Goal: Task Accomplishment & Management: Manage account settings

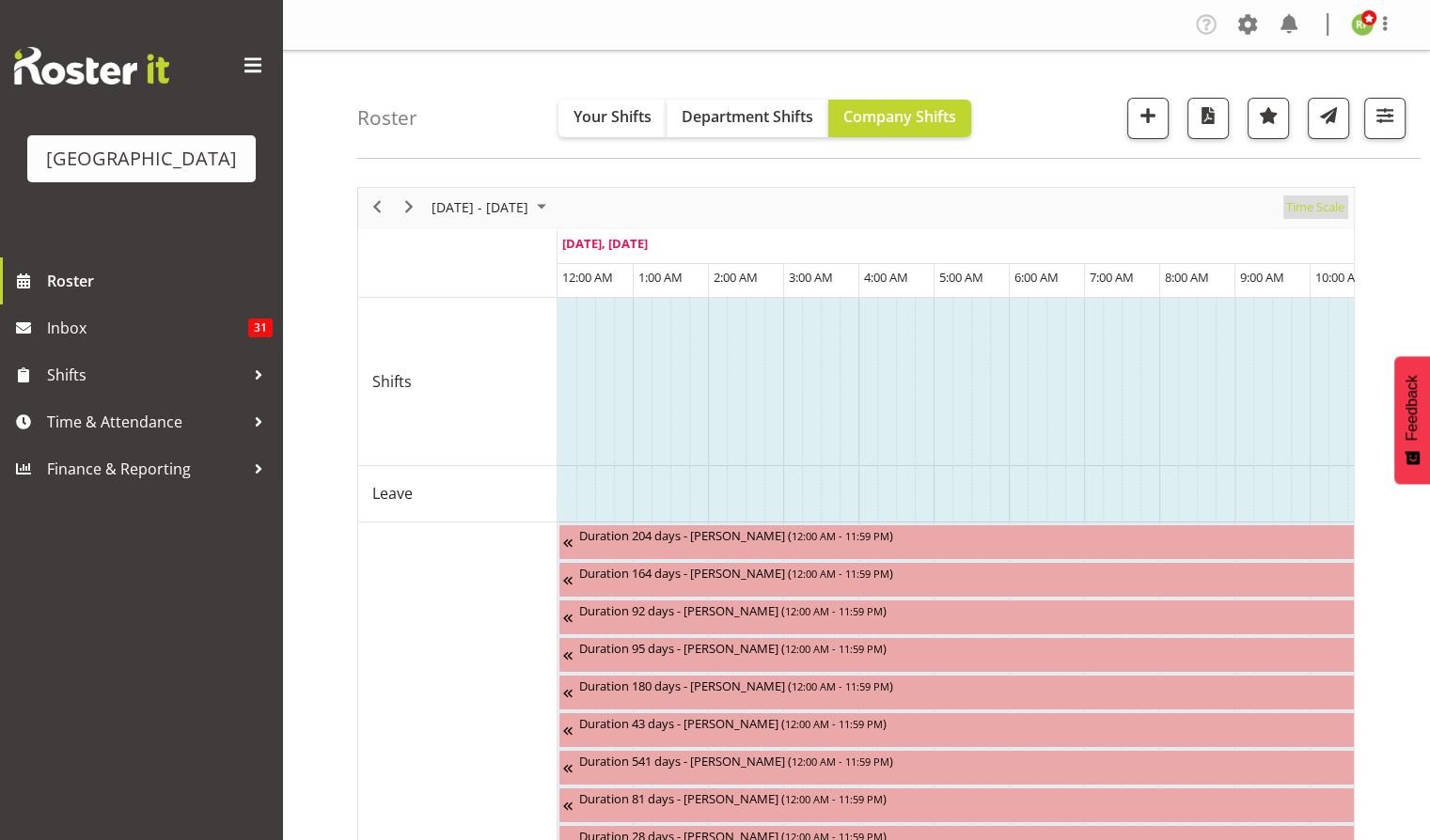
click at [1305, 212] on span "Time Scale" at bounding box center [1314, 207] width 62 height 24
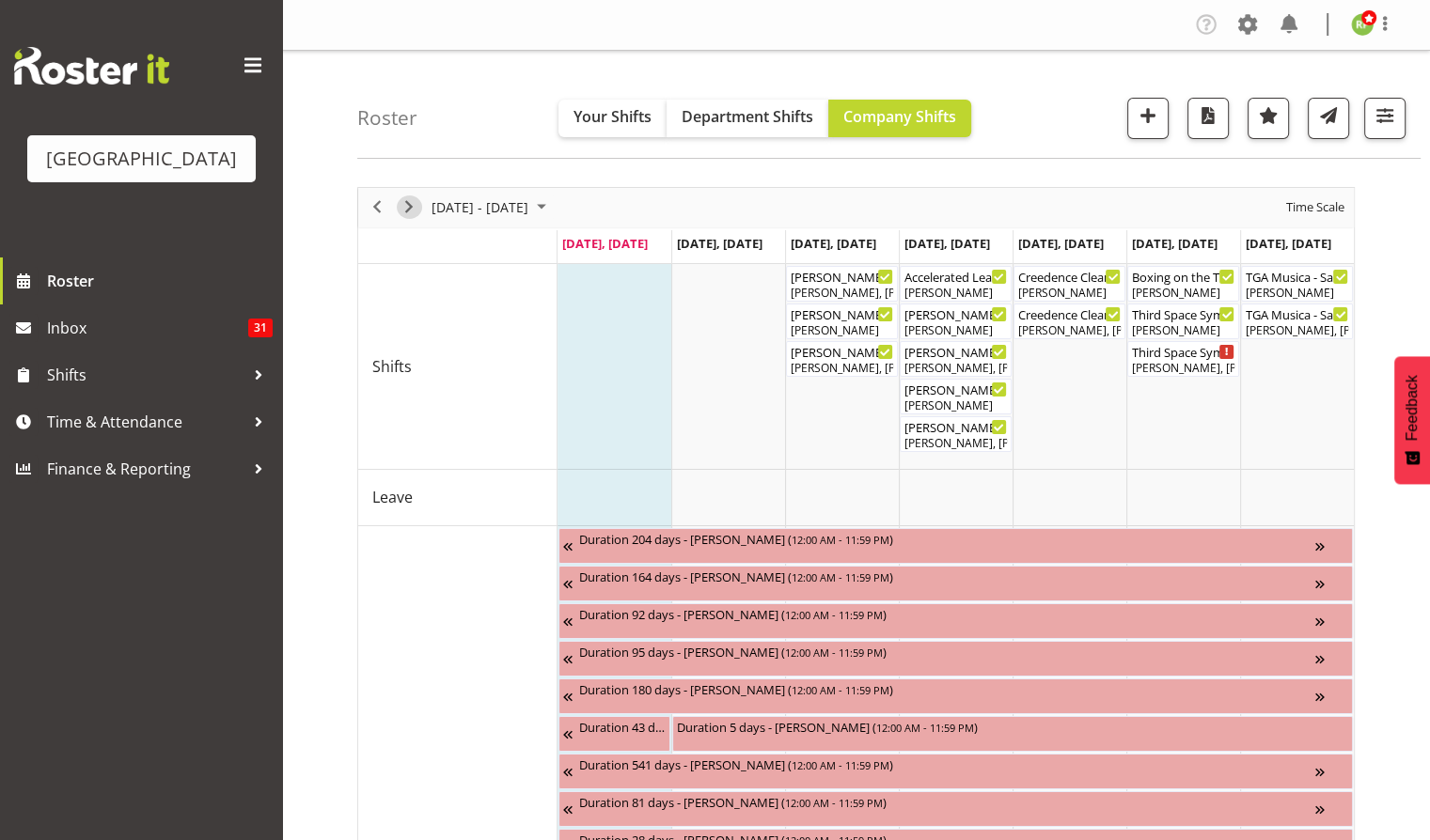
click at [415, 201] on span "Next" at bounding box center [409, 207] width 23 height 24
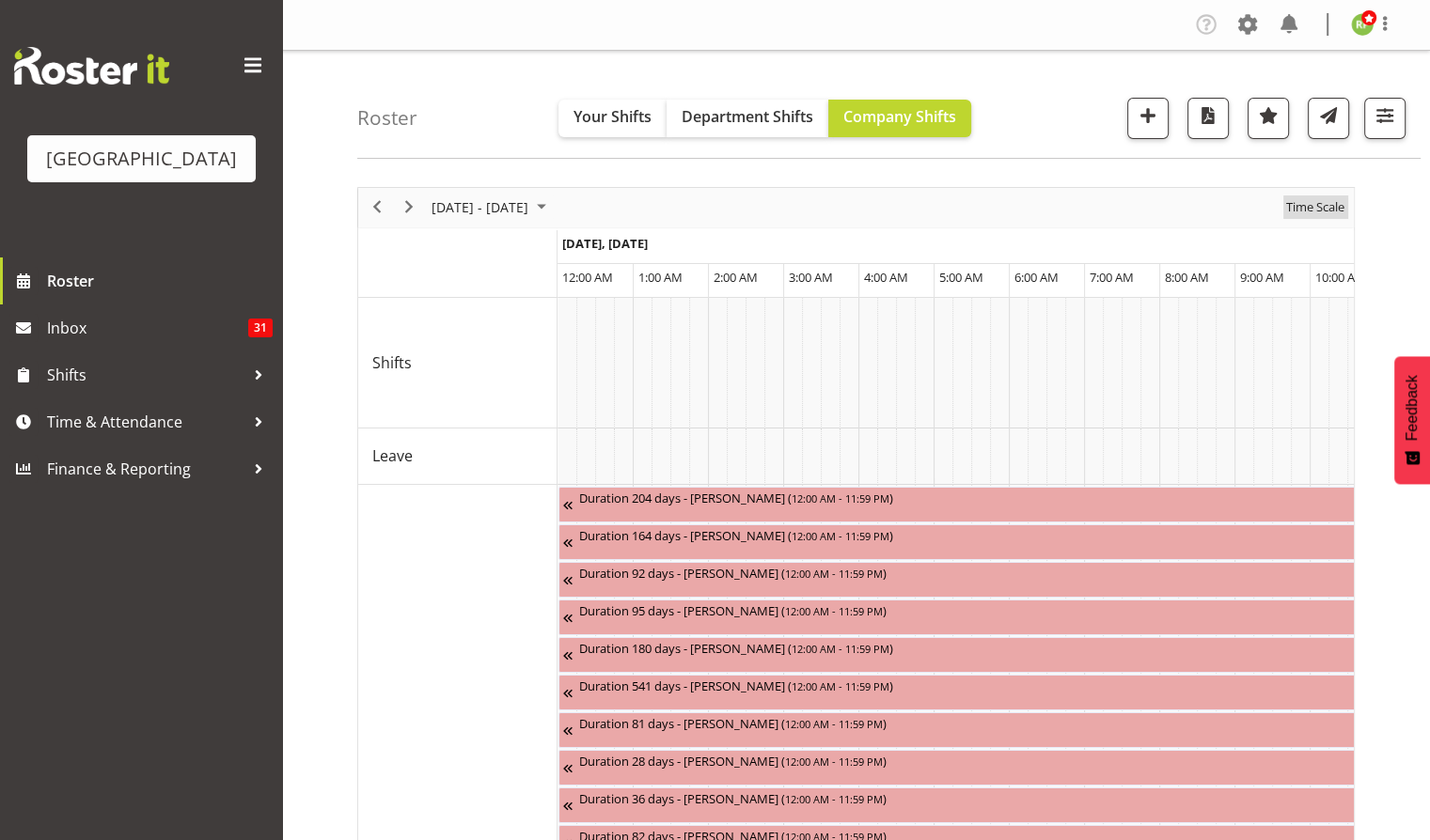
click at [1317, 207] on span "Time Scale" at bounding box center [1314, 207] width 62 height 24
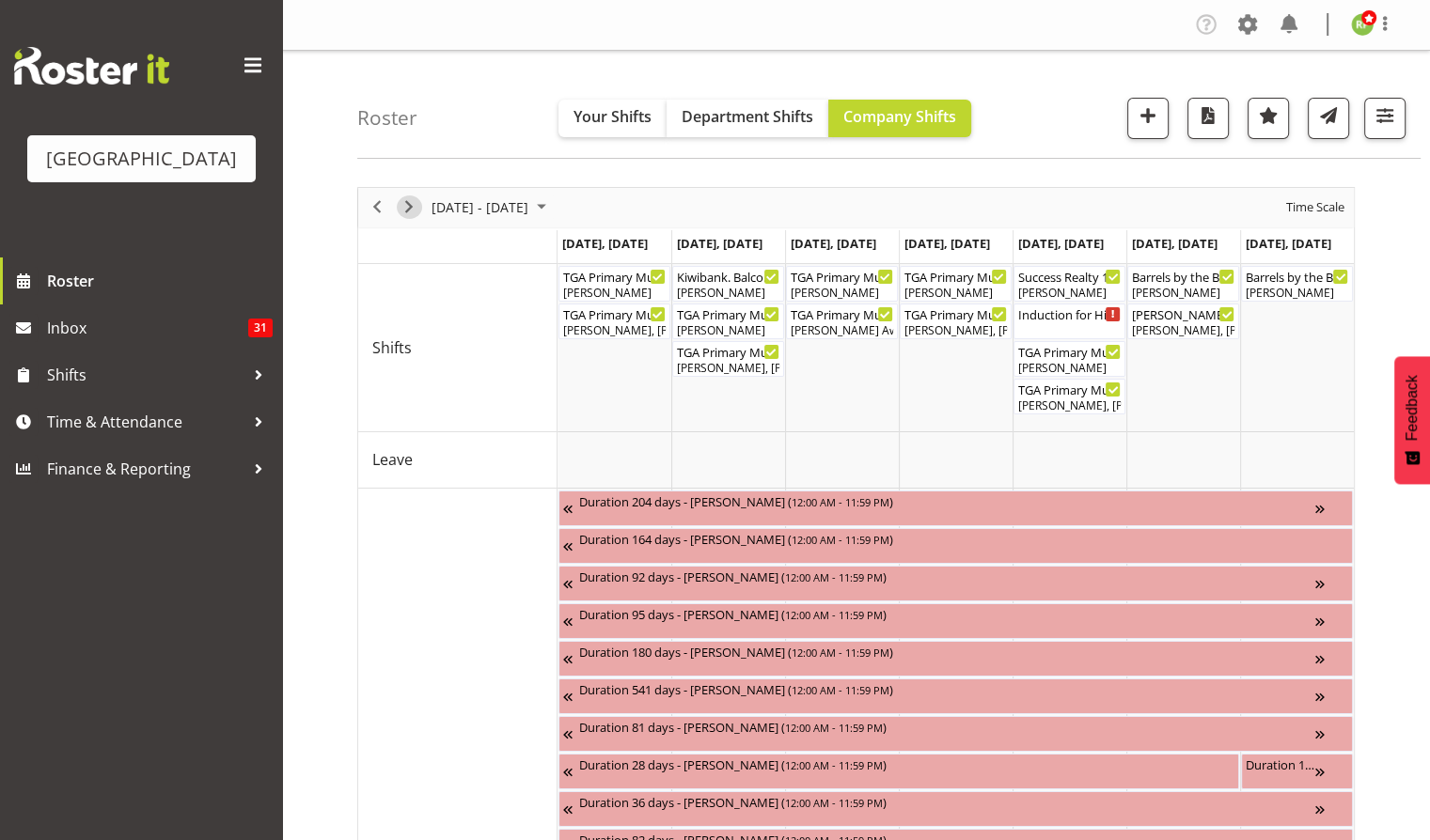
click at [407, 211] on span "Next" at bounding box center [409, 207] width 23 height 24
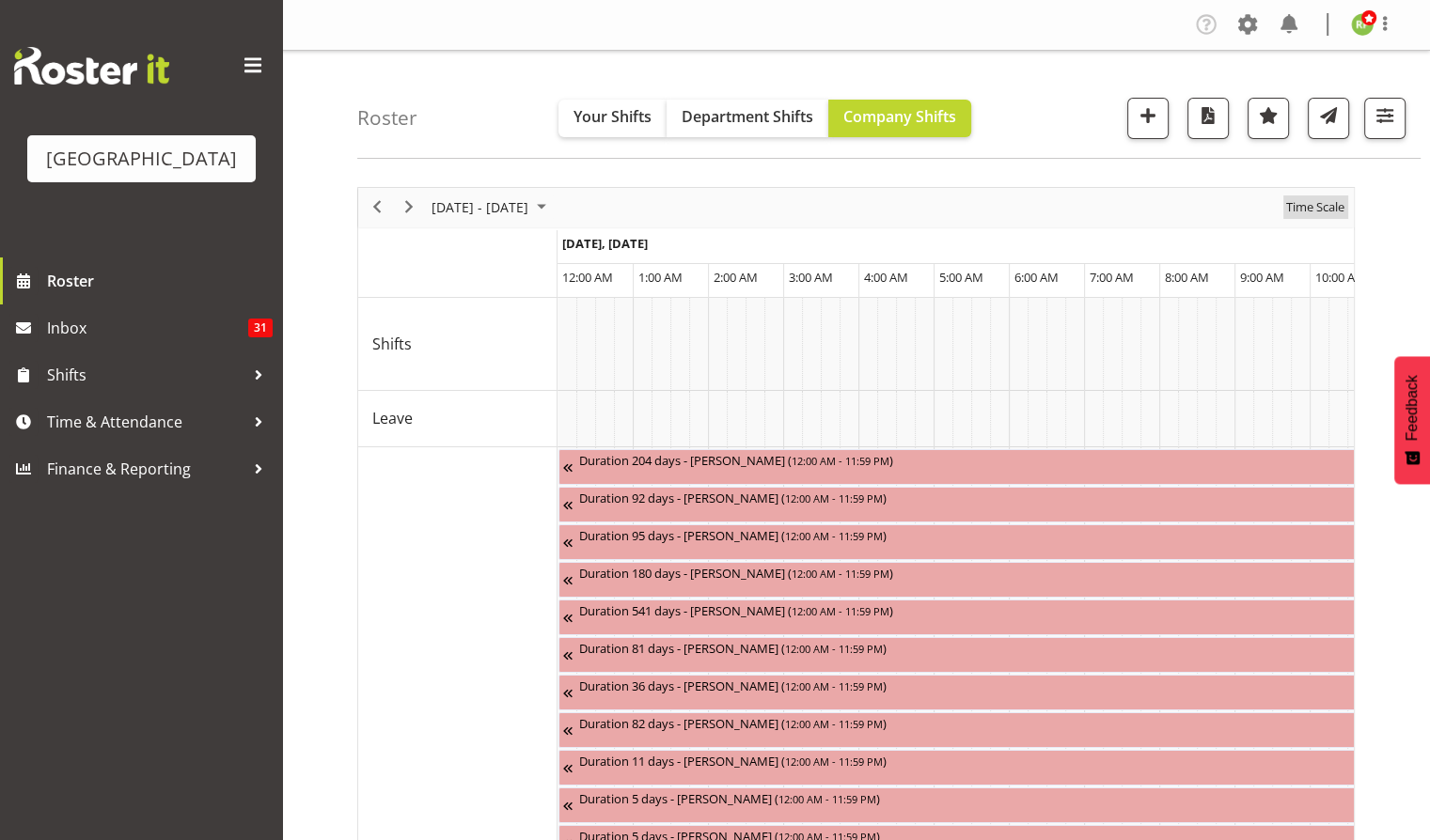
click at [1312, 215] on span "Time Scale" at bounding box center [1314, 207] width 62 height 24
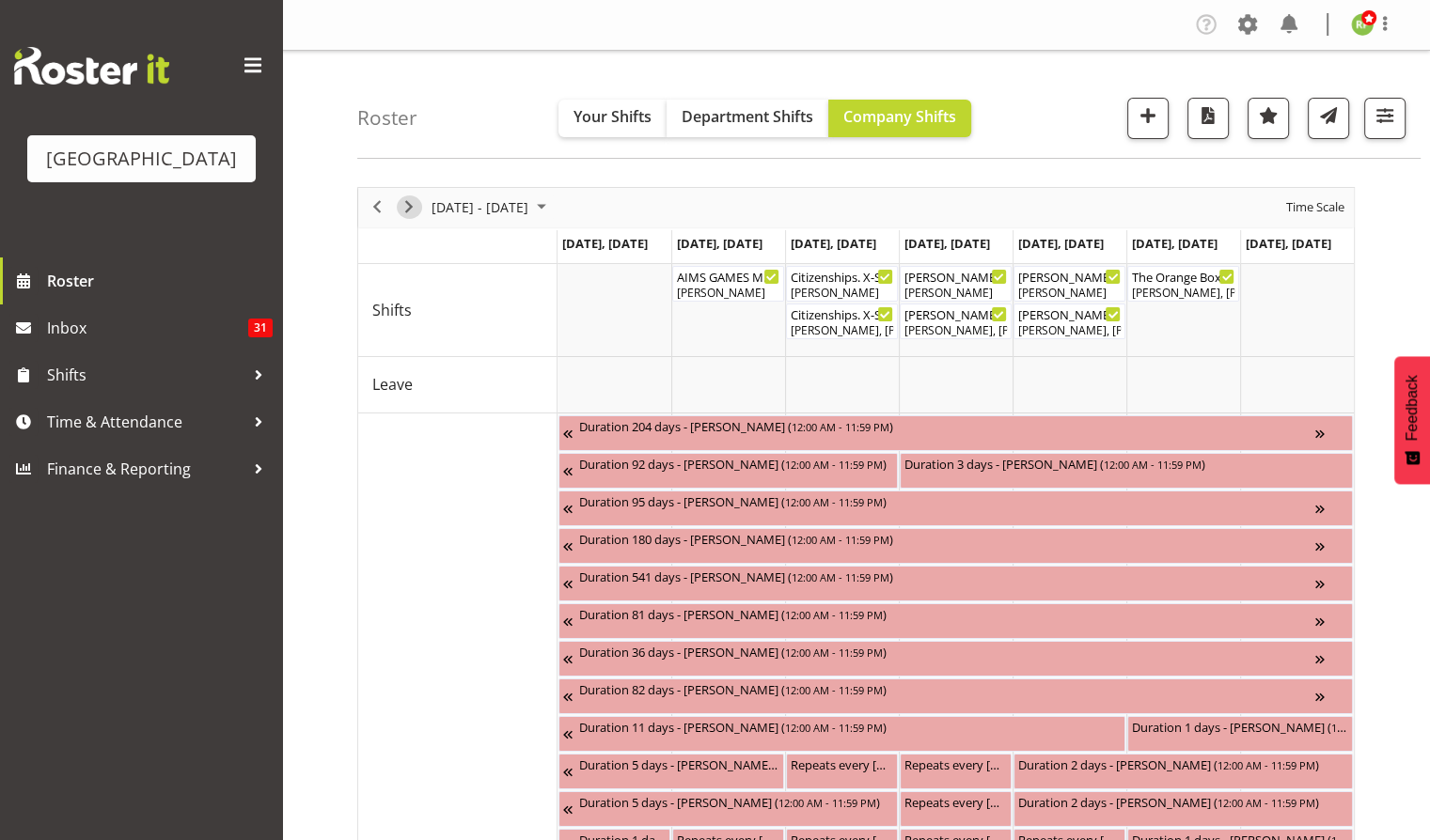
click at [399, 209] on span "Next" at bounding box center [409, 207] width 23 height 24
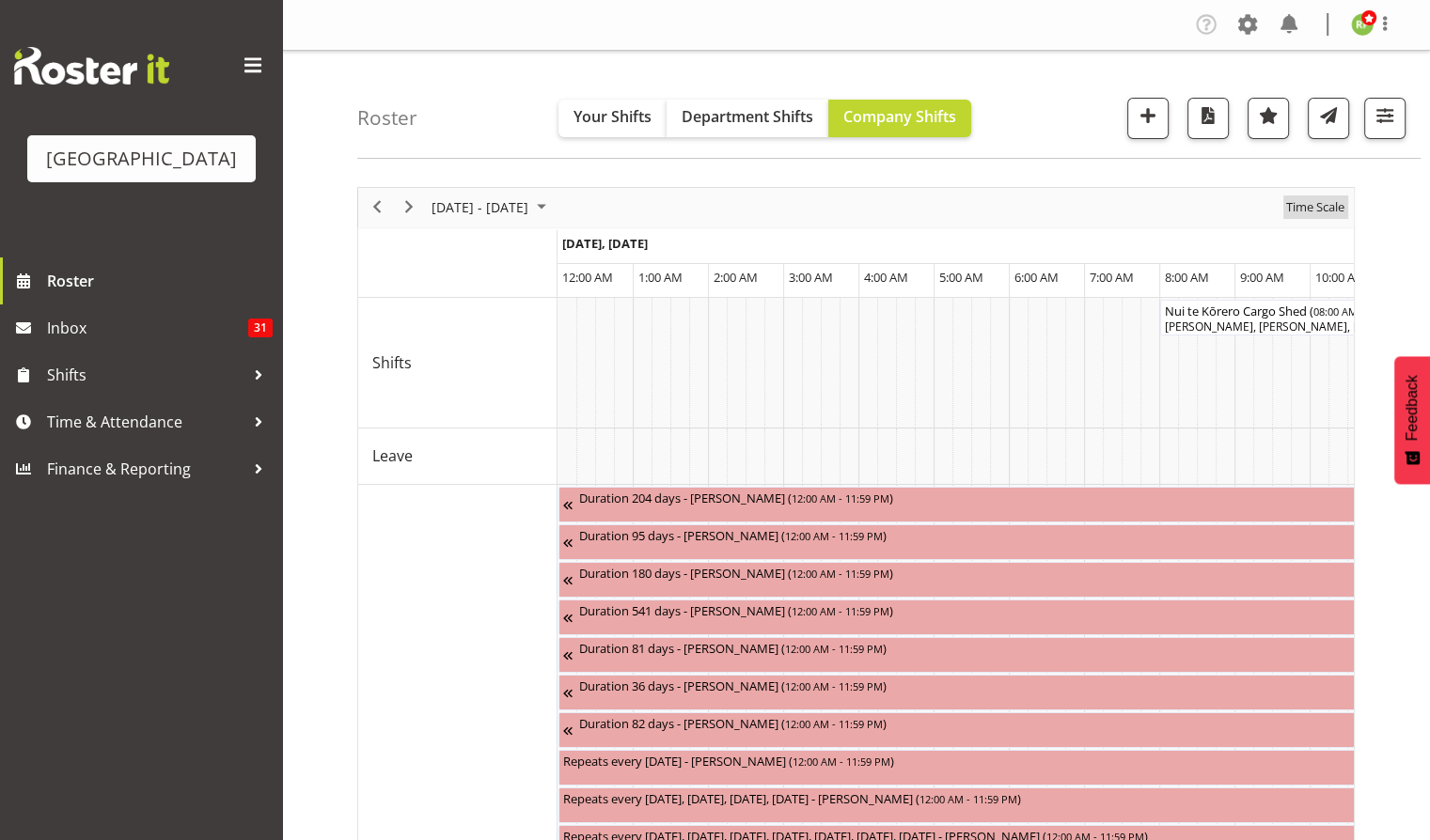
click at [1309, 212] on span "Time Scale" at bounding box center [1314, 207] width 62 height 24
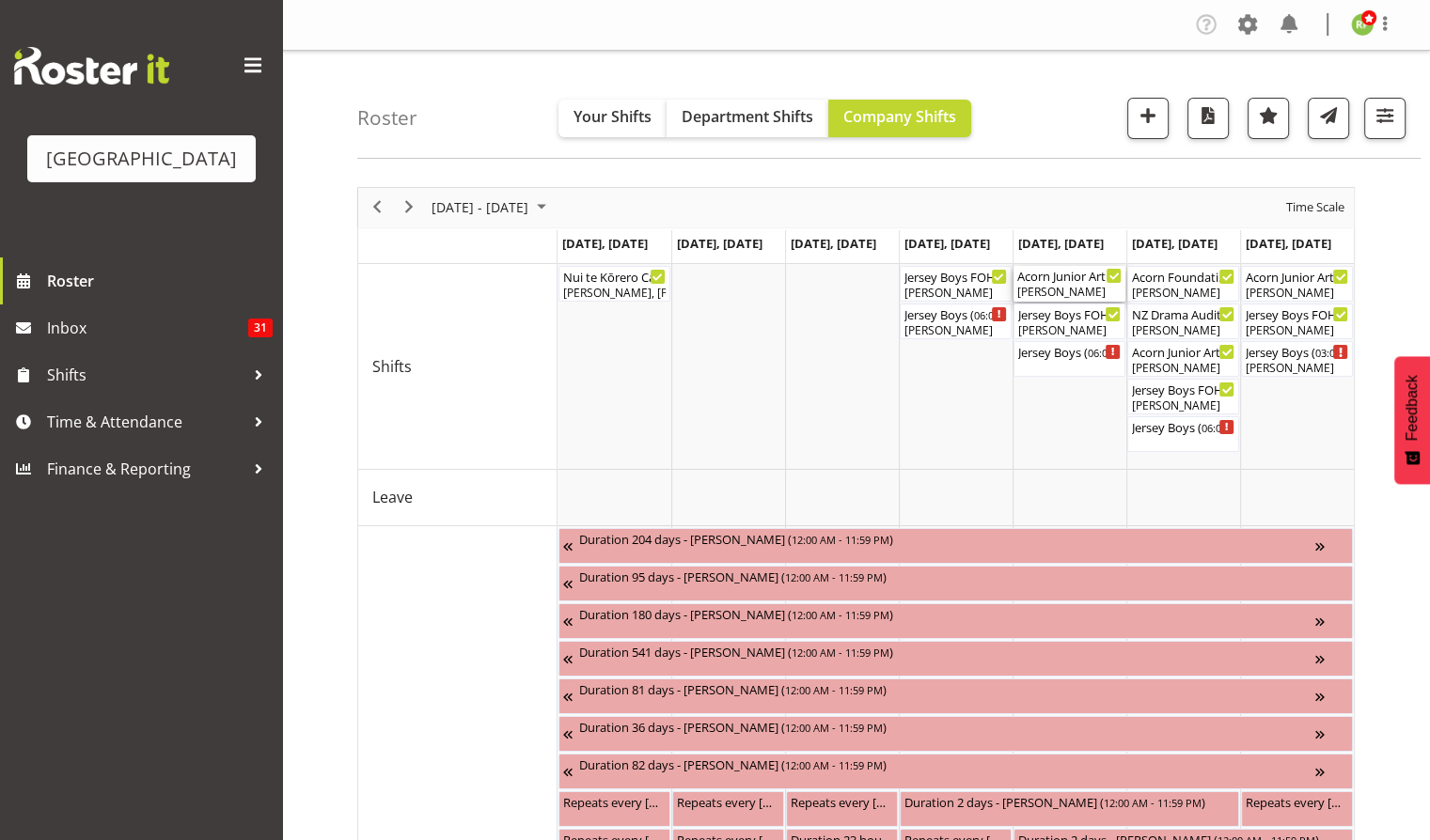
click at [1056, 275] on div "Acorn Junior Art Awards - X-Space. FOHM/Bar Shift ( 04:00 PM - 07:45 PM )" at bounding box center [1069, 275] width 105 height 19
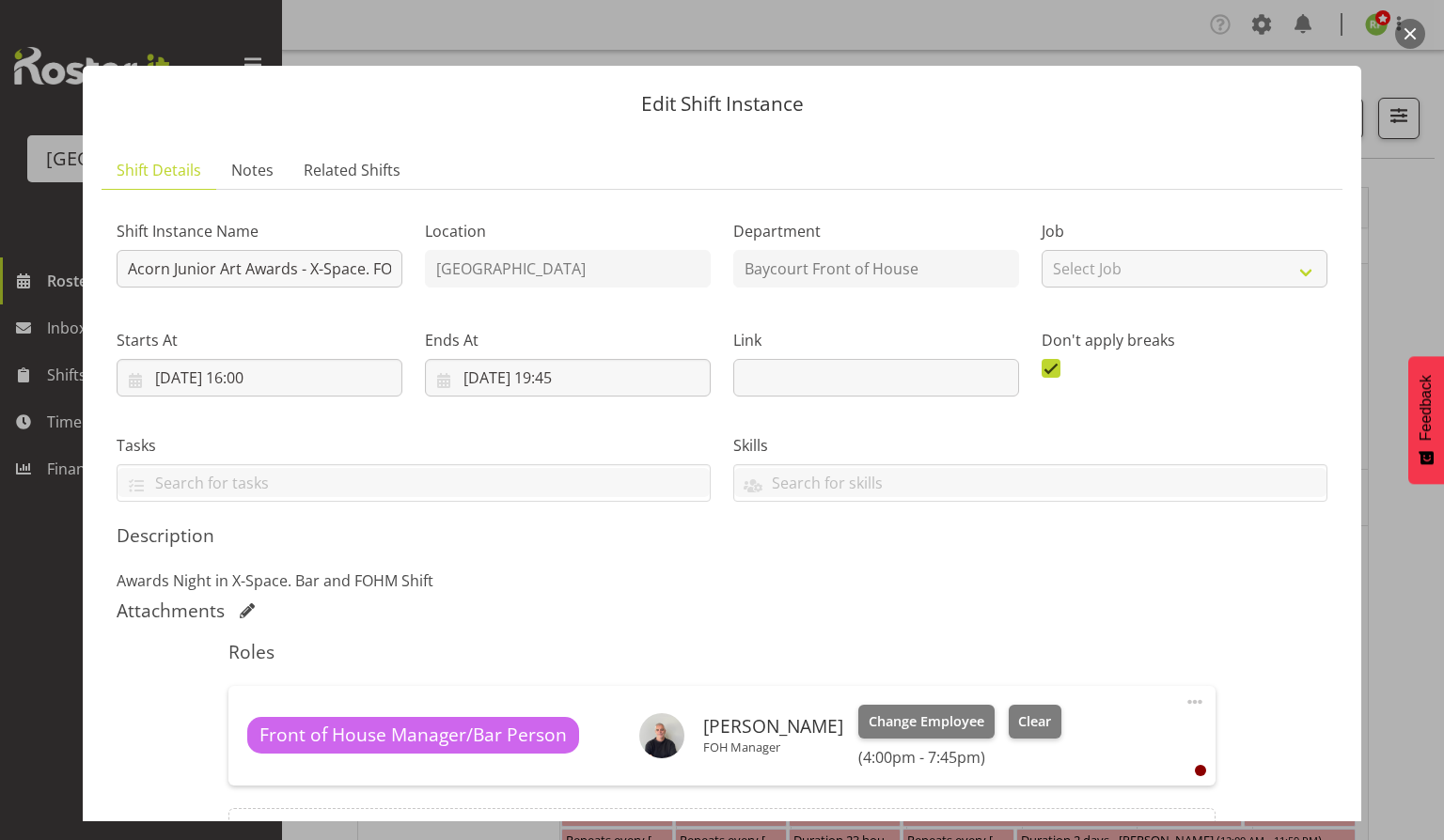
click at [1401, 36] on button "button" at bounding box center [1410, 34] width 30 height 30
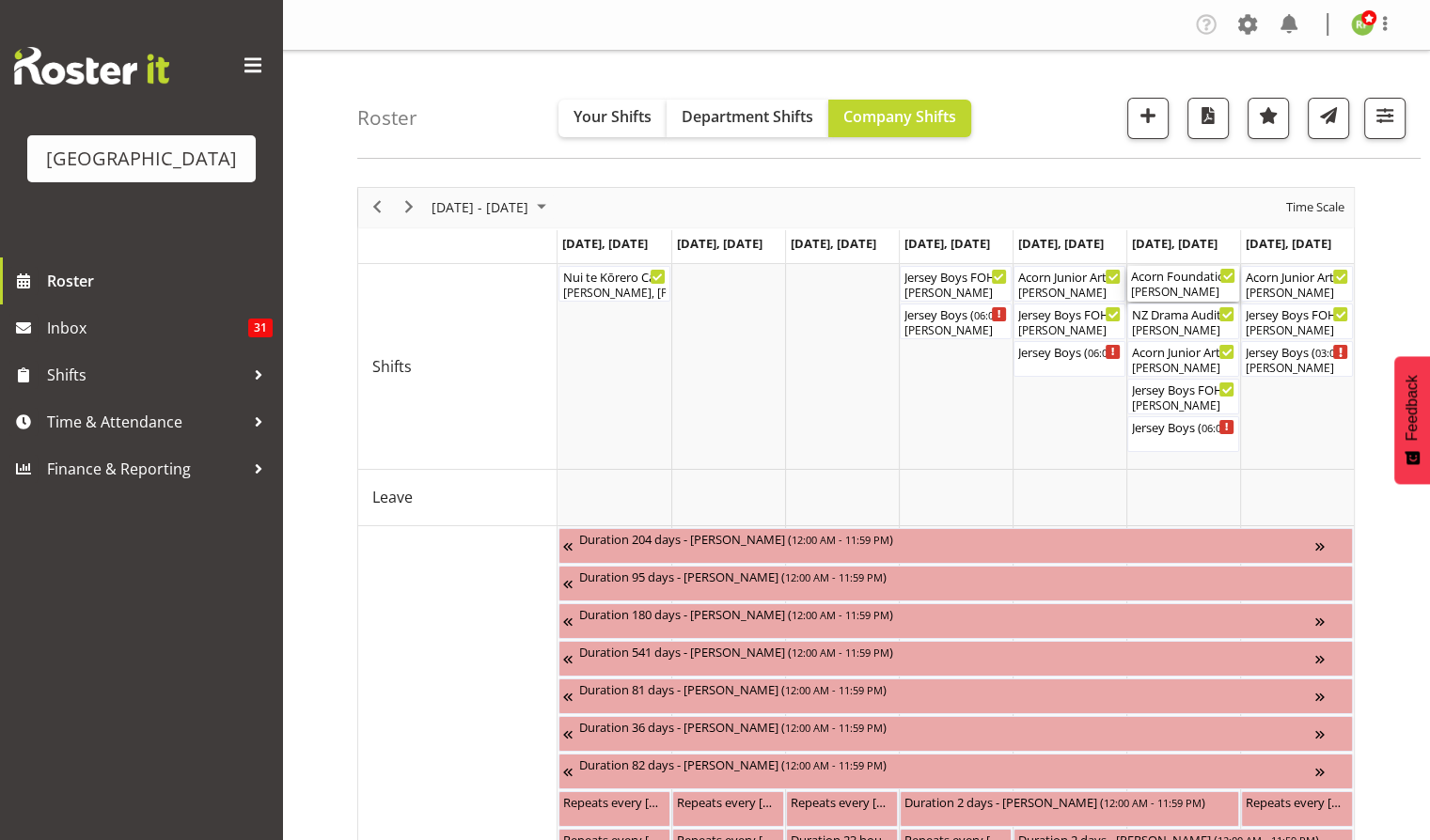
click at [1173, 282] on div "Acorn Foundation Tauranga Distributions Morning Tea Cargo Shed ( 08:00 AM - 03:…" at bounding box center [1183, 275] width 105 height 19
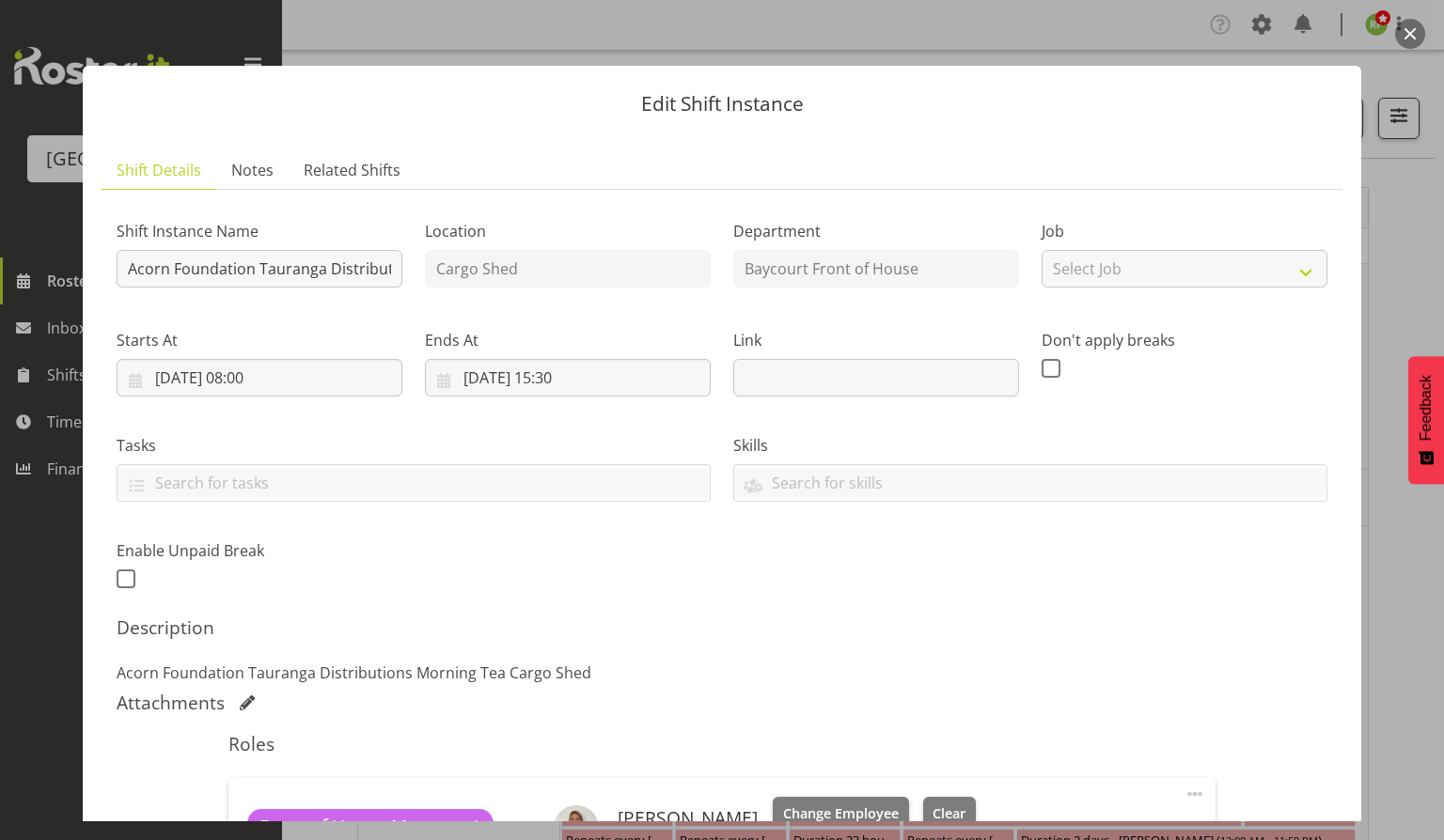
click at [1408, 28] on button "button" at bounding box center [1410, 34] width 30 height 30
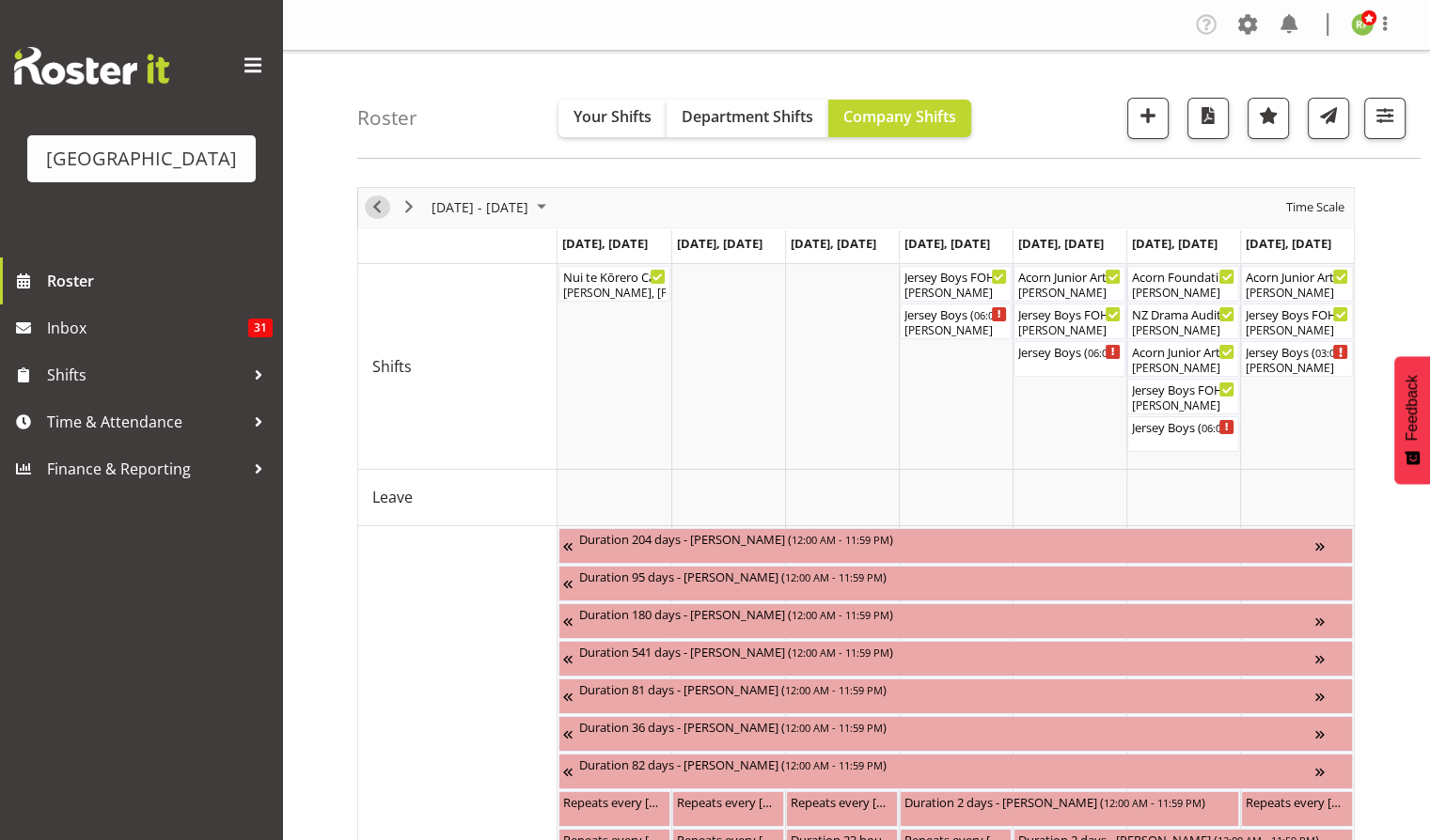
click at [382, 205] on span "Previous" at bounding box center [377, 207] width 23 height 24
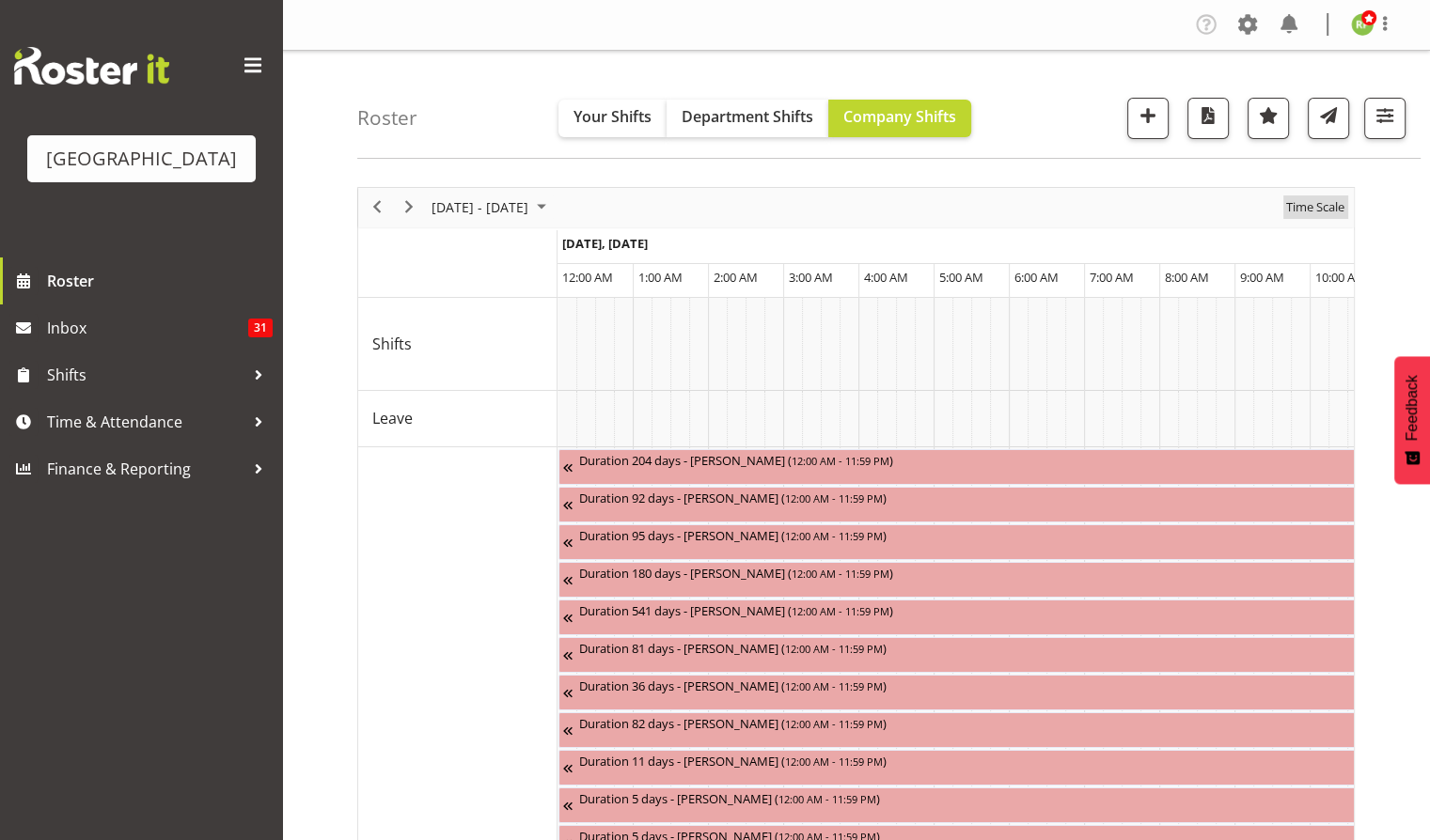
click at [1319, 214] on span "Time Scale" at bounding box center [1314, 207] width 62 height 24
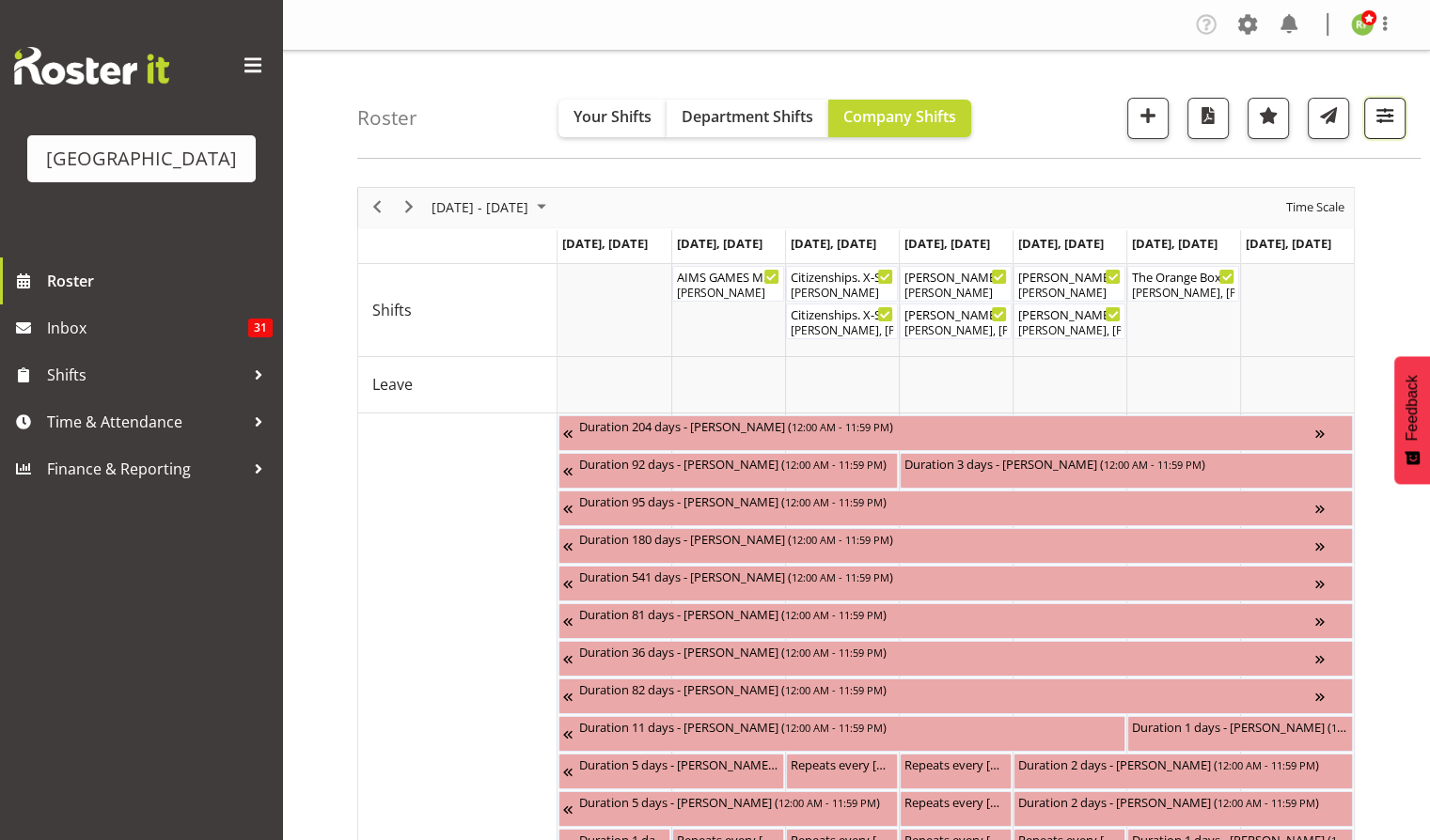
click at [1386, 108] on span "button" at bounding box center [1384, 116] width 25 height 25
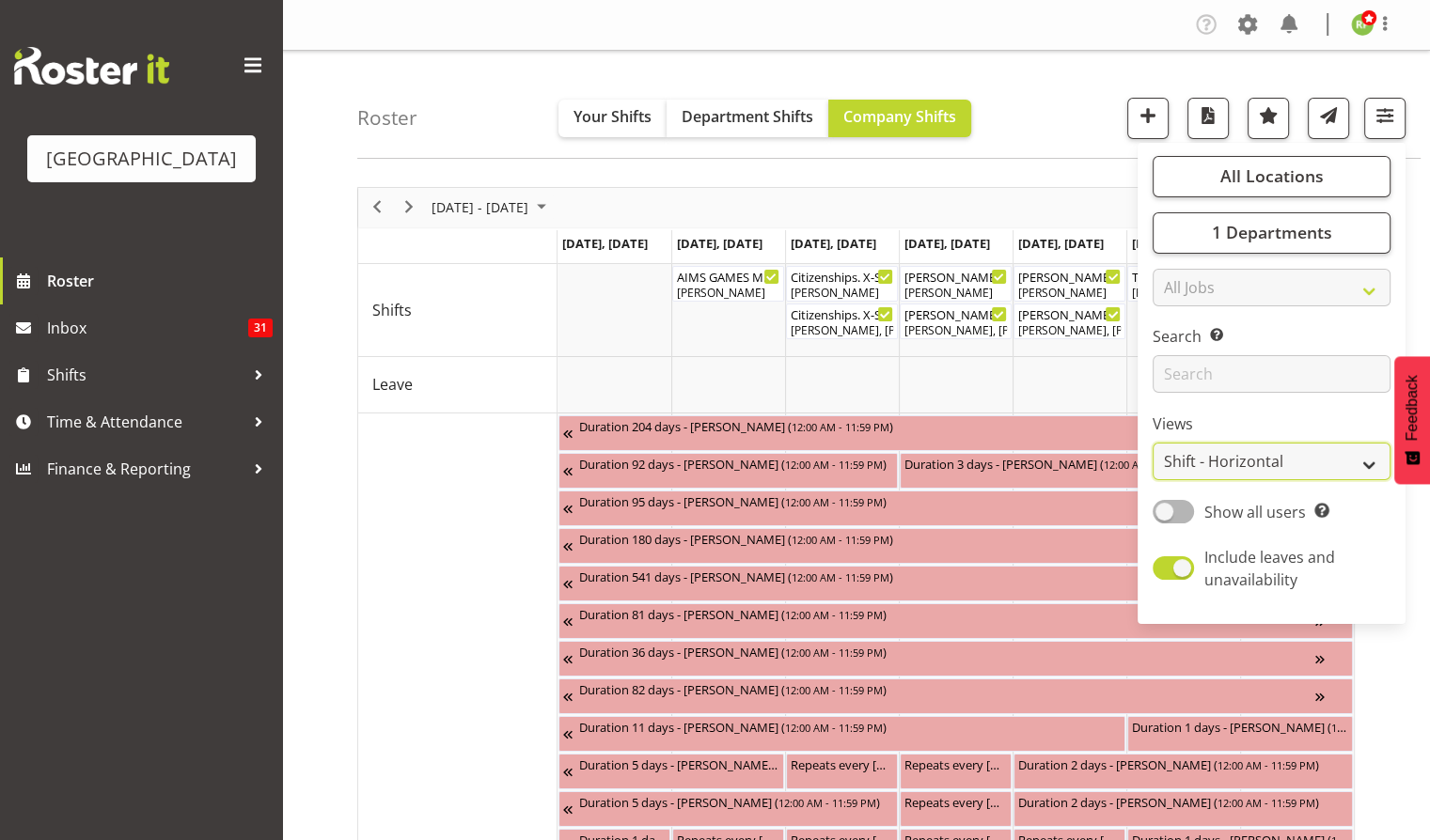
click at [1225, 461] on select "Staff Role Shift - Horizontal Shift - Vertical Staff - Location" at bounding box center [1271, 461] width 238 height 38
click at [1195, 455] on select "Staff Role Shift - Horizontal Shift - Vertical Staff - Location" at bounding box center [1271, 461] width 238 height 38
click at [1386, 115] on span "button" at bounding box center [1384, 116] width 25 height 25
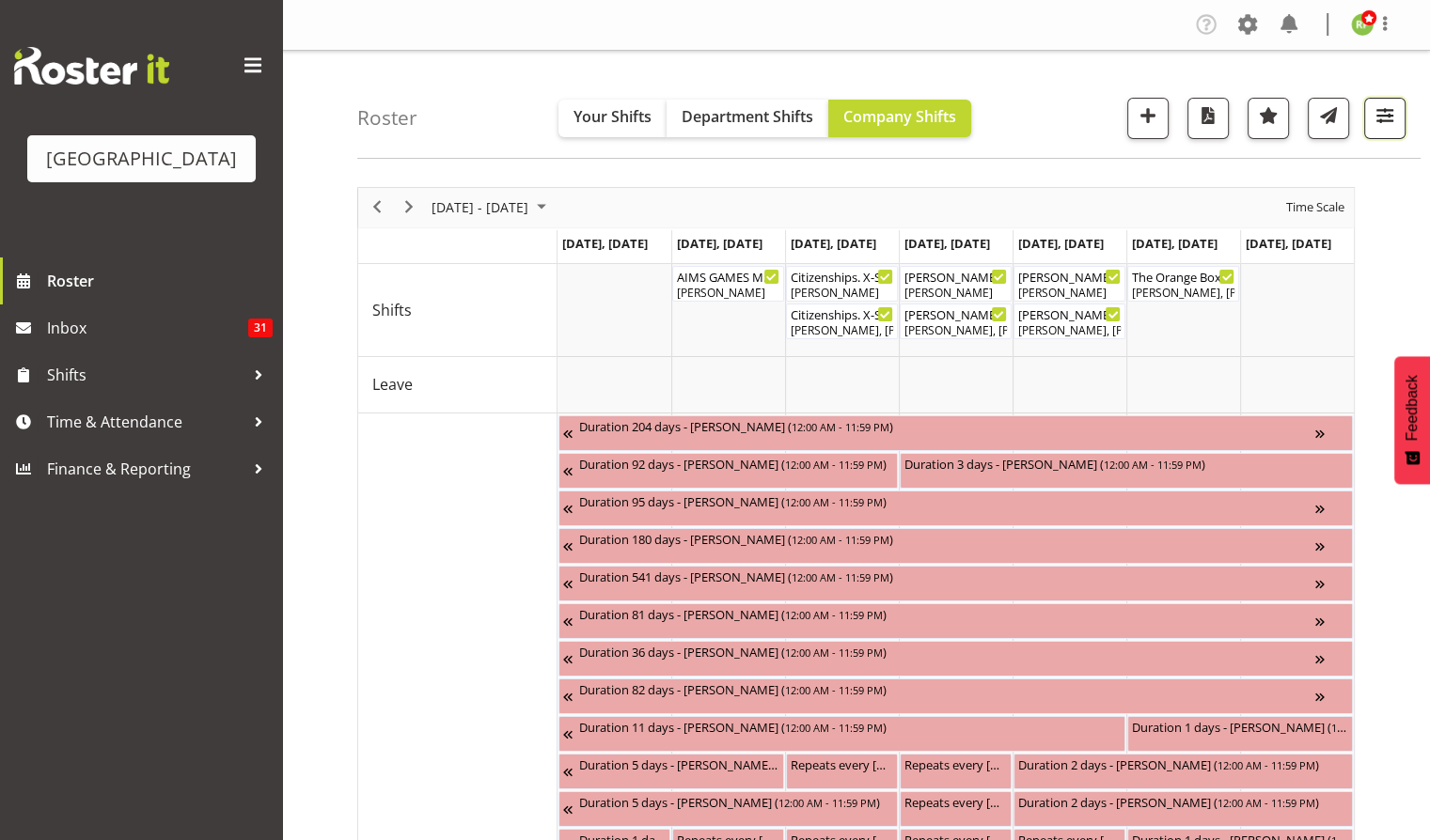
click at [1388, 119] on span "button" at bounding box center [1384, 116] width 25 height 25
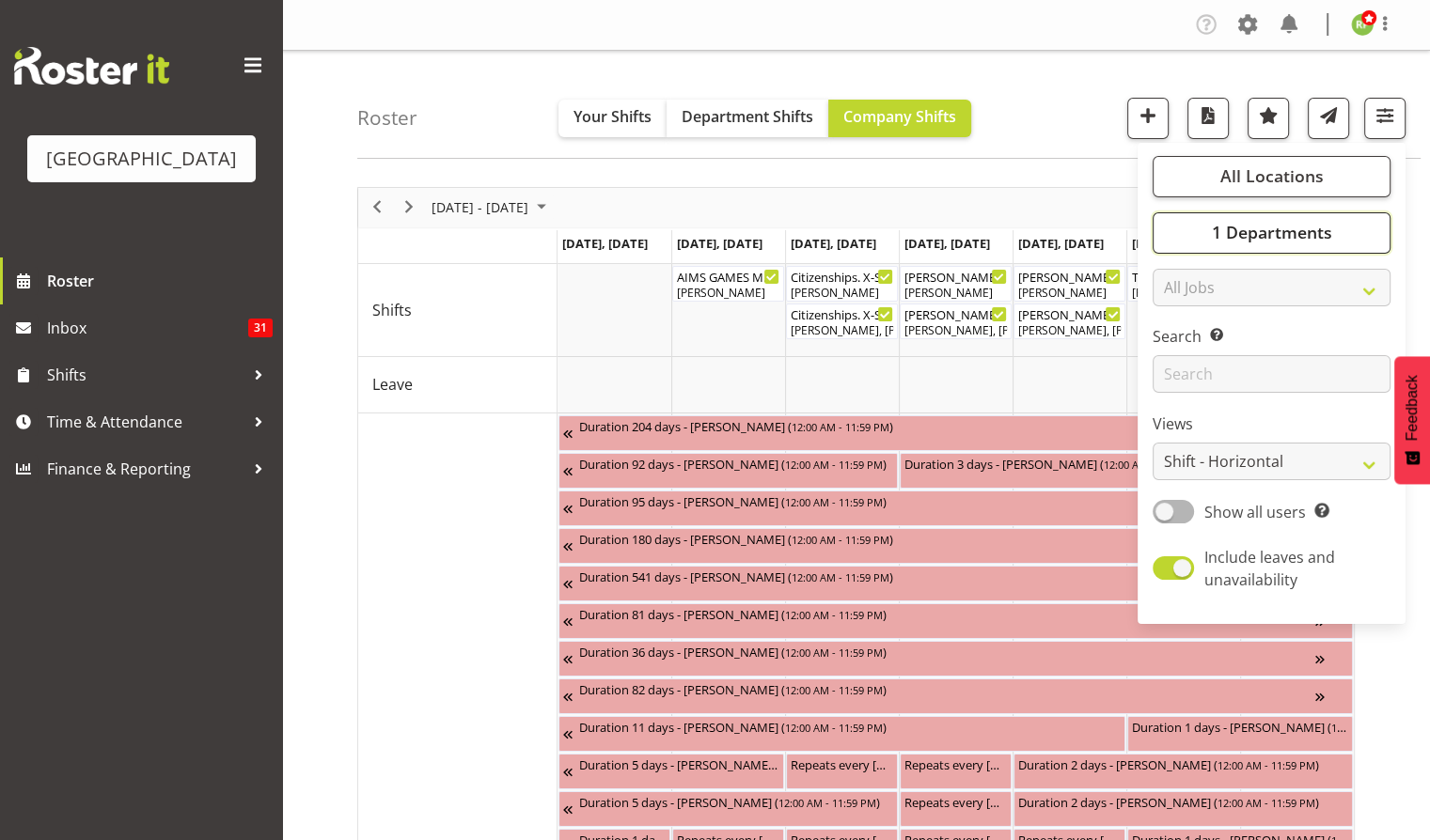
click at [1289, 238] on span "1 Departments" at bounding box center [1271, 232] width 121 height 23
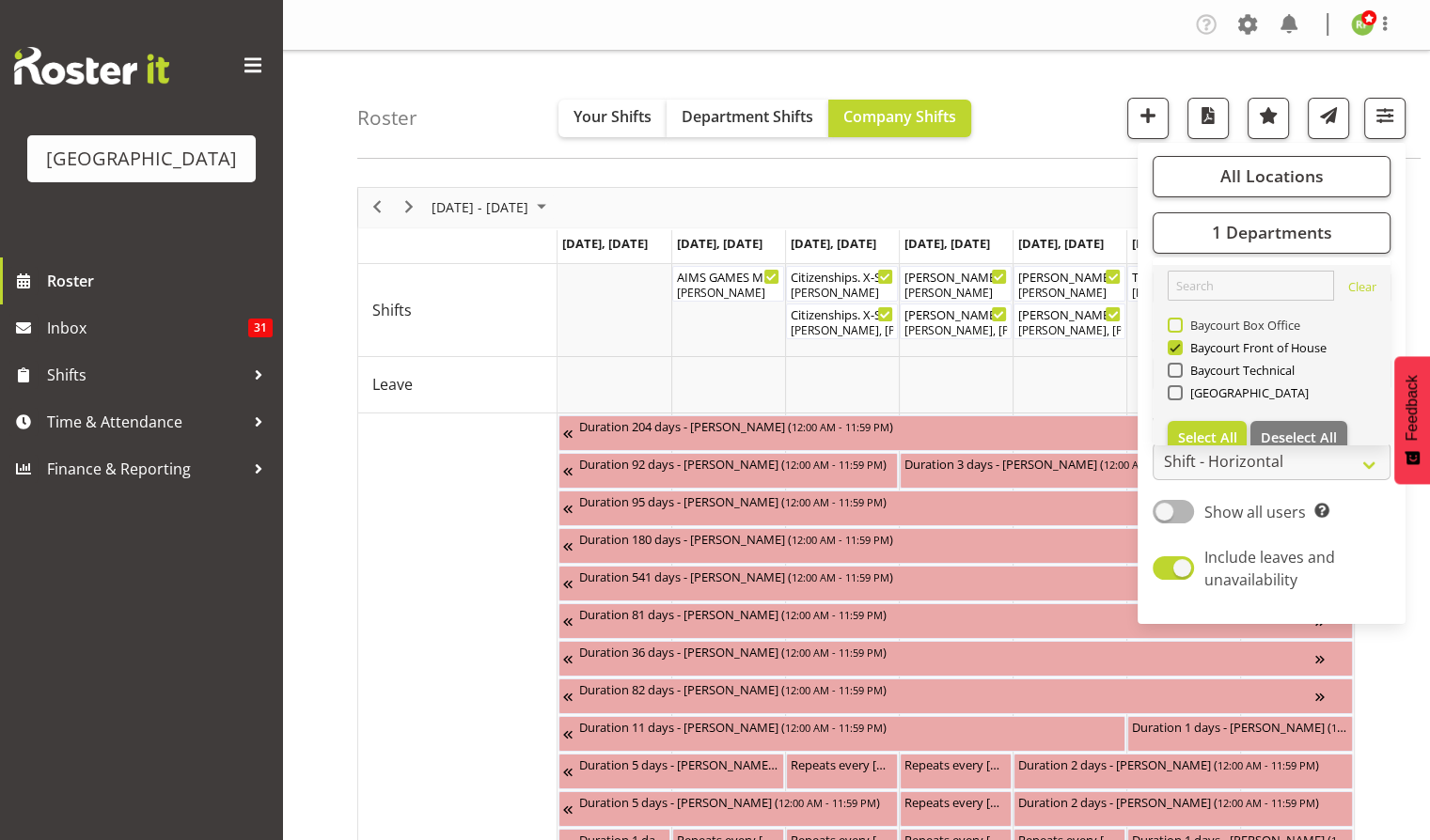
click at [1183, 327] on span "Baycourt Box Office" at bounding box center [1242, 325] width 119 height 15
click at [1180, 327] on input "Baycourt Box Office" at bounding box center [1174, 325] width 12 height 12
checkbox input "true"
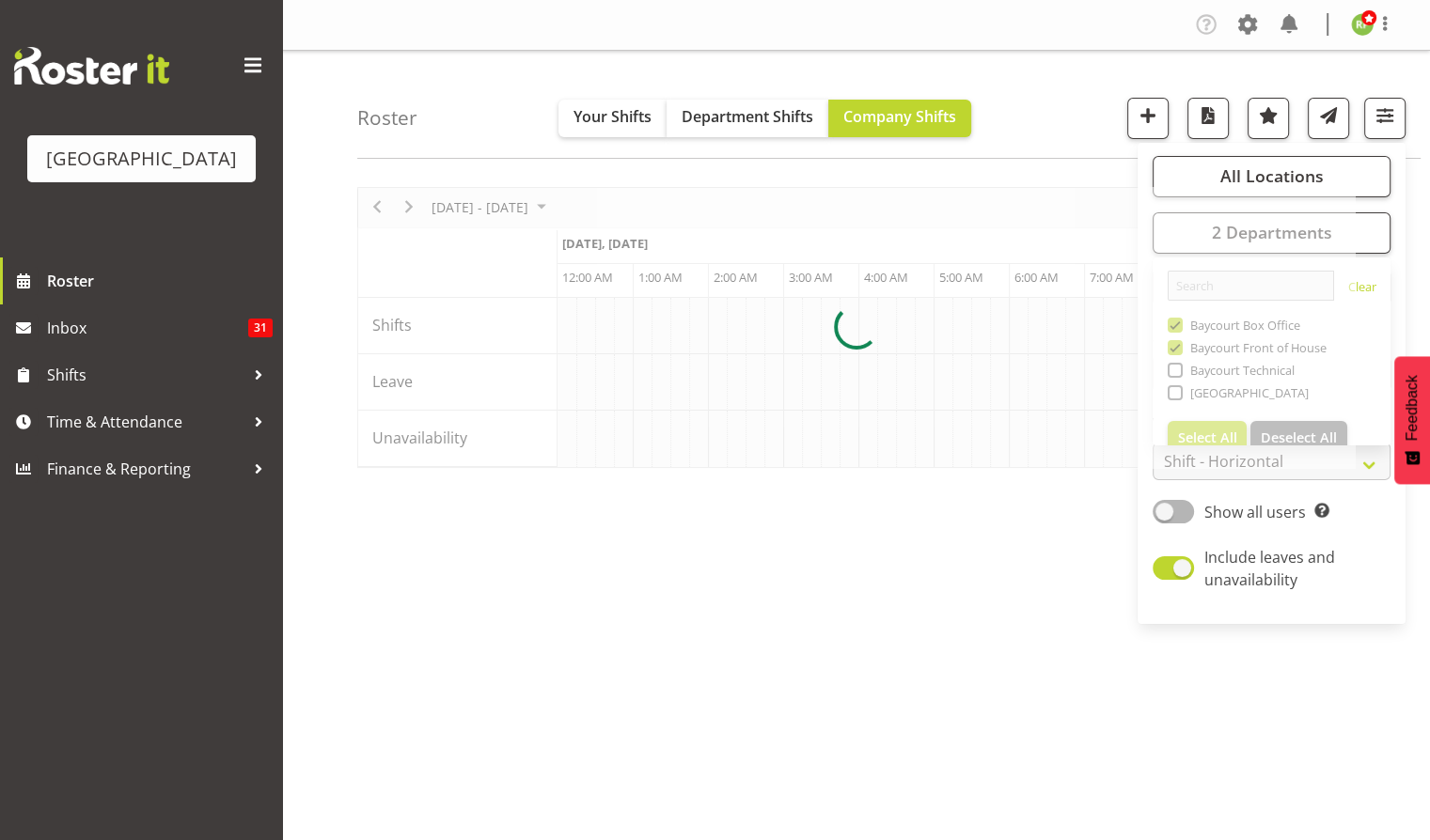
click at [1070, 98] on div "Roster Your Shifts Department Shifts Company Shifts All Locations [GEOGRAPHIC_D…" at bounding box center [888, 105] width 1063 height 108
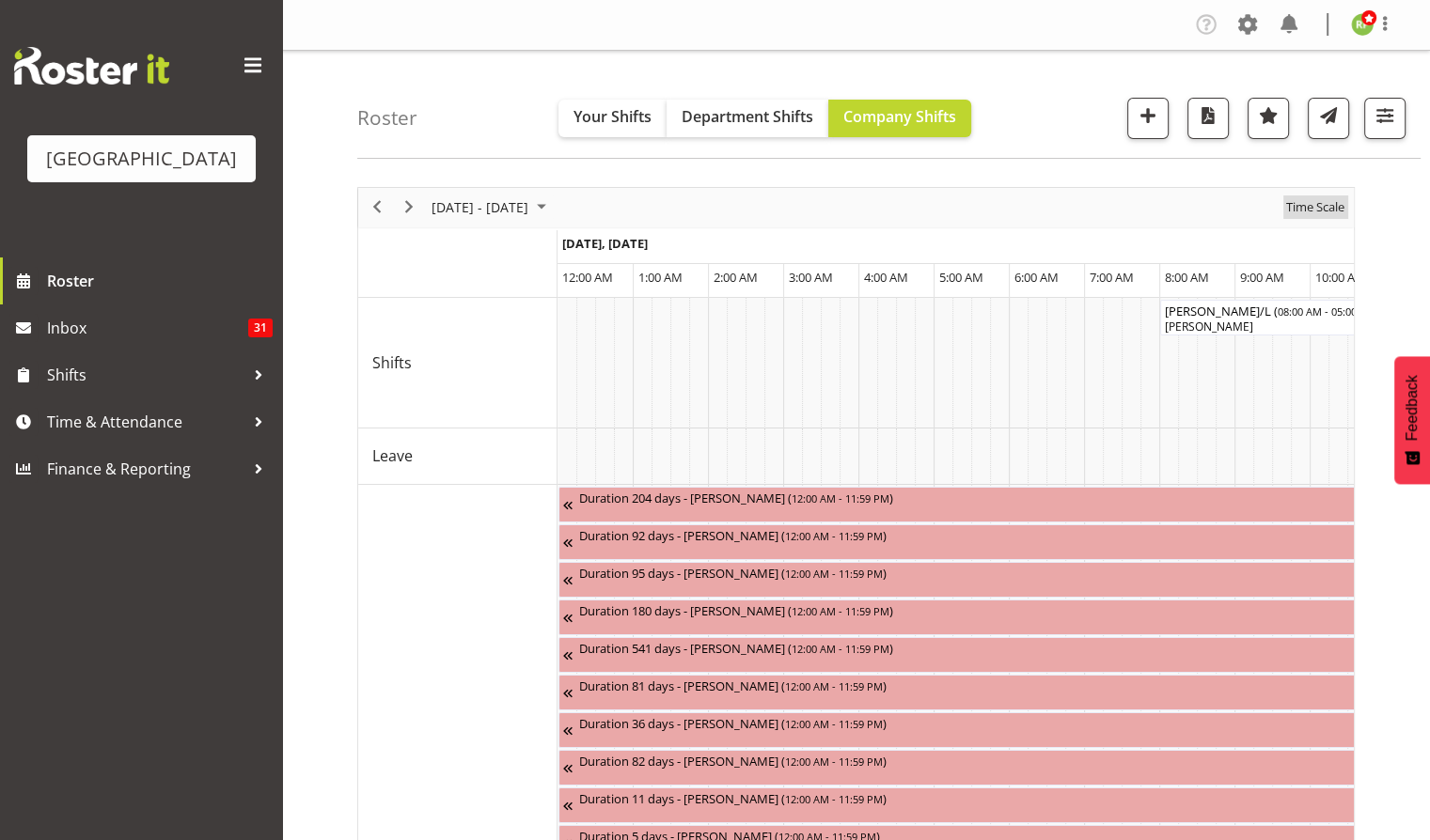
click at [1312, 210] on span "Time Scale" at bounding box center [1314, 207] width 62 height 24
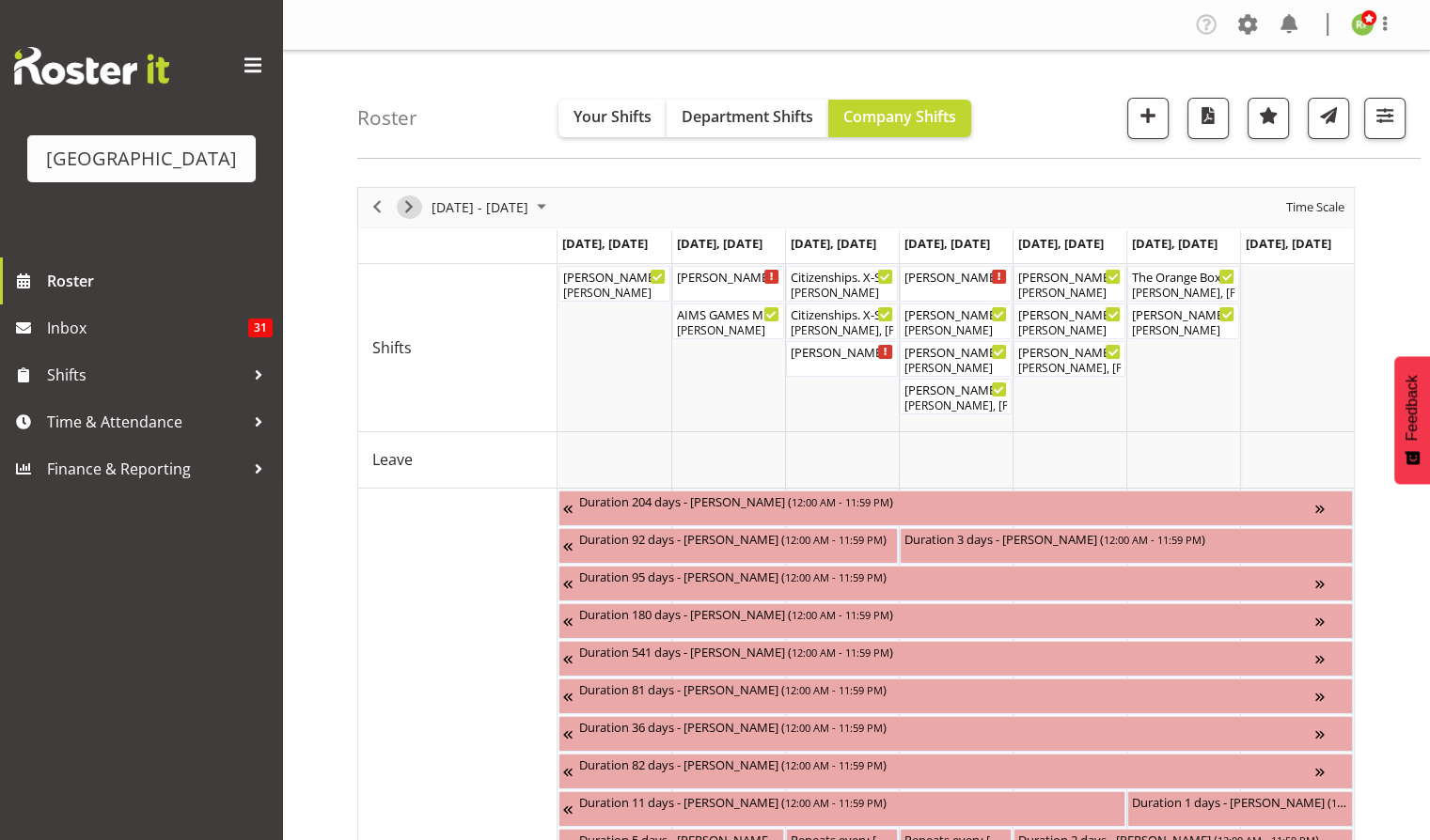
click at [411, 200] on span "Next" at bounding box center [409, 207] width 23 height 24
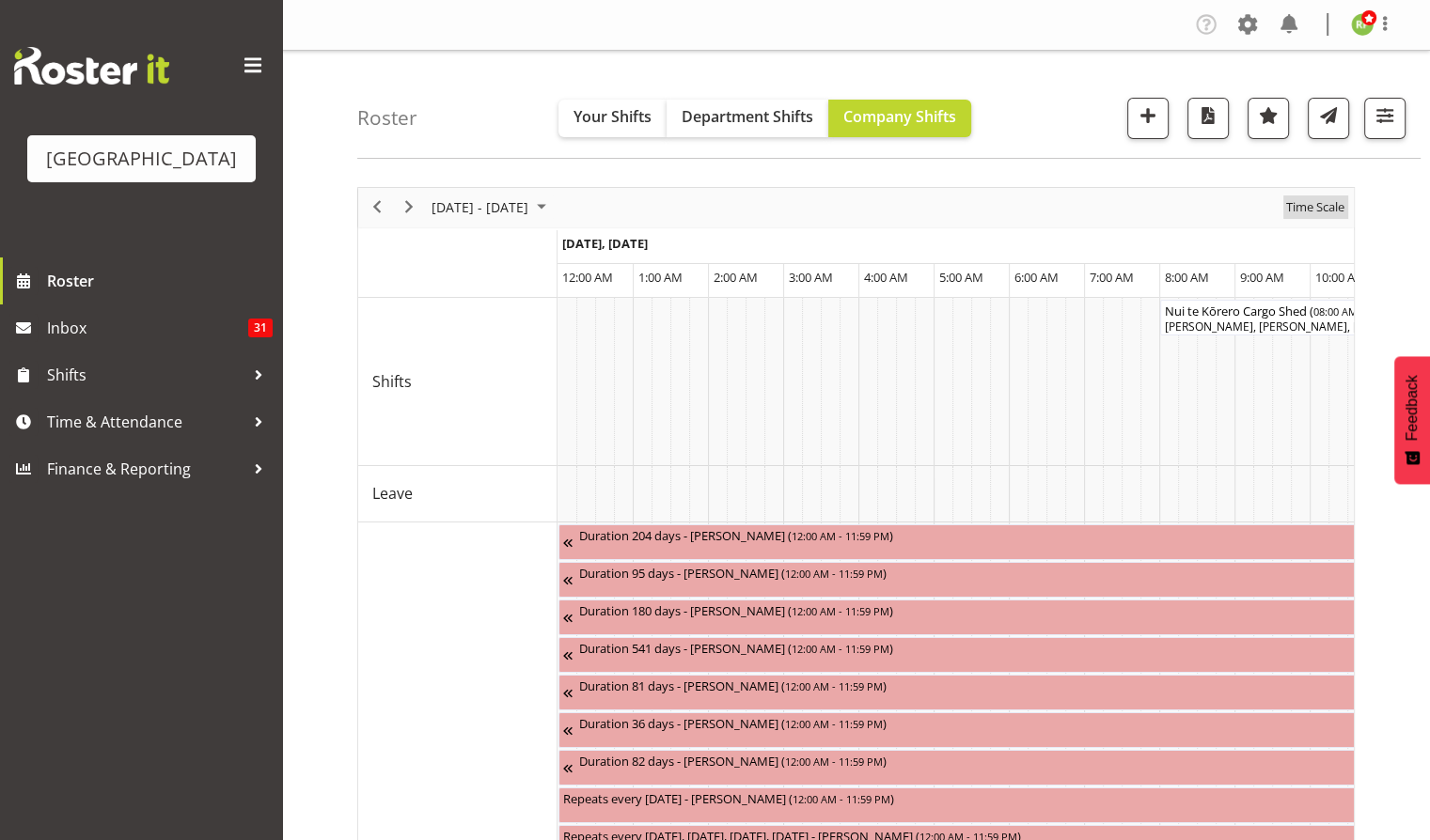
click at [1333, 213] on span "Time Scale" at bounding box center [1314, 207] width 62 height 24
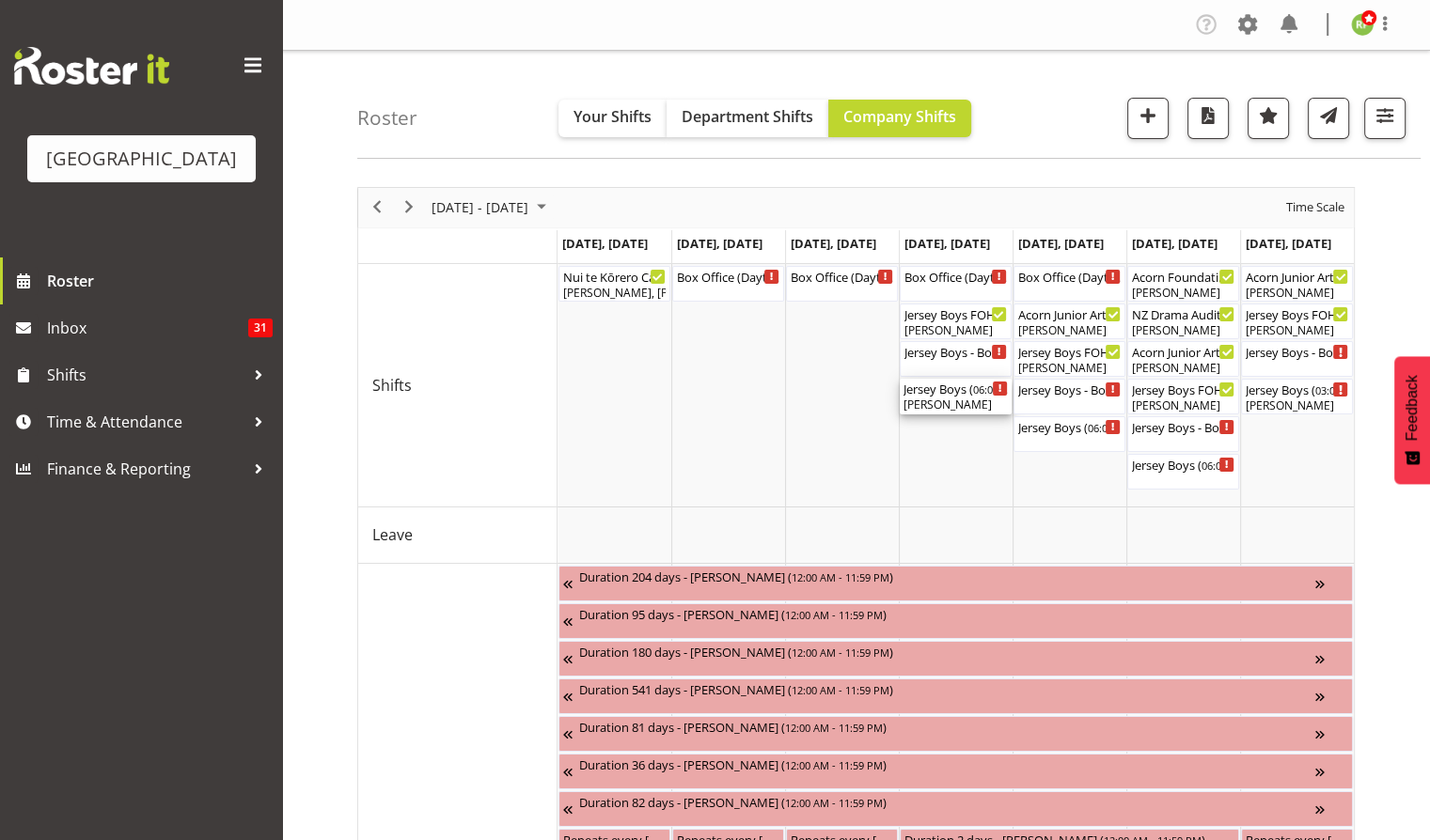
click at [955, 391] on div "Jersey Boys ( 06:00 PM - 10:00 PM )" at bounding box center [955, 388] width 105 height 19
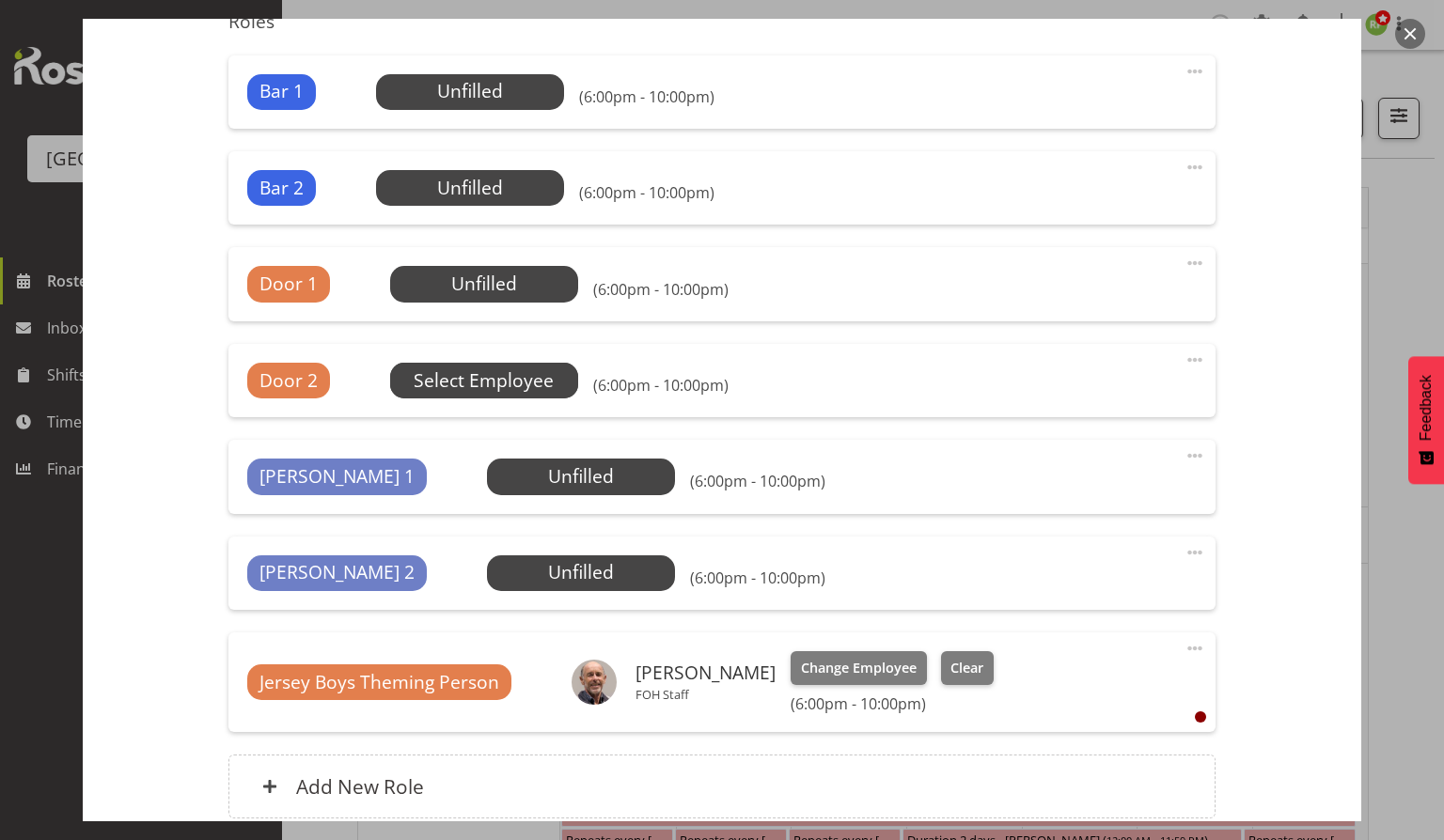
scroll to position [621, 0]
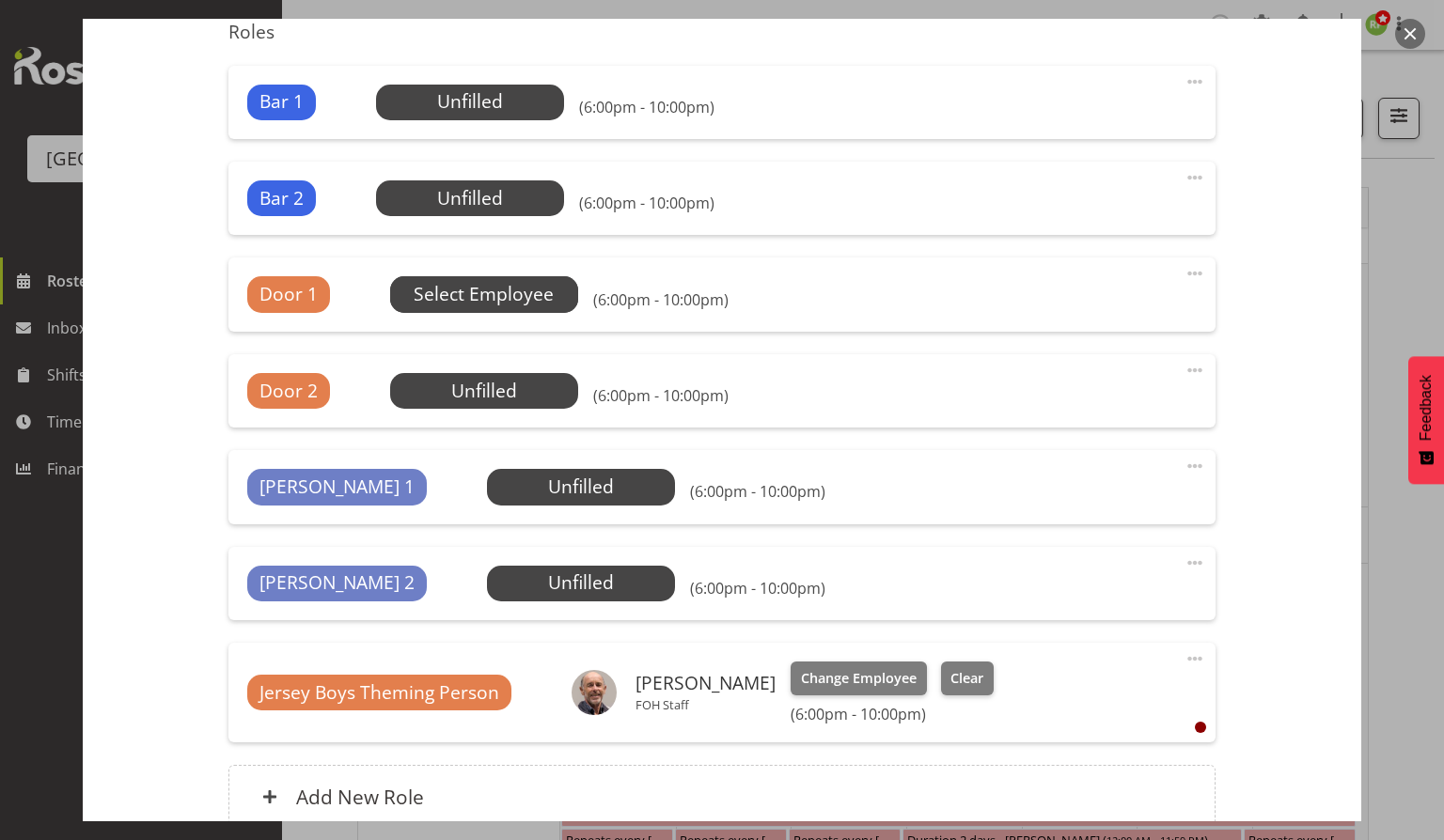
click at [0, 0] on span "Select Employee" at bounding box center [0, 0] width 0 height 0
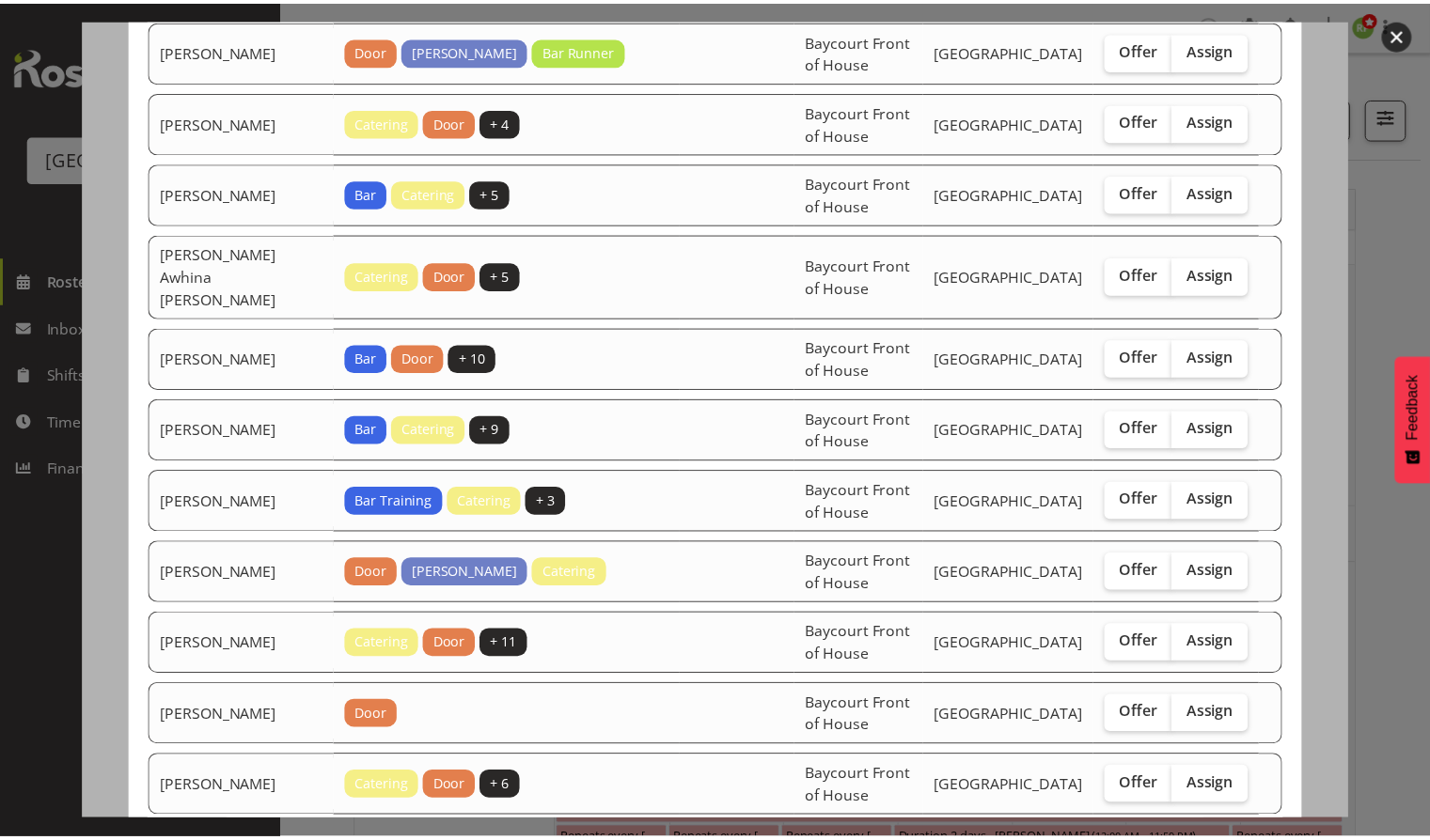
scroll to position [337, 0]
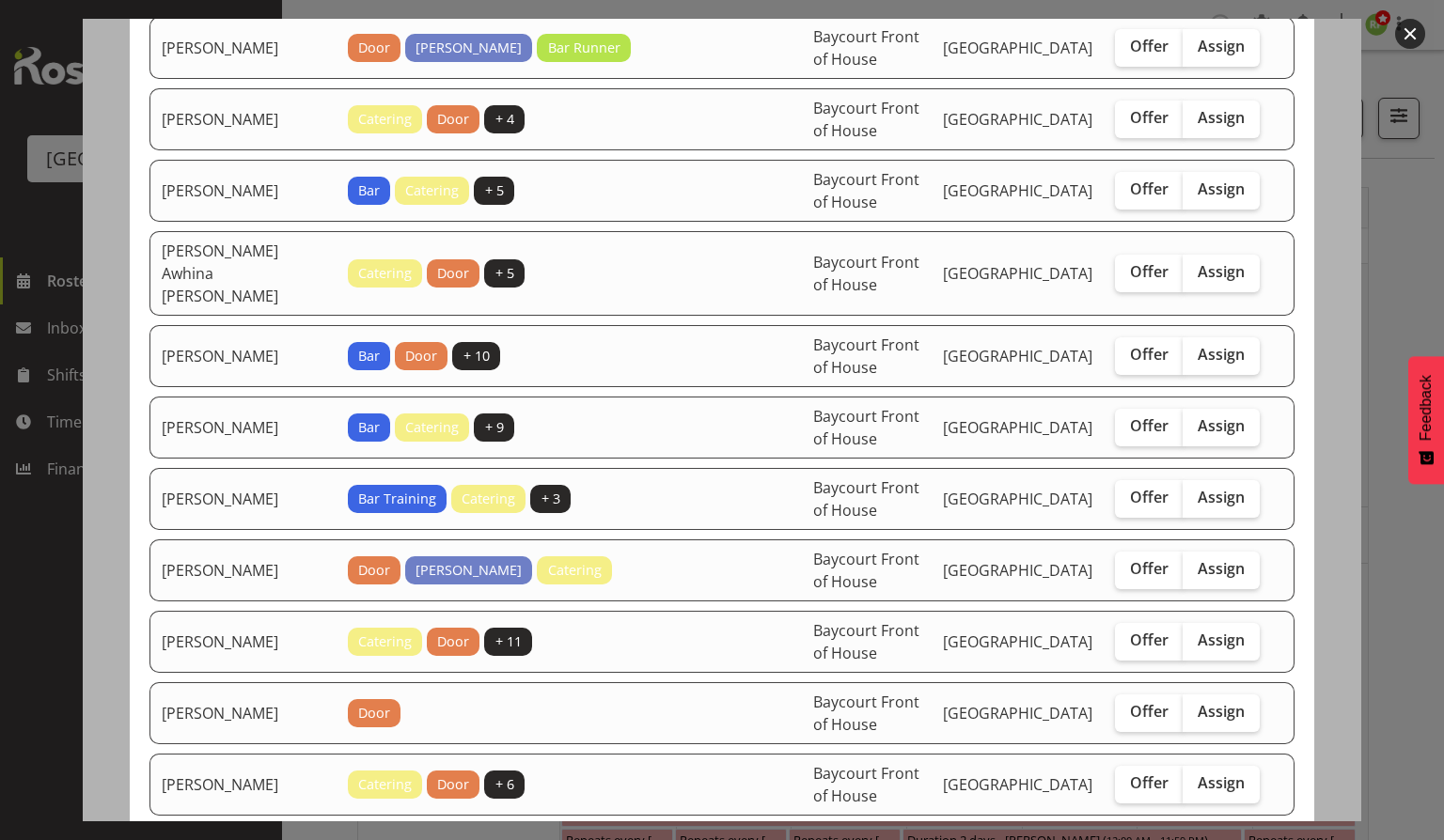
click at [1410, 43] on button "button" at bounding box center [1410, 34] width 30 height 30
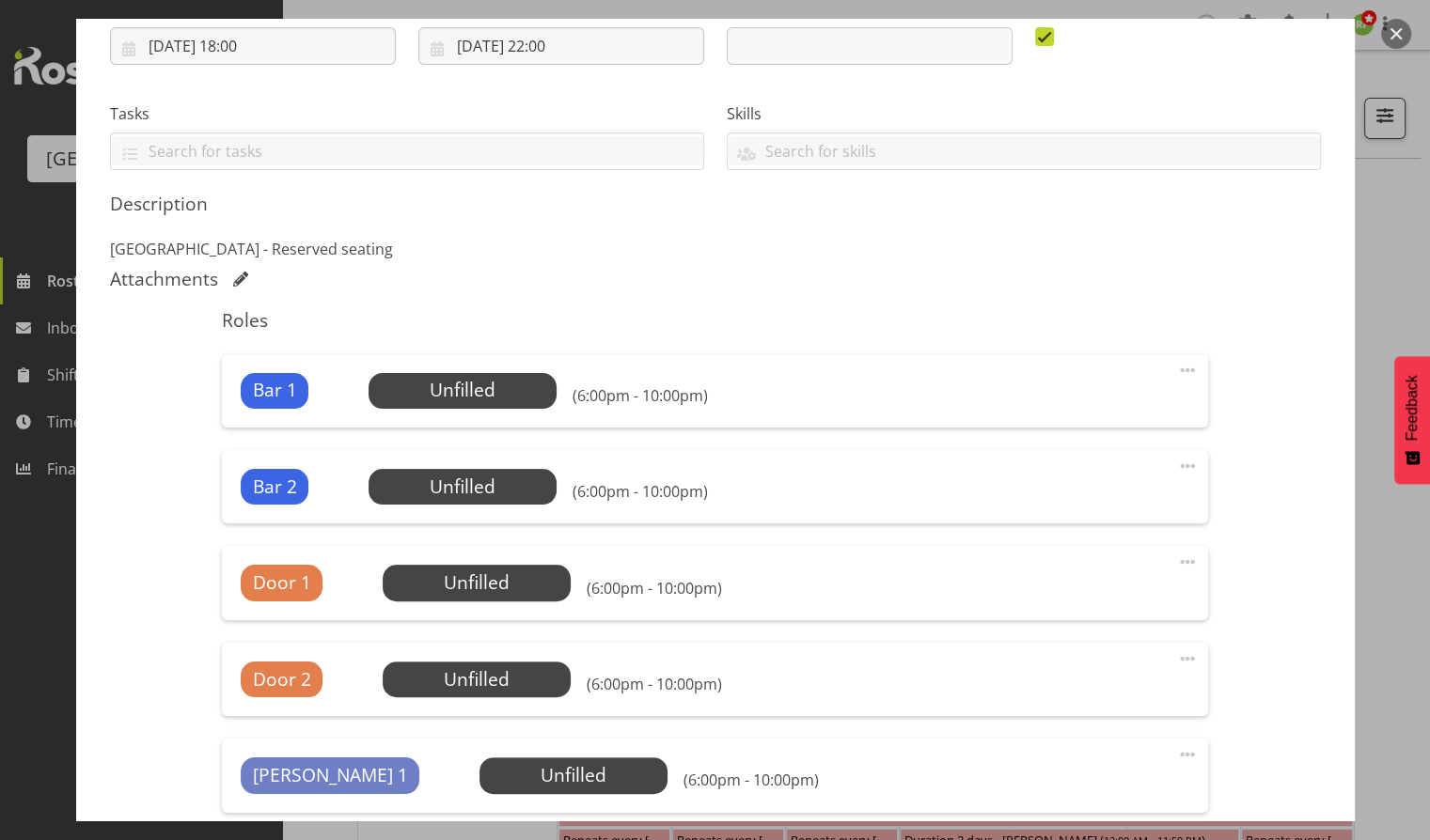
scroll to position [331, 0]
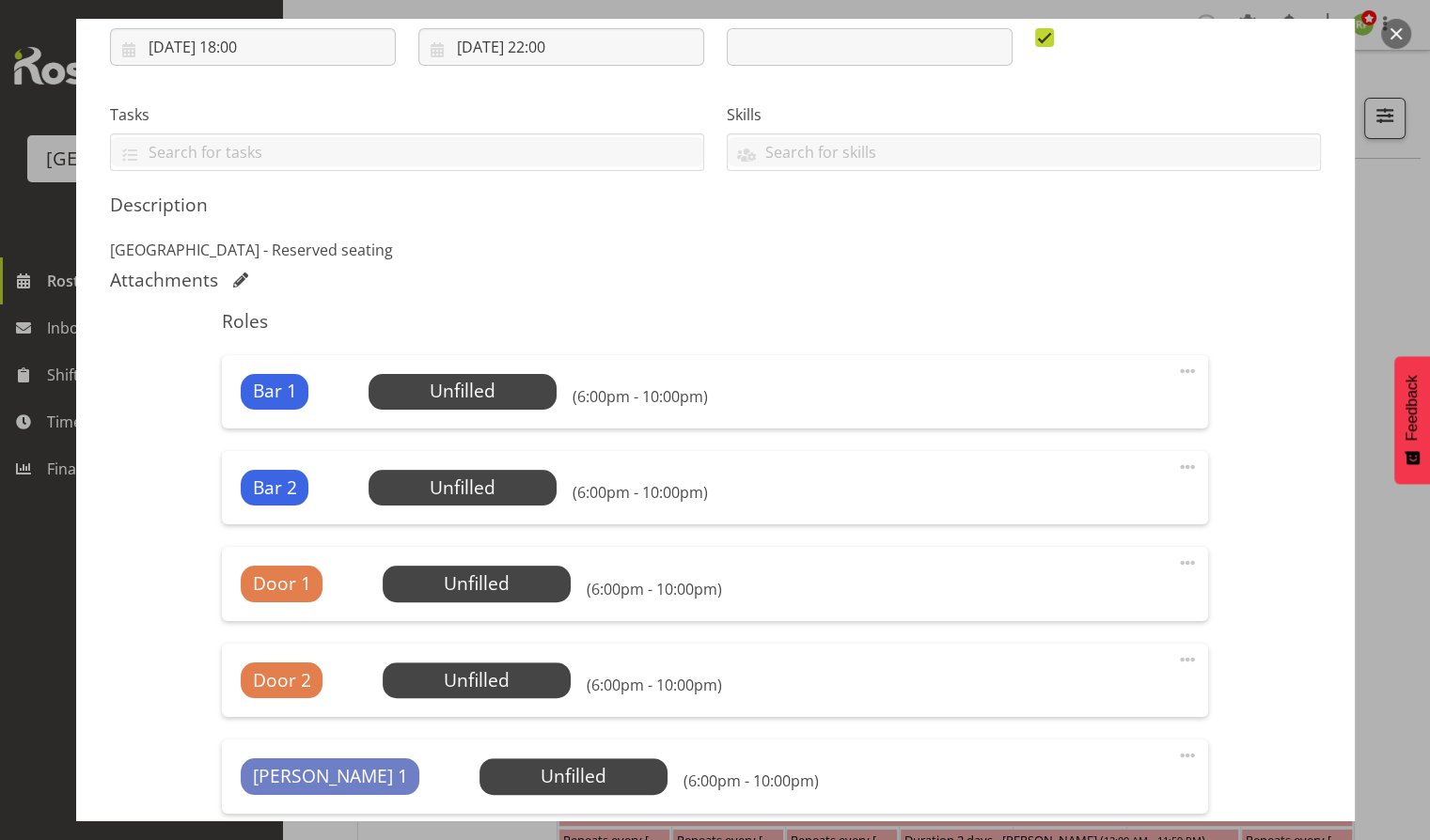
click at [1397, 35] on button "button" at bounding box center [1396, 34] width 30 height 30
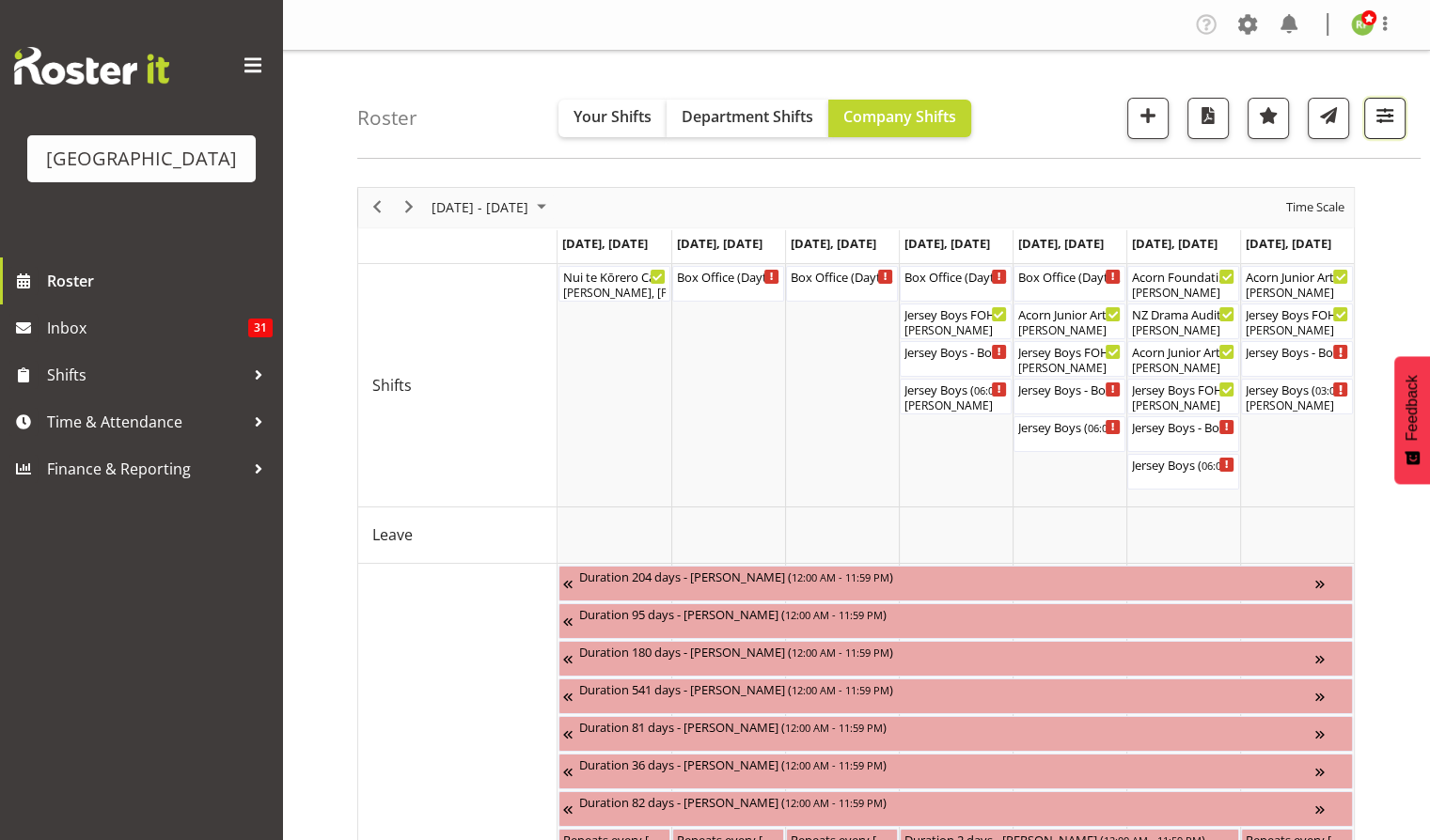
click at [1382, 119] on span "button" at bounding box center [1384, 116] width 25 height 25
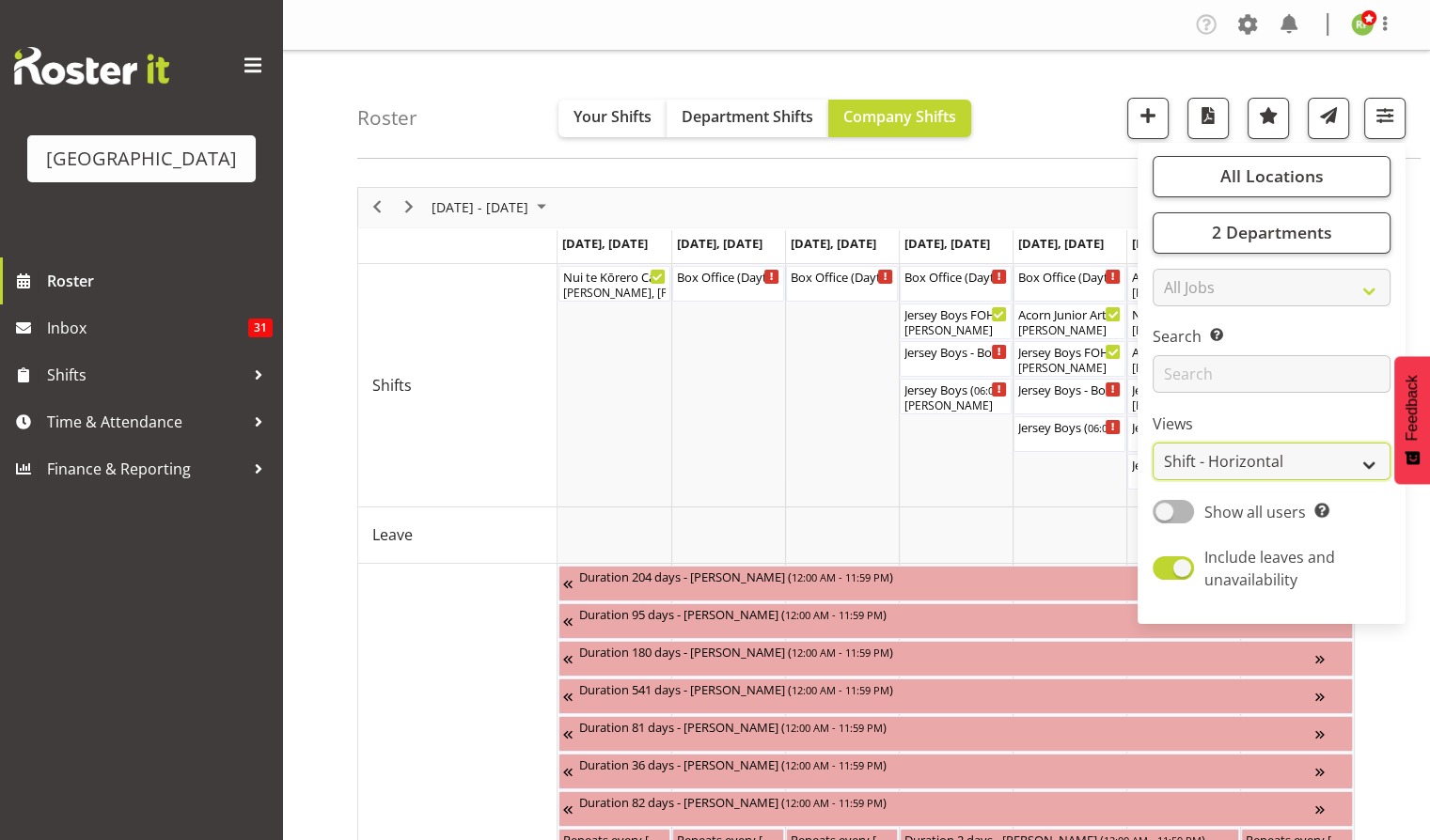
click at [1215, 469] on select "Staff Role Shift - Horizontal Shift - Vertical Staff - Location" at bounding box center [1271, 461] width 238 height 38
select select "staff"
click at [1152, 442] on select "Staff Role Shift - Horizontal Shift - Vertical Staff - Location" at bounding box center [1271, 461] width 238 height 38
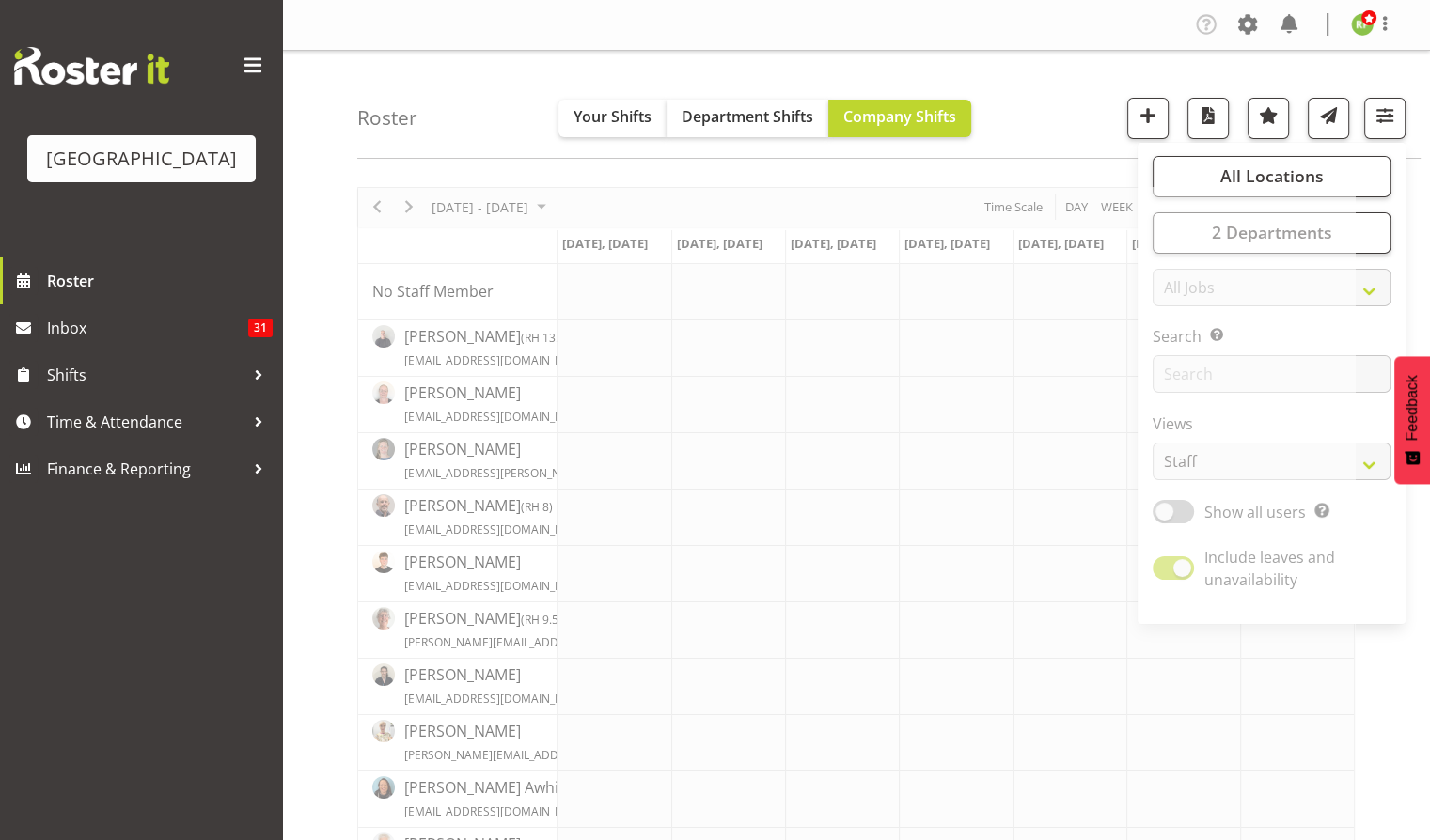
click at [1033, 110] on div "Roster Your Shifts Department Shifts Company Shifts All Locations [GEOGRAPHIC_D…" at bounding box center [888, 105] width 1063 height 108
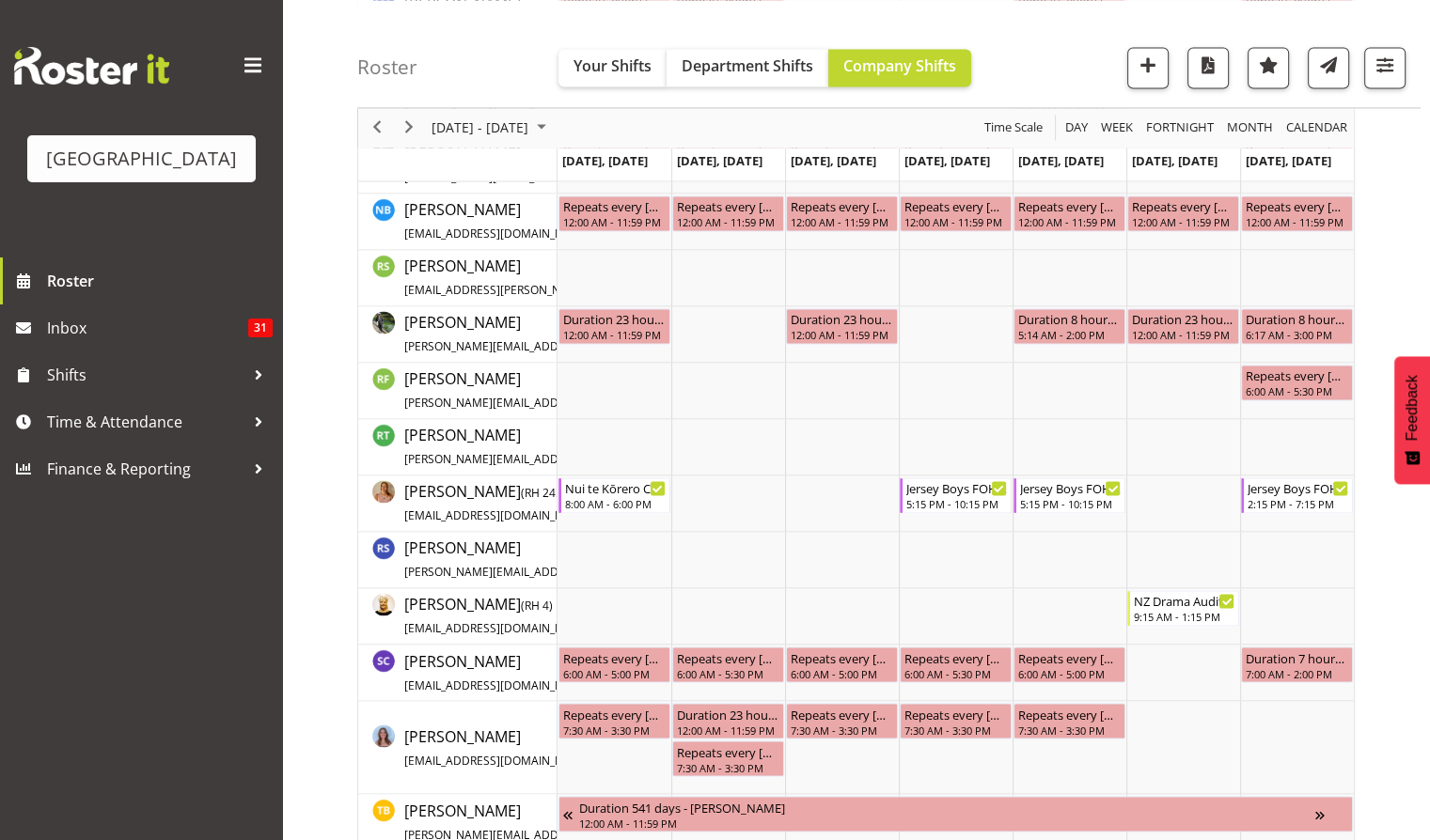
scroll to position [2921, 0]
click at [888, 334] on div "12:00 AM - 11:59 PM" at bounding box center [841, 332] width 105 height 15
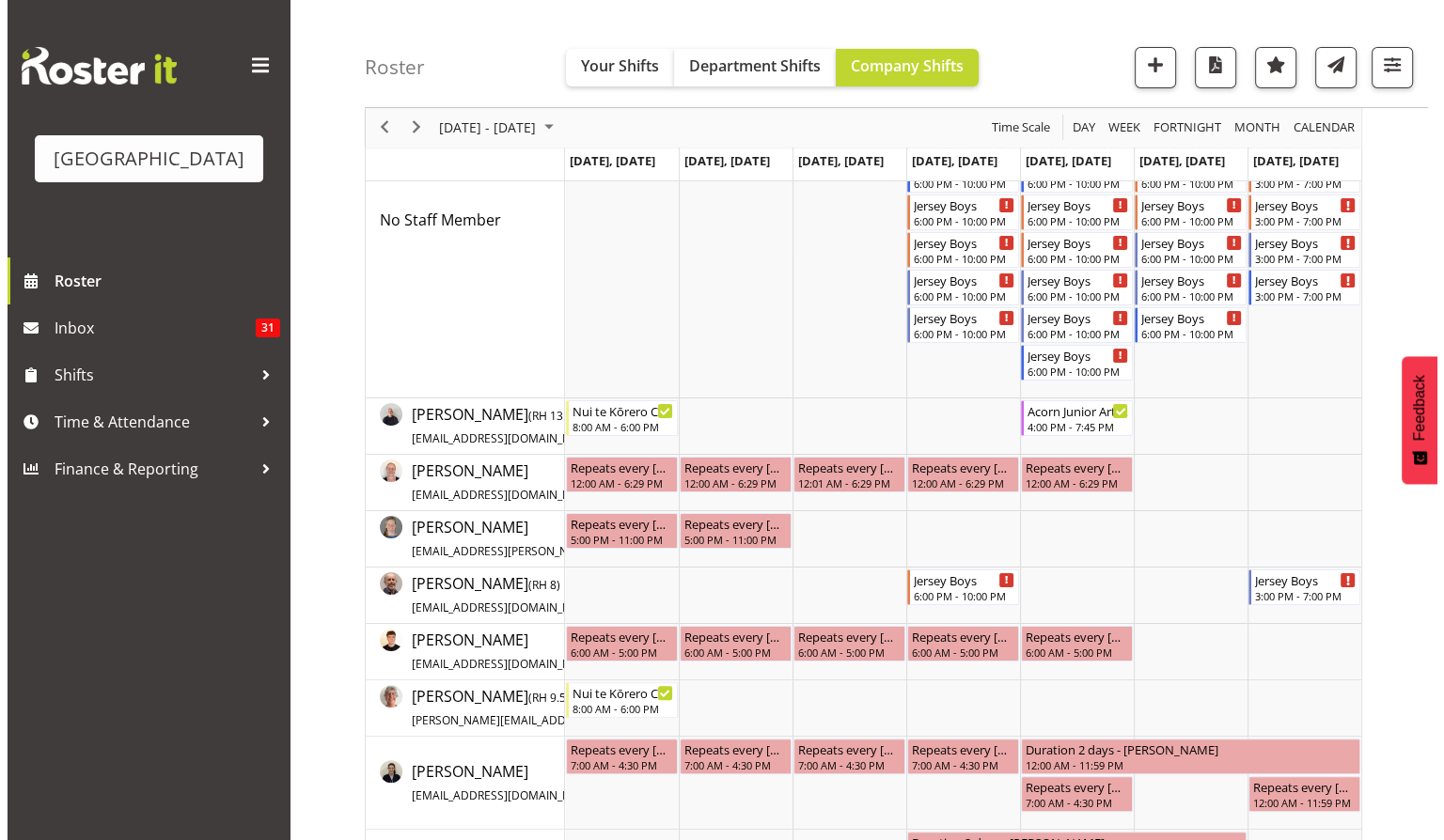
scroll to position [0, 0]
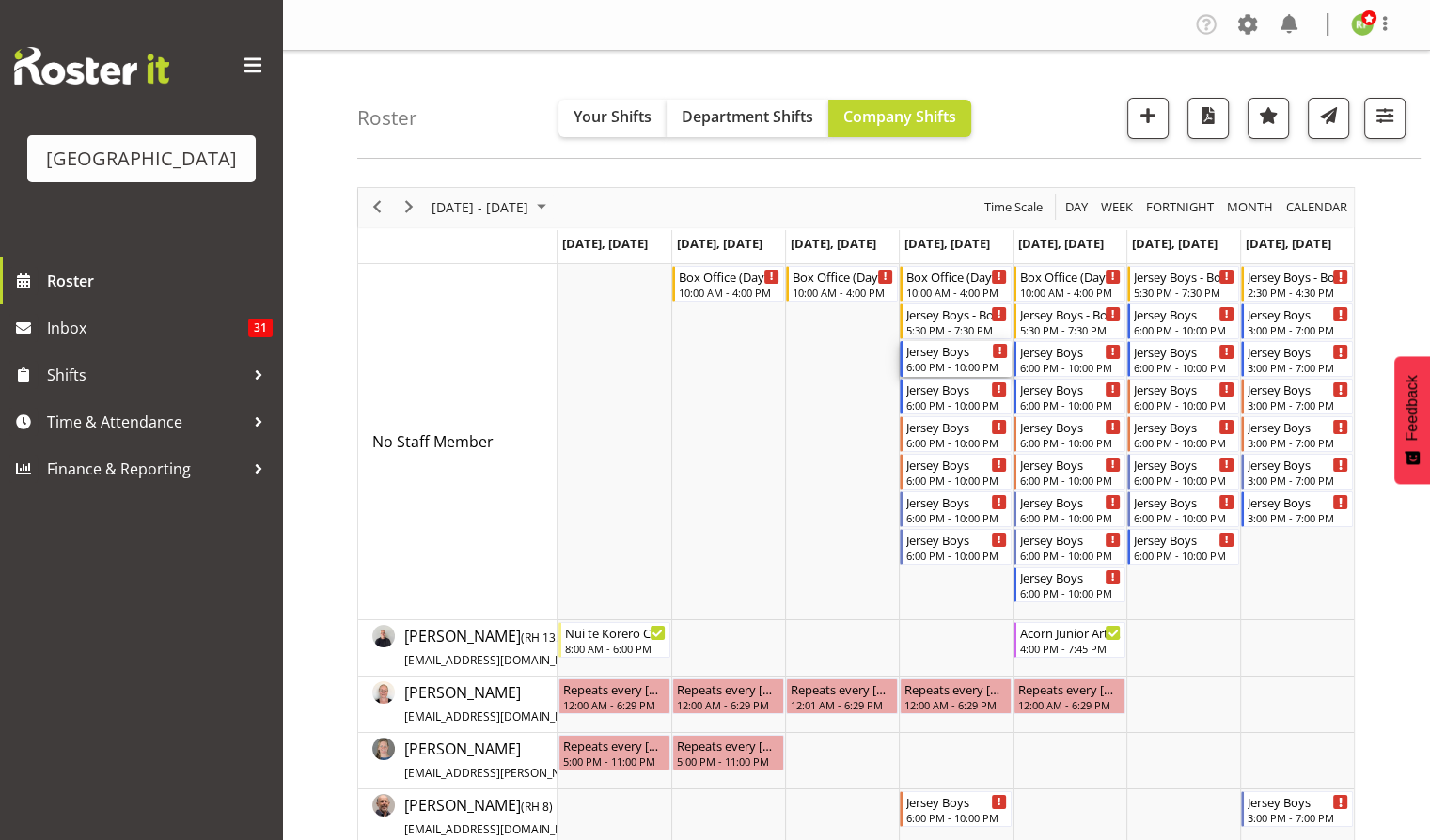
click at [940, 367] on div "6:00 PM - 10:00 PM" at bounding box center [957, 366] width 102 height 15
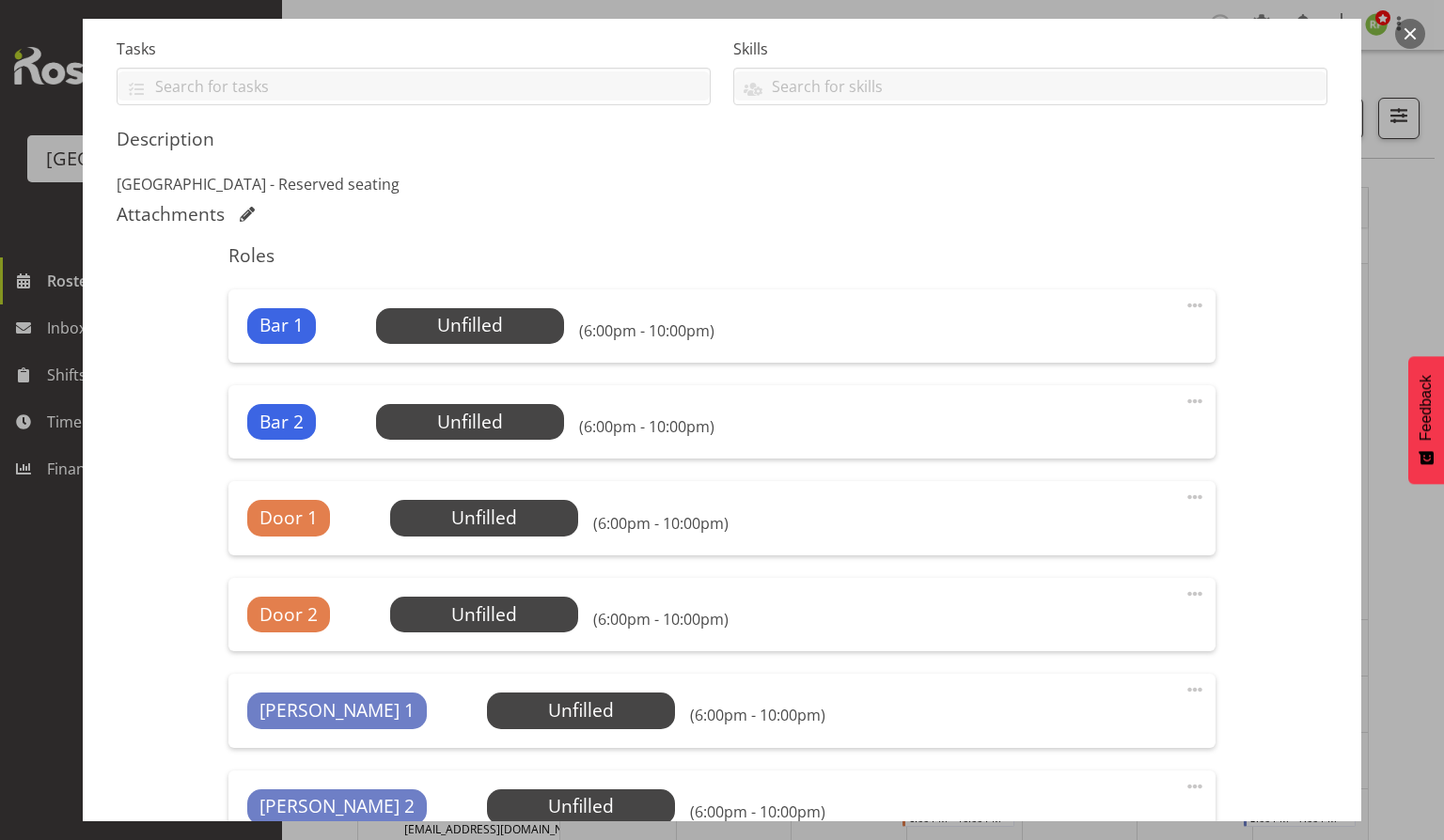
scroll to position [399, 0]
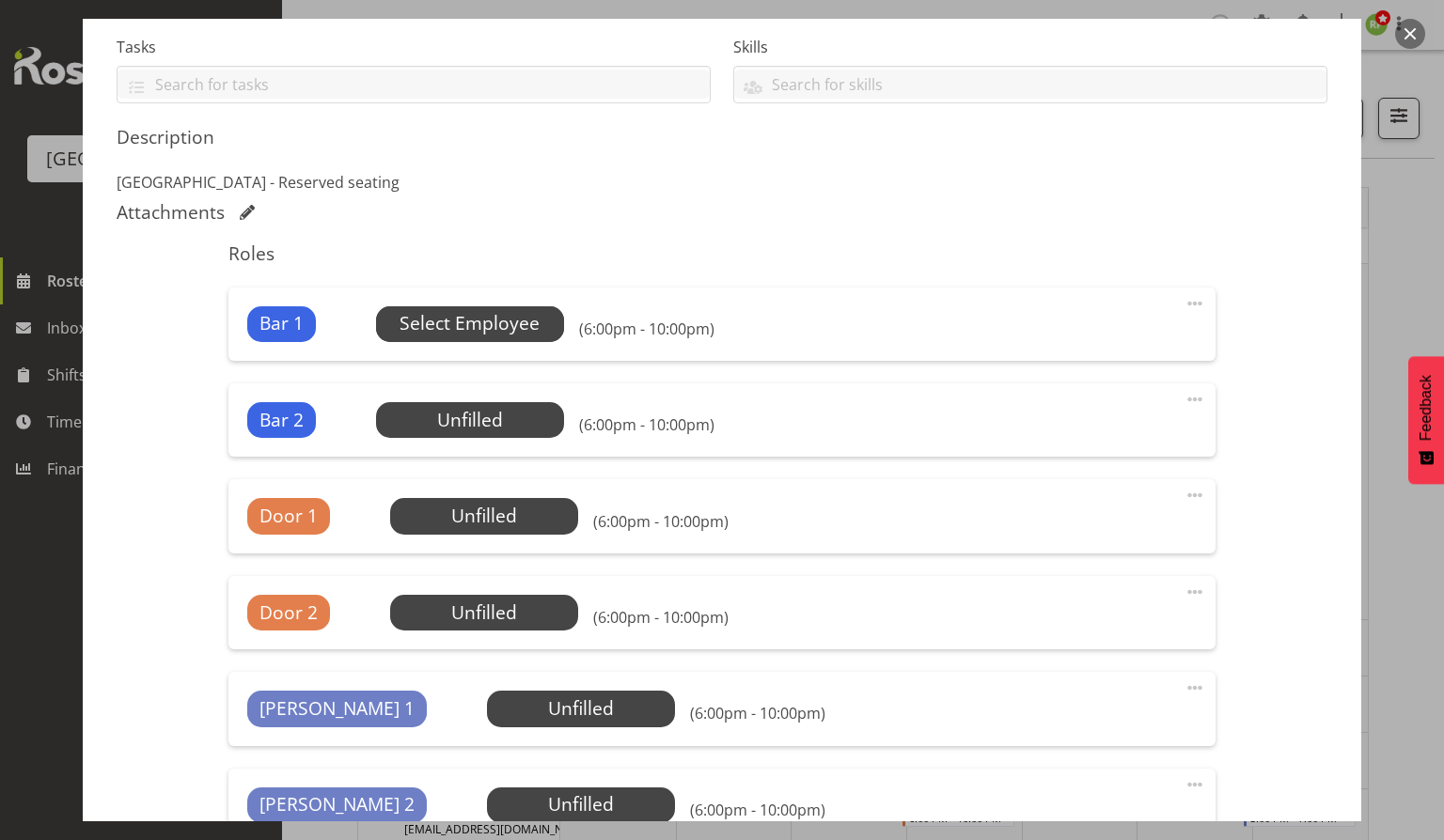
click at [500, 329] on span "Select Employee" at bounding box center [469, 323] width 141 height 27
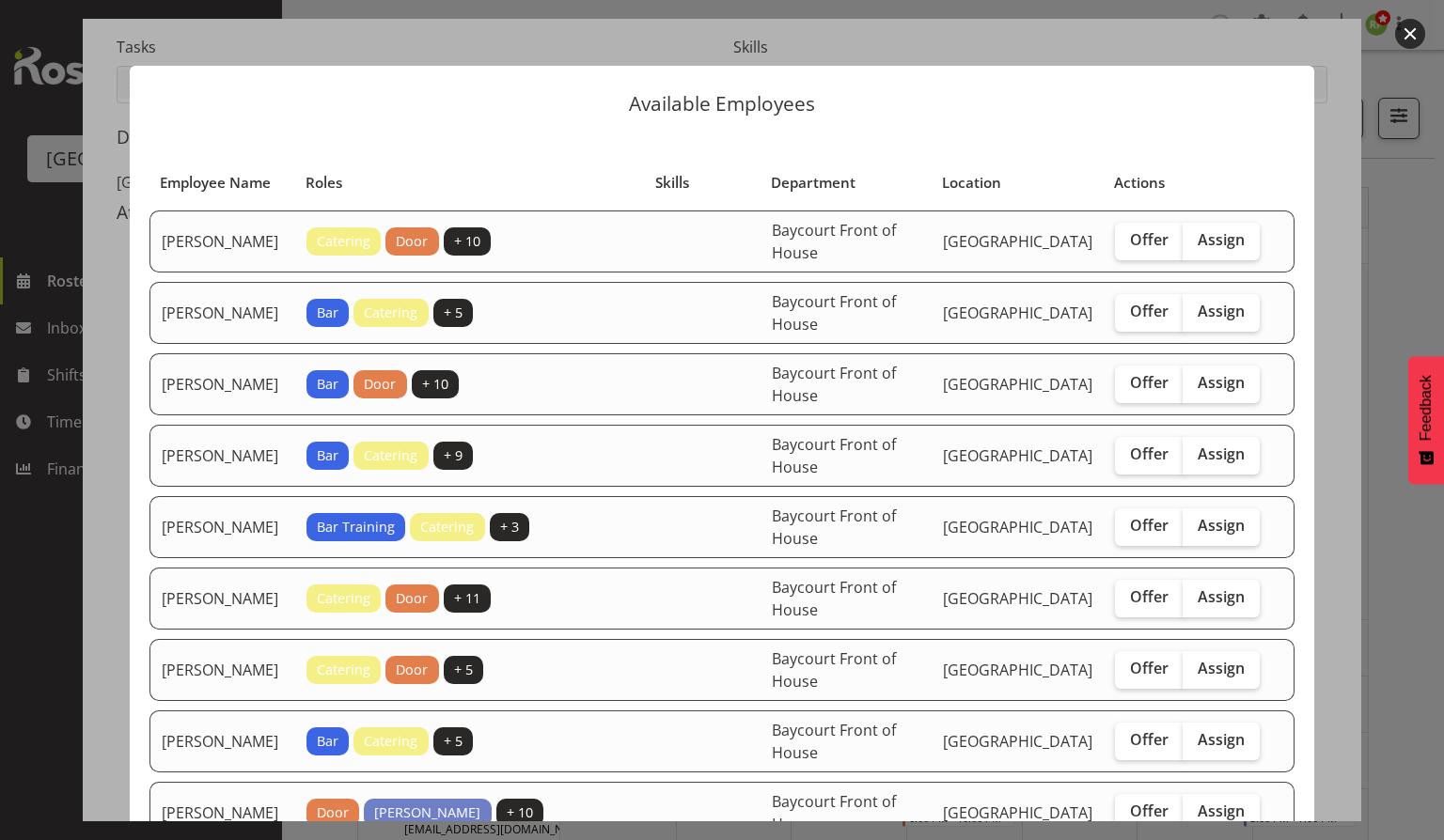
click at [1213, 402] on td "Offer Assign" at bounding box center [1187, 385] width 167 height 62
click at [1215, 377] on span "Assign" at bounding box center [1221, 382] width 47 height 19
click at [1195, 377] on input "Assign" at bounding box center [1189, 383] width 12 height 12
checkbox input "true"
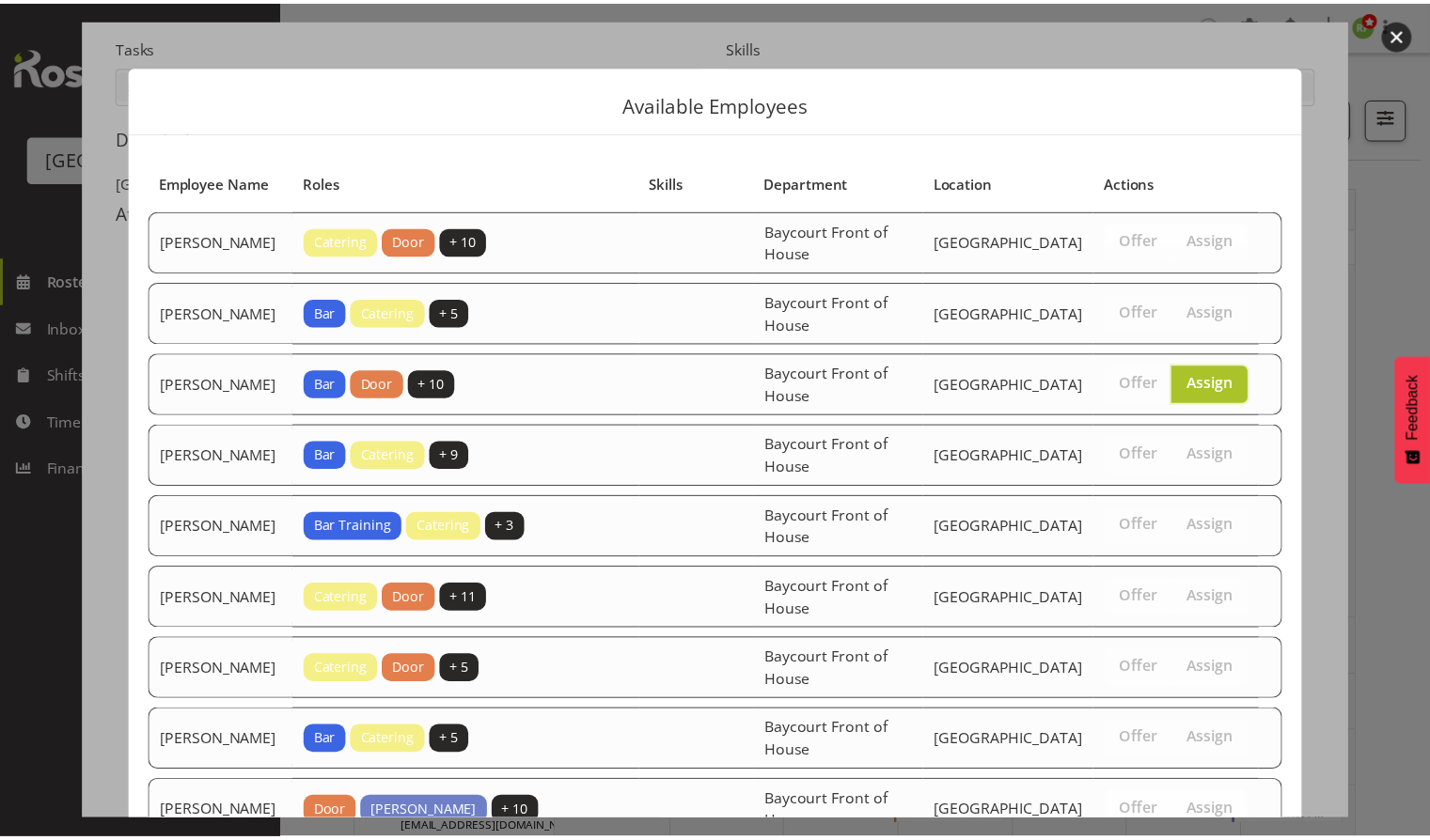
scroll to position [555, 0]
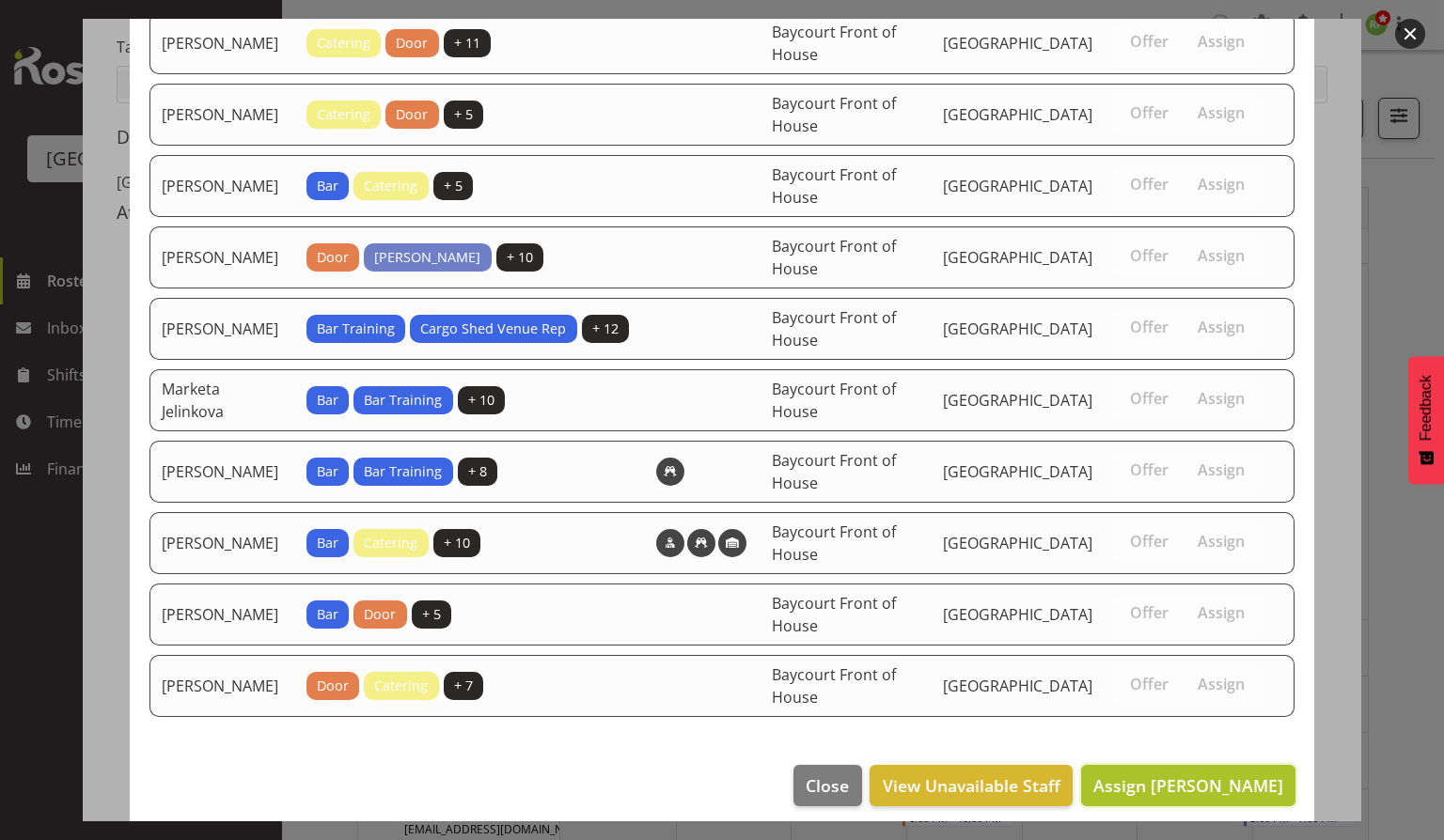
click at [1177, 774] on span "Assign [PERSON_NAME]" at bounding box center [1188, 785] width 190 height 23
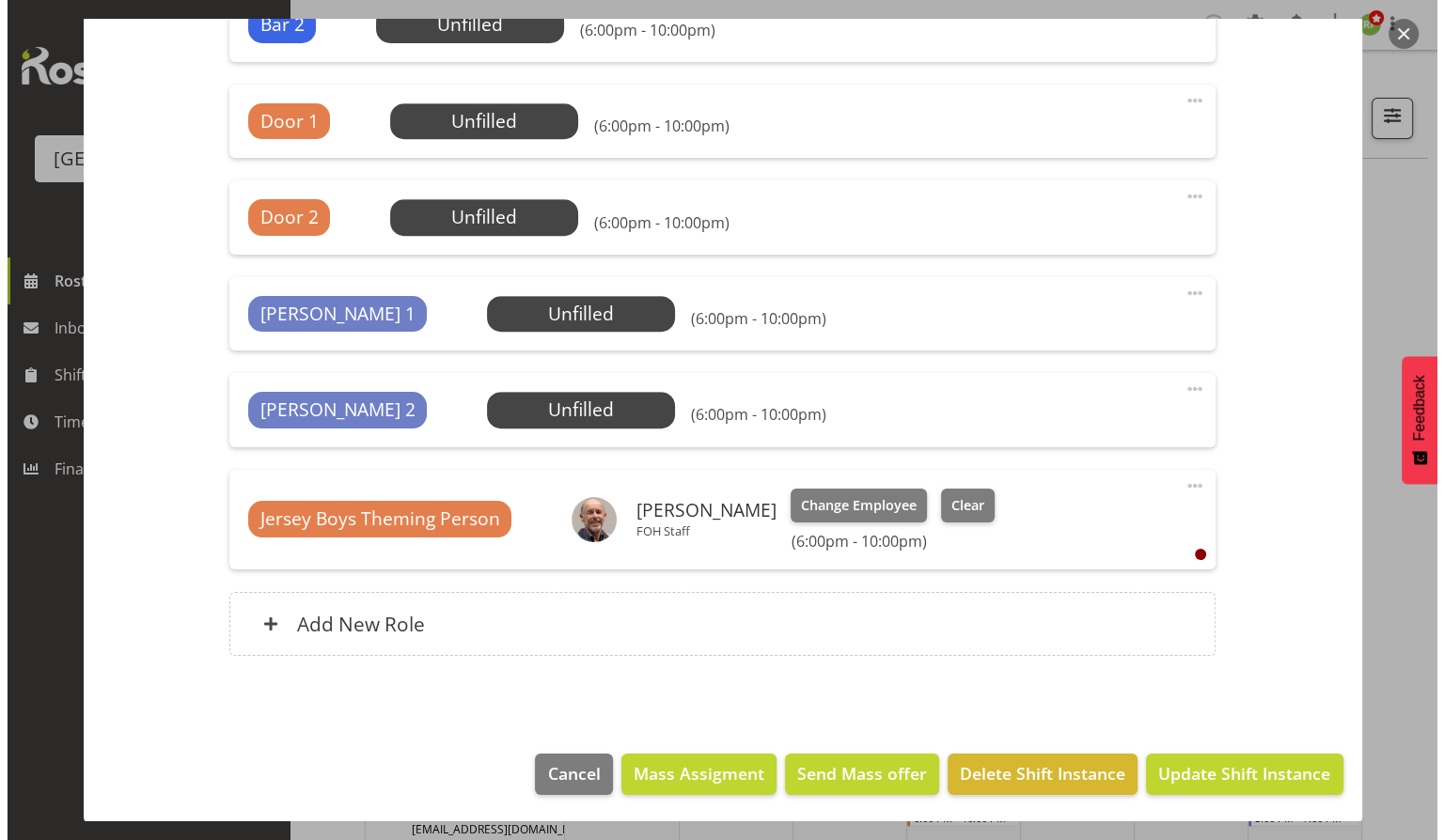
scroll to position [398, 0]
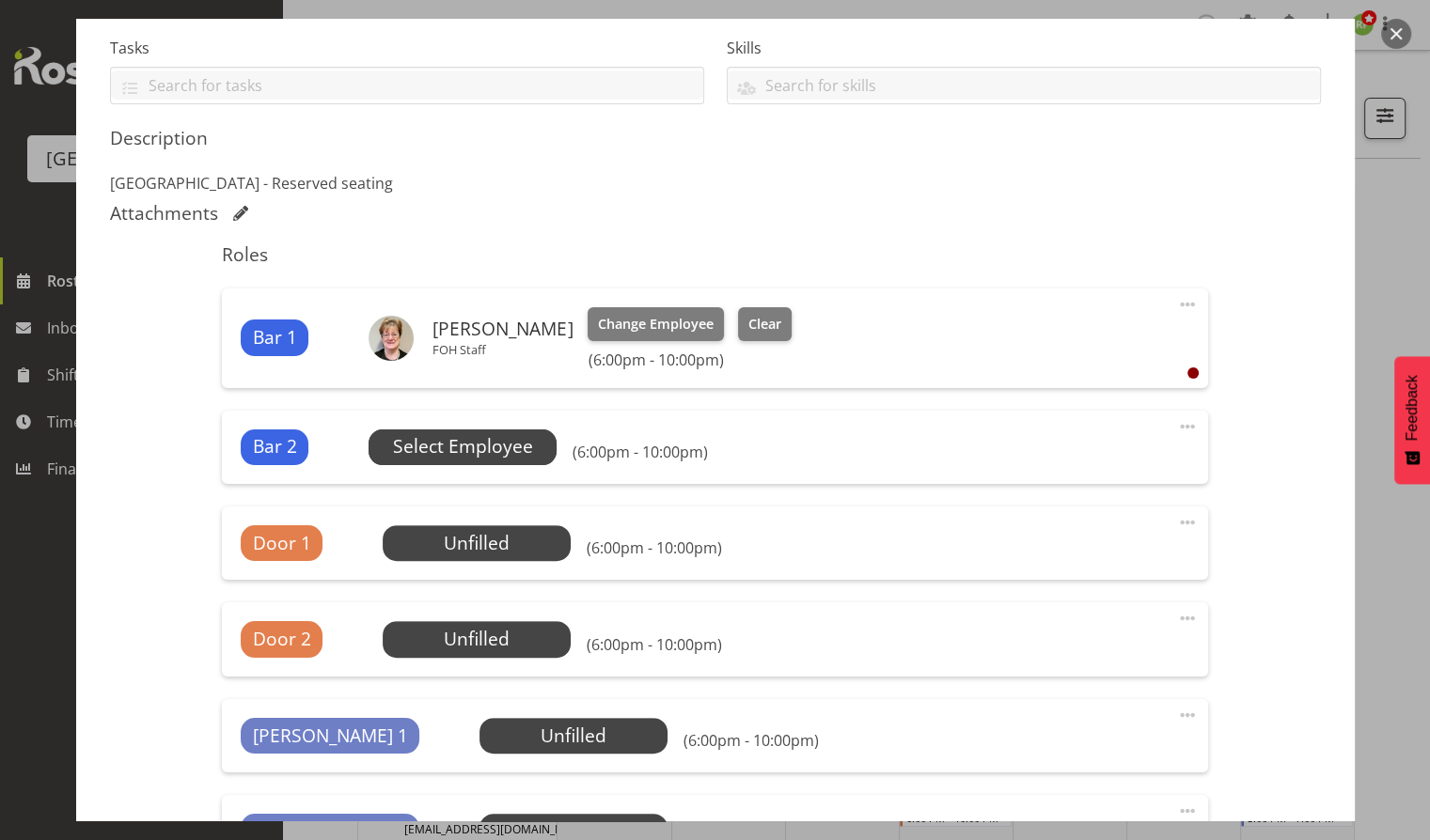
click at [497, 429] on span "Select Employee" at bounding box center [462, 447] width 188 height 36
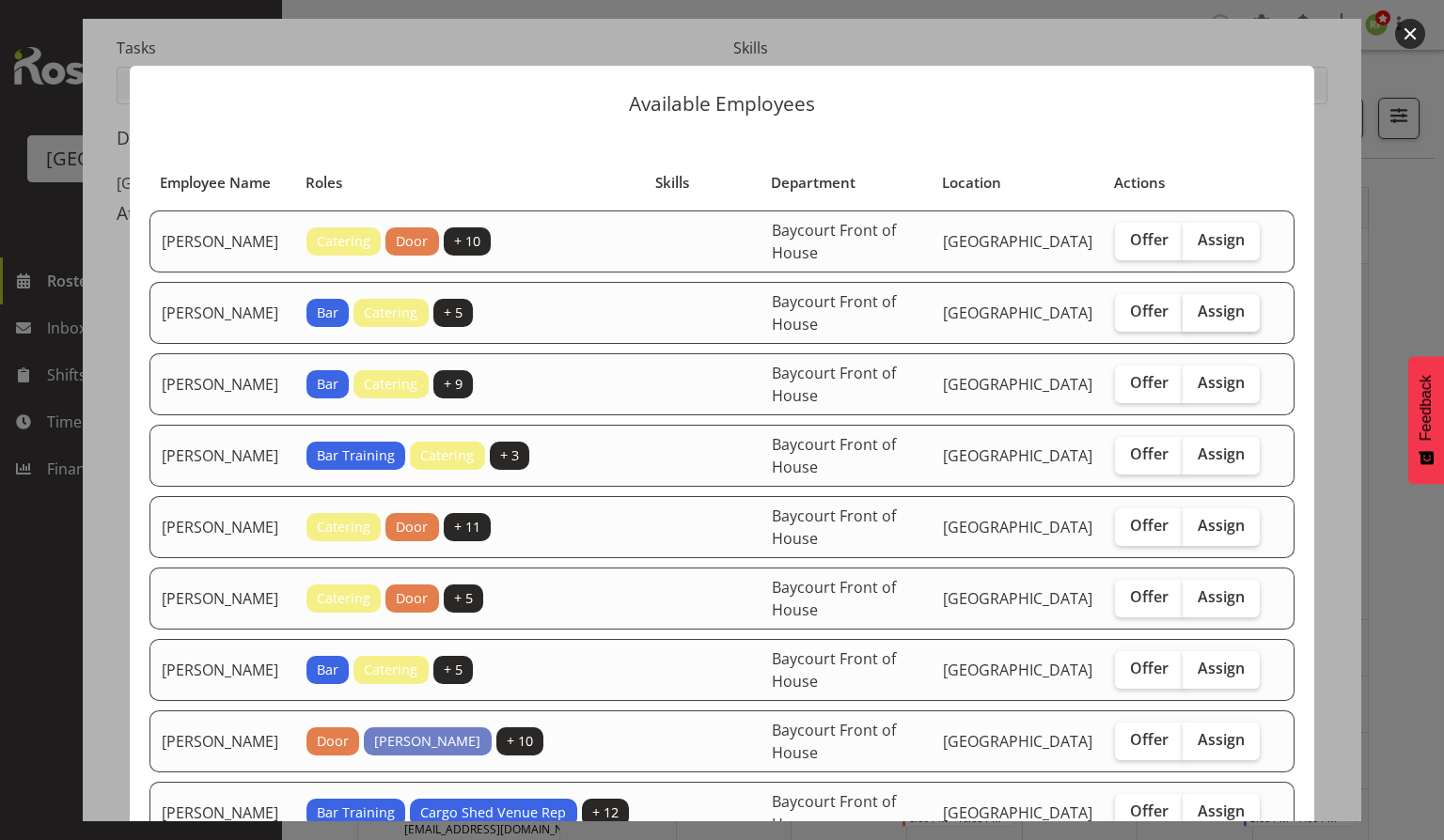
click at [1219, 304] on span "Assign" at bounding box center [1221, 311] width 47 height 19
click at [1195, 306] on input "Assign" at bounding box center [1189, 312] width 12 height 12
checkbox input "true"
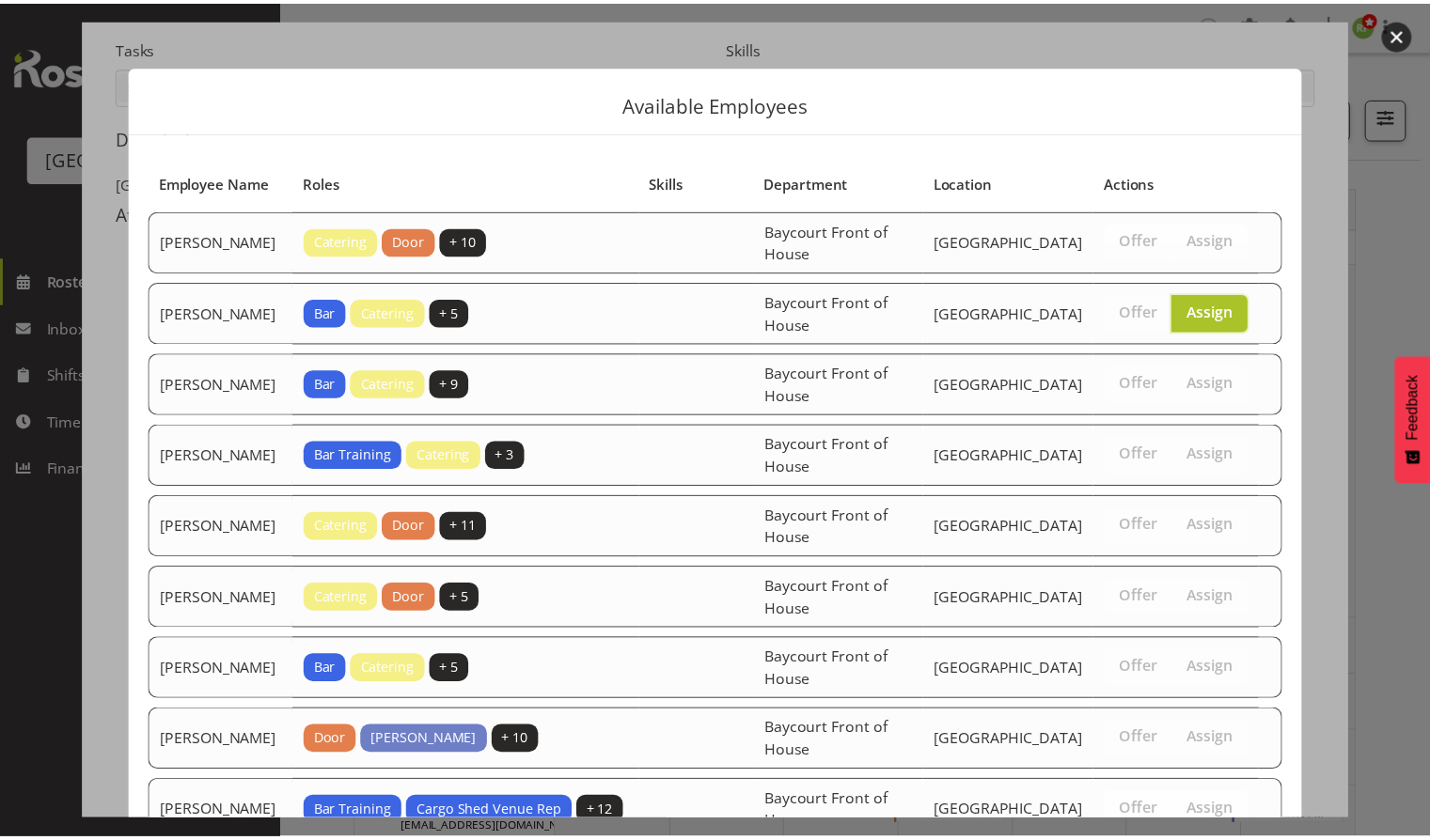
scroll to position [485, 0]
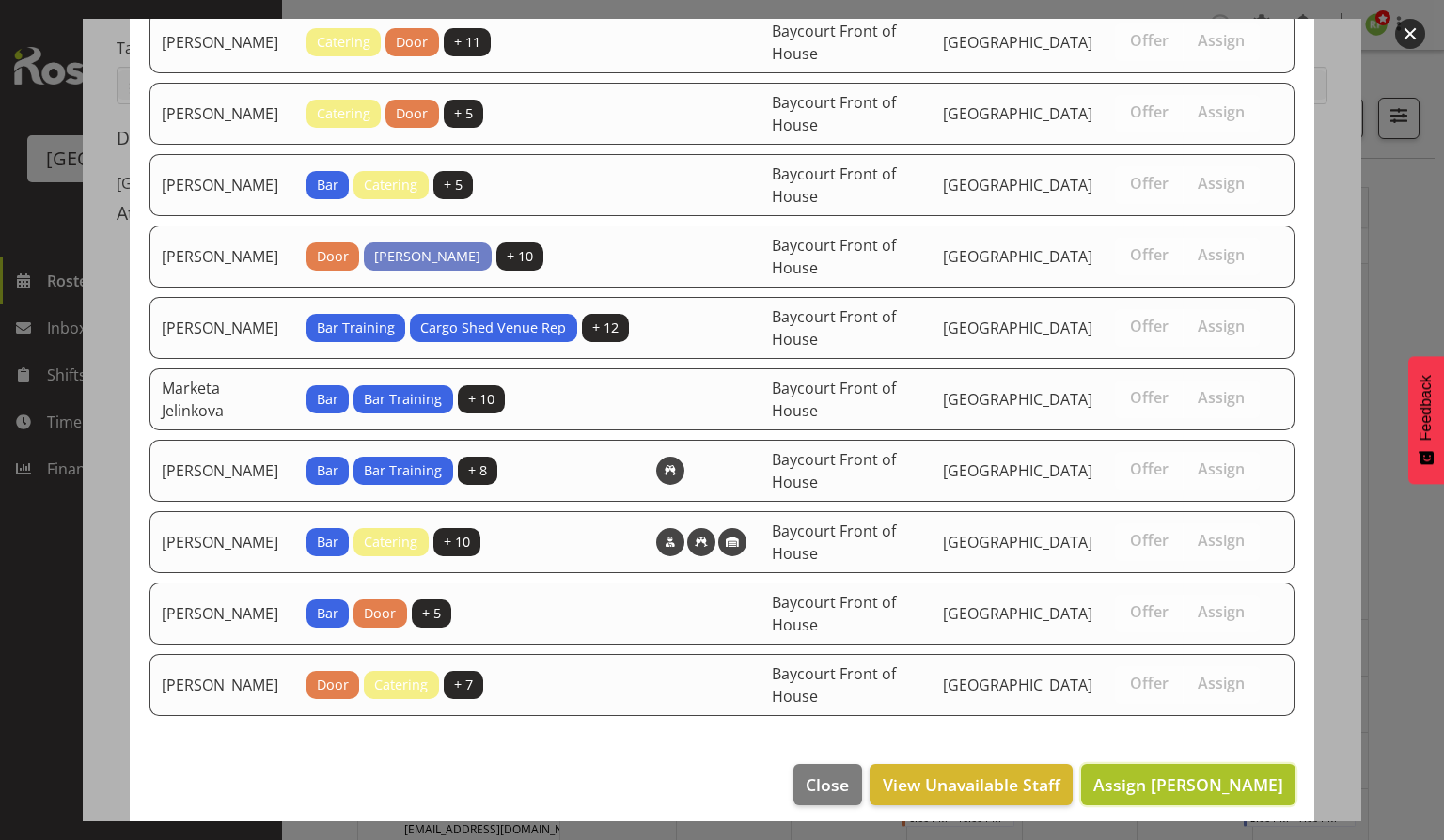
click at [1178, 773] on span "Assign [PERSON_NAME]" at bounding box center [1188, 784] width 190 height 23
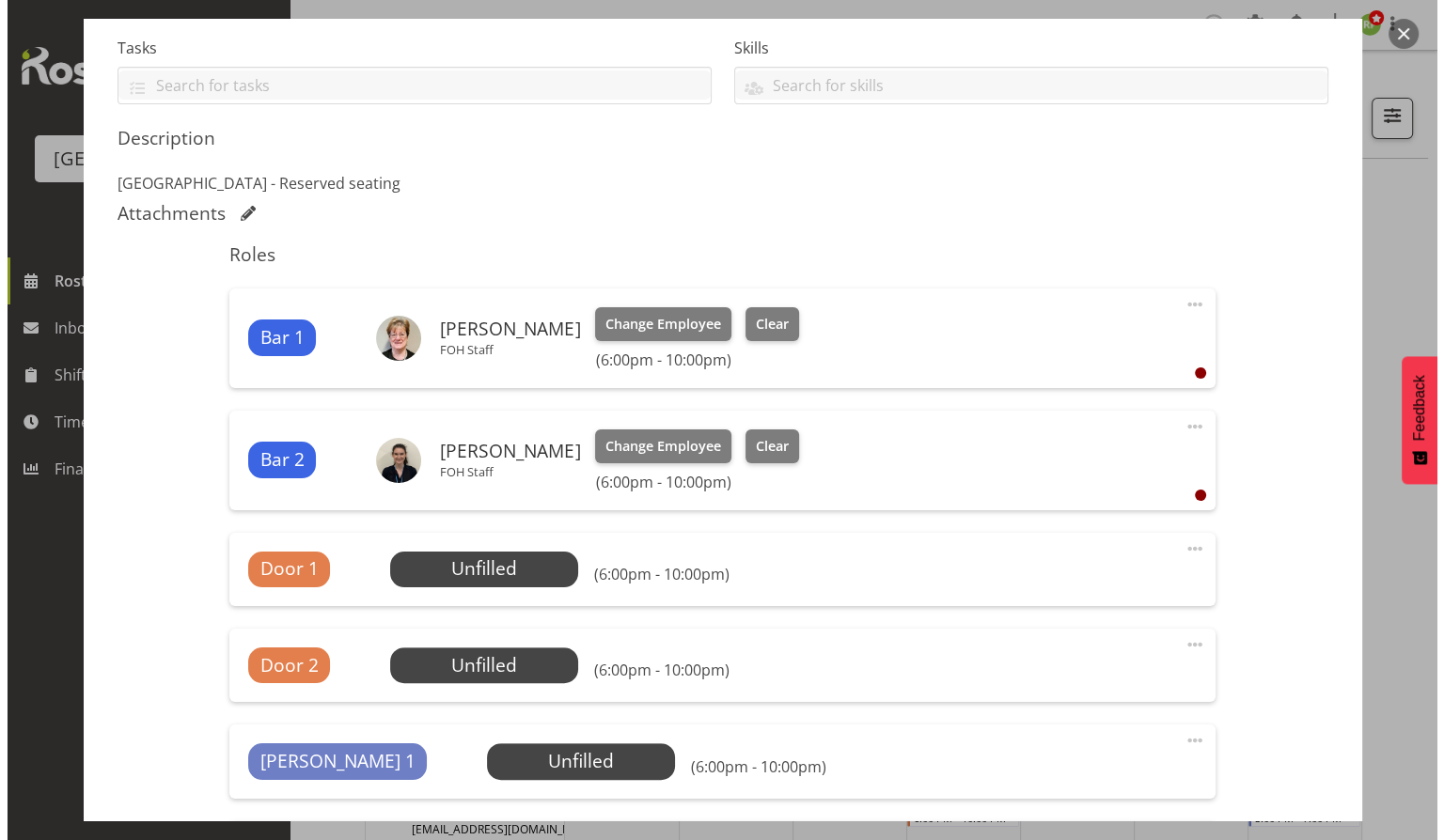
scroll to position [846, 0]
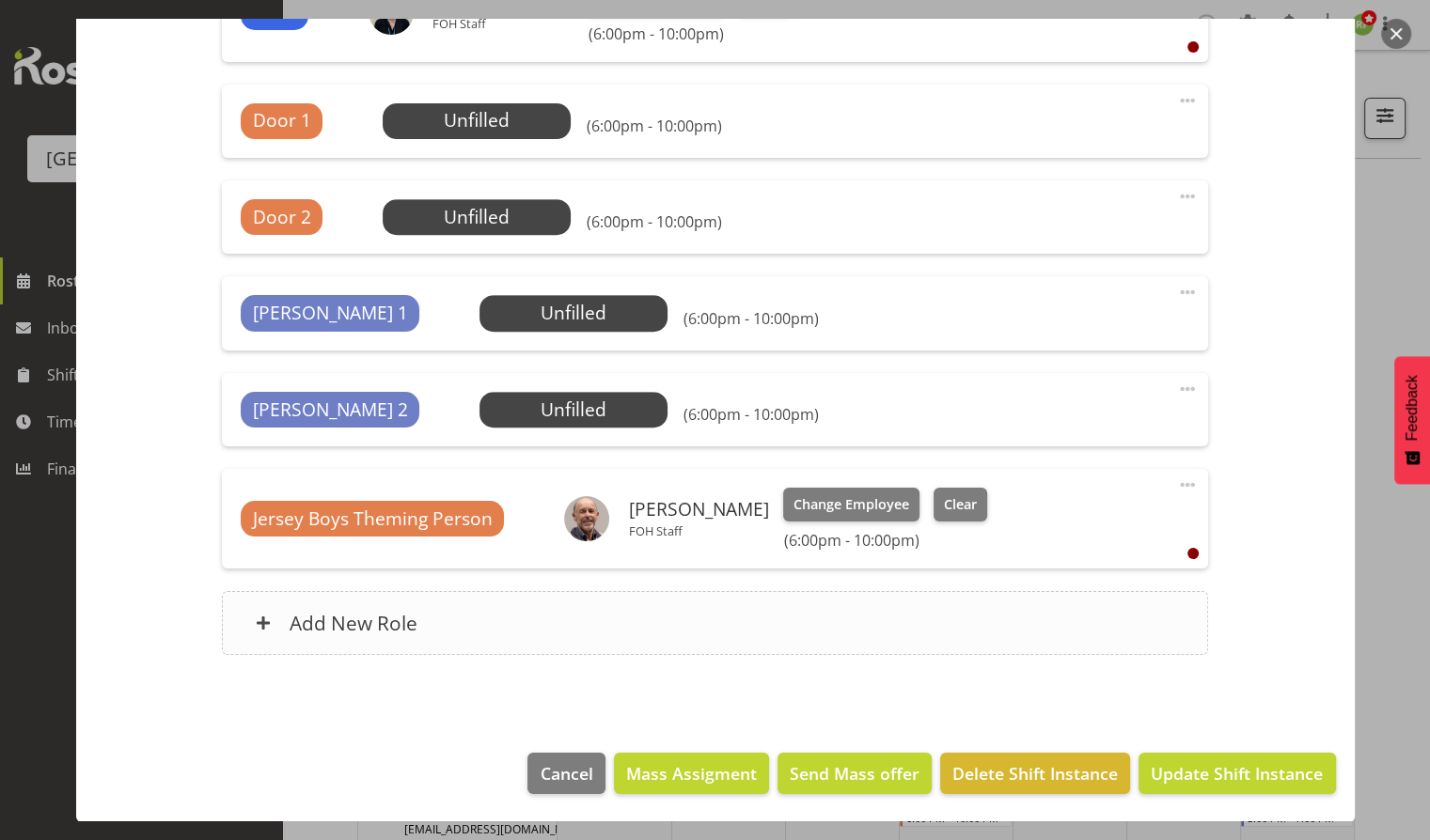
click at [351, 617] on h6 "Add New Role" at bounding box center [354, 623] width 128 height 25
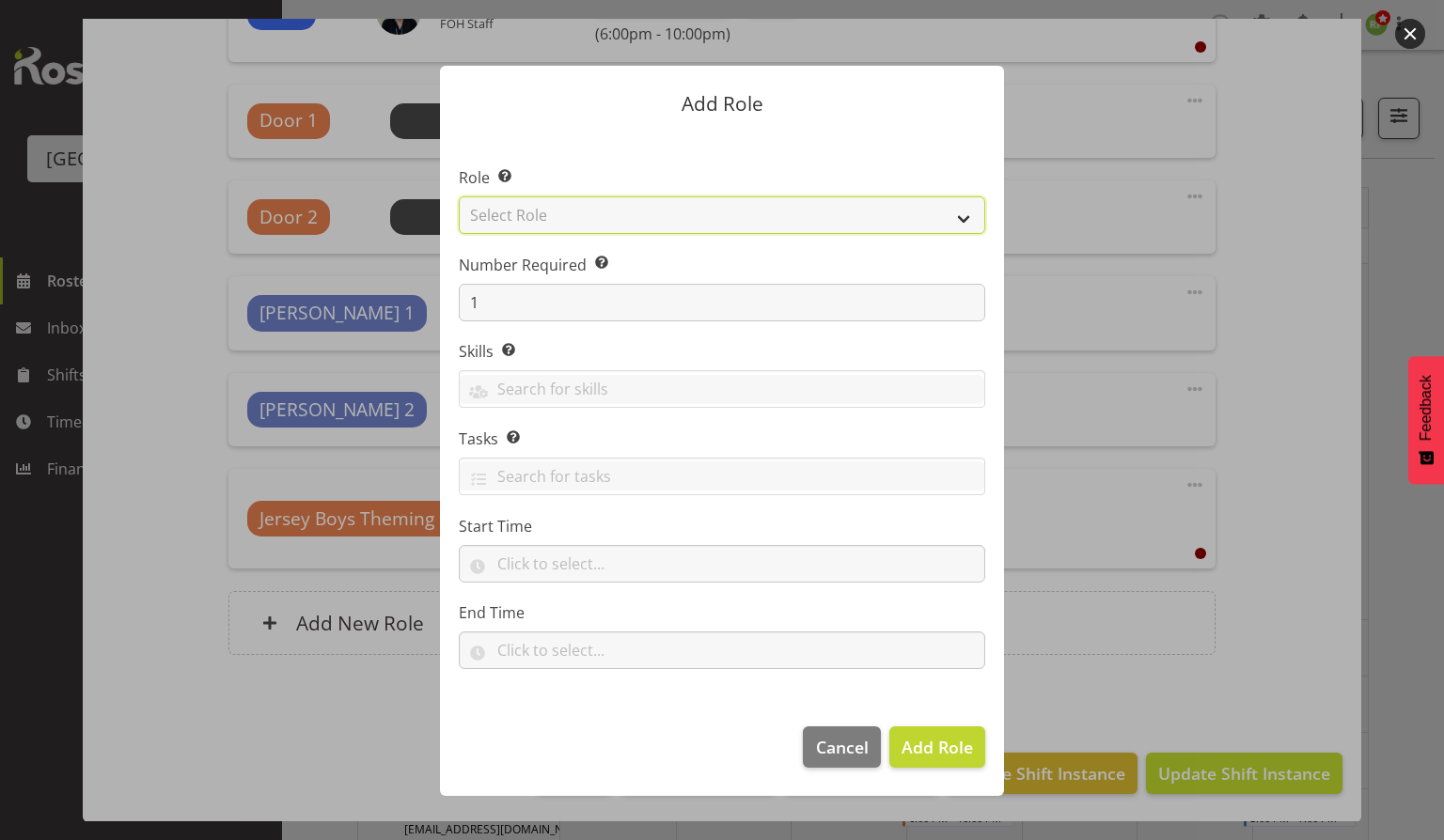
click at [943, 208] on select "Select Role Audio Bar Bar Runner Bar Training Box Office Cargo Shed Venue Rep C…" at bounding box center [722, 215] width 526 height 38
select select "1293"
click at [458, 196] on select "Select Role Audio Bar Bar Runner Bar Training Box Office Cargo Shed Venue Rep C…" at bounding box center [722, 215] width 526 height 38
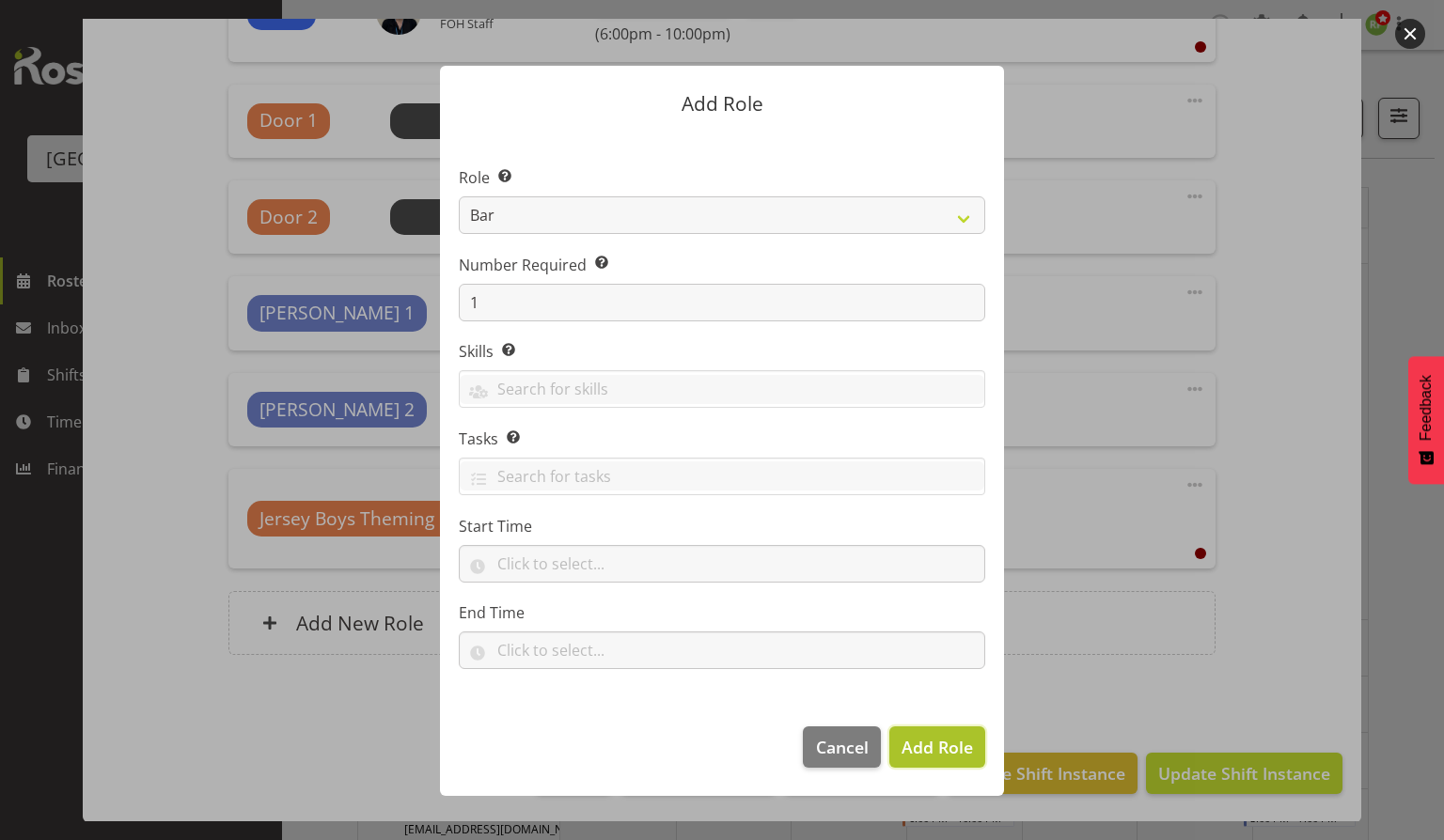
click at [919, 742] on span "Add Role" at bounding box center [938, 747] width 72 height 23
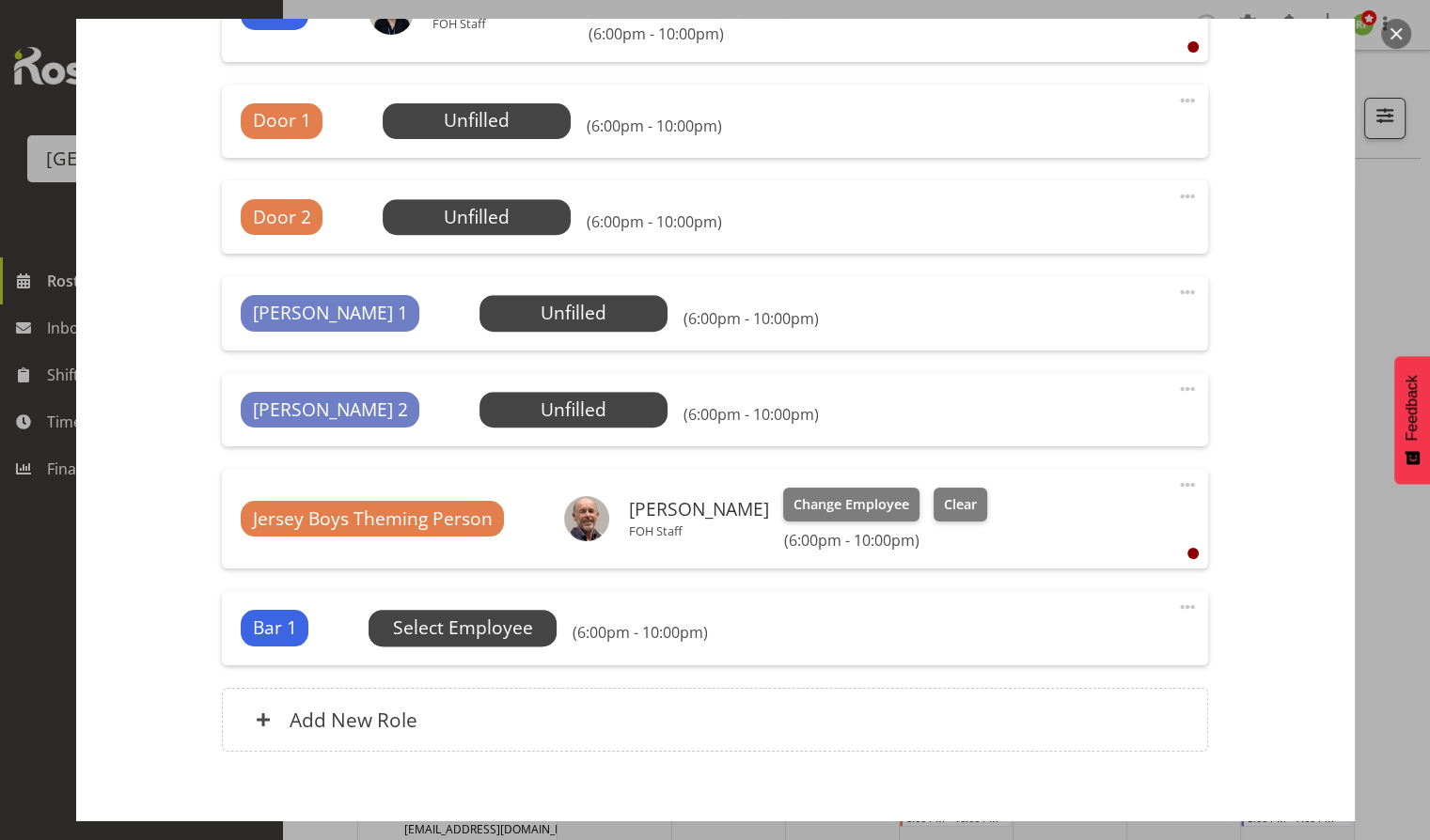
click at [0, 0] on span "Select Employee" at bounding box center [0, 0] width 0 height 0
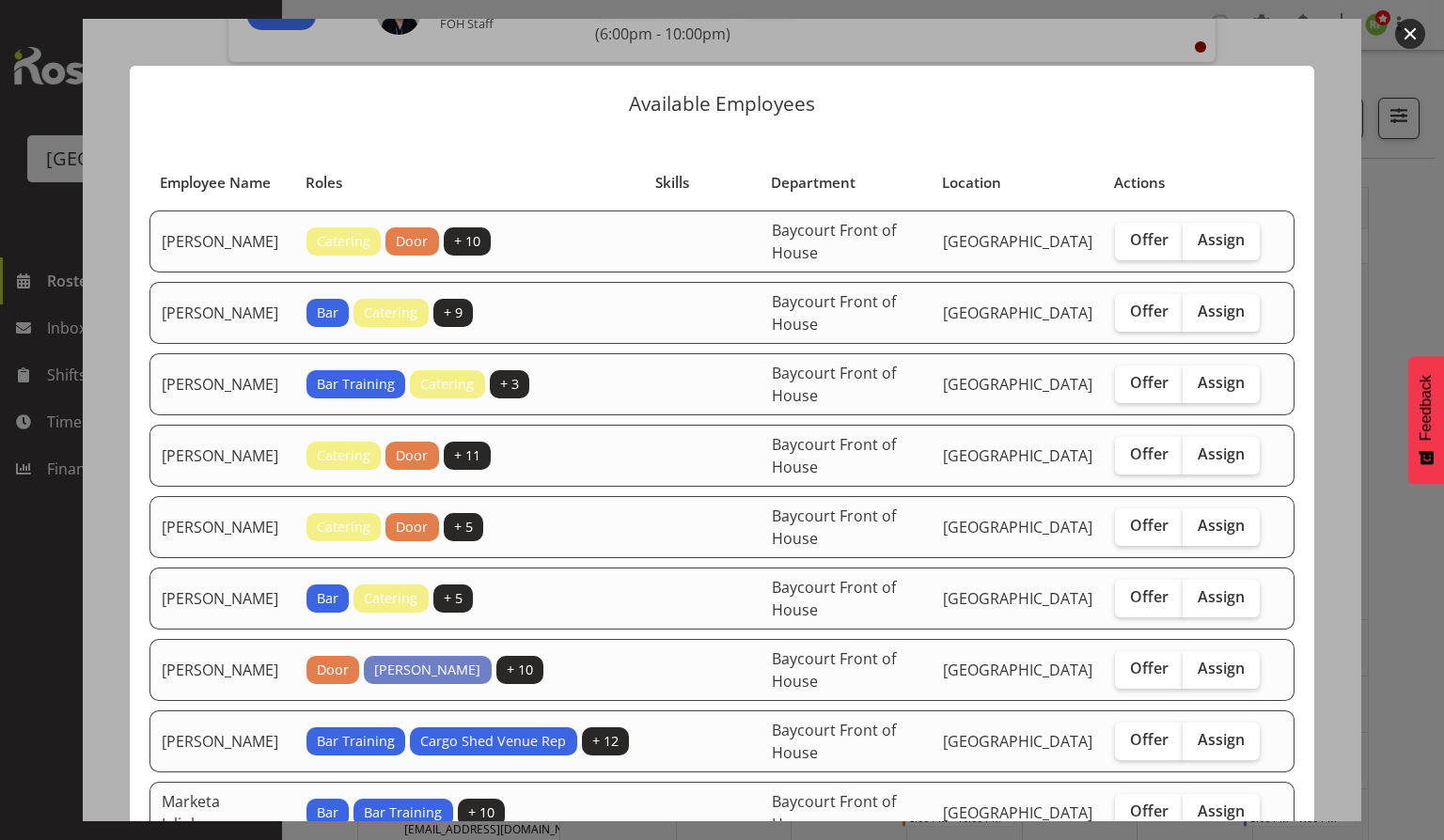
scroll to position [106, 0]
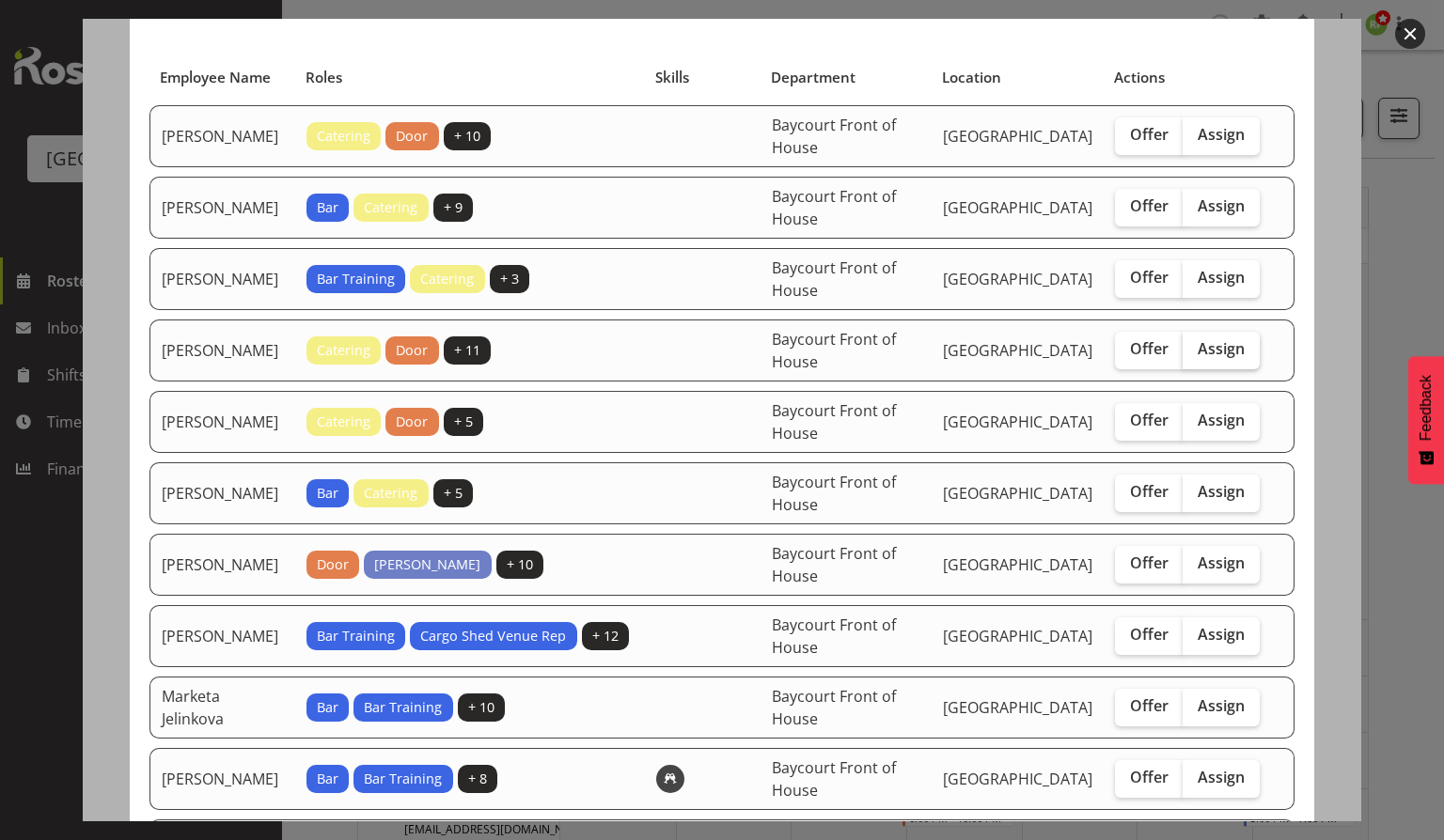
click at [1224, 340] on span "Assign" at bounding box center [1221, 349] width 47 height 19
click at [1195, 343] on input "Assign" at bounding box center [1189, 349] width 12 height 12
checkbox input "true"
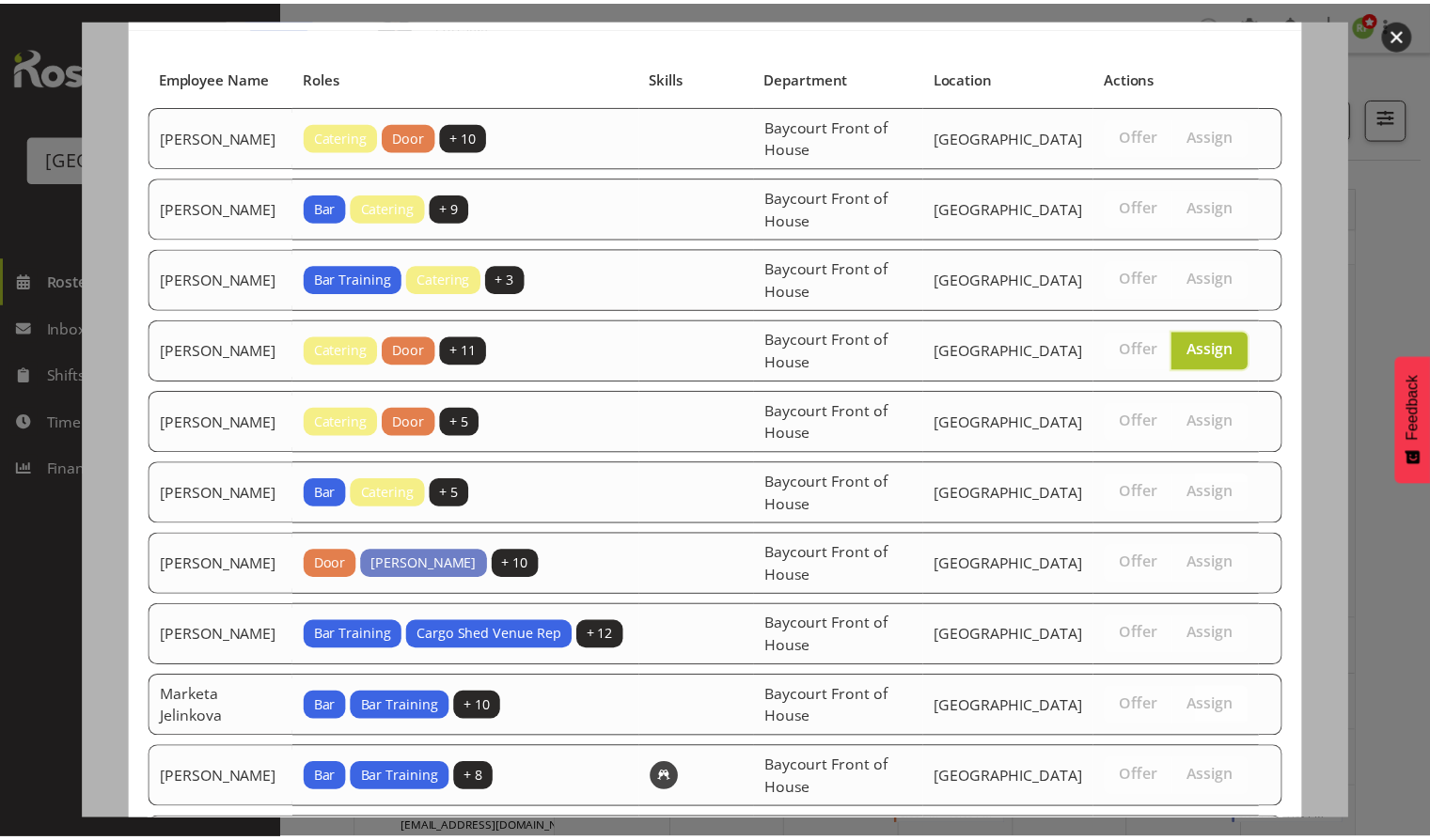
scroll to position [414, 0]
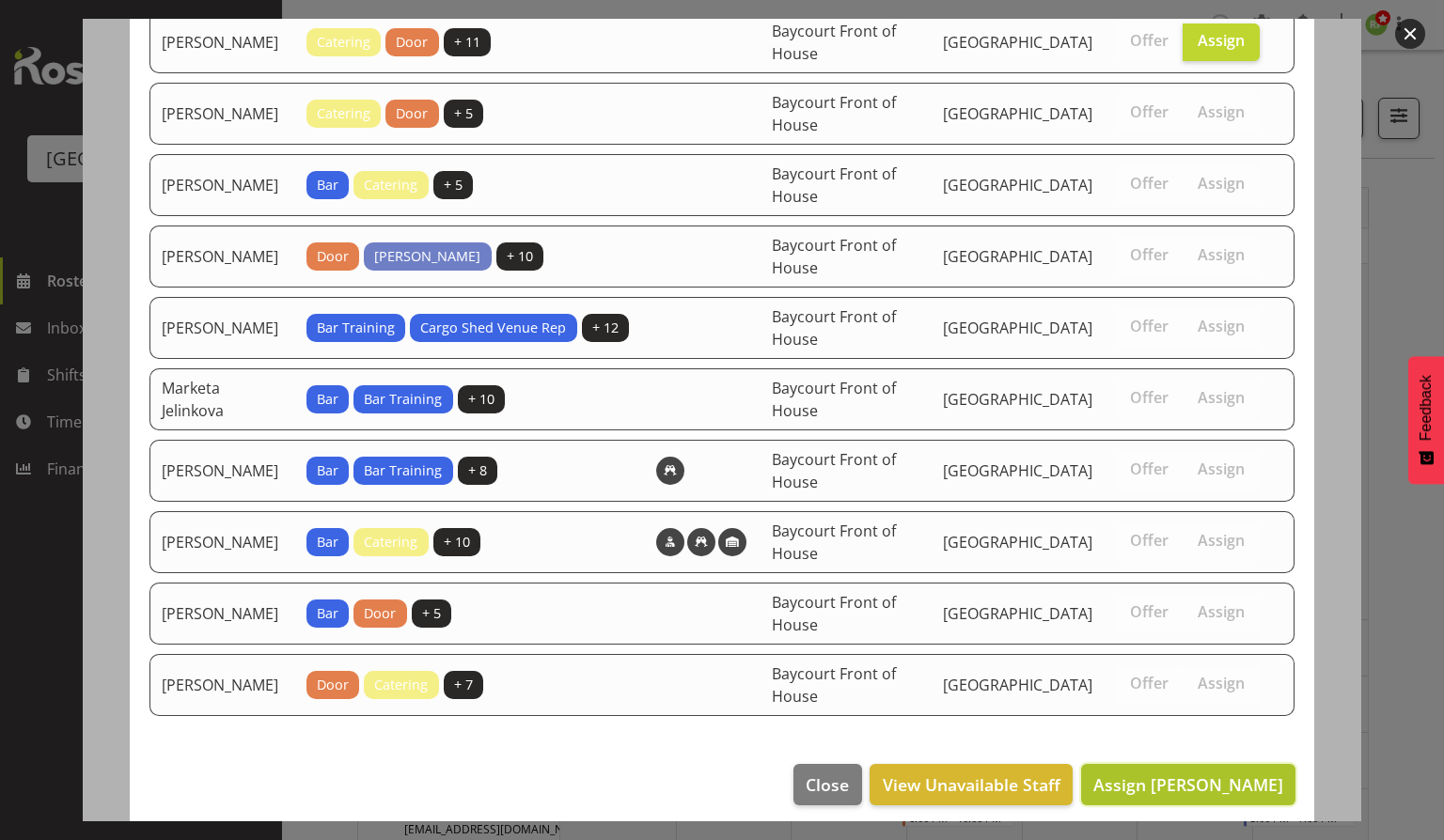
click at [1200, 784] on span "Assign [PERSON_NAME]" at bounding box center [1188, 784] width 190 height 23
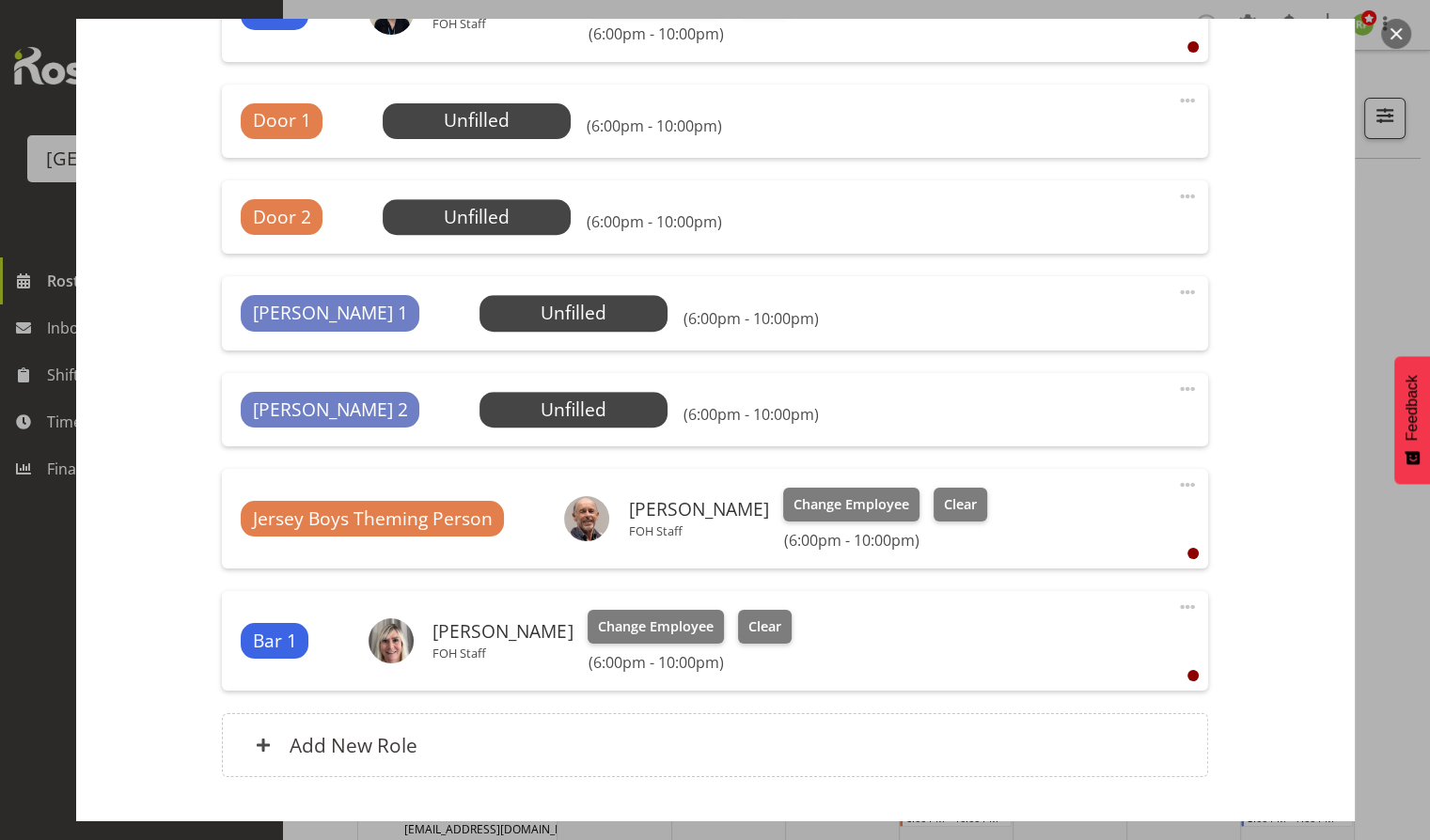
click at [1176, 600] on span at bounding box center [1187, 607] width 23 height 23
click at [1043, 641] on link "Edit" at bounding box center [1108, 649] width 180 height 34
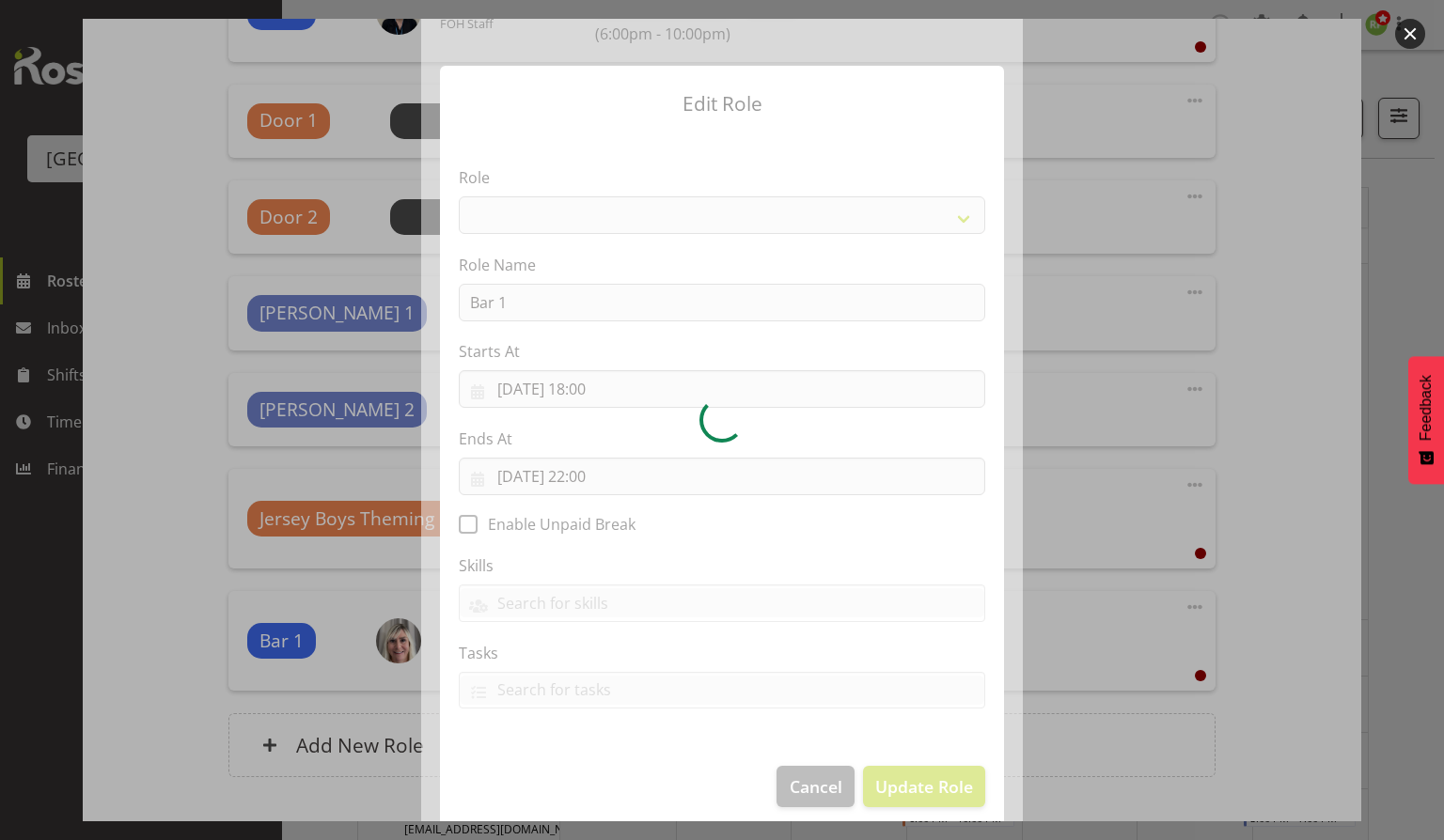
select select "1293"
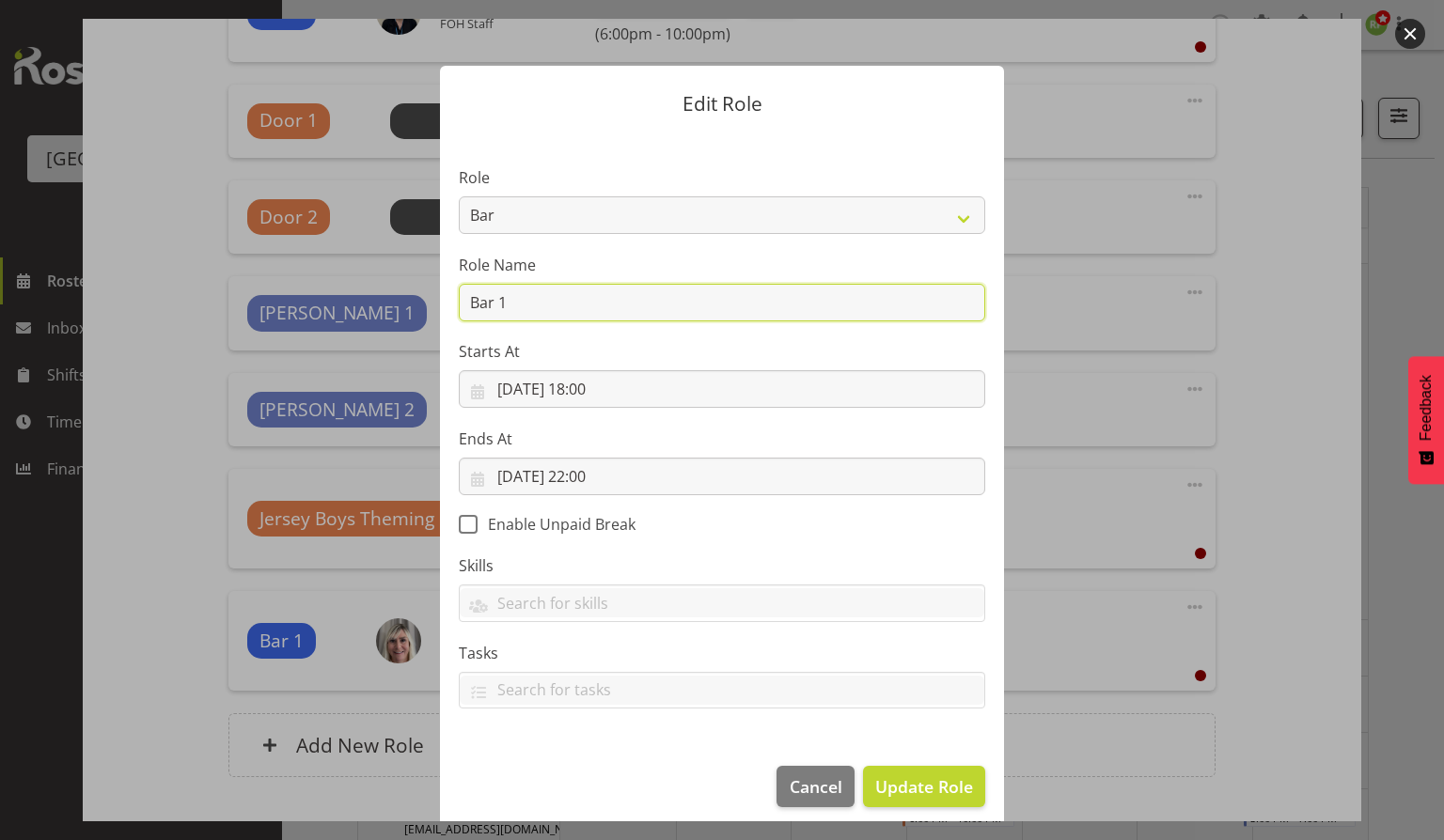
click at [542, 295] on input "Bar 1" at bounding box center [722, 303] width 526 height 38
type input "Bar 3"
click at [925, 792] on span "Update Role" at bounding box center [924, 786] width 98 height 25
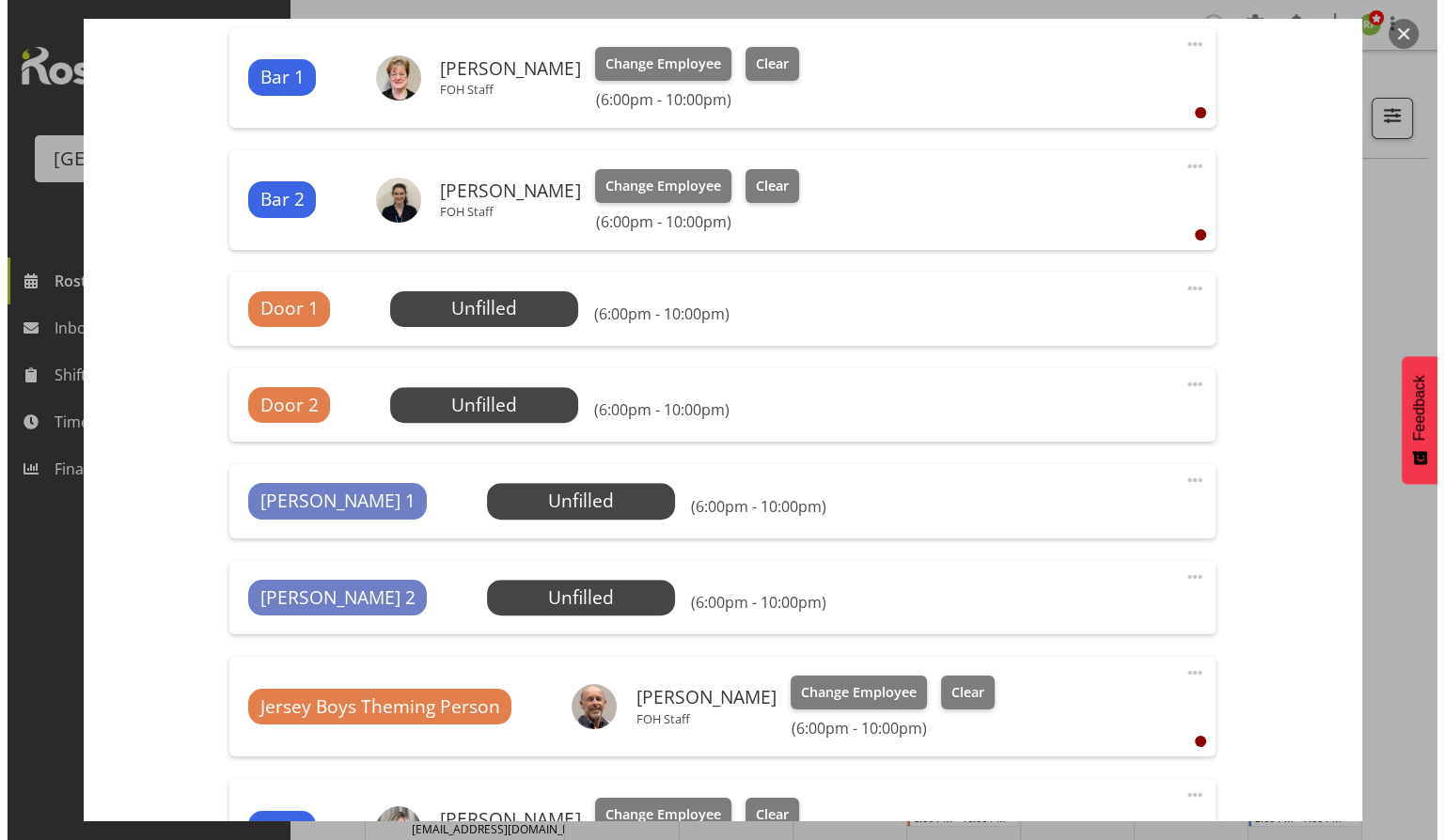
scroll to position [619, 0]
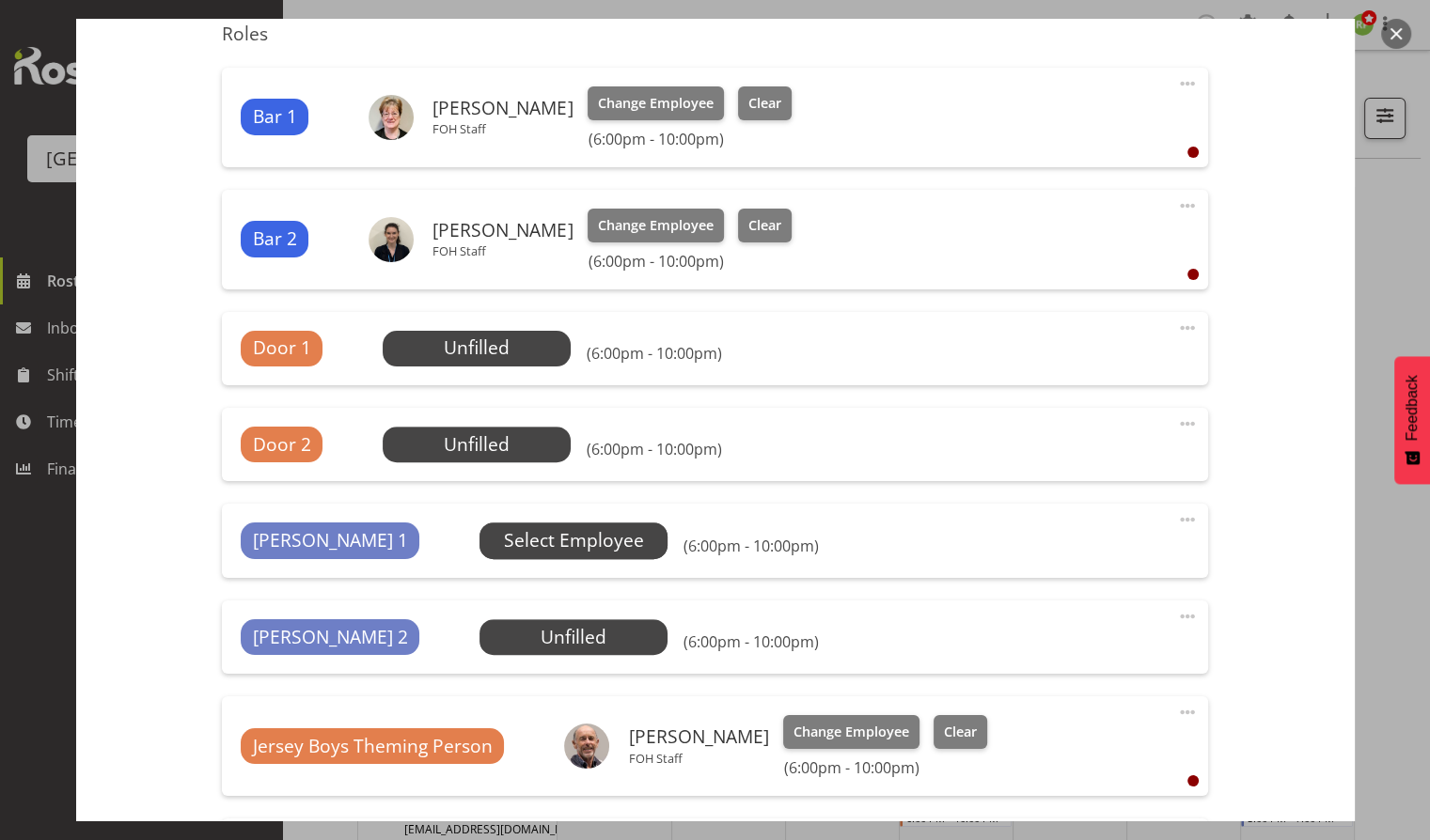
click at [0, 0] on span "Select Employee" at bounding box center [0, 0] width 0 height 0
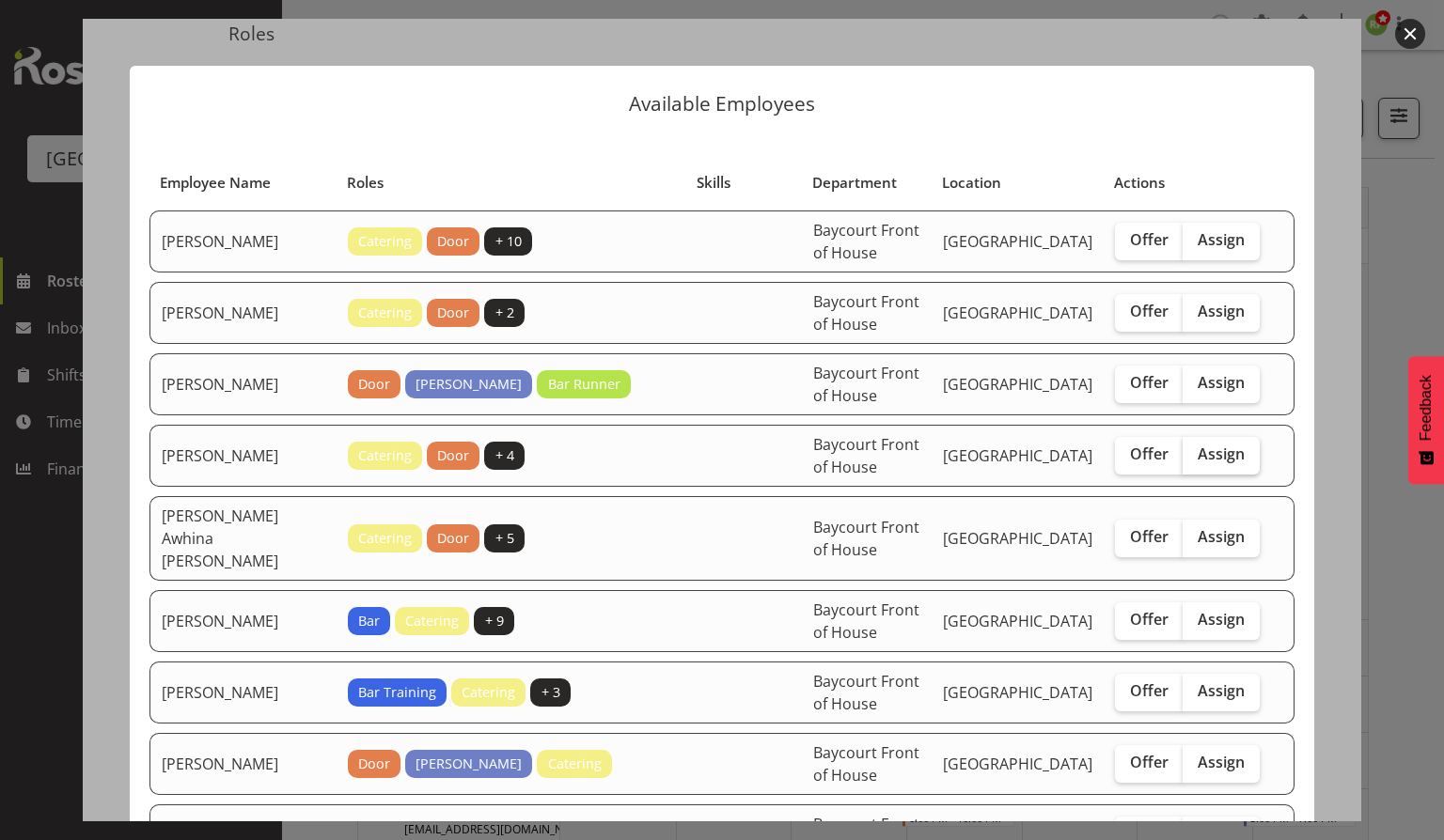
click at [1215, 454] on span "Assign" at bounding box center [1221, 453] width 47 height 19
click at [1195, 454] on input "Assign" at bounding box center [1189, 454] width 12 height 12
checkbox input "true"
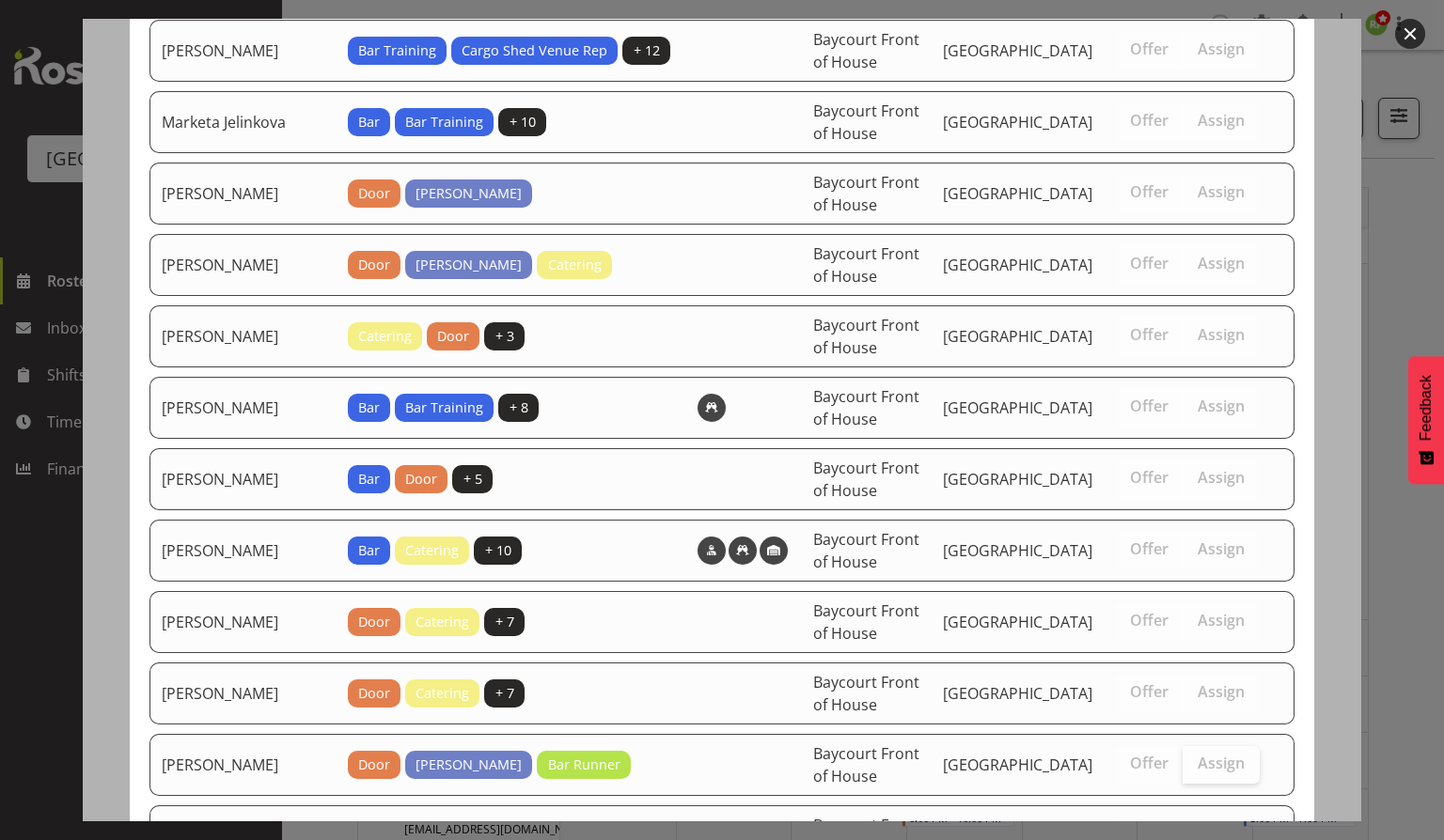
scroll to position [1333, 0]
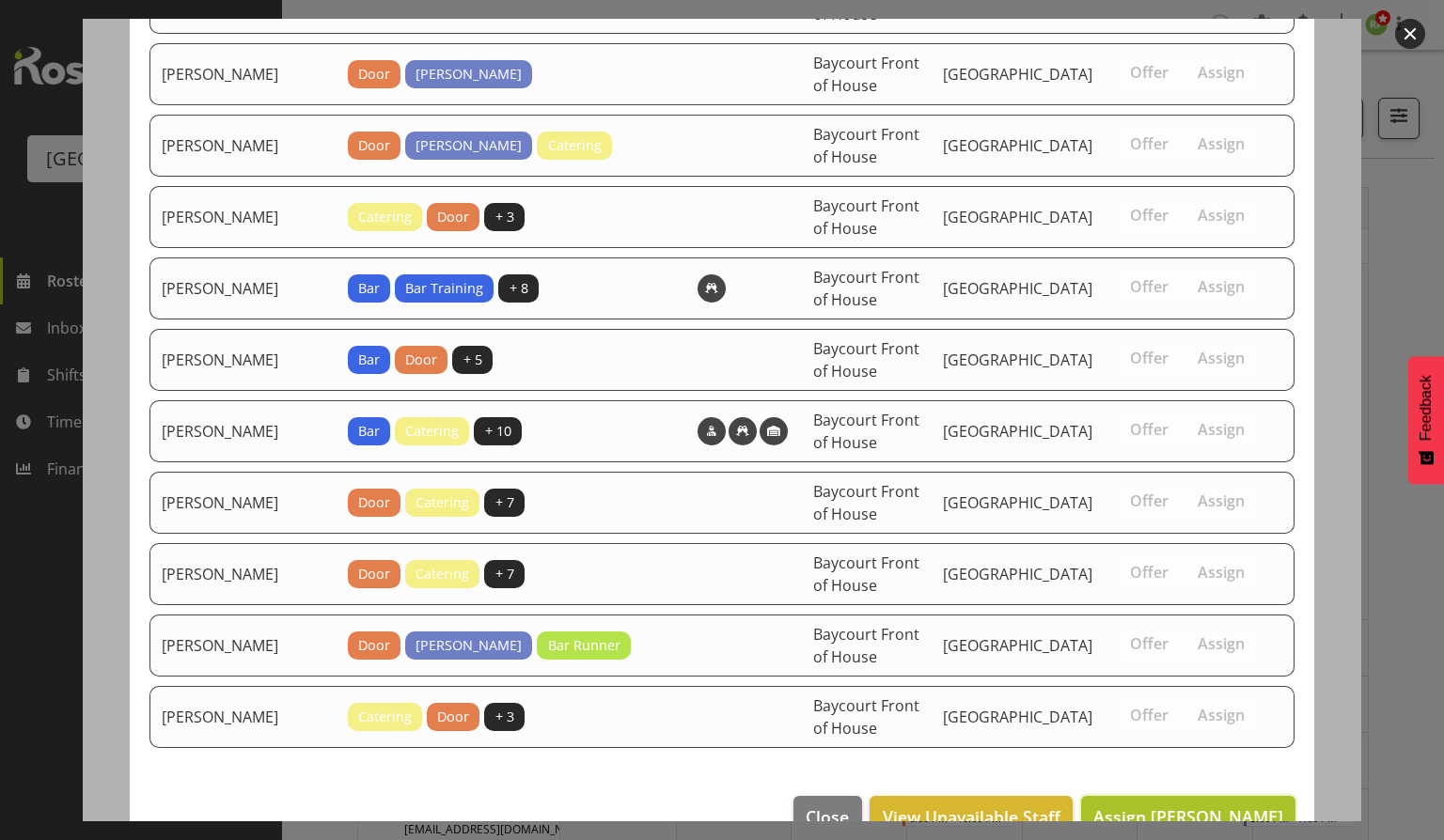
click at [1196, 805] on span "Assign [PERSON_NAME]" at bounding box center [1188, 816] width 190 height 23
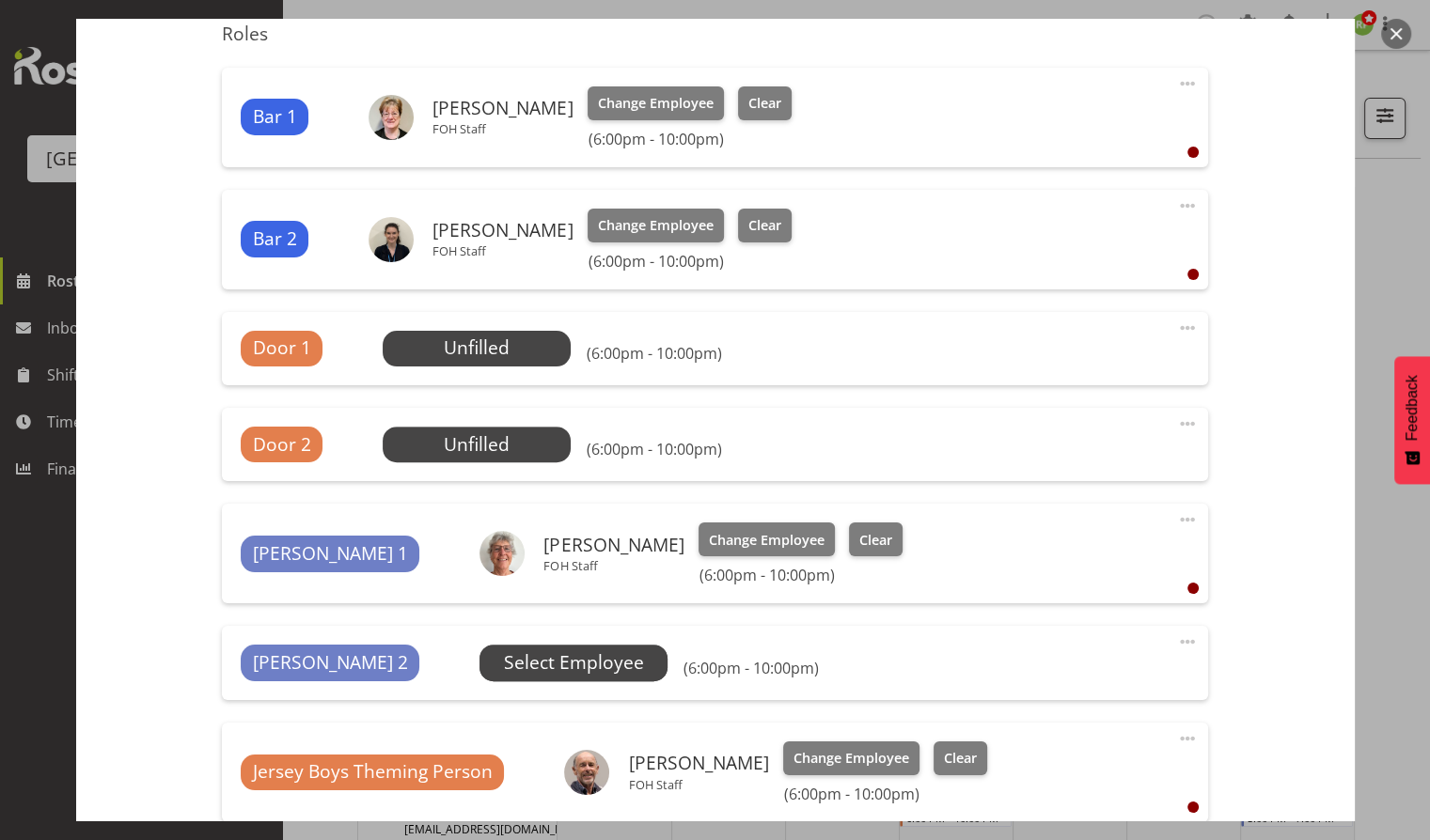
click at [0, 0] on span "Select Employee" at bounding box center [0, 0] width 0 height 0
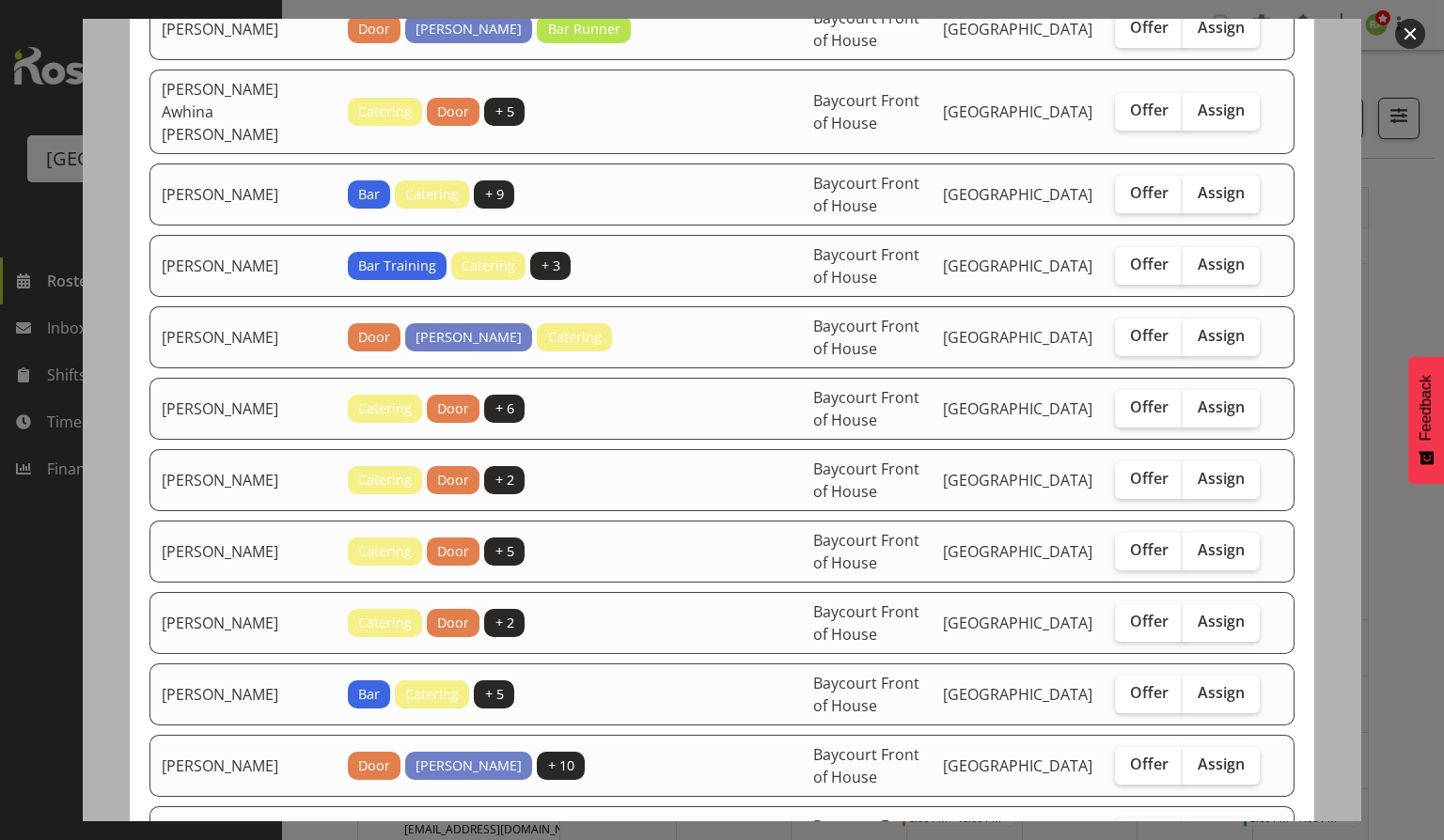
scroll to position [356, 0]
click at [1222, 468] on span "Assign" at bounding box center [1221, 477] width 47 height 19
click at [1195, 472] on input "Assign" at bounding box center [1189, 478] width 12 height 12
checkbox input "true"
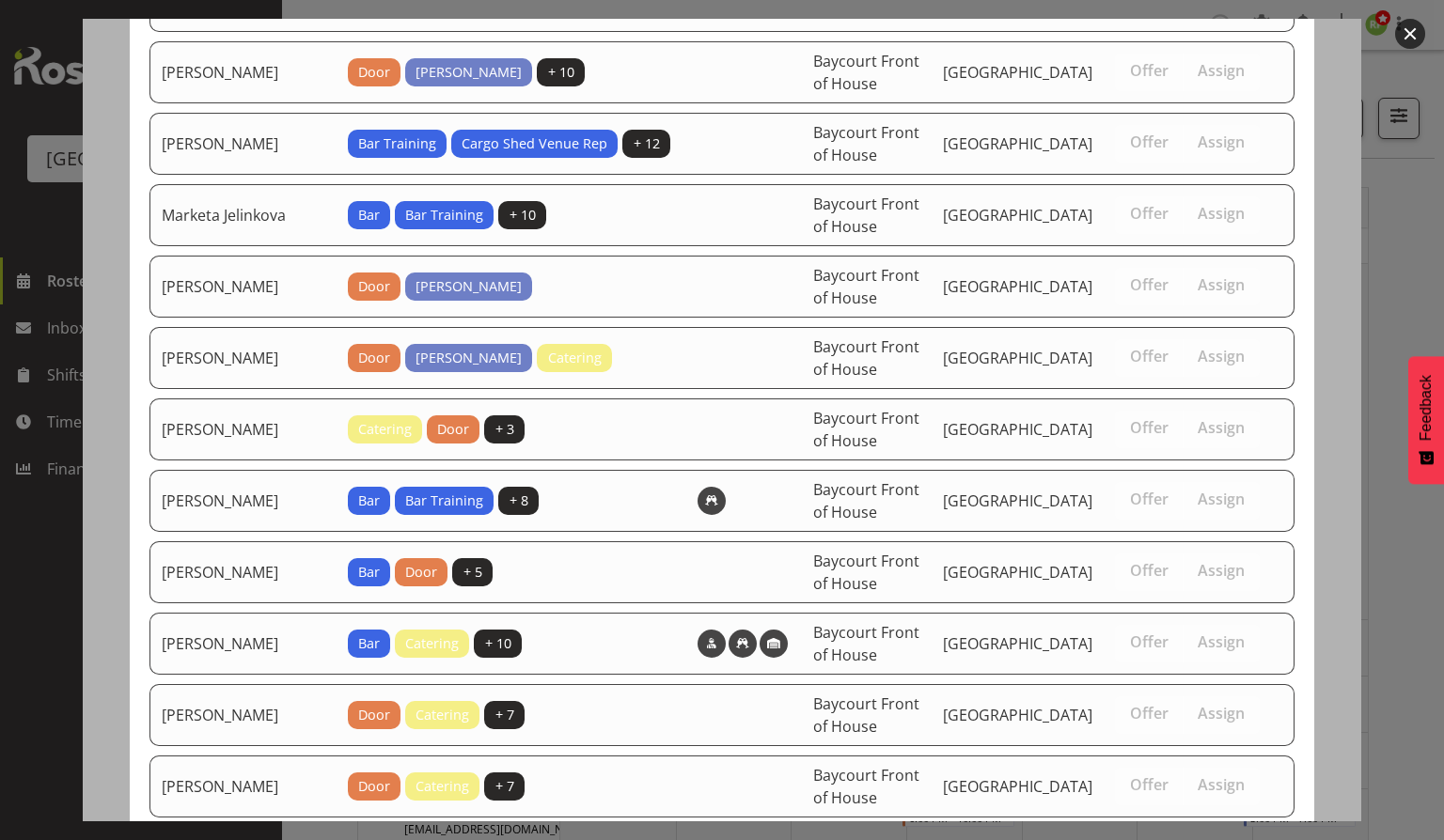
scroll to position [1262, 0]
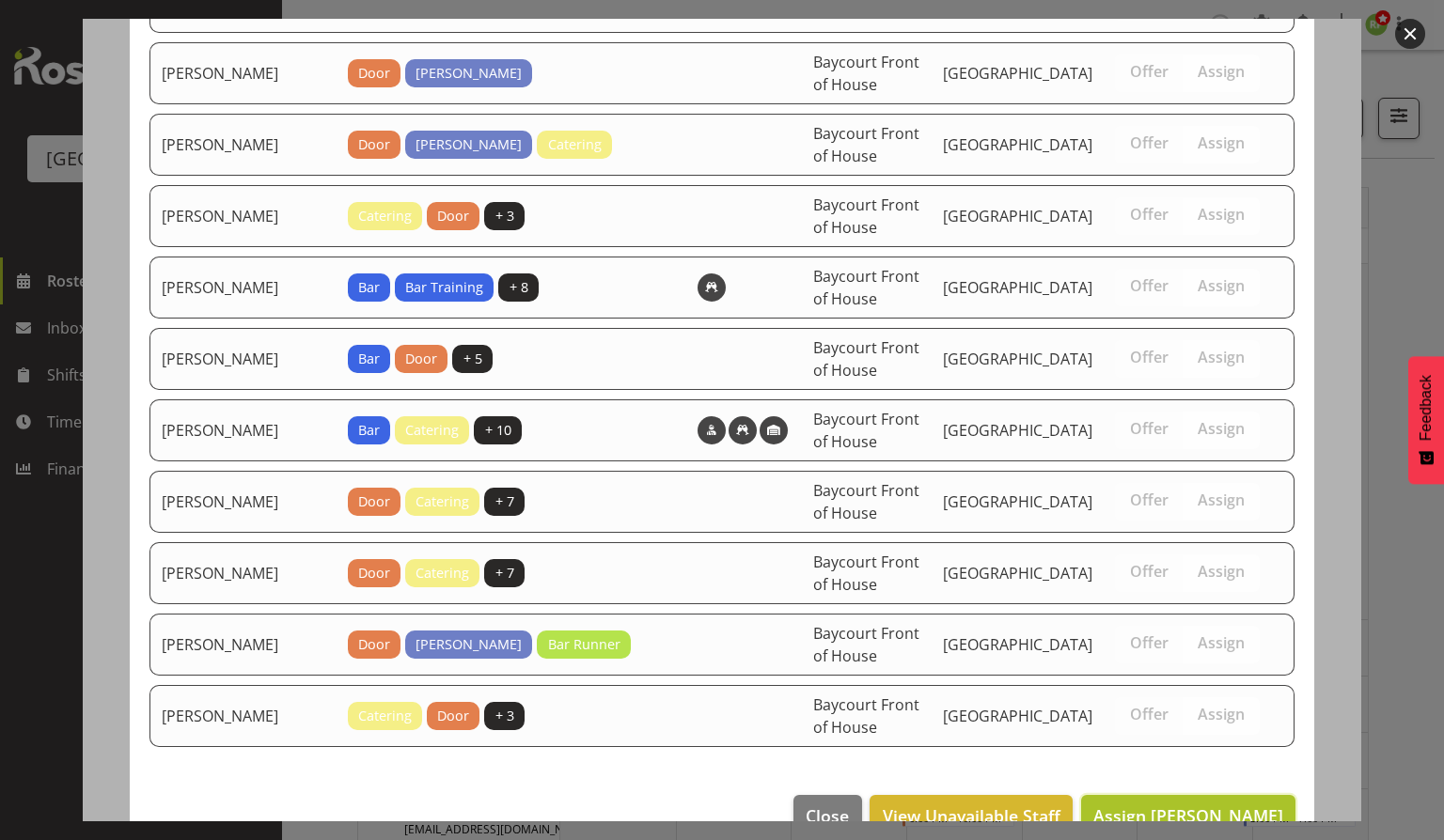
click at [1194, 795] on button "Assign [PERSON_NAME]" at bounding box center [1188, 816] width 214 height 42
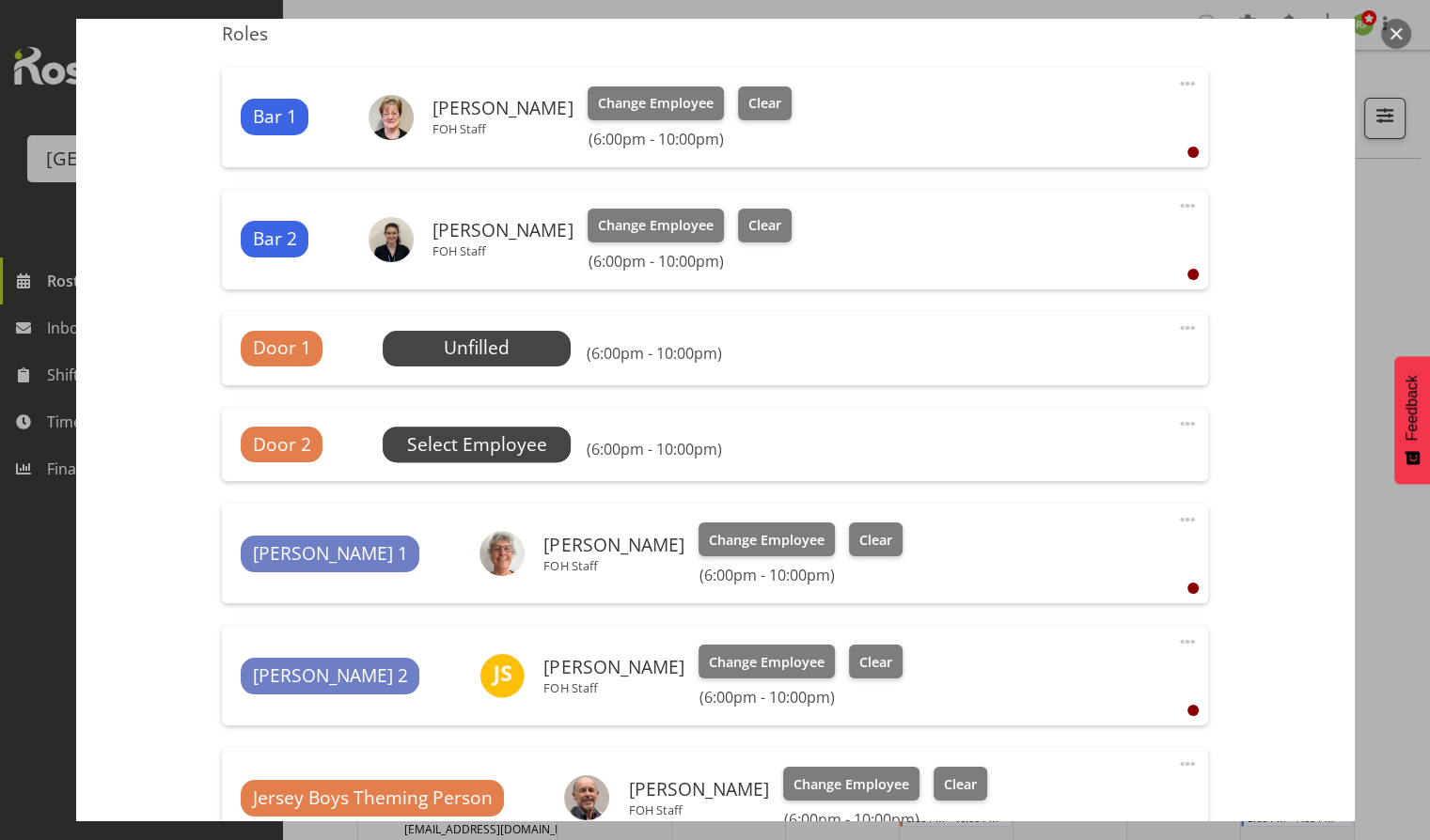
click at [0, 0] on span "Select Employee" at bounding box center [0, 0] width 0 height 0
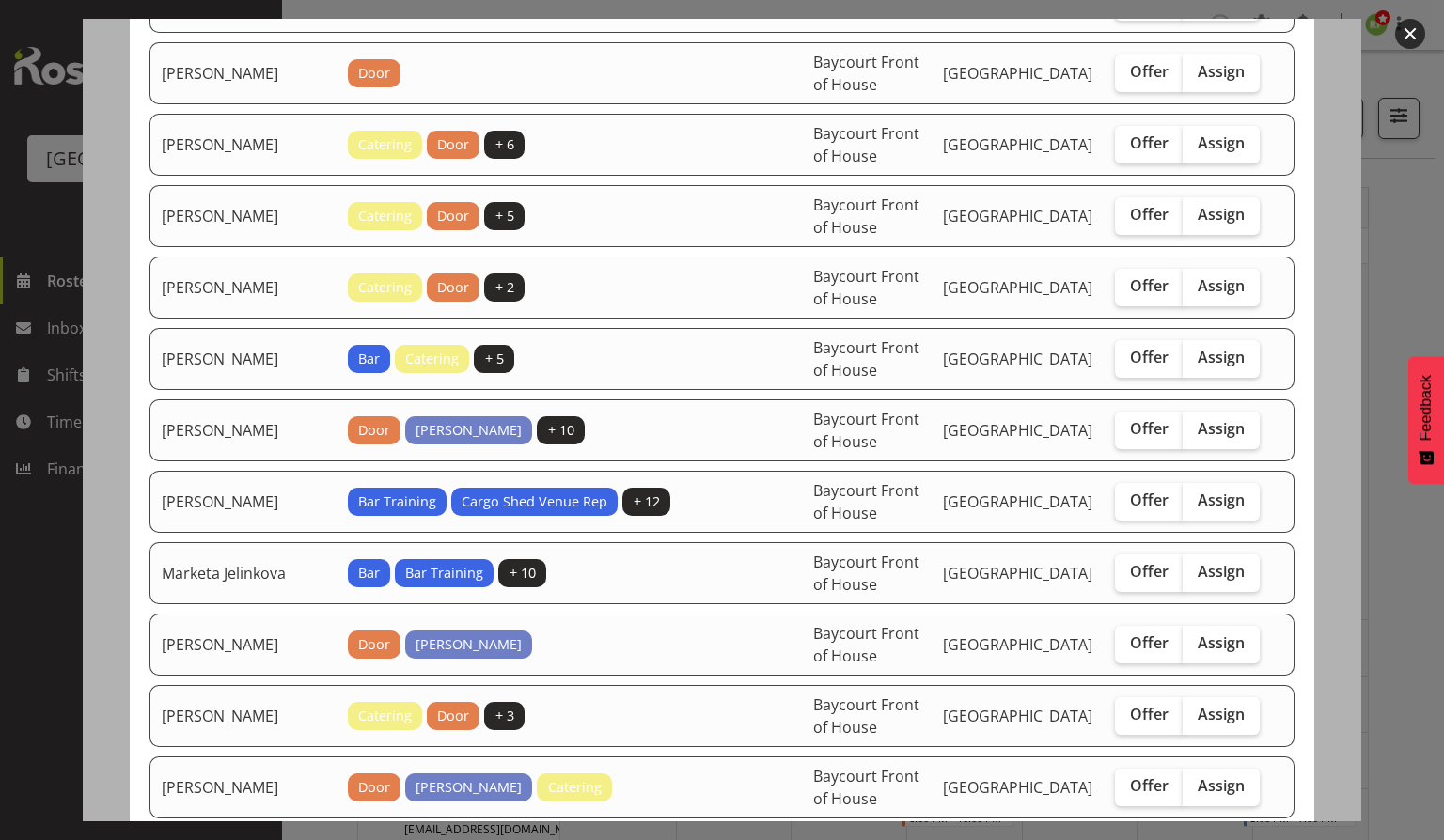
scroll to position [685, 0]
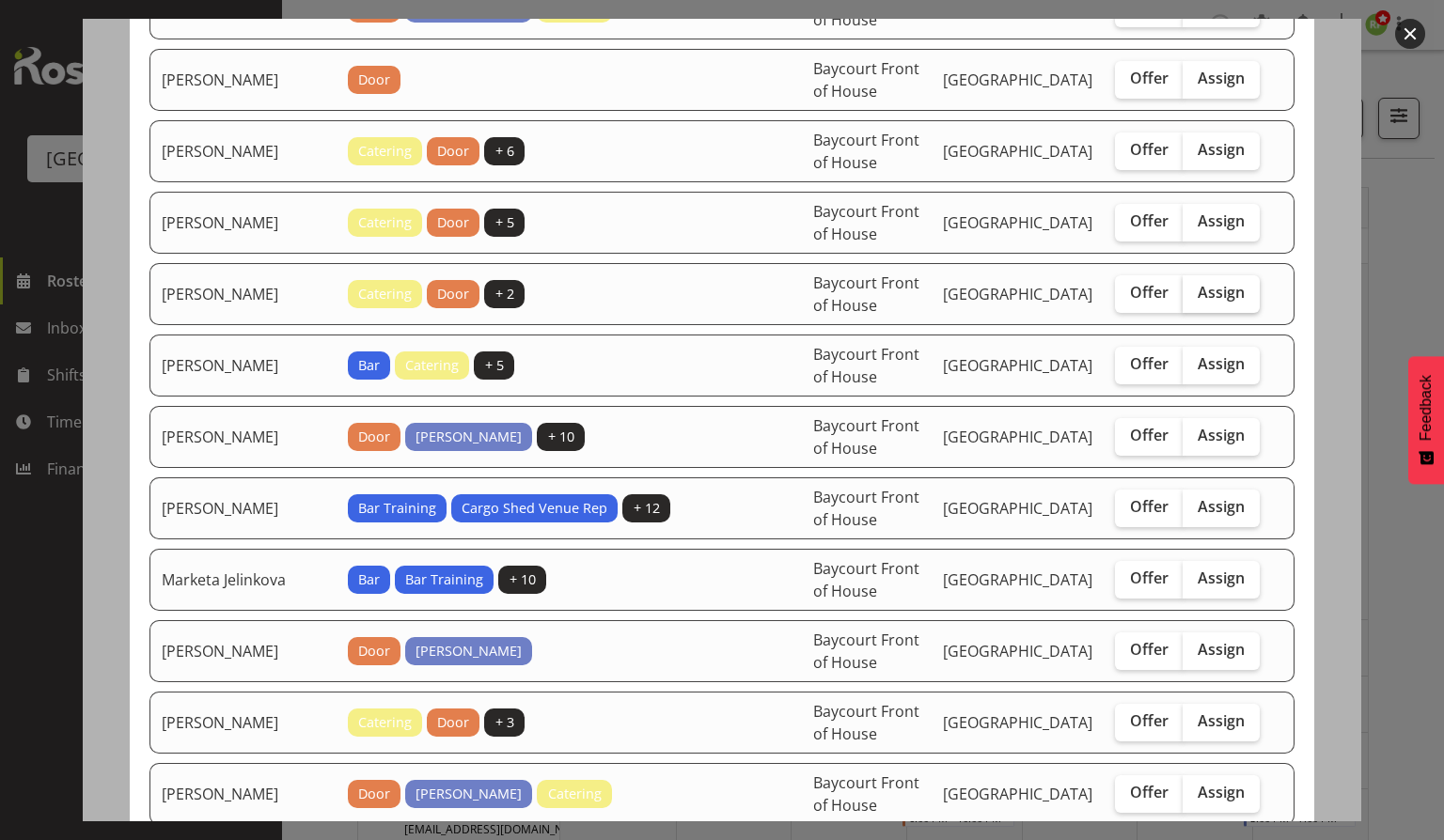
click at [1211, 283] on span "Assign" at bounding box center [1221, 292] width 47 height 19
click at [1195, 287] on input "Assign" at bounding box center [1189, 293] width 12 height 12
checkbox input "true"
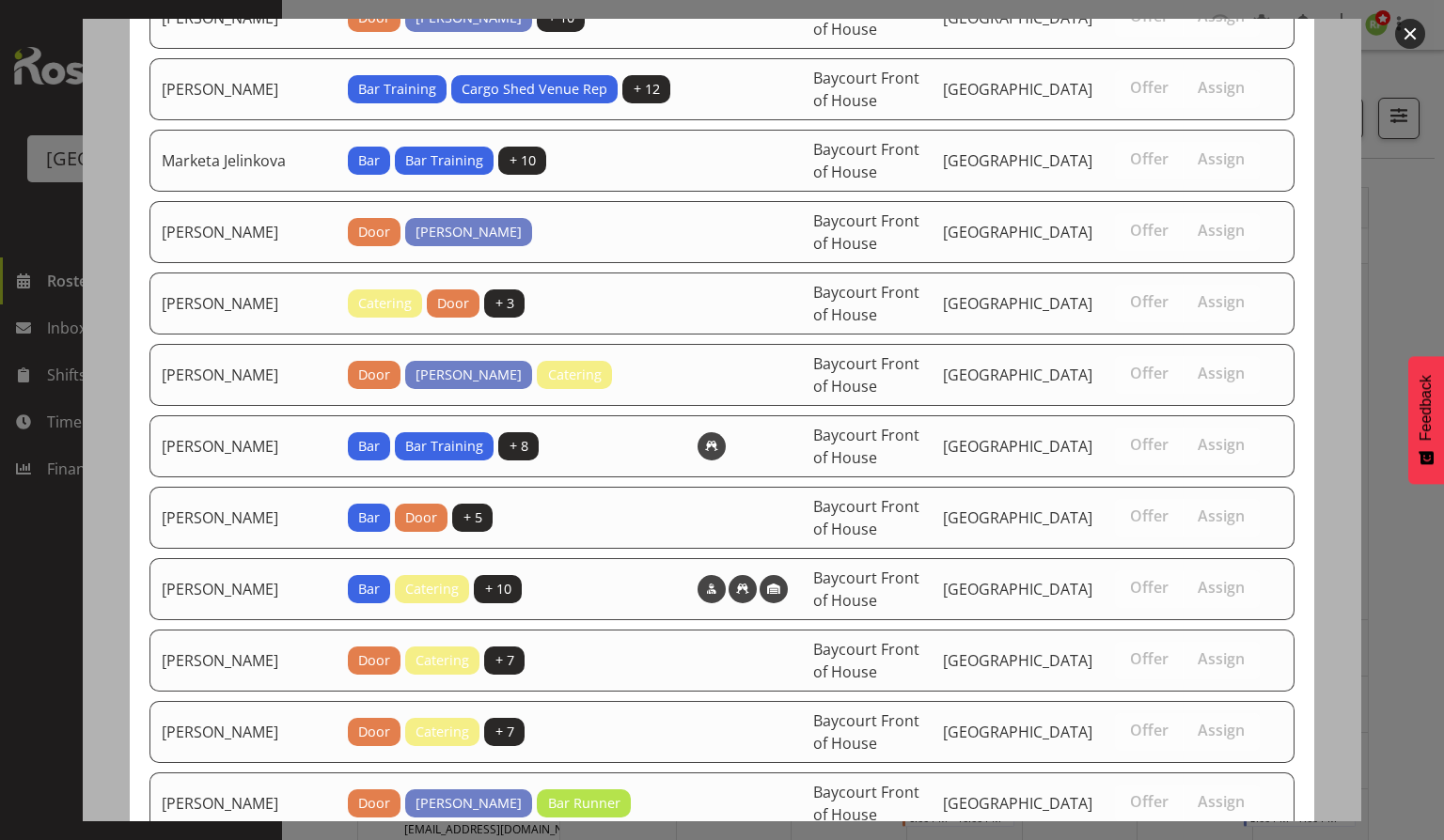
scroll to position [1262, 0]
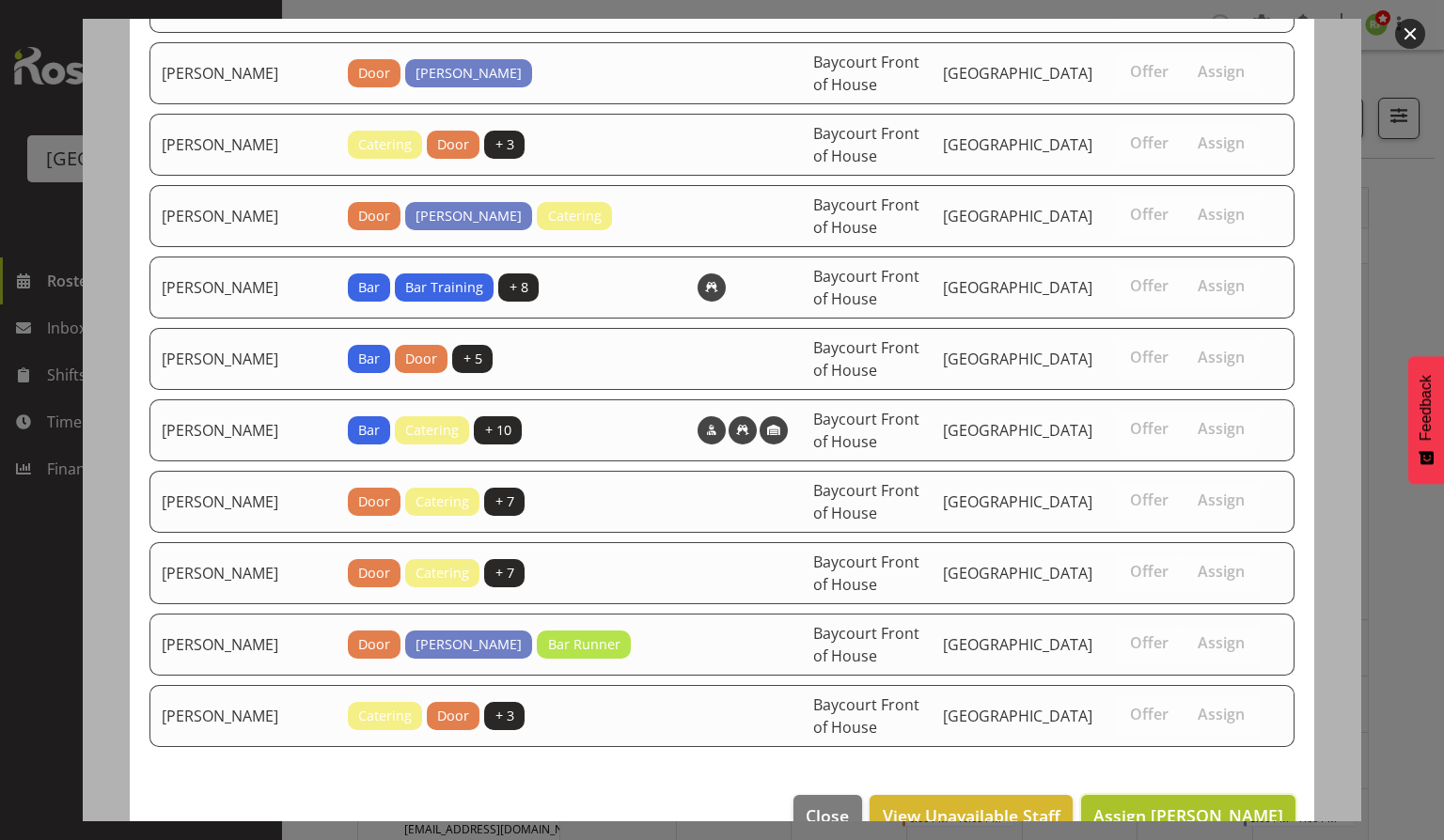
click at [1158, 795] on button "Assign [PERSON_NAME]" at bounding box center [1188, 816] width 214 height 42
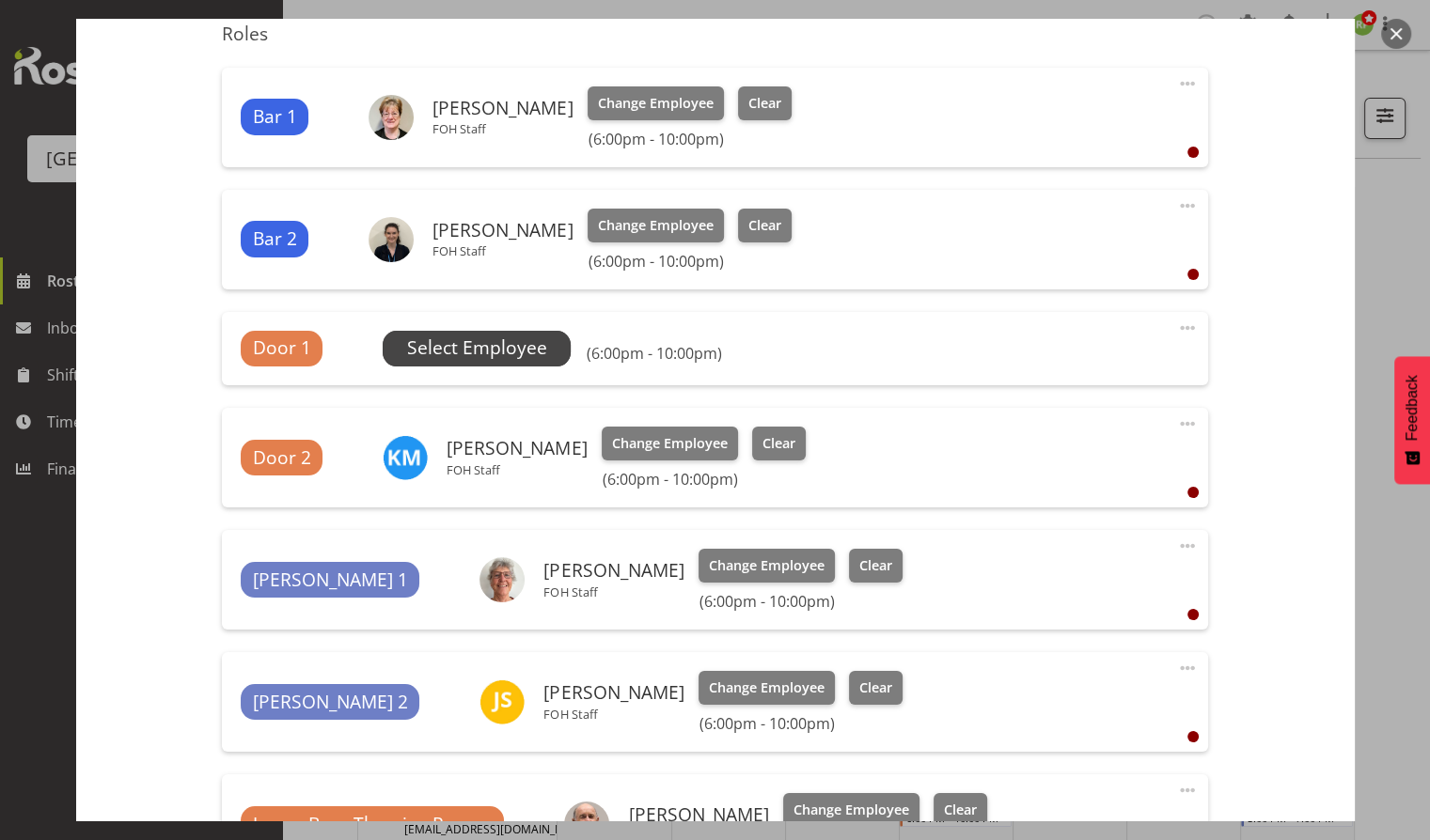
click at [488, 331] on span "Select Employee" at bounding box center [476, 349] width 188 height 36
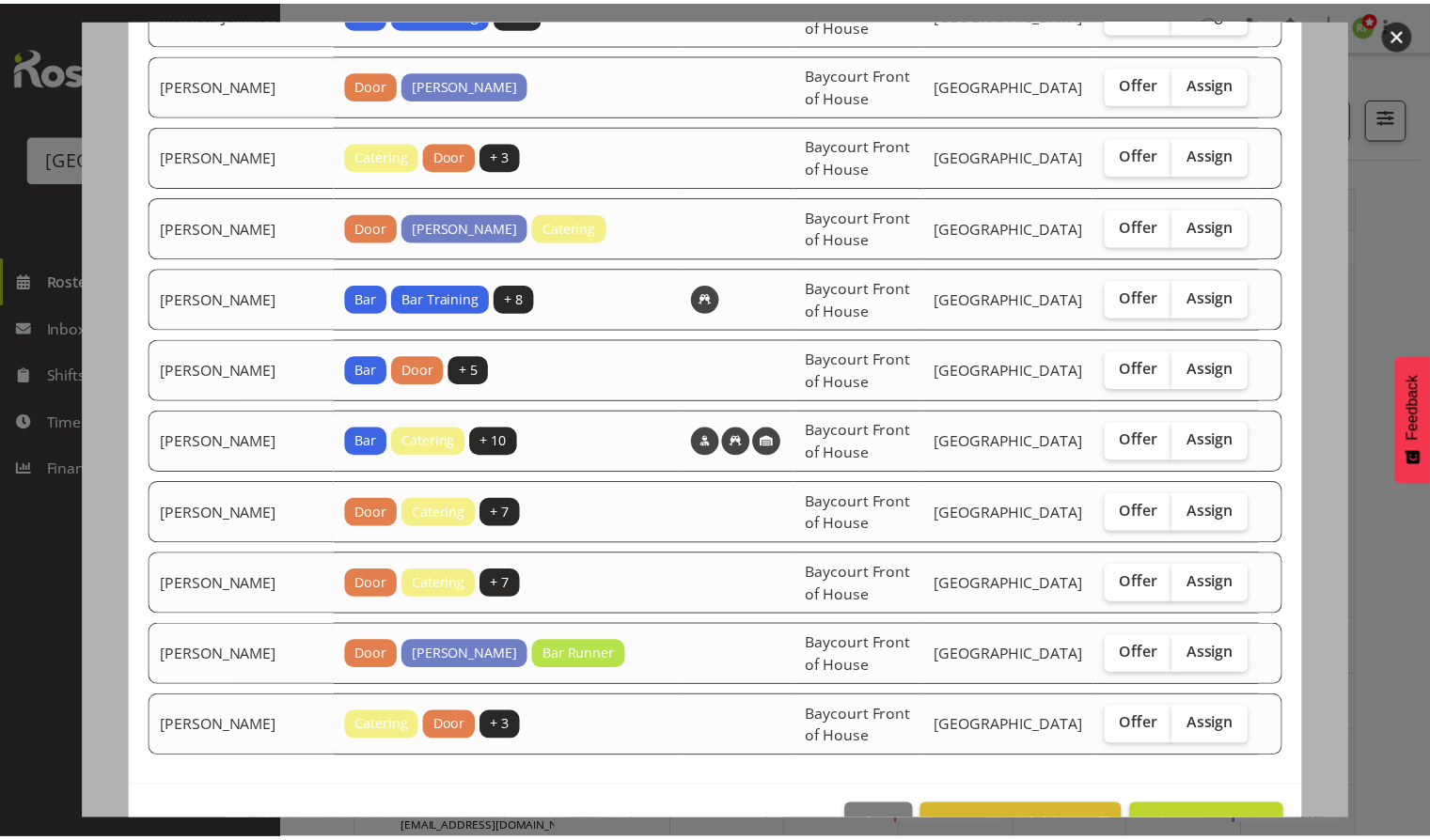
scroll to position [1192, 0]
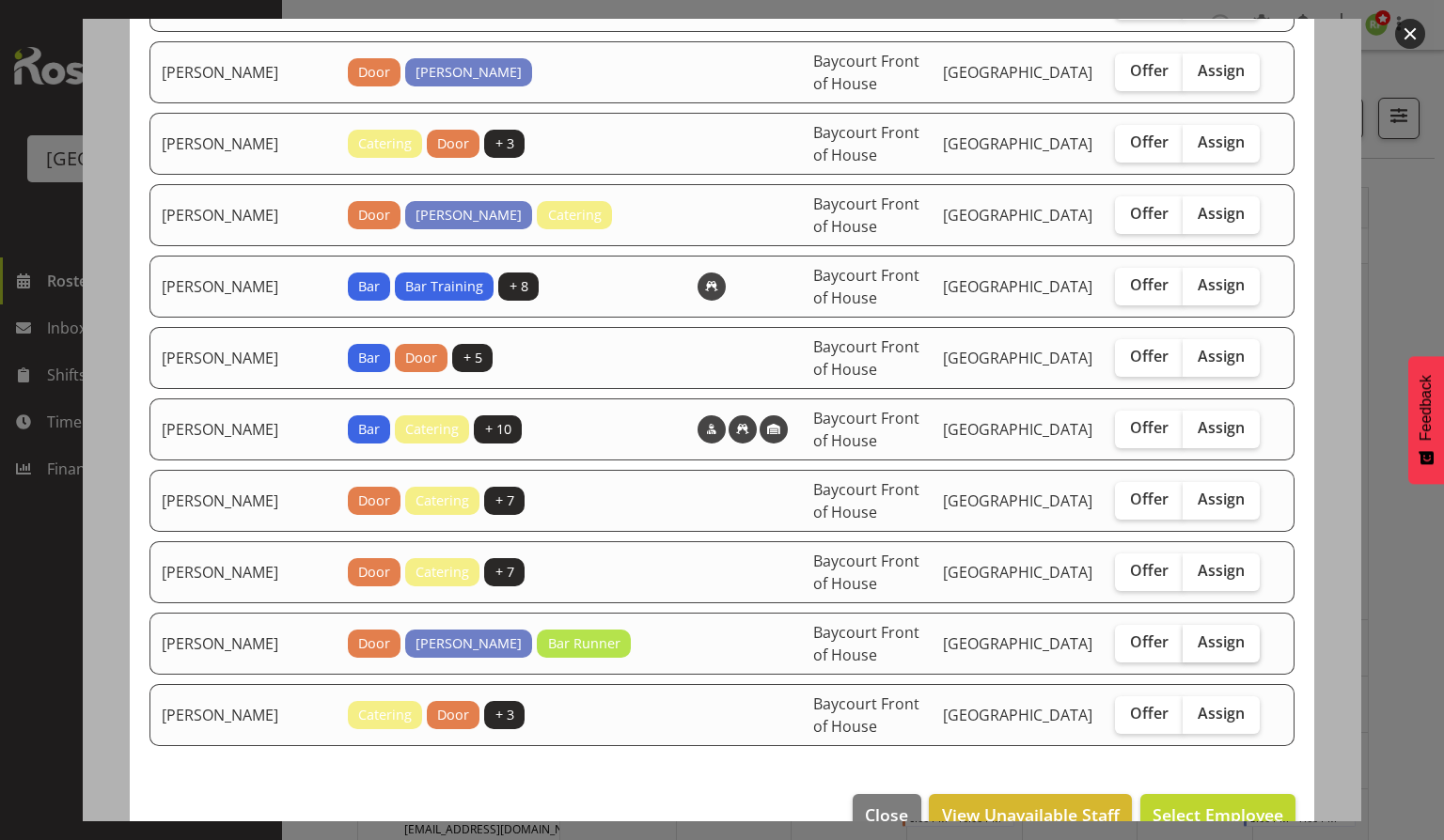
click at [1215, 633] on span "Assign" at bounding box center [1221, 642] width 47 height 19
click at [1195, 637] on input "Assign" at bounding box center [1189, 643] width 12 height 12
checkbox input "true"
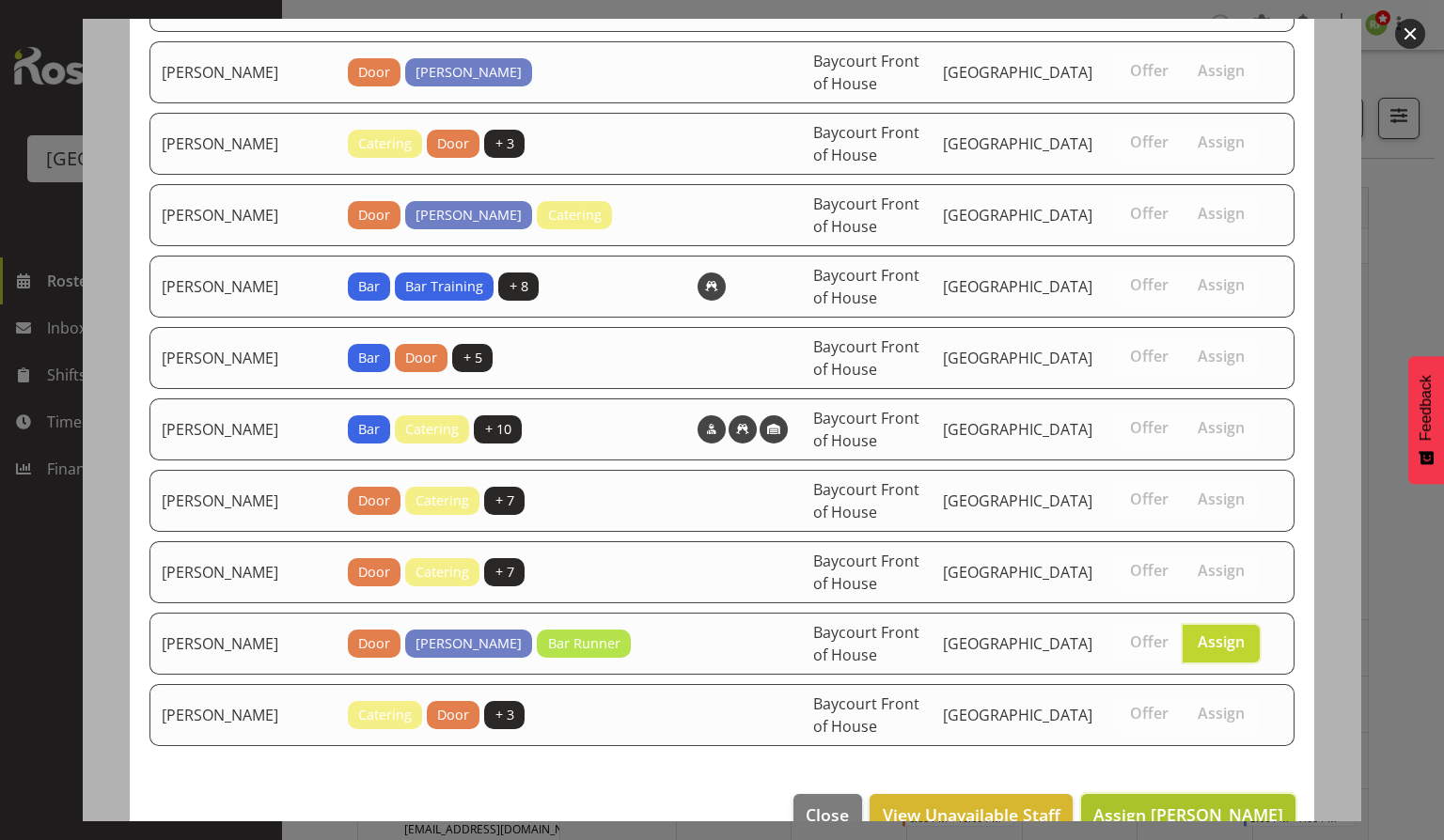
click at [1173, 803] on span "Assign [PERSON_NAME]" at bounding box center [1188, 814] width 190 height 23
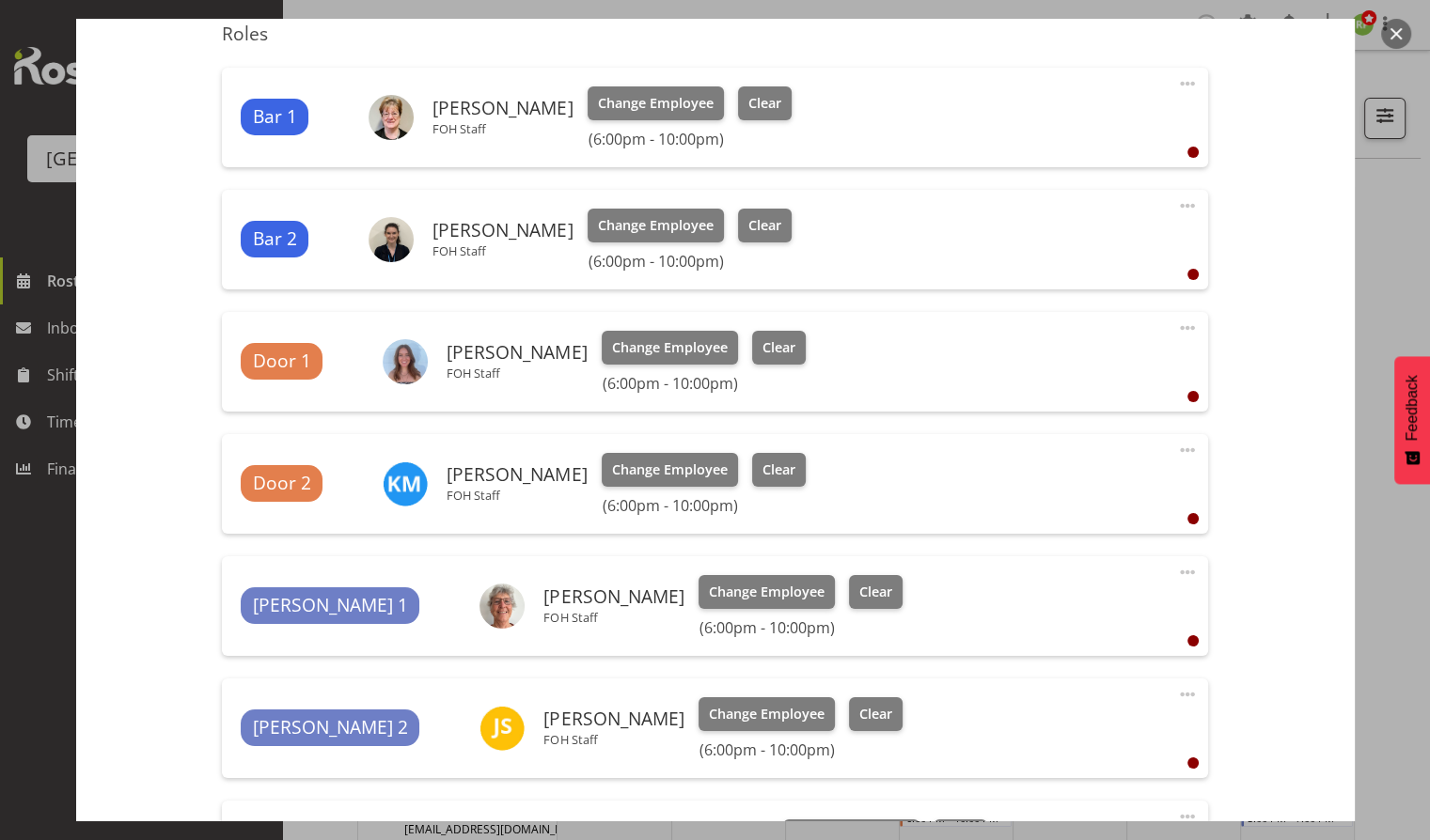
scroll to position [1071, 0]
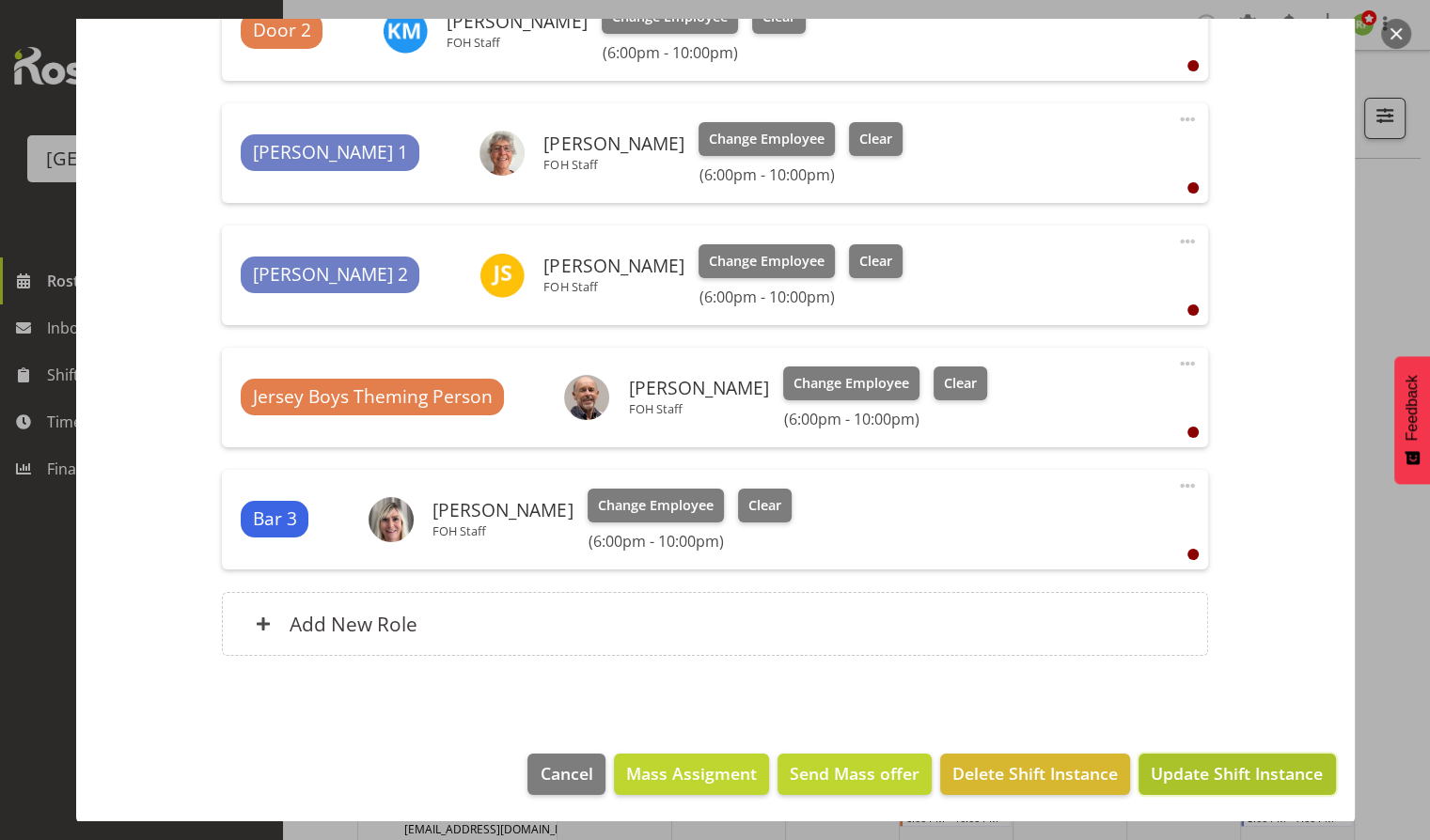
click at [1232, 780] on span "Update Shift Instance" at bounding box center [1237, 773] width 172 height 25
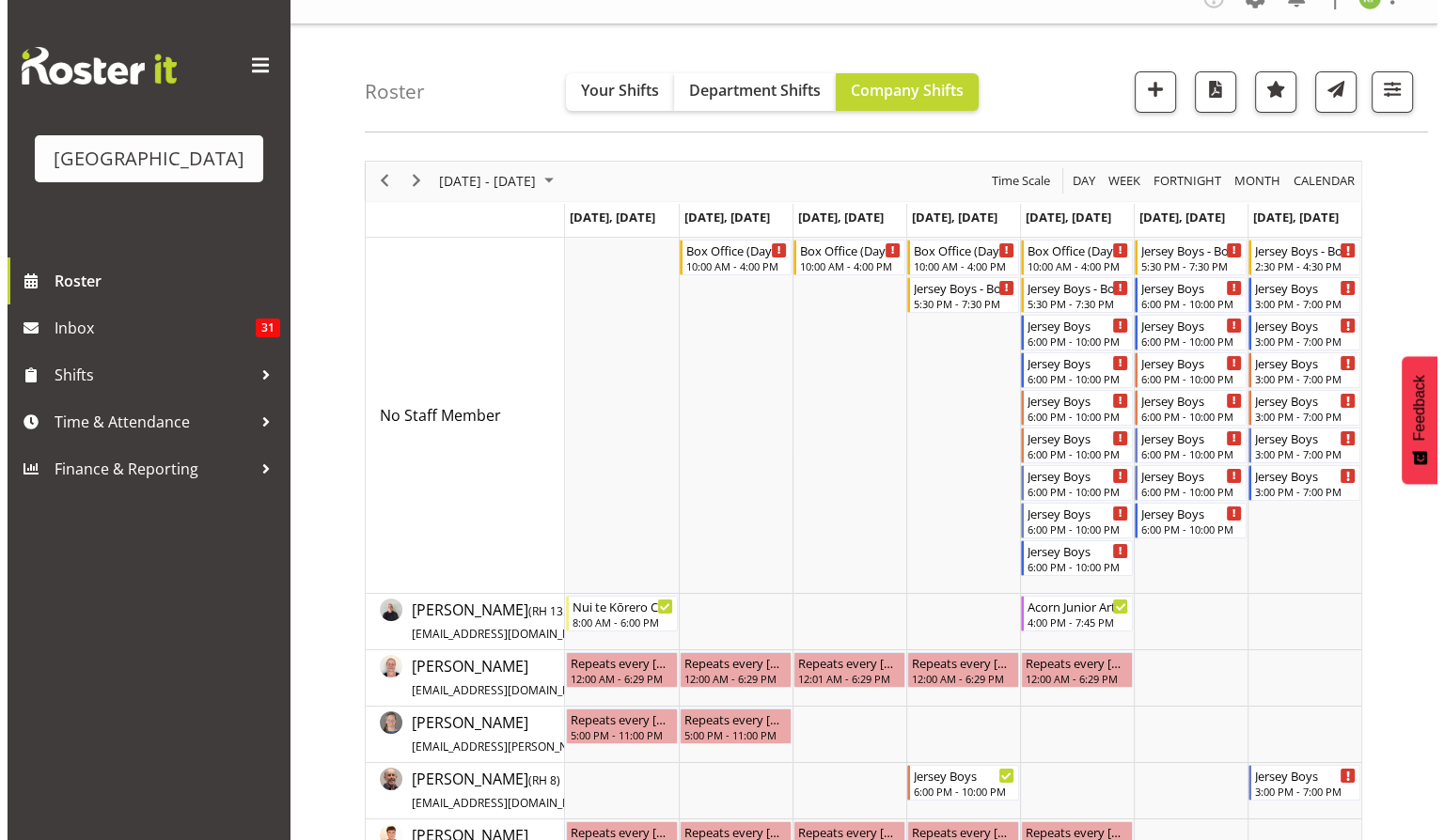
scroll to position [0, 0]
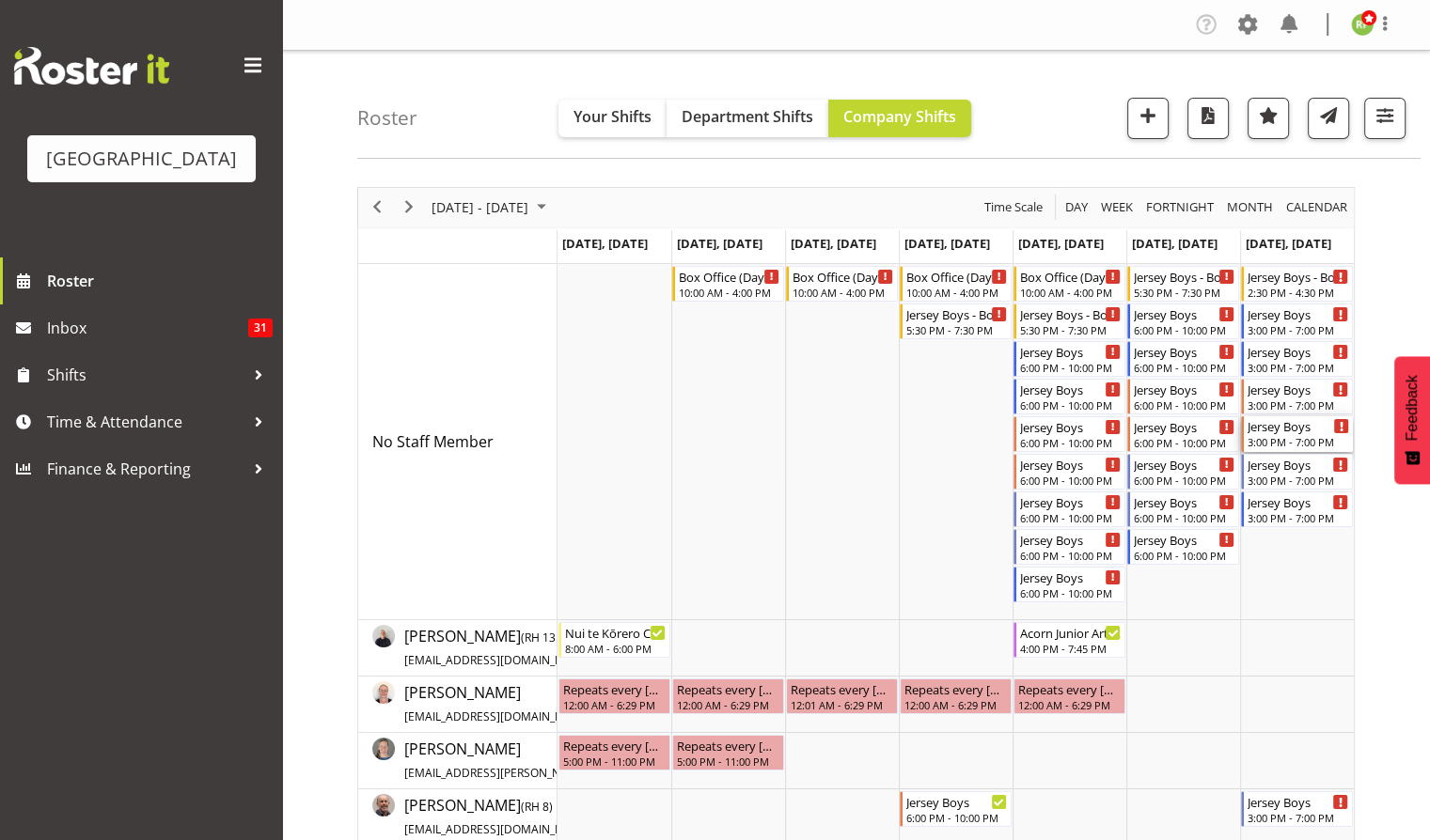
click at [1300, 434] on div "Jersey Boys" at bounding box center [1298, 425] width 102 height 19
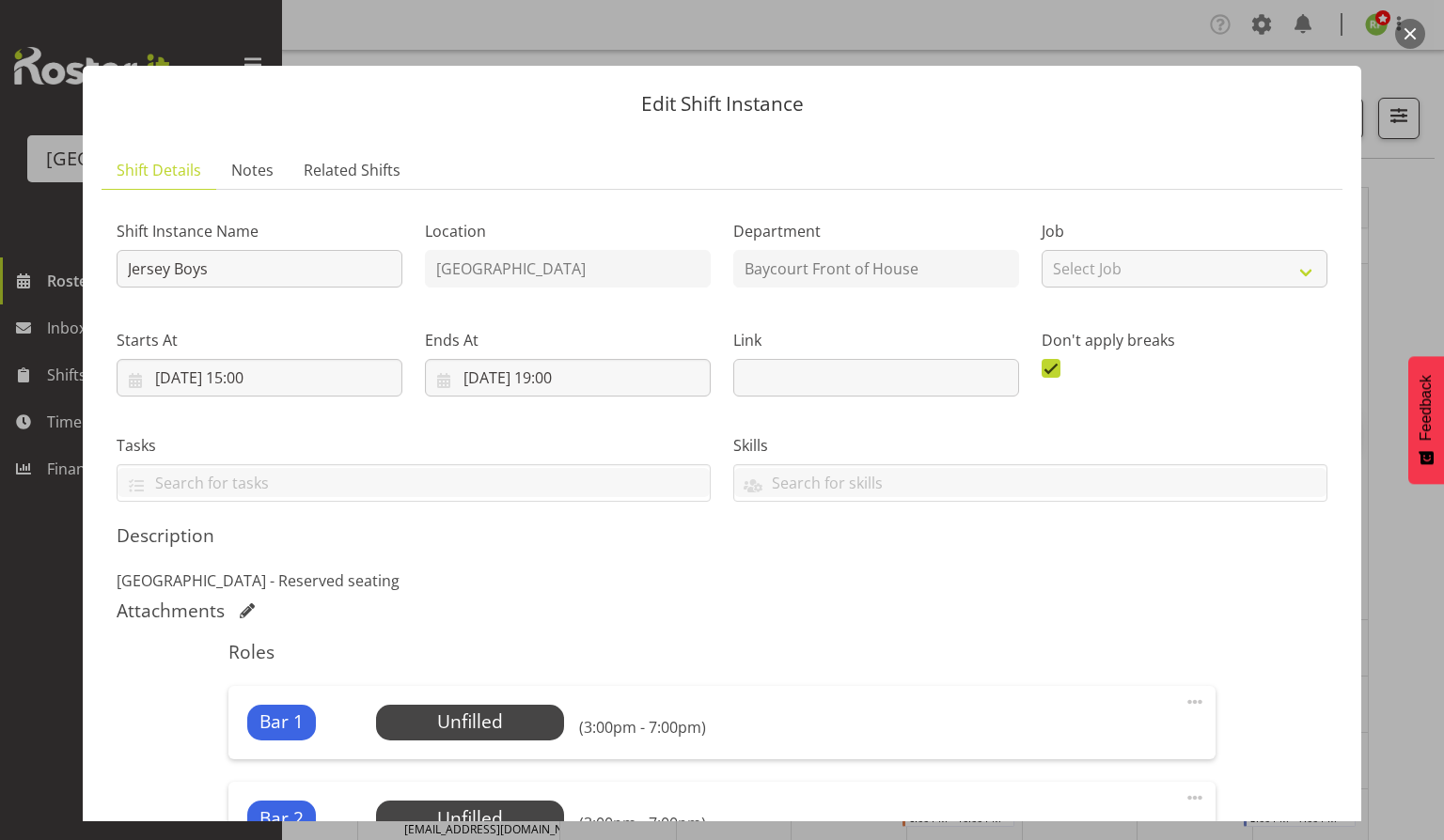
scroll to position [423, 0]
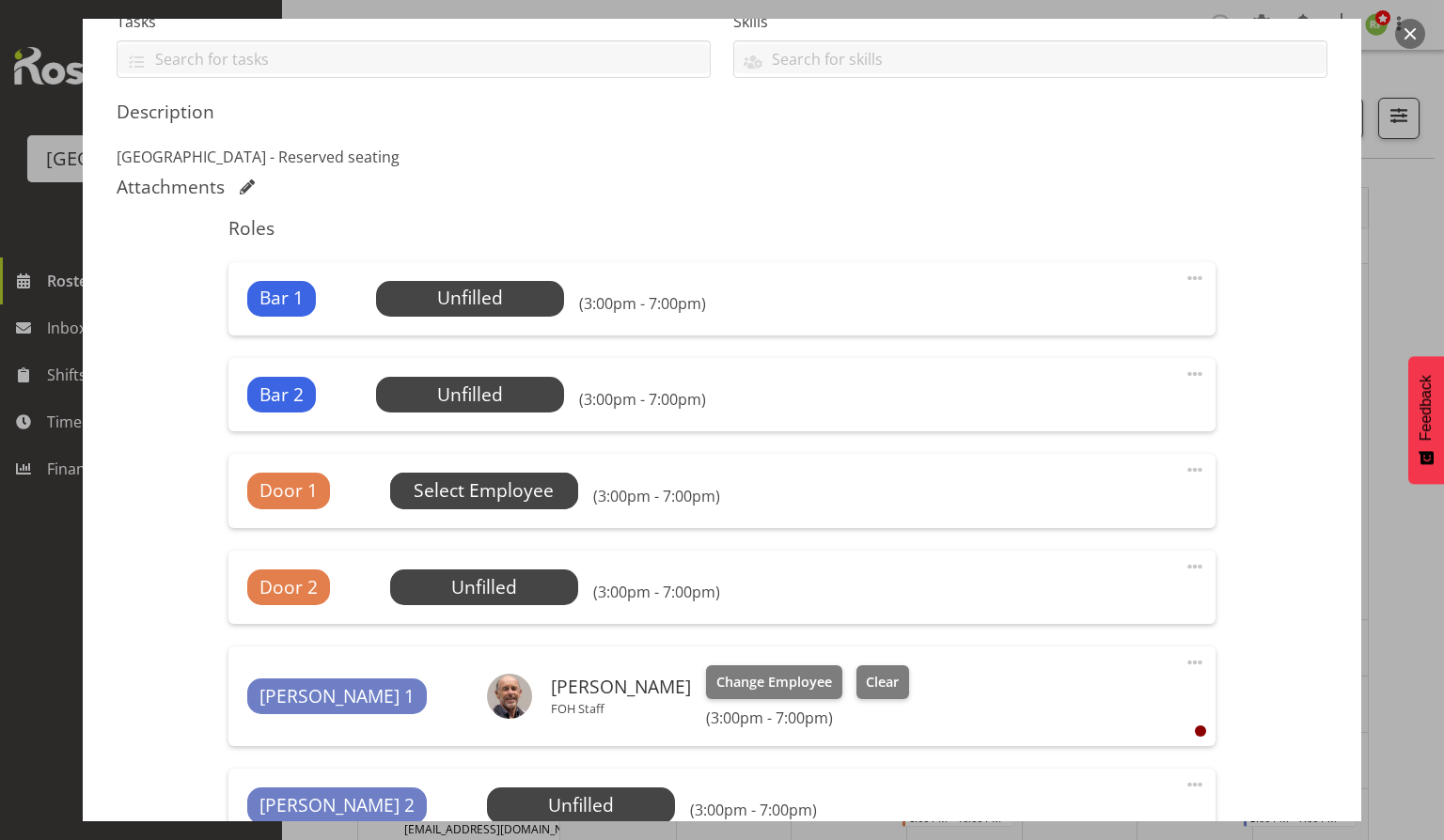
click at [0, 0] on span "Select Employee" at bounding box center [0, 0] width 0 height 0
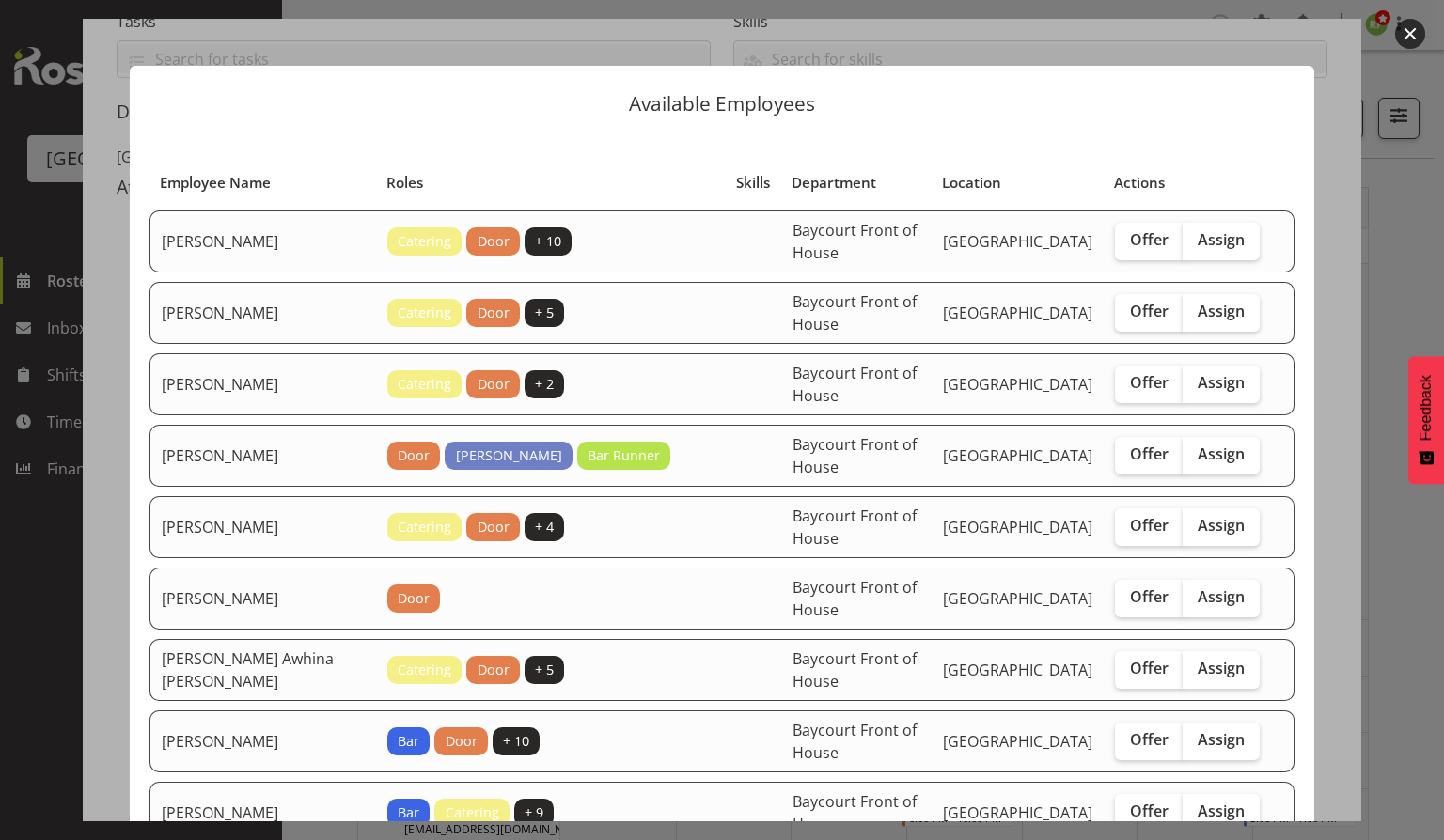
click at [1216, 622] on td "Offer Assign" at bounding box center [1187, 599] width 167 height 62
click at [1212, 607] on label "Assign" at bounding box center [1221, 599] width 77 height 38
click at [1195, 604] on input "Assign" at bounding box center [1189, 597] width 12 height 12
checkbox input "true"
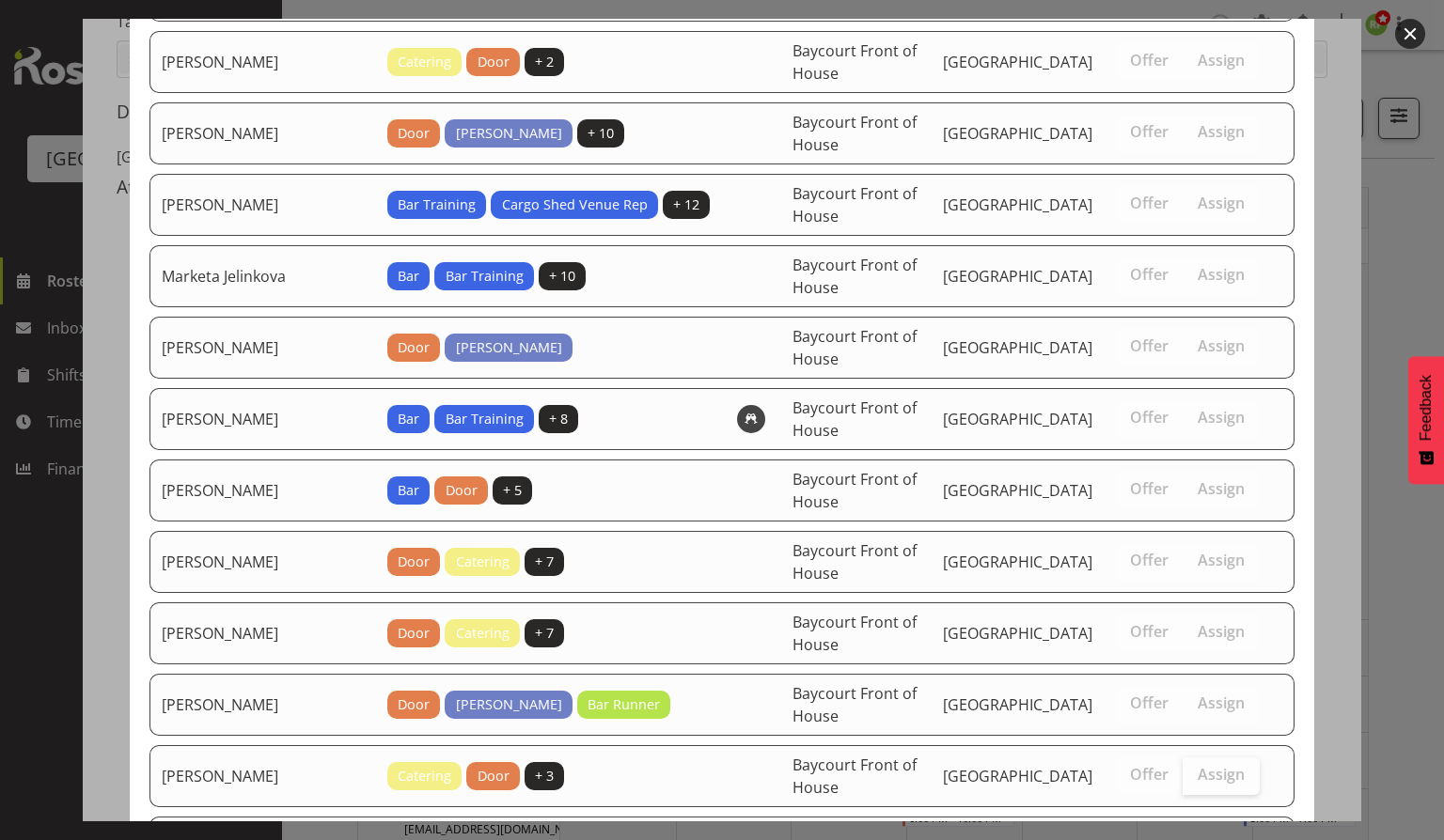
scroll to position [1333, 0]
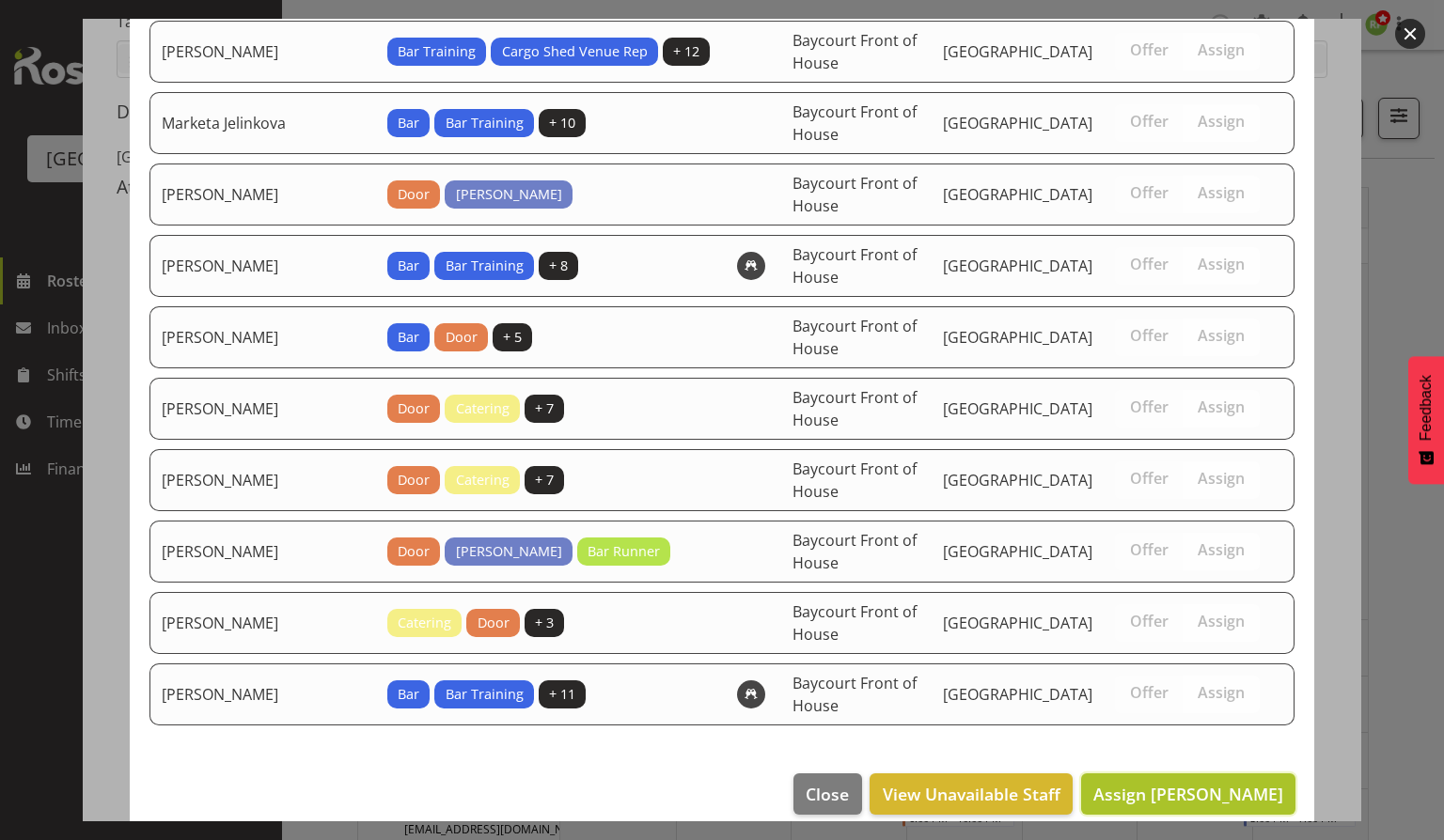
click at [1181, 783] on span "Assign [PERSON_NAME]" at bounding box center [1188, 794] width 190 height 23
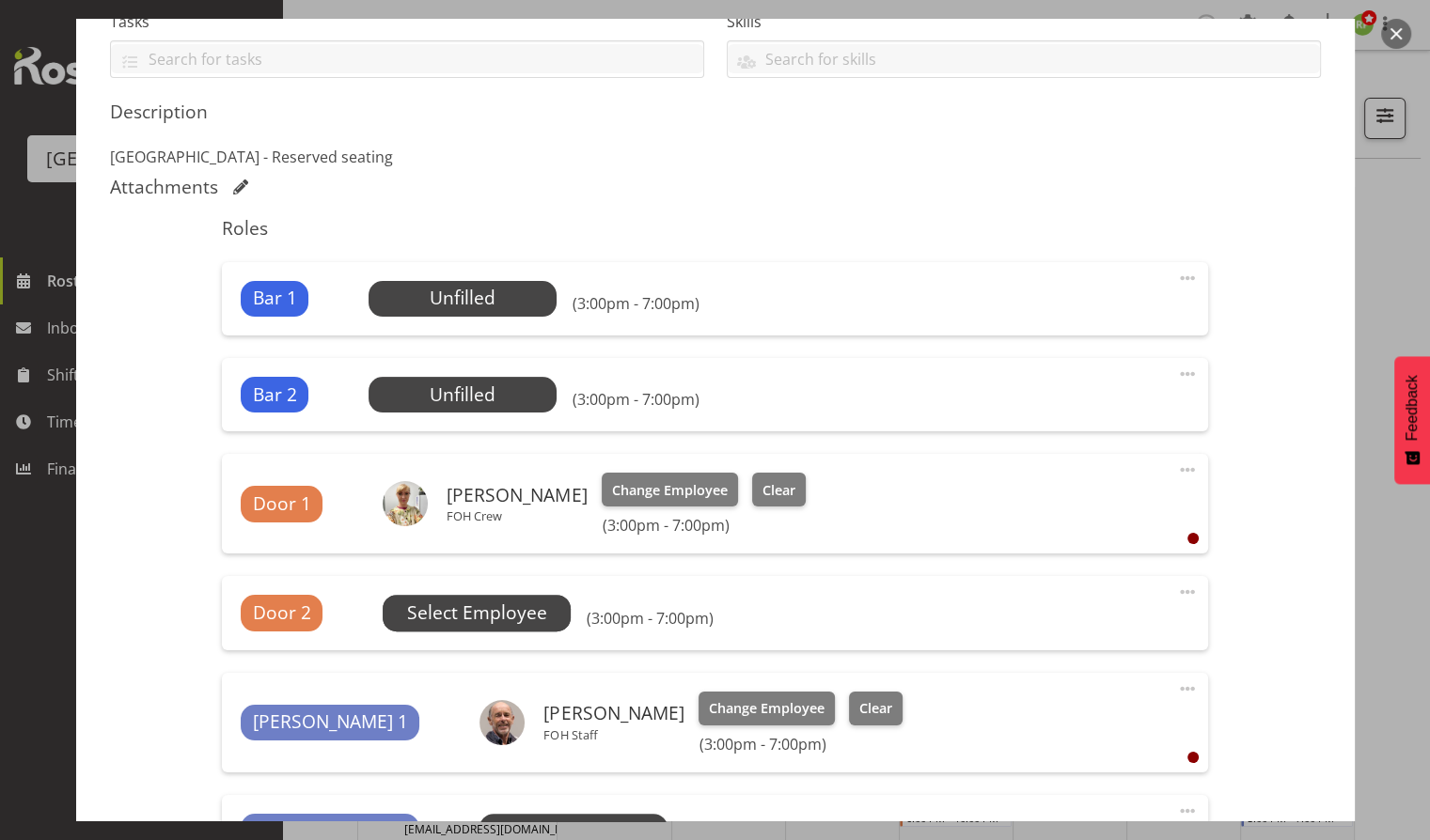
click at [0, 0] on span "Select Employee" at bounding box center [0, 0] width 0 height 0
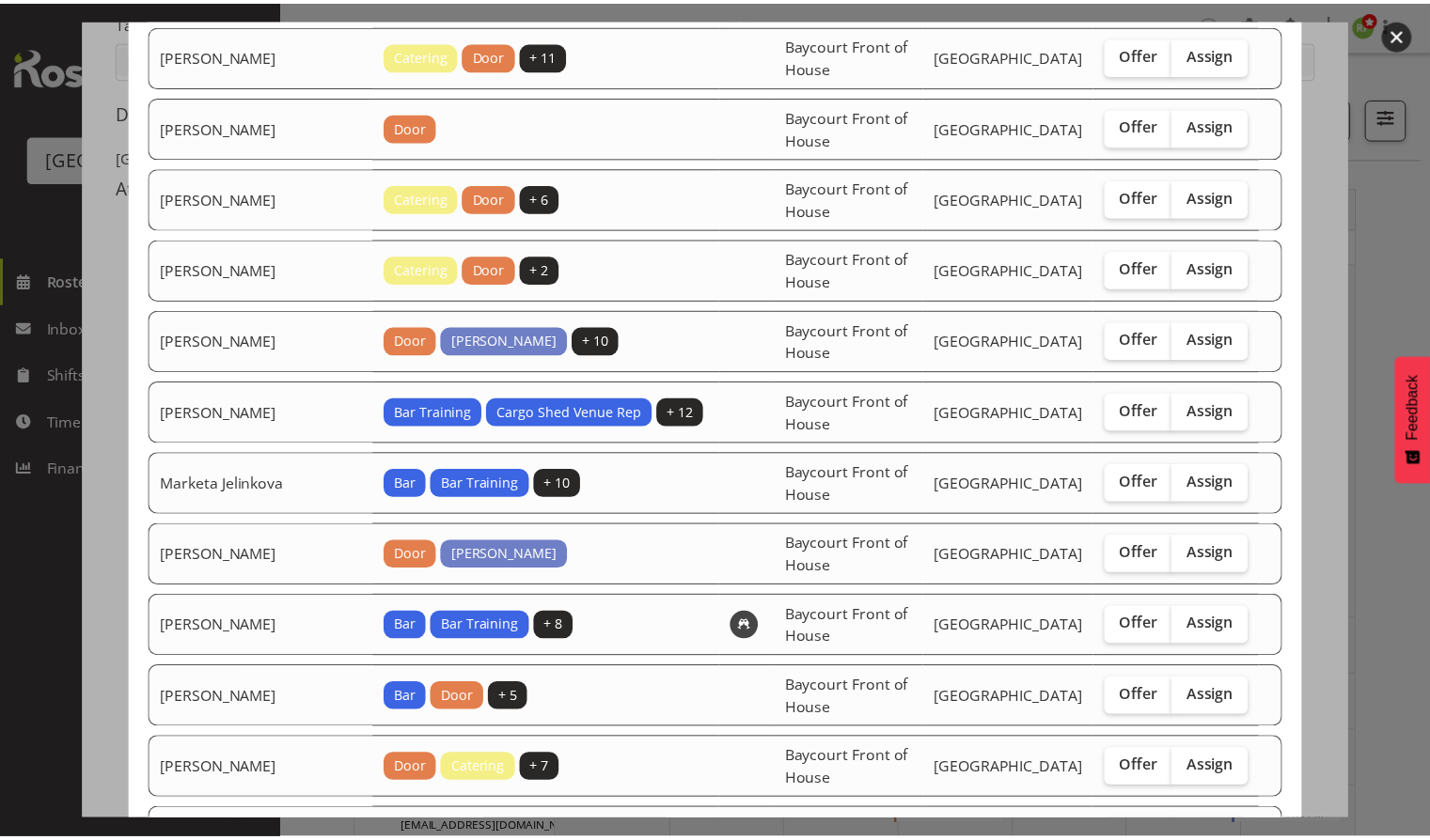
scroll to position [921, 0]
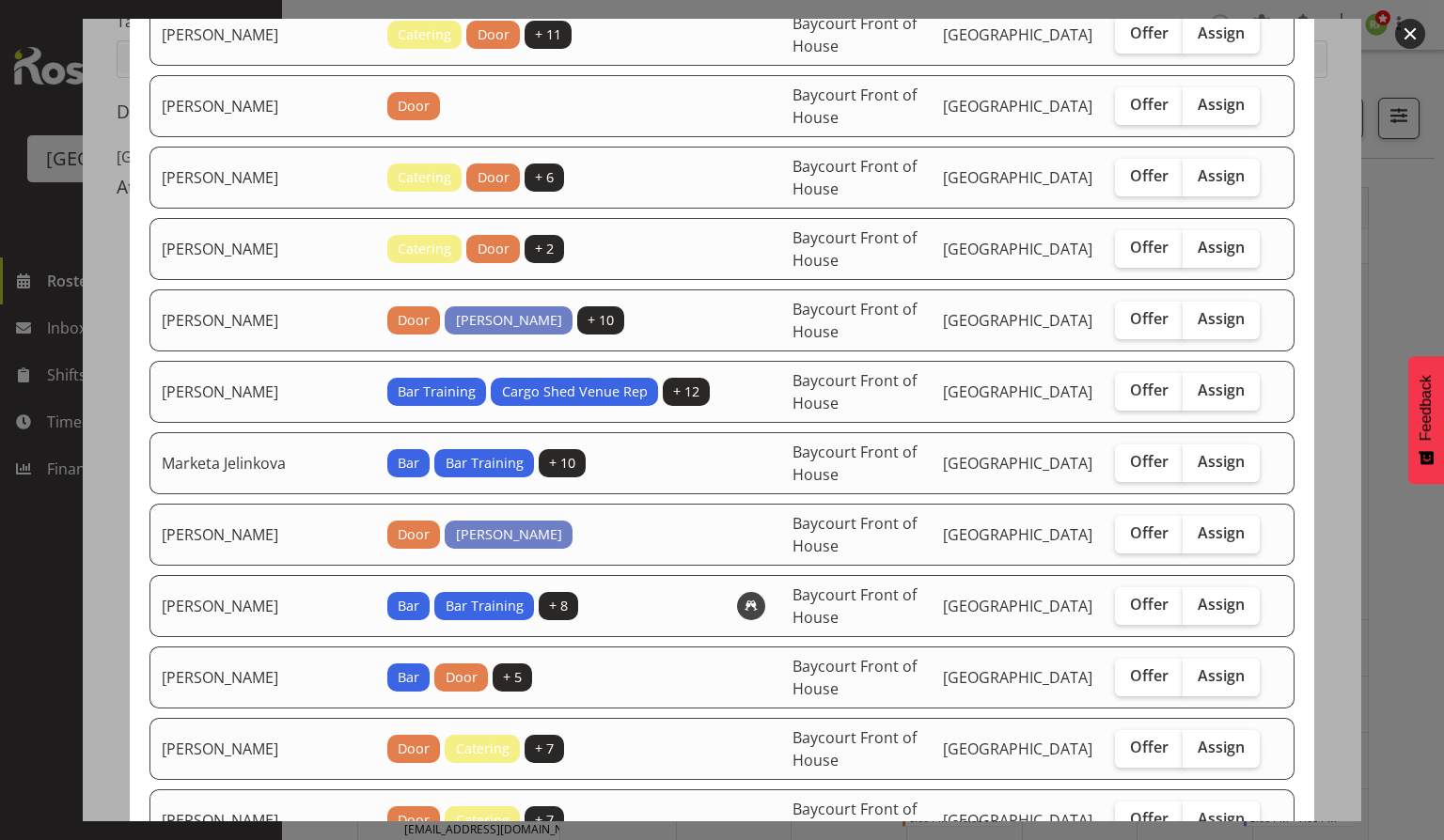
click at [963, 524] on span "[GEOGRAPHIC_DATA]" at bounding box center [1017, 534] width 149 height 21
click at [1413, 36] on button "button" at bounding box center [1410, 34] width 30 height 30
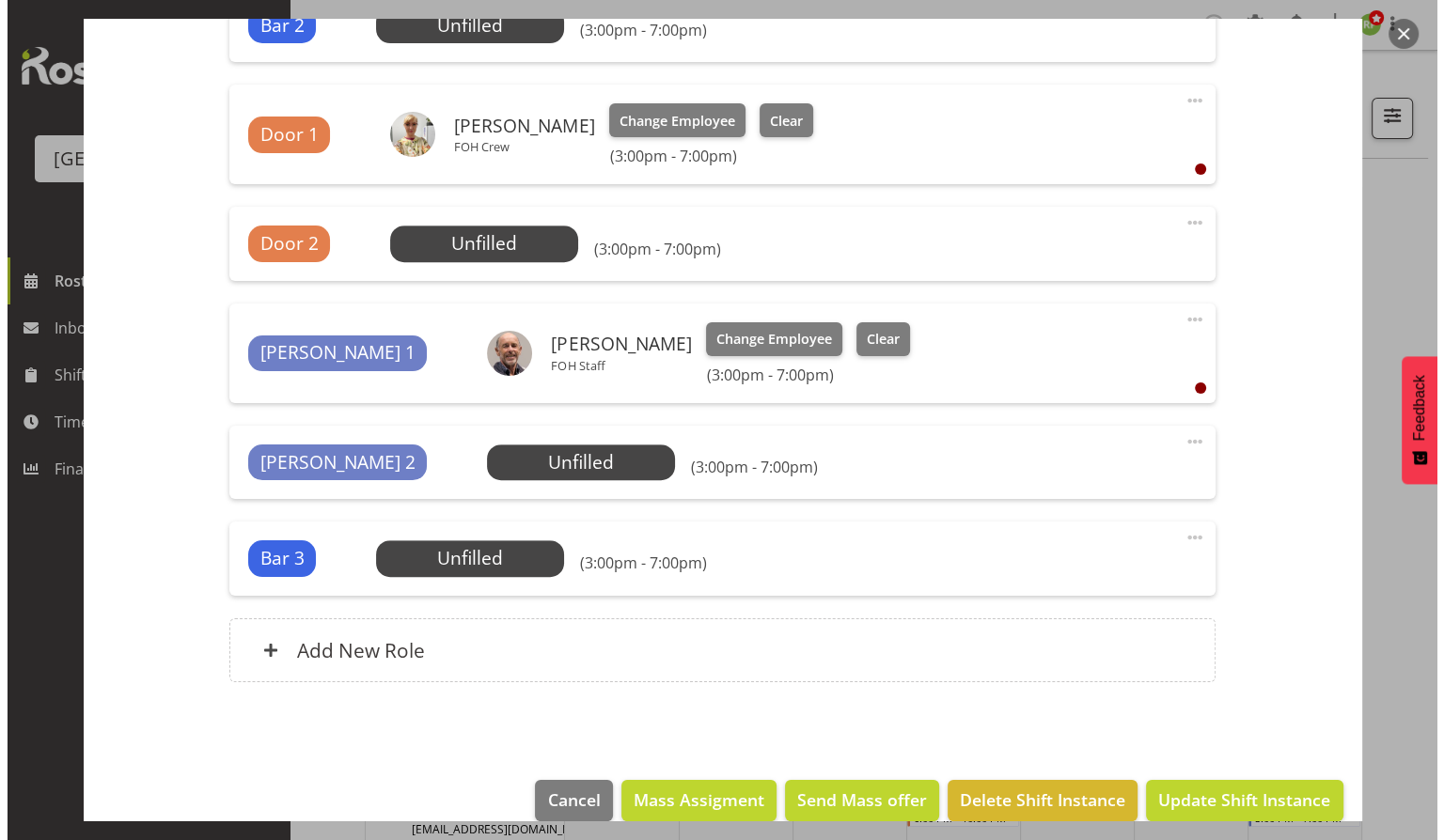
scroll to position [820, 0]
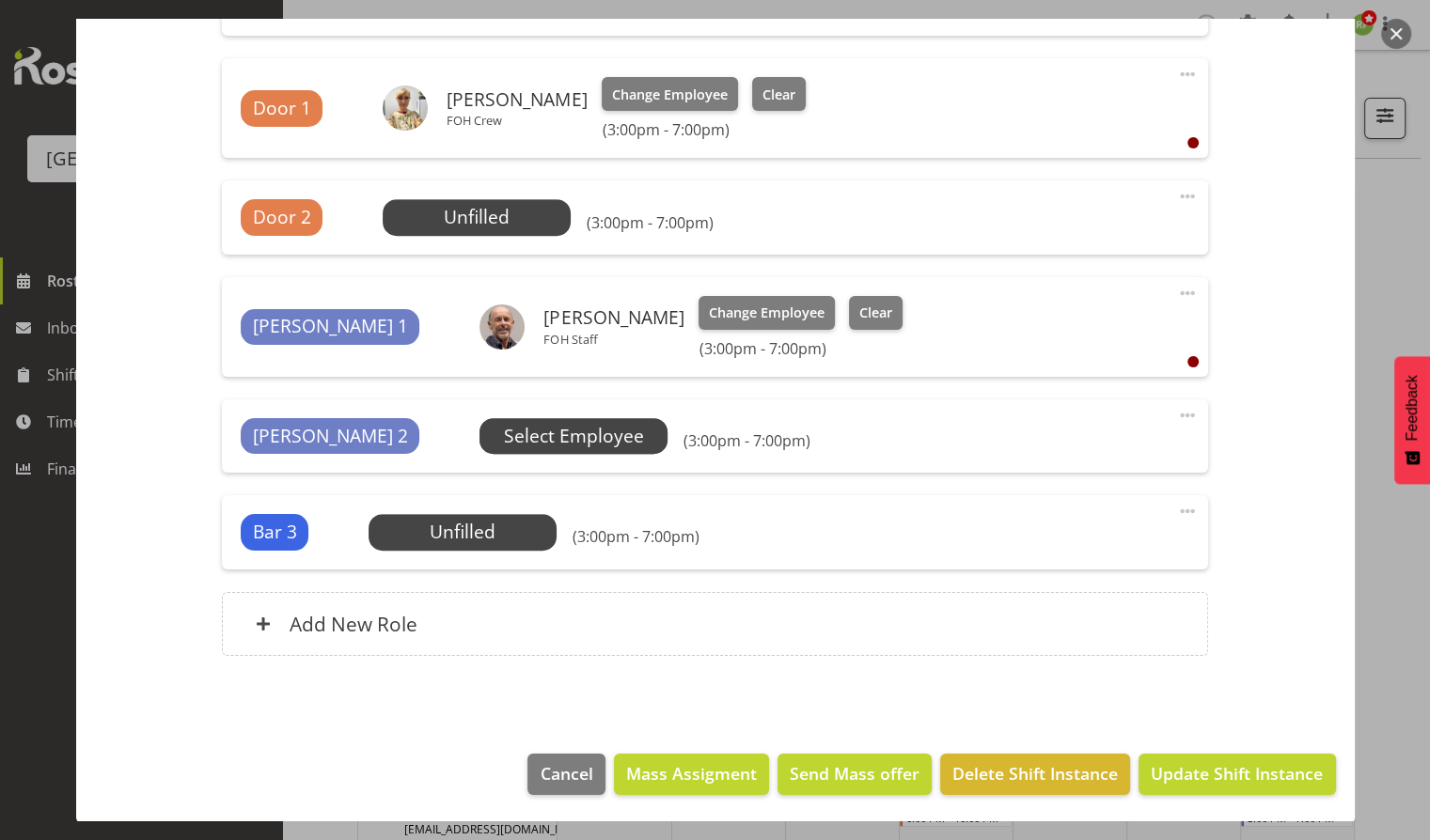
click at [0, 0] on span "Select Employee" at bounding box center [0, 0] width 0 height 0
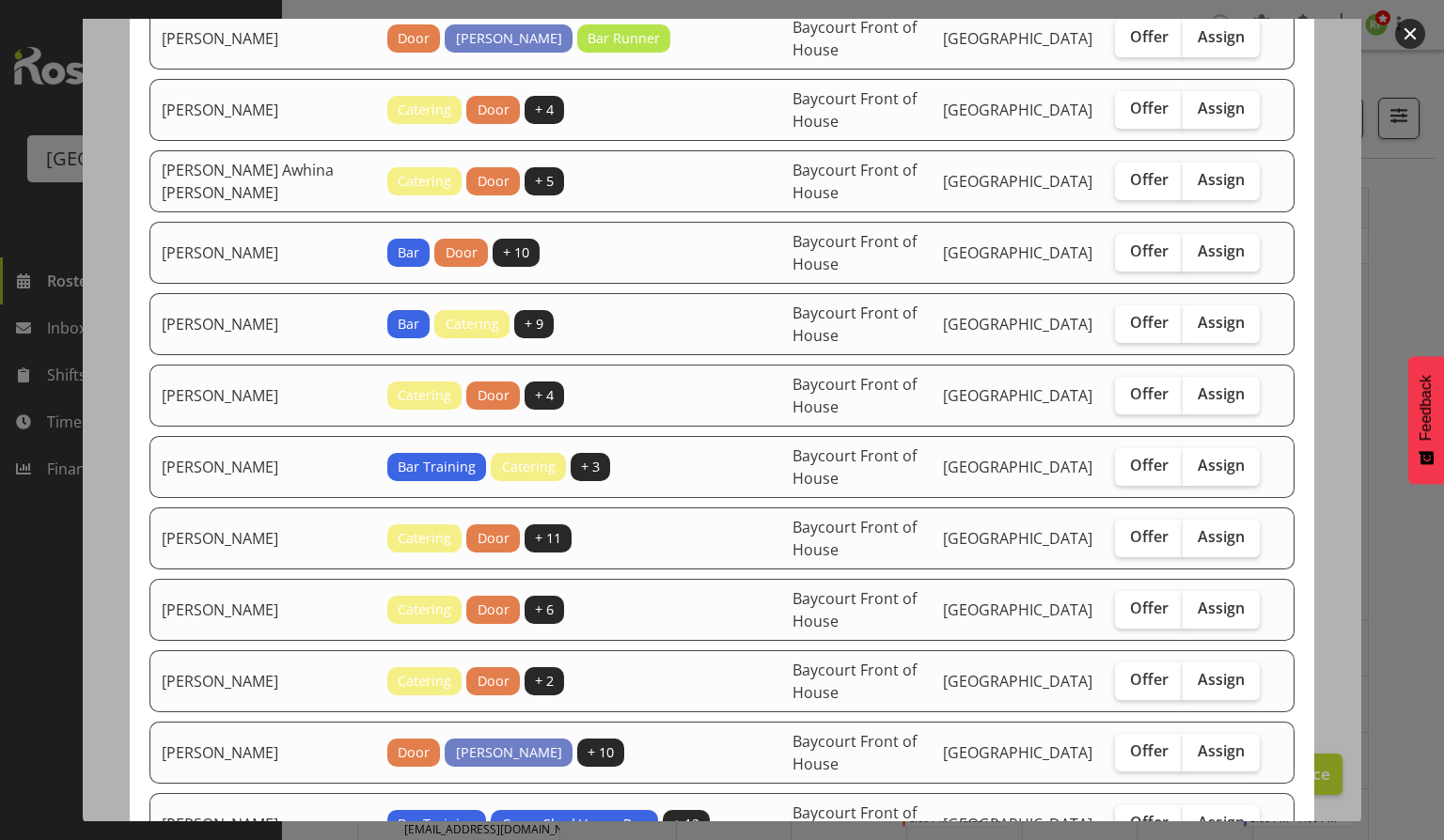
scroll to position [132, 0]
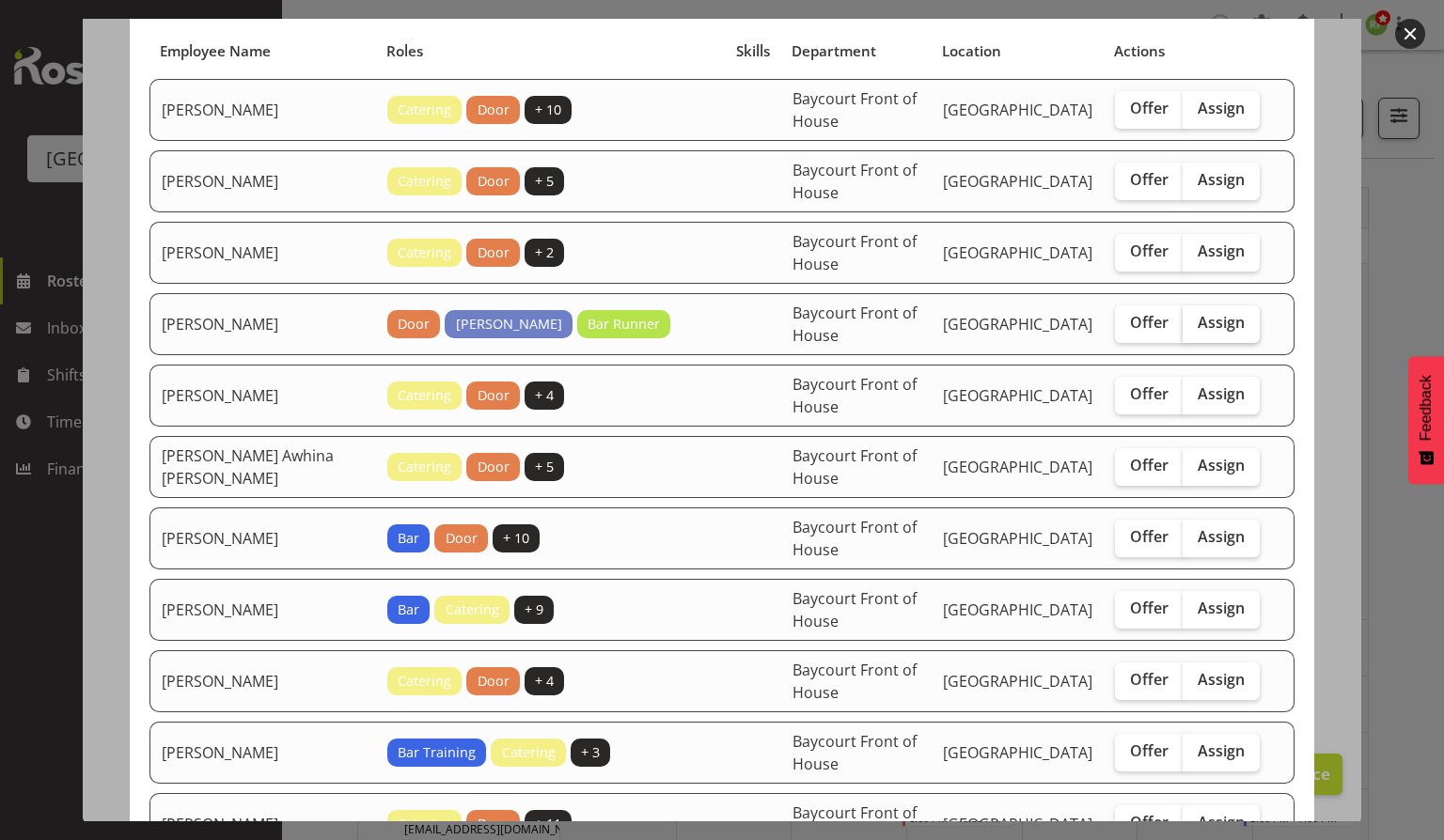
click at [1201, 313] on span "Assign" at bounding box center [1221, 322] width 47 height 19
click at [1195, 317] on input "Assign" at bounding box center [1189, 323] width 12 height 12
checkbox input "true"
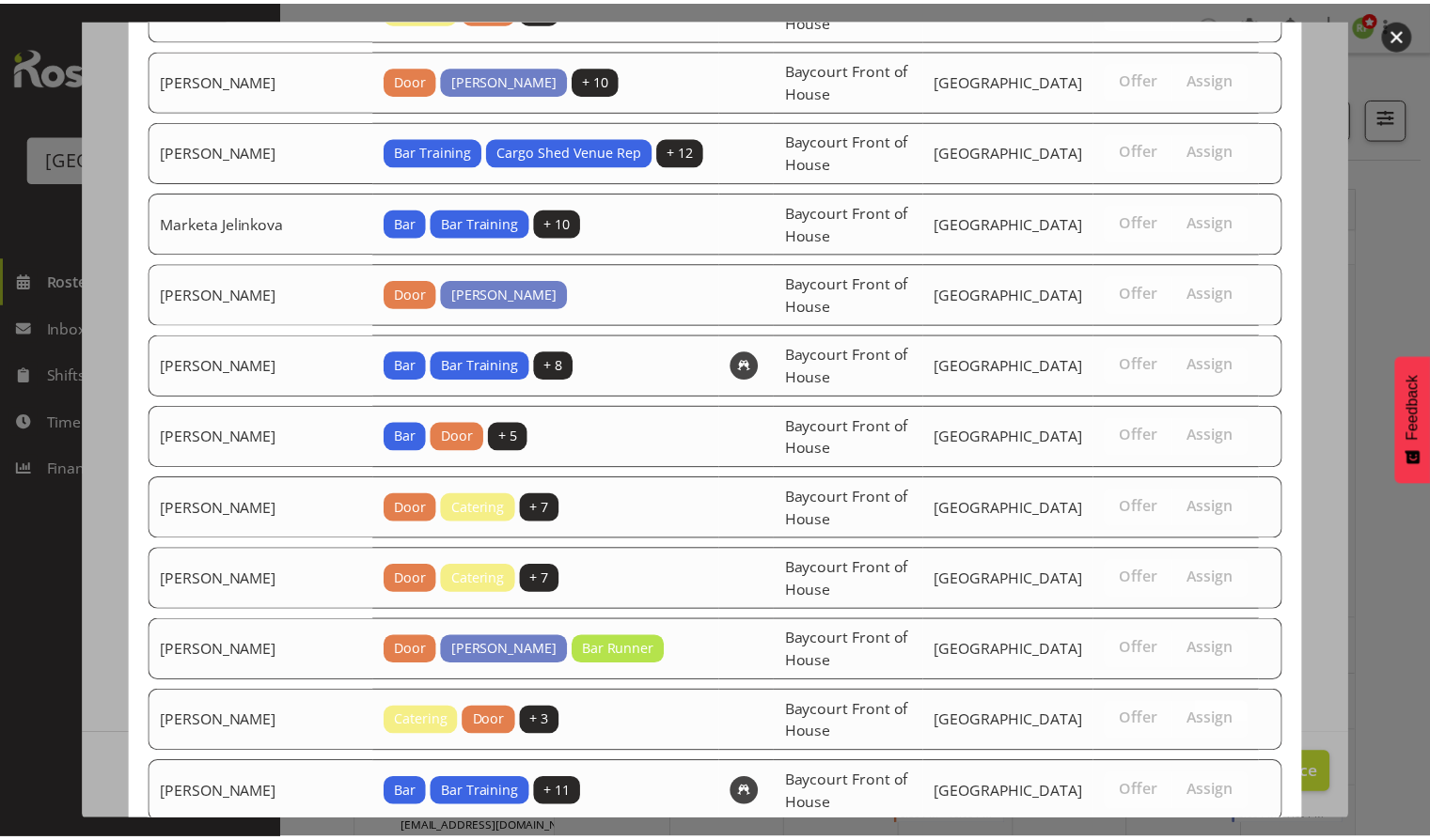
scroll to position [1192, 0]
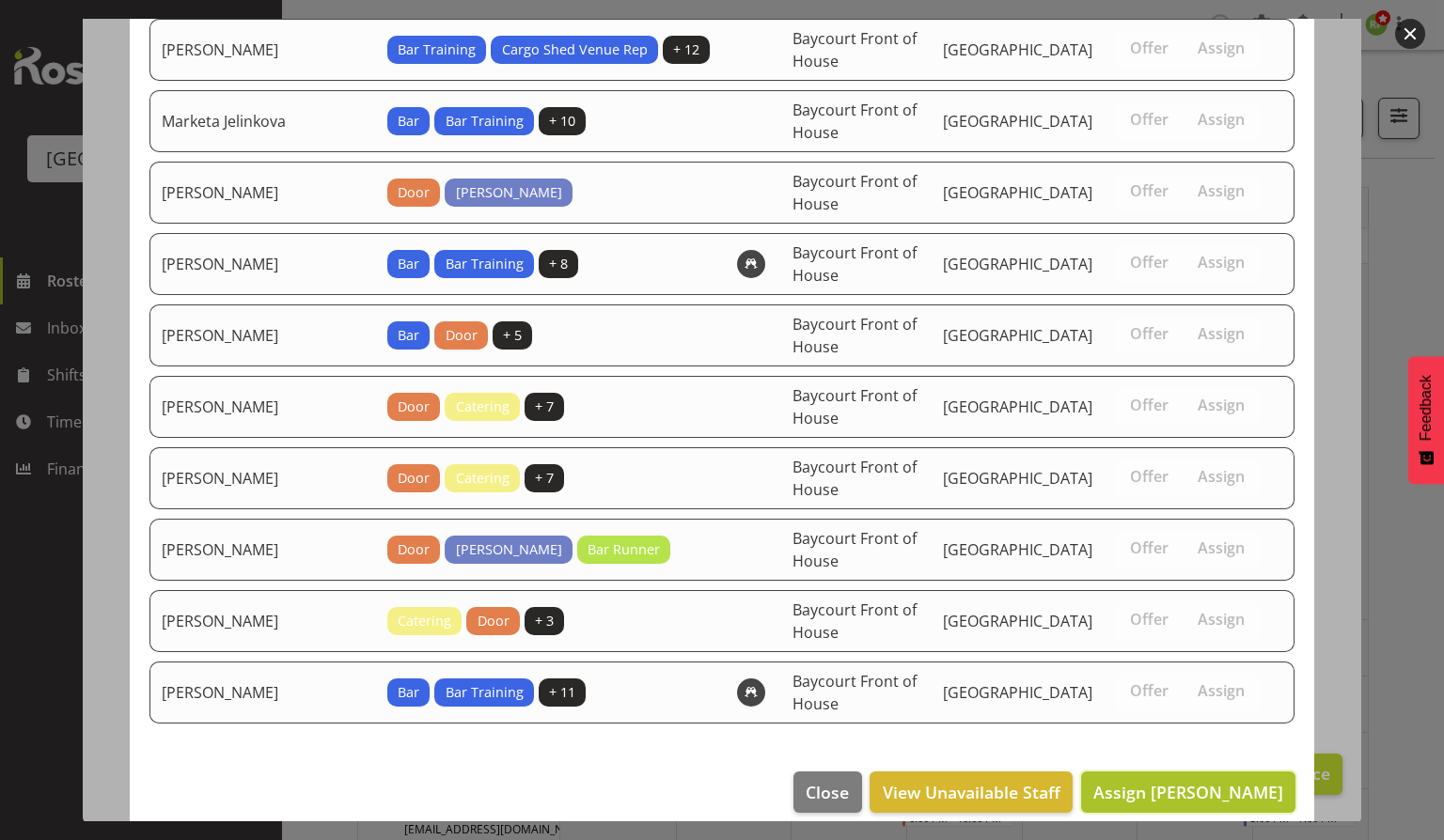
click at [1189, 781] on span "Assign [PERSON_NAME]" at bounding box center [1188, 792] width 190 height 23
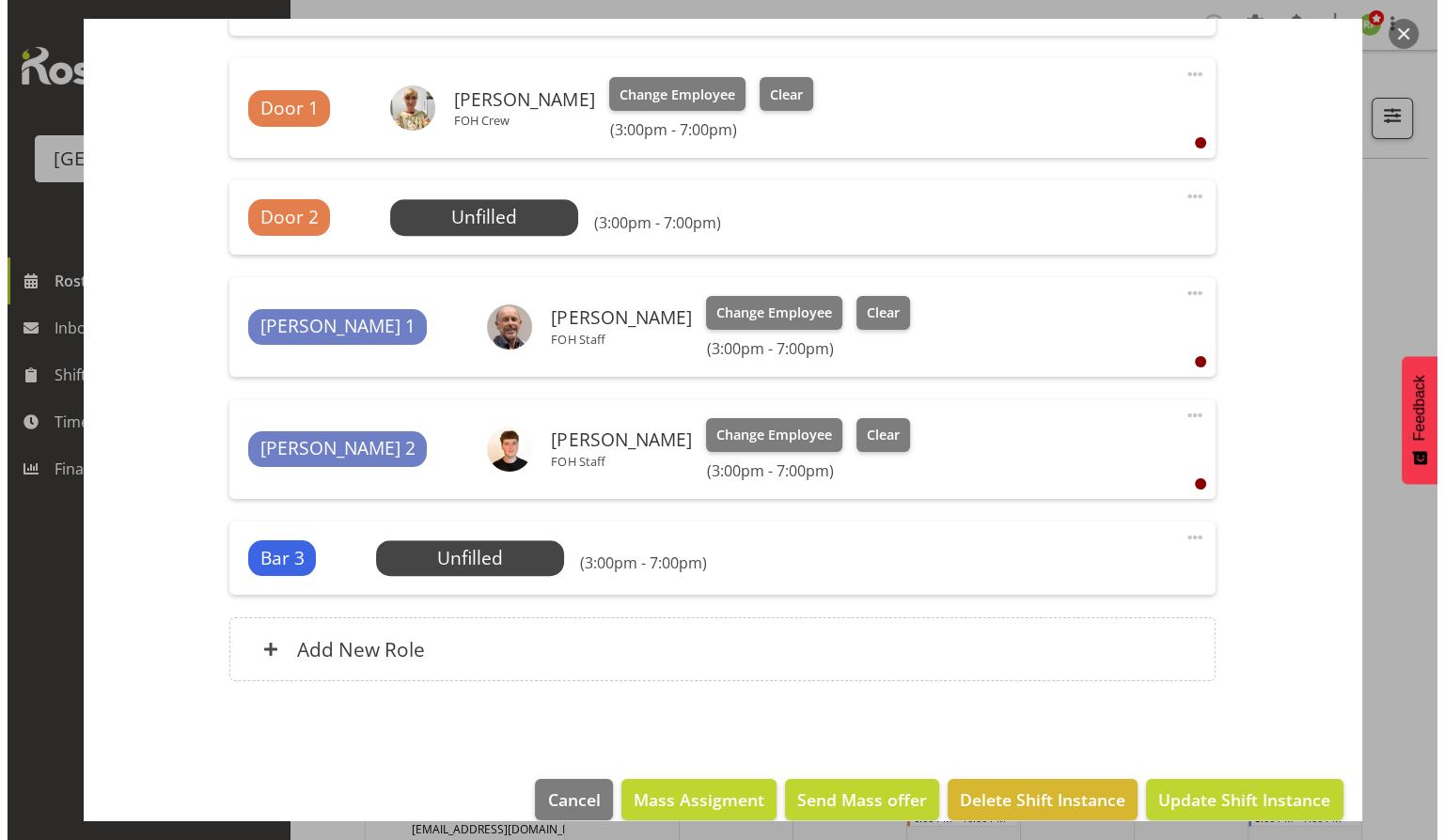
scroll to position [846, 0]
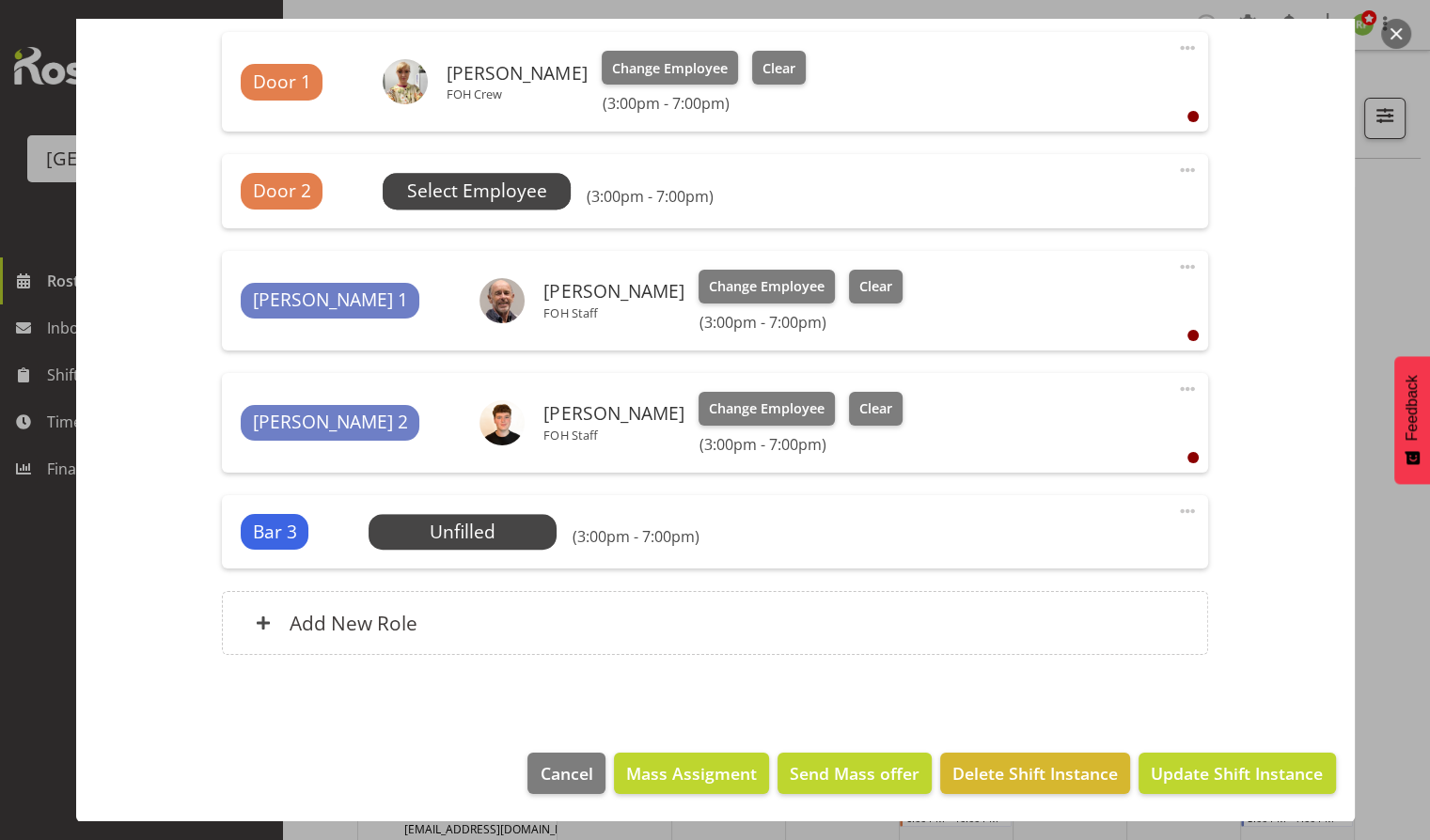
click at [0, 0] on span "Select Employee" at bounding box center [0, 0] width 0 height 0
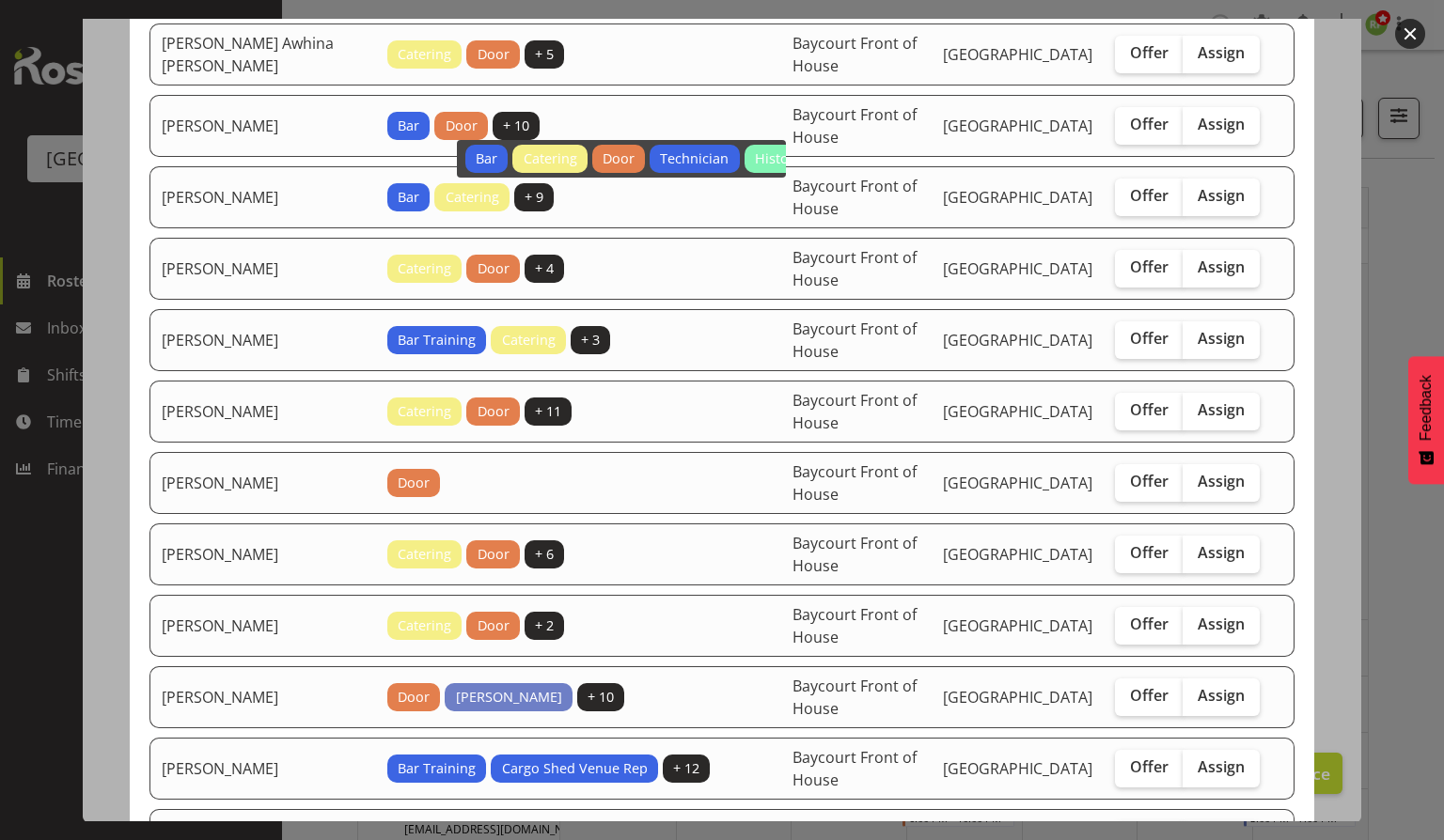
scroll to position [477, 0]
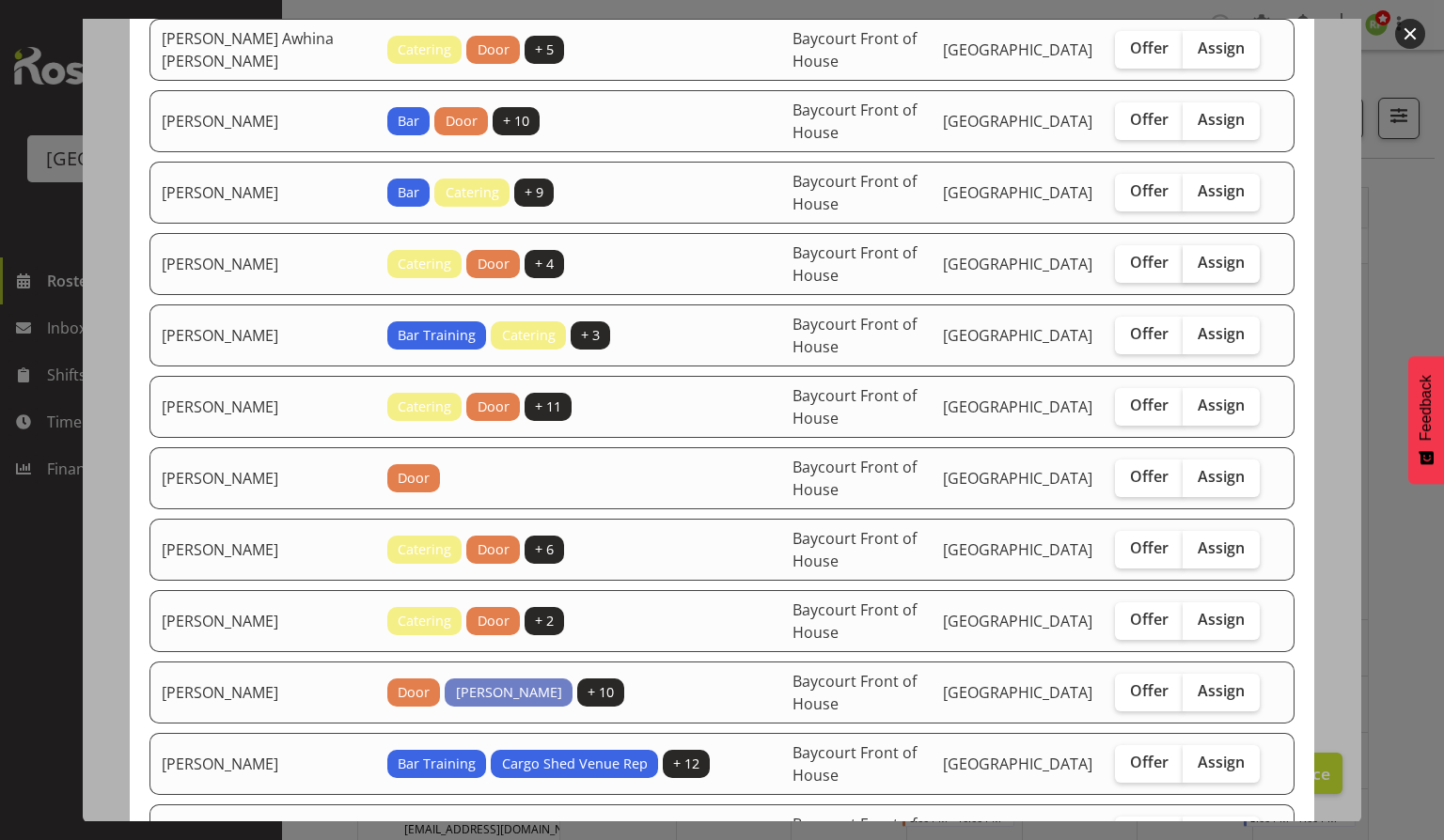
click at [1207, 254] on span "Assign" at bounding box center [1221, 262] width 47 height 19
click at [1195, 257] on input "Assign" at bounding box center [1189, 263] width 12 height 12
checkbox input "true"
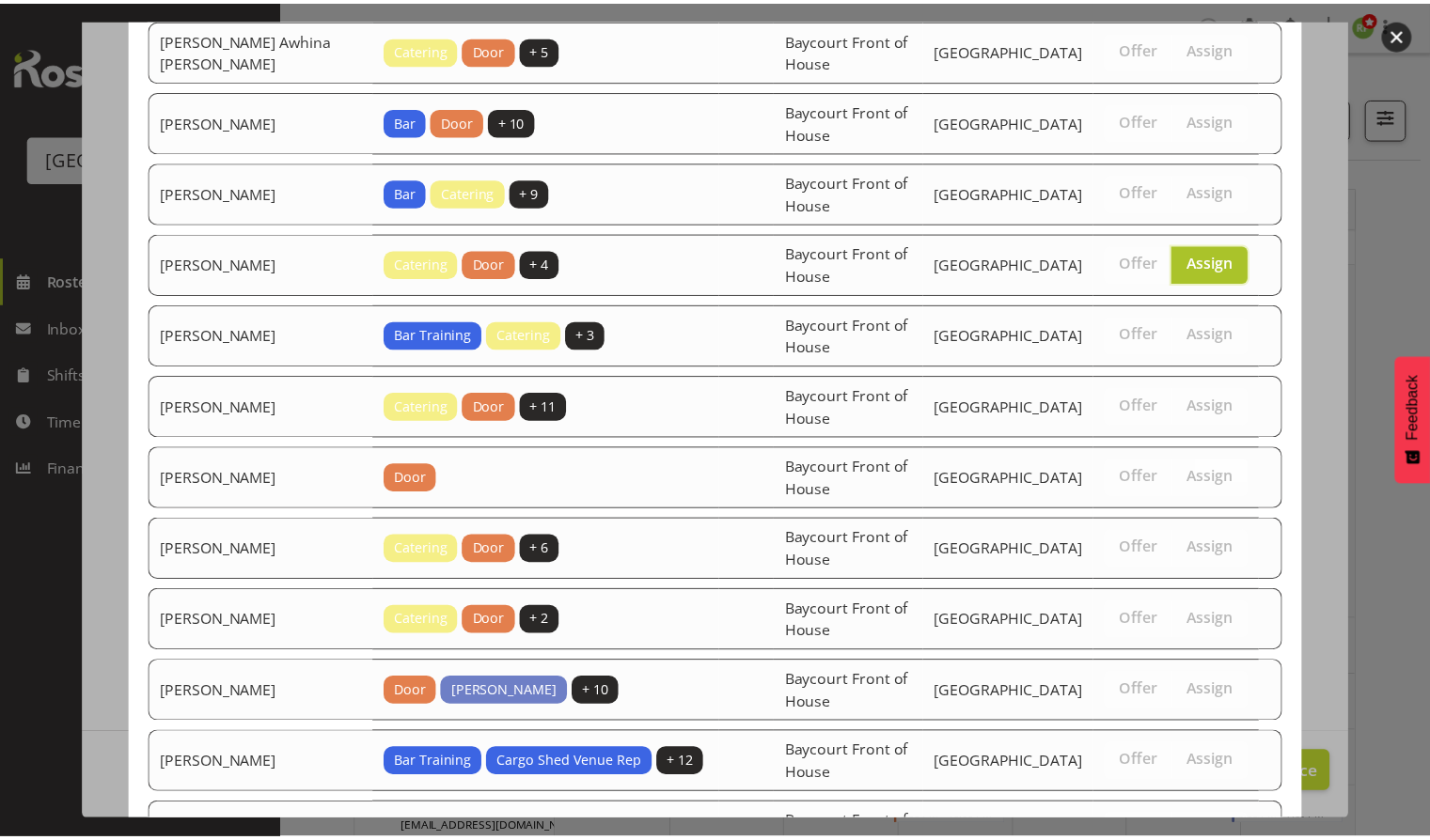
scroll to position [1192, 0]
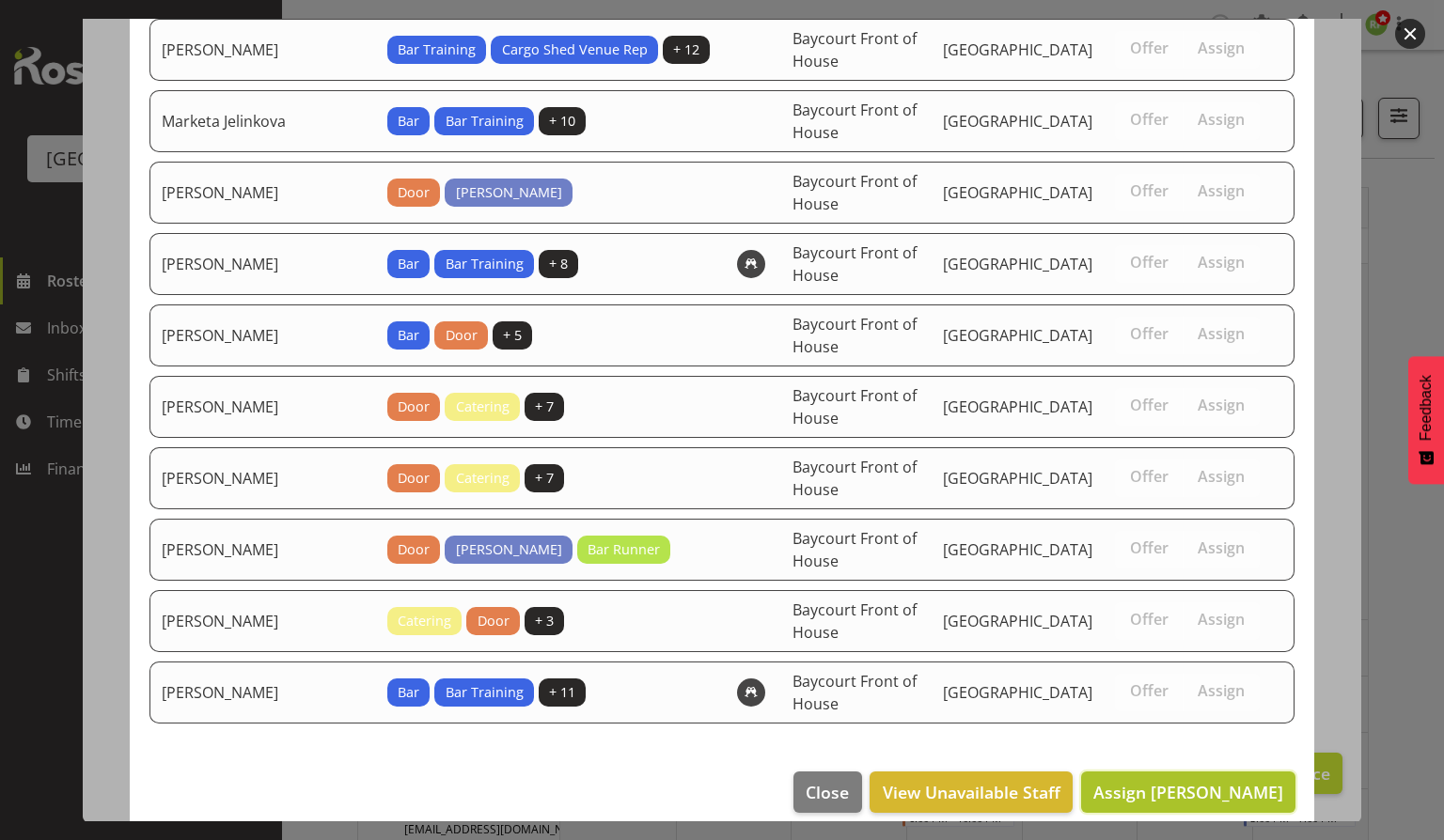
click at [1169, 784] on span "Assign [PERSON_NAME]" at bounding box center [1188, 792] width 190 height 23
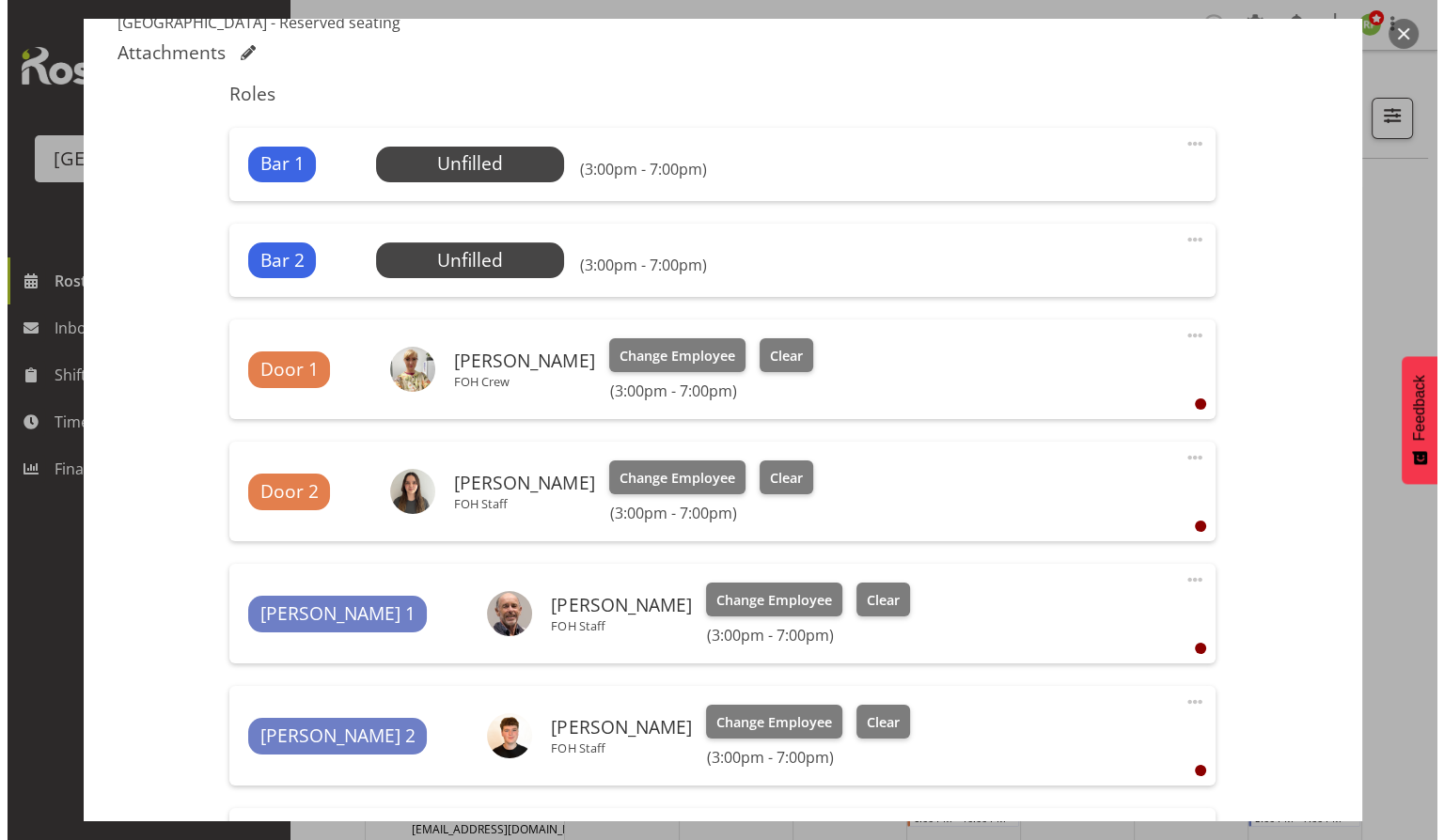
scroll to position [541, 0]
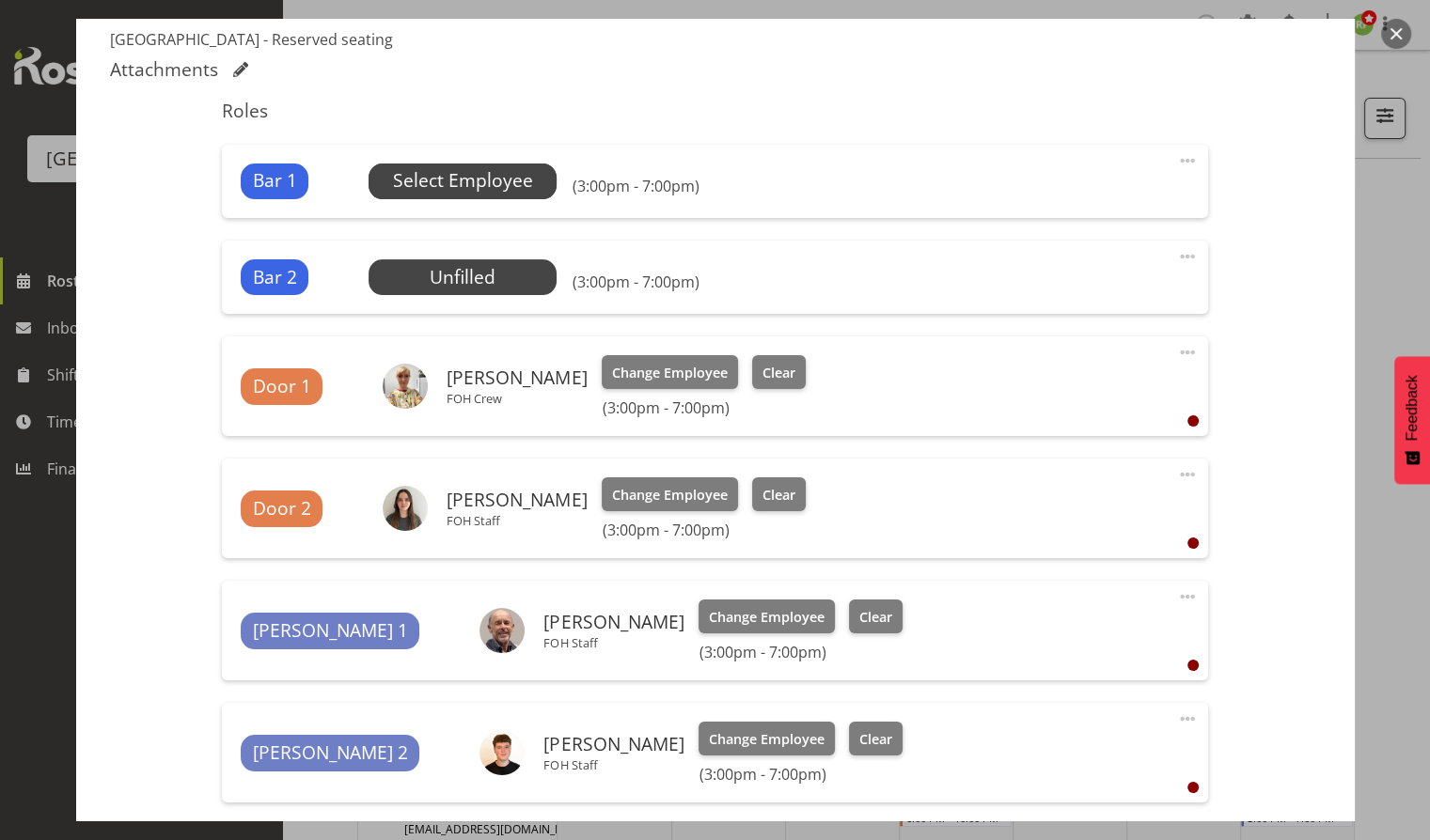
click at [503, 177] on span "Select Employee" at bounding box center [462, 180] width 141 height 27
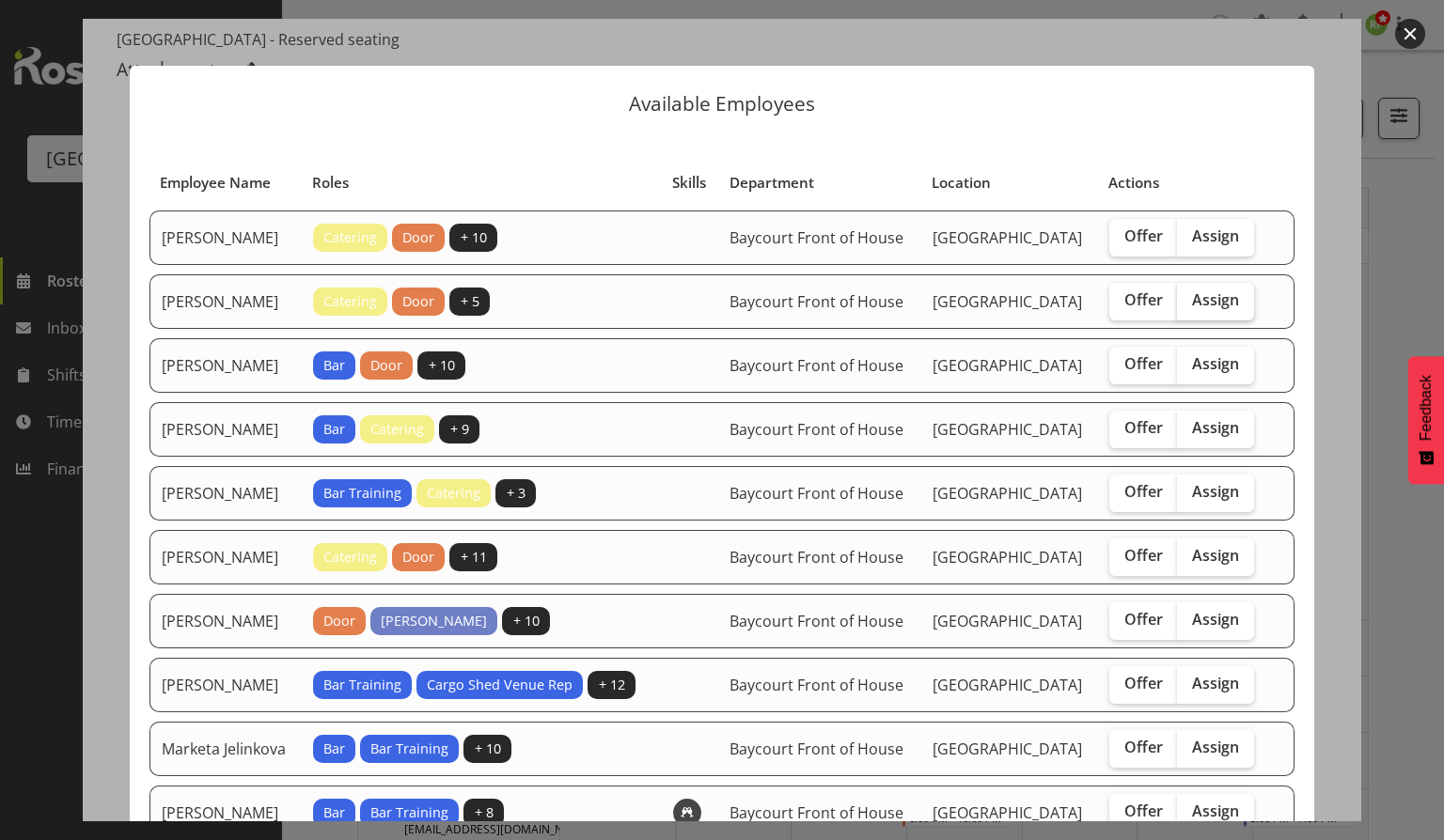
click at [1216, 307] on span "Assign" at bounding box center [1215, 299] width 47 height 19
click at [1189, 307] on input "Assign" at bounding box center [1183, 300] width 12 height 12
checkbox input "true"
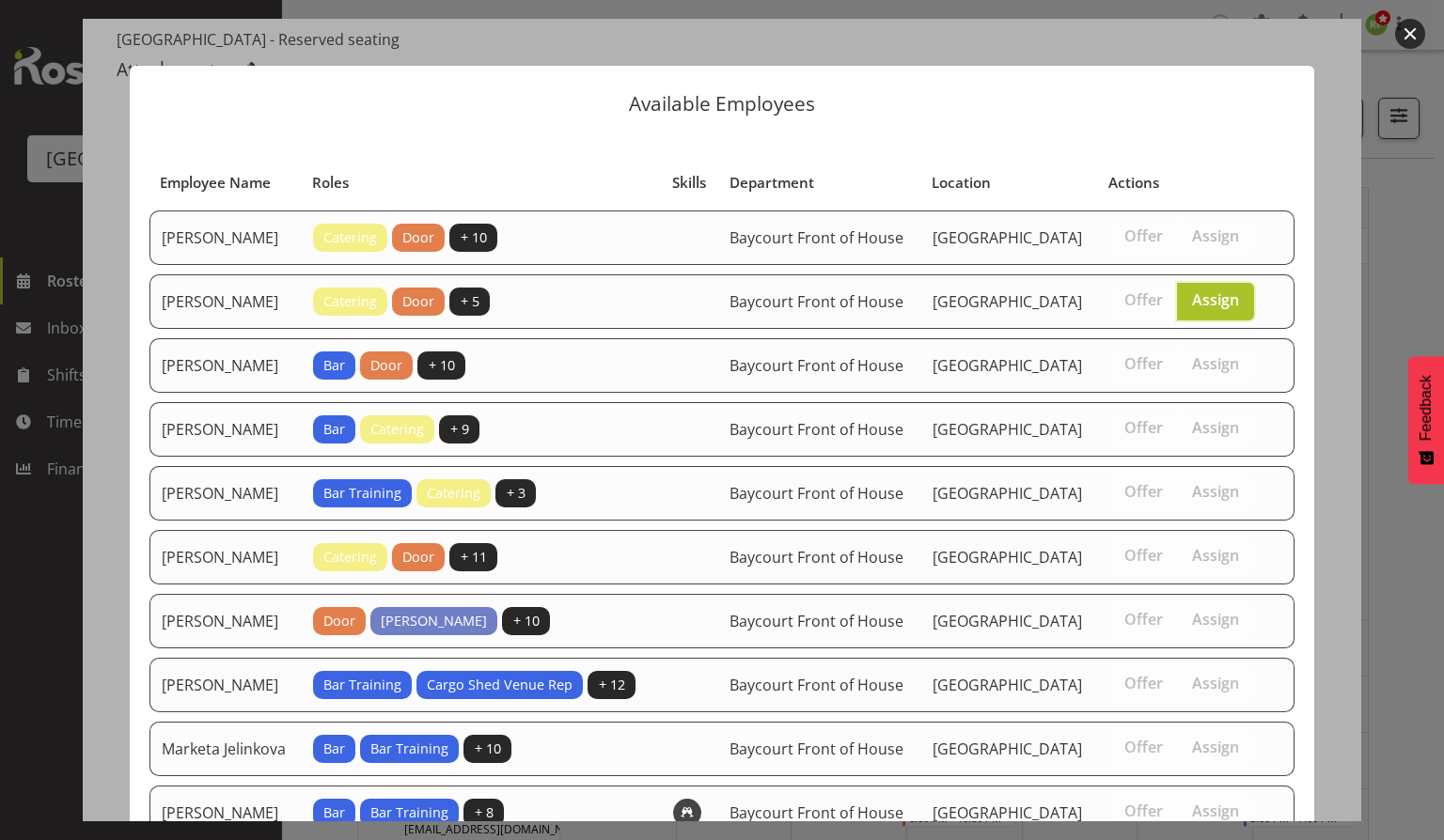
scroll to position [414, 0]
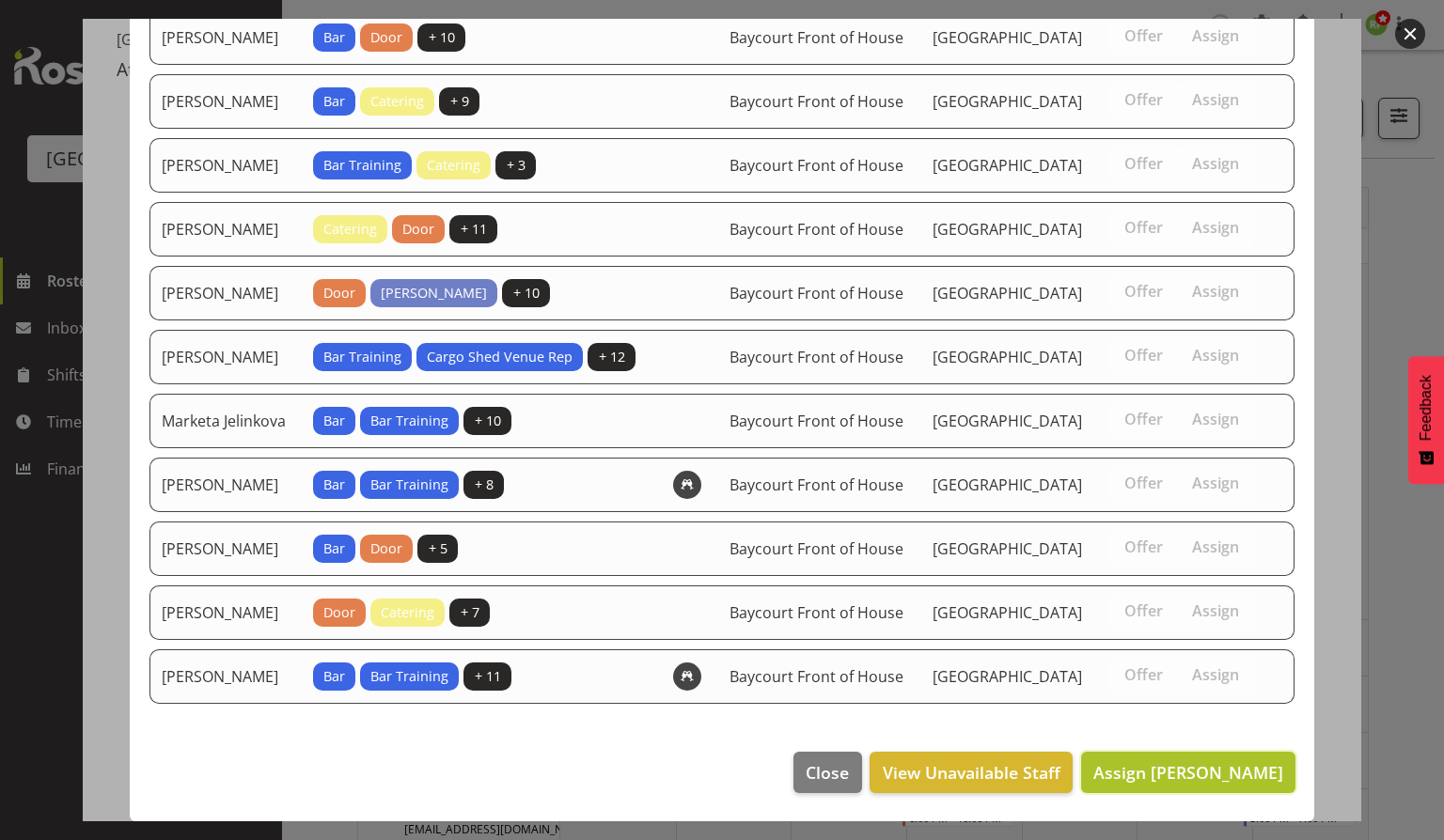
click at [1157, 775] on span "Assign [PERSON_NAME]" at bounding box center [1188, 772] width 190 height 23
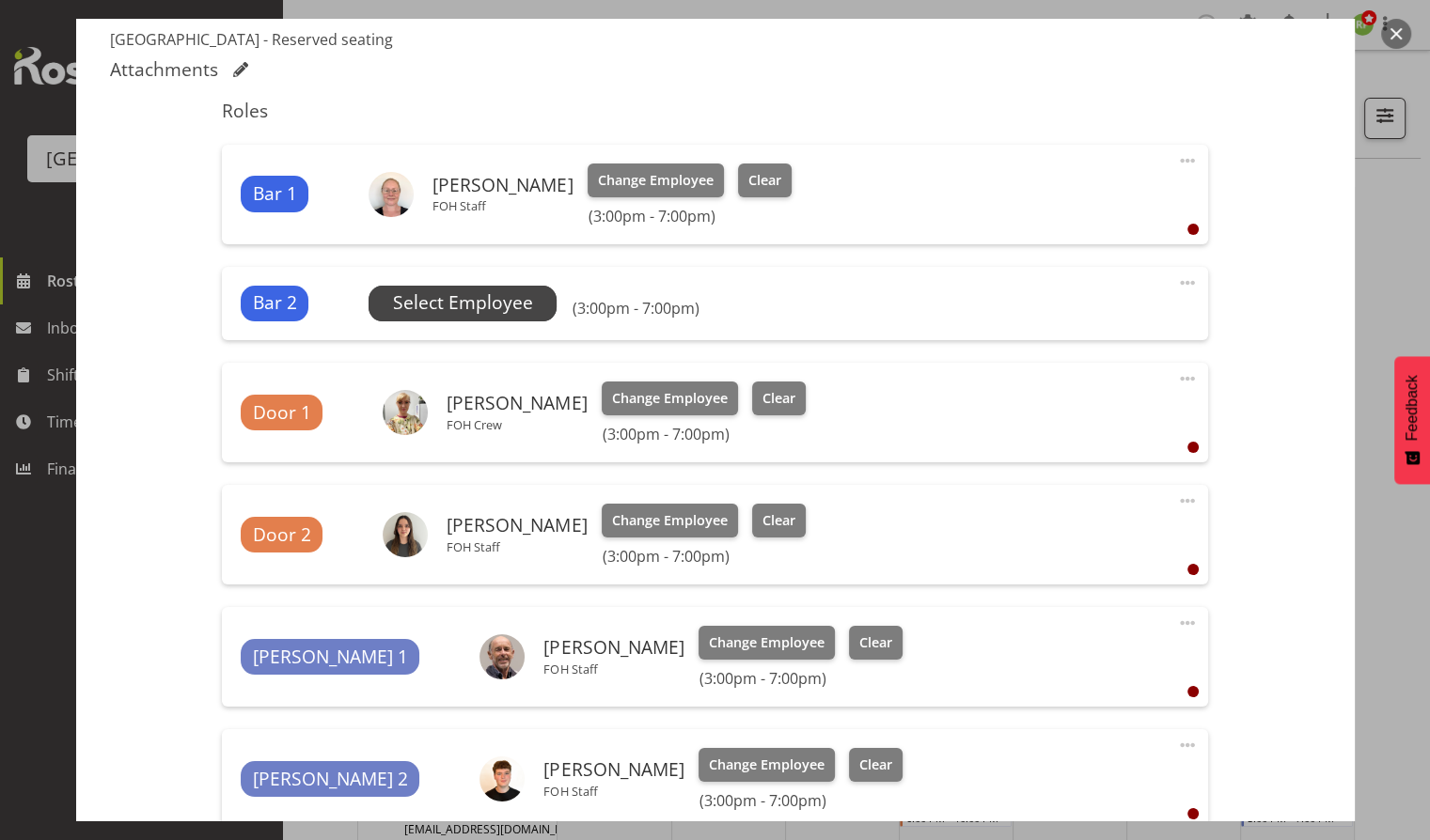
click at [487, 299] on span "Select Employee" at bounding box center [462, 303] width 141 height 27
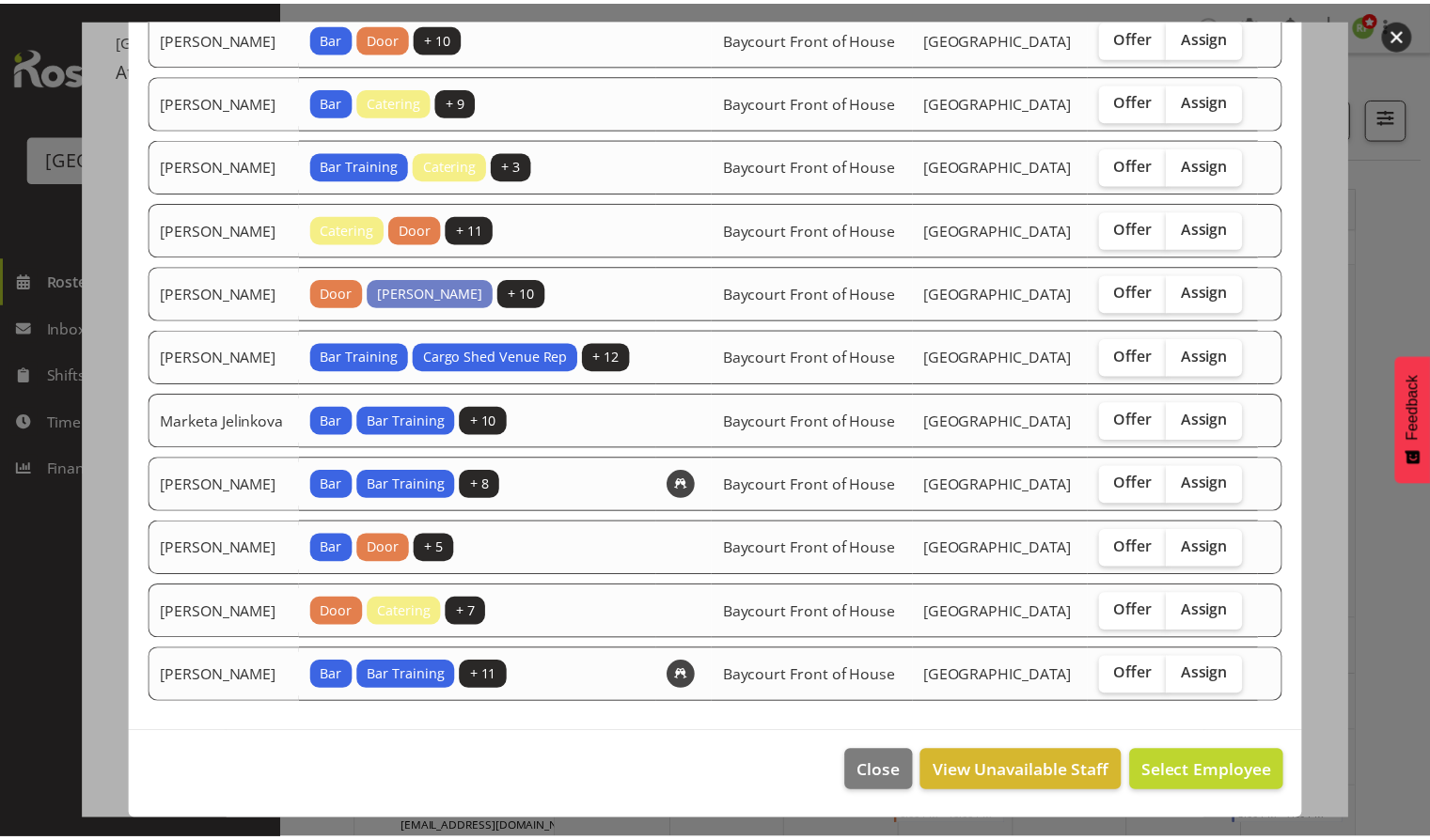
scroll to position [342, 0]
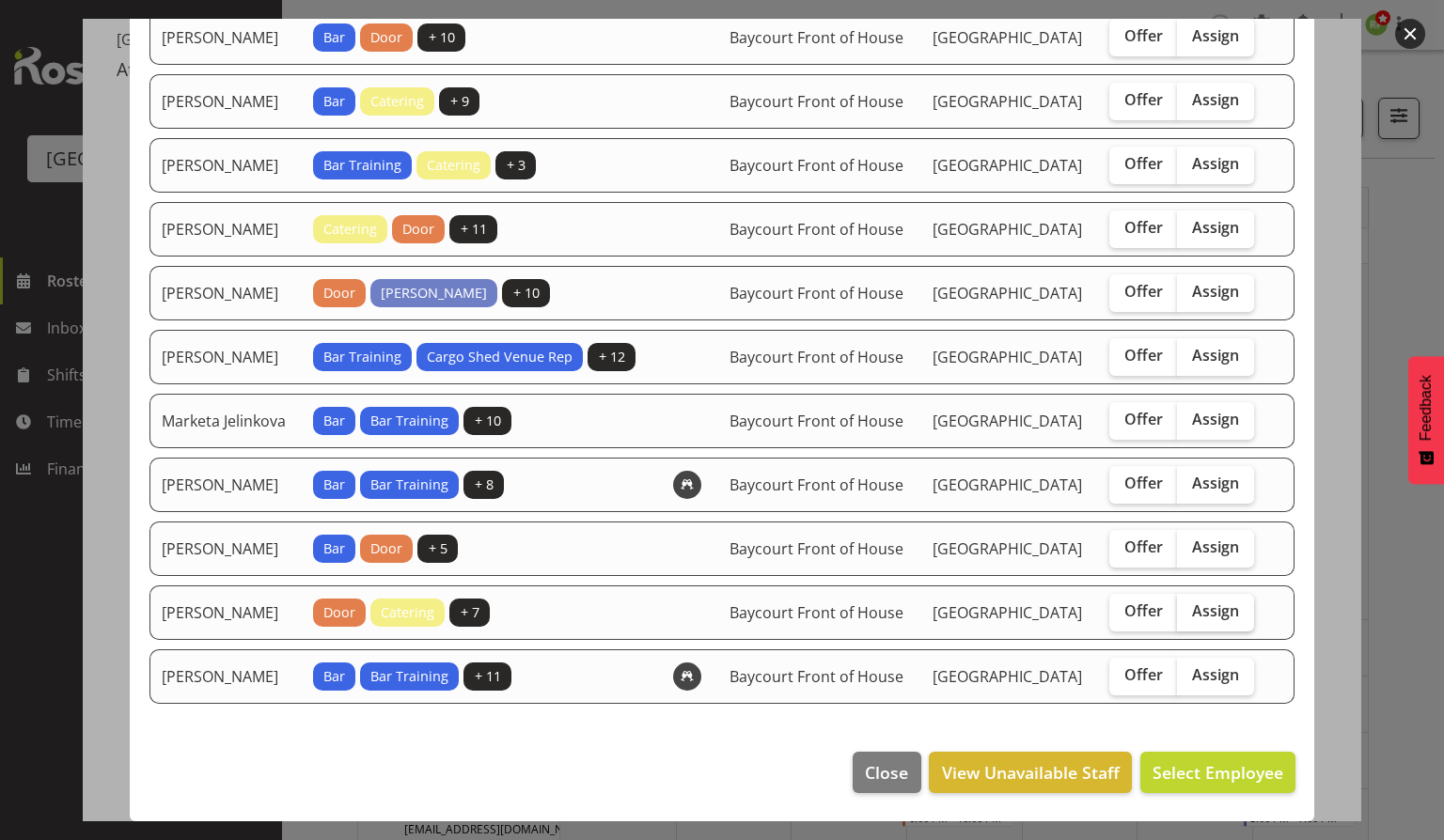
click at [1230, 594] on label "Assign" at bounding box center [1215, 613] width 77 height 38
click at [1189, 605] on input "Assign" at bounding box center [1183, 611] width 12 height 12
checkbox input "true"
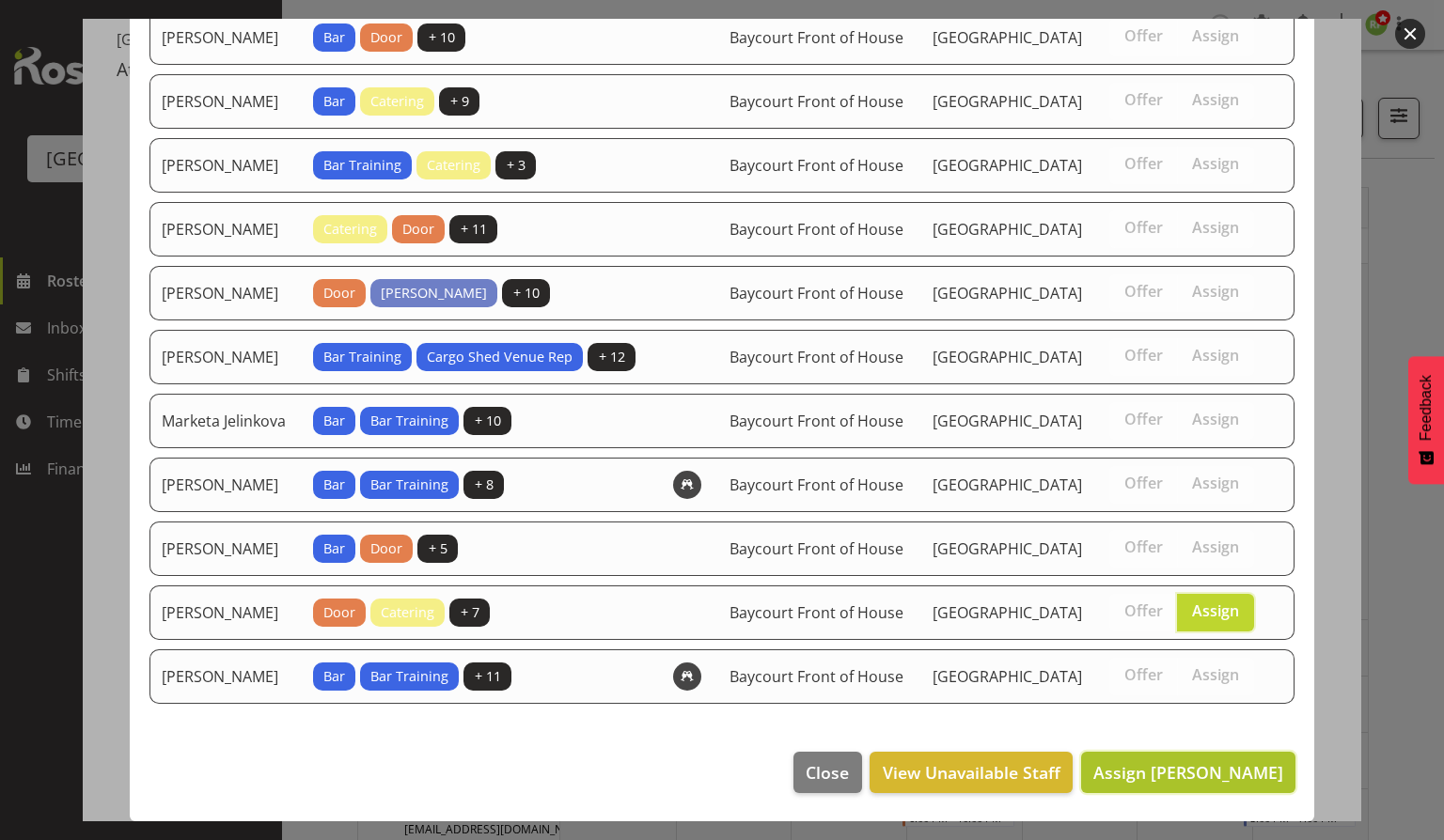
click at [1194, 776] on span "Assign [PERSON_NAME]" at bounding box center [1188, 772] width 190 height 23
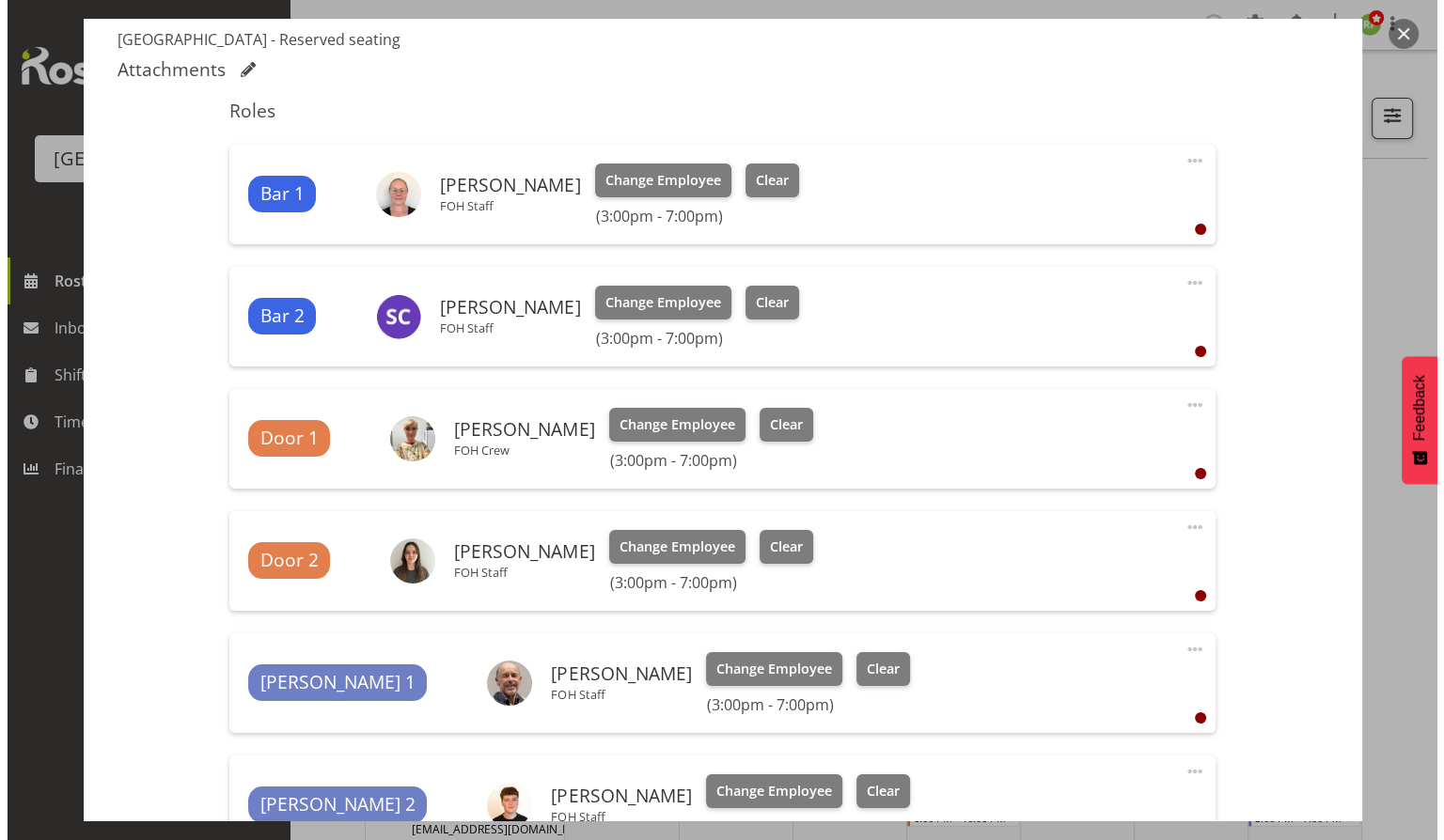
scroll to position [923, 0]
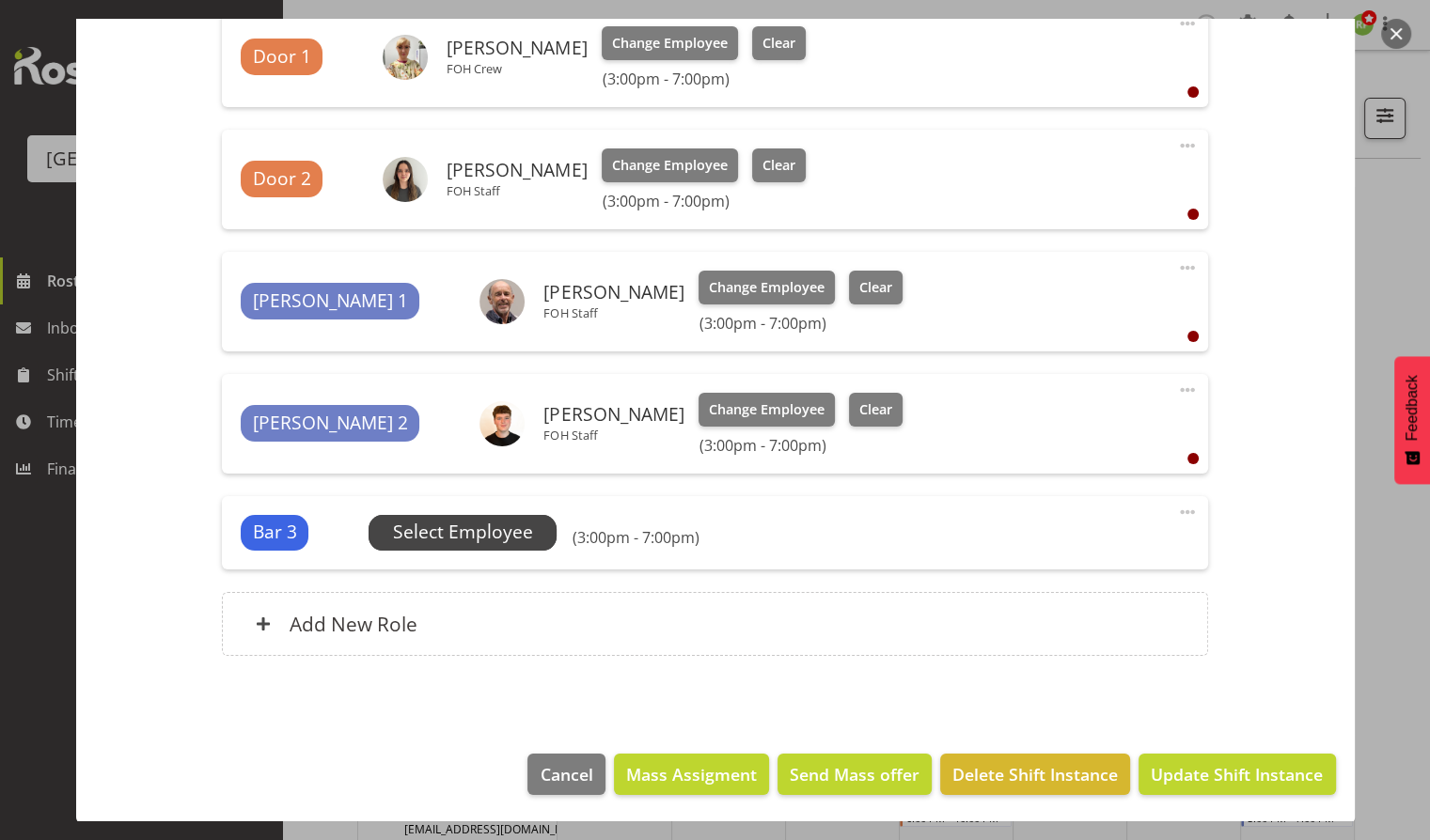
click at [485, 543] on span "Select Employee" at bounding box center [462, 532] width 141 height 27
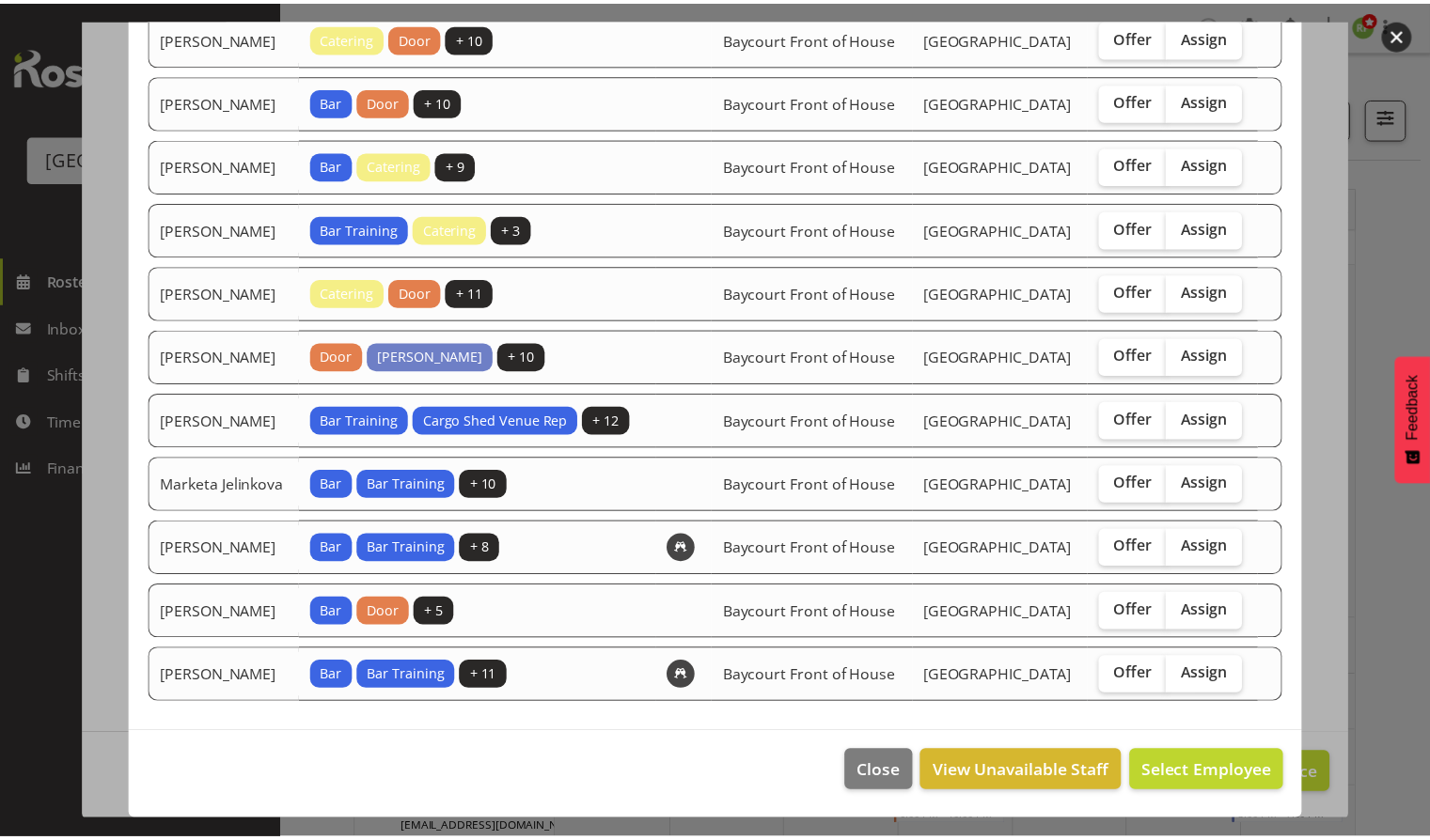
scroll to position [273, 0]
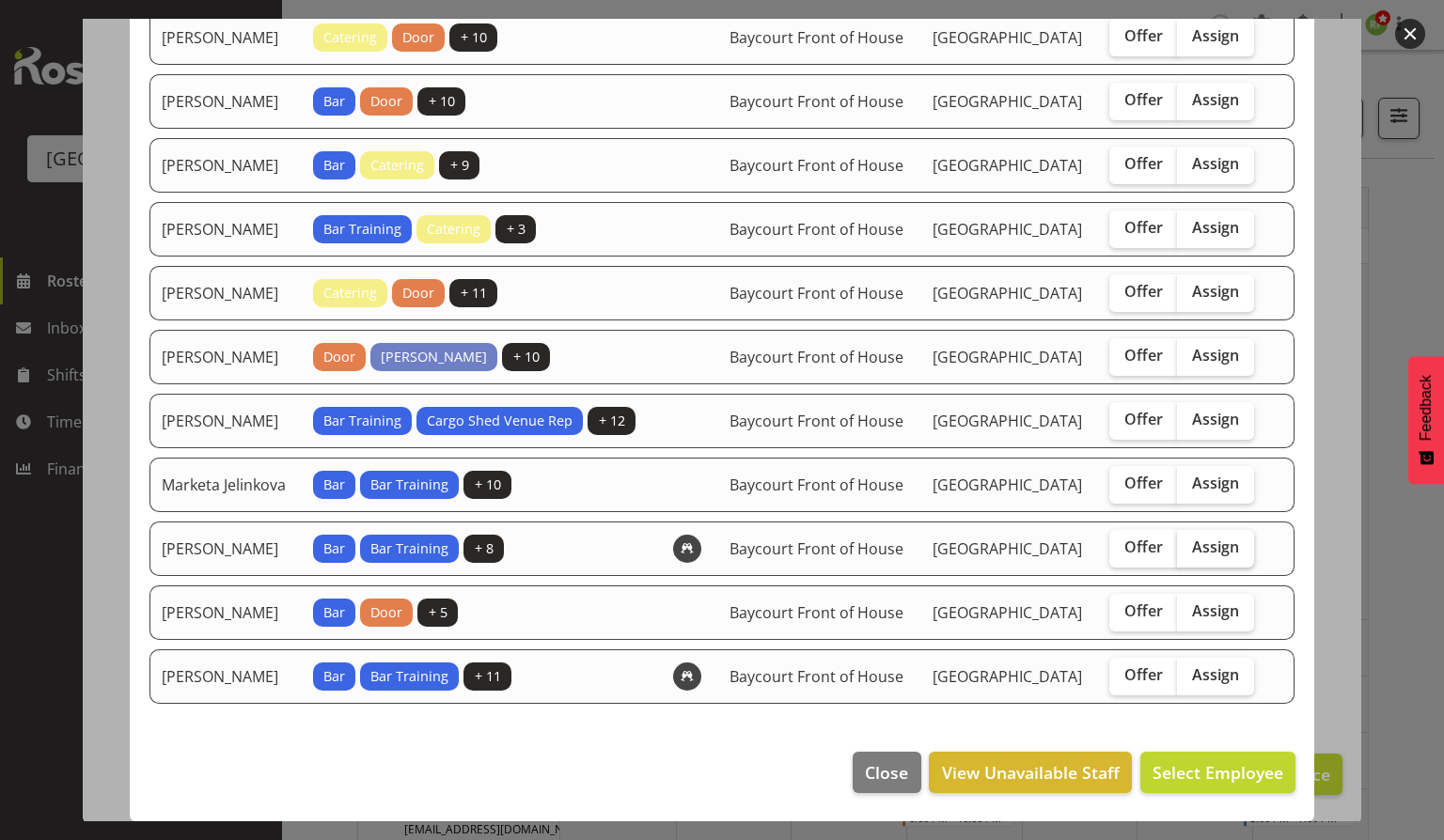
click at [1230, 530] on label "Assign" at bounding box center [1215, 549] width 77 height 38
click at [1189, 541] on input "Assign" at bounding box center [1183, 547] width 12 height 12
checkbox input "true"
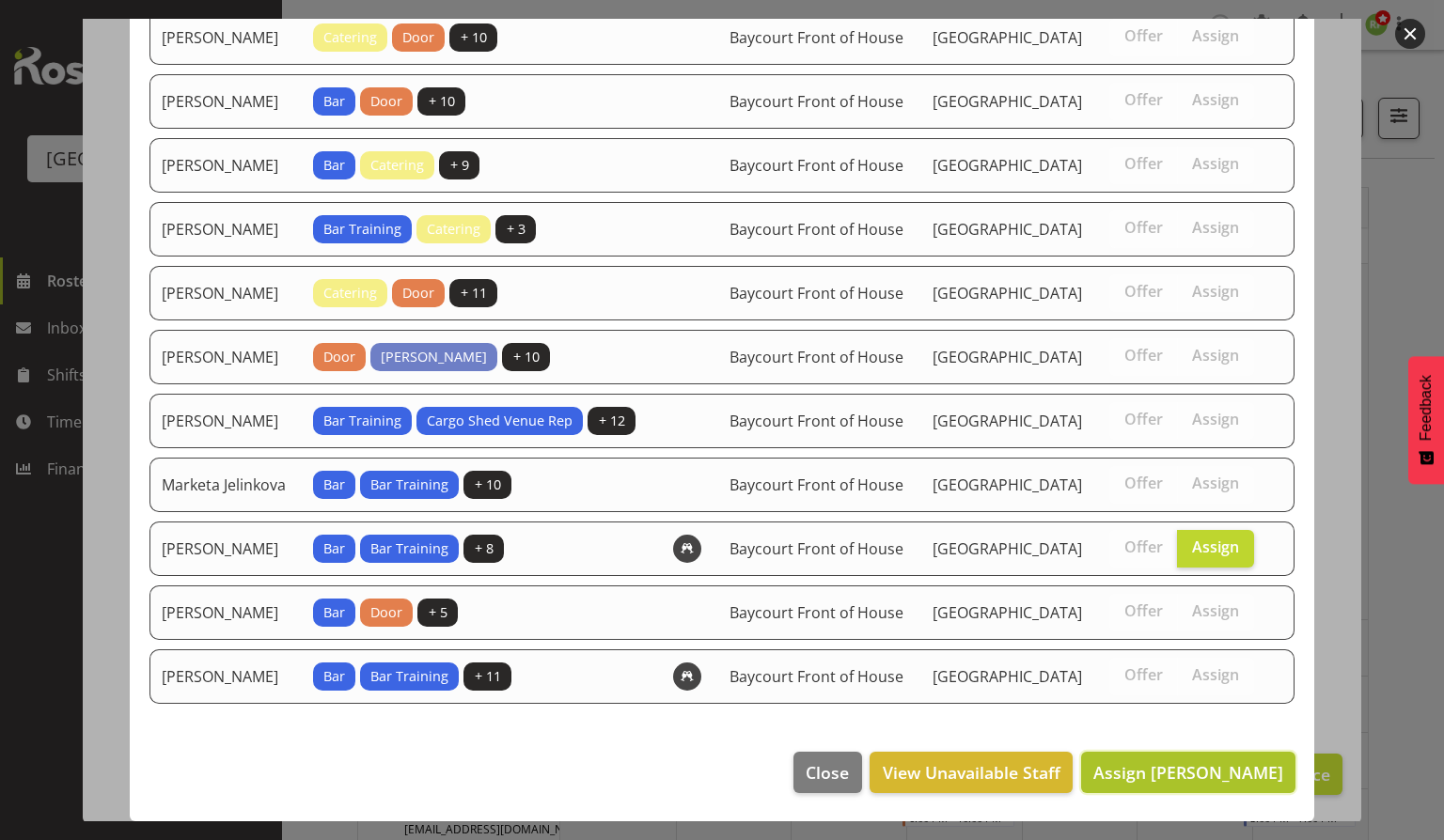
click at [1187, 769] on span "Assign [PERSON_NAME]" at bounding box center [1188, 772] width 190 height 23
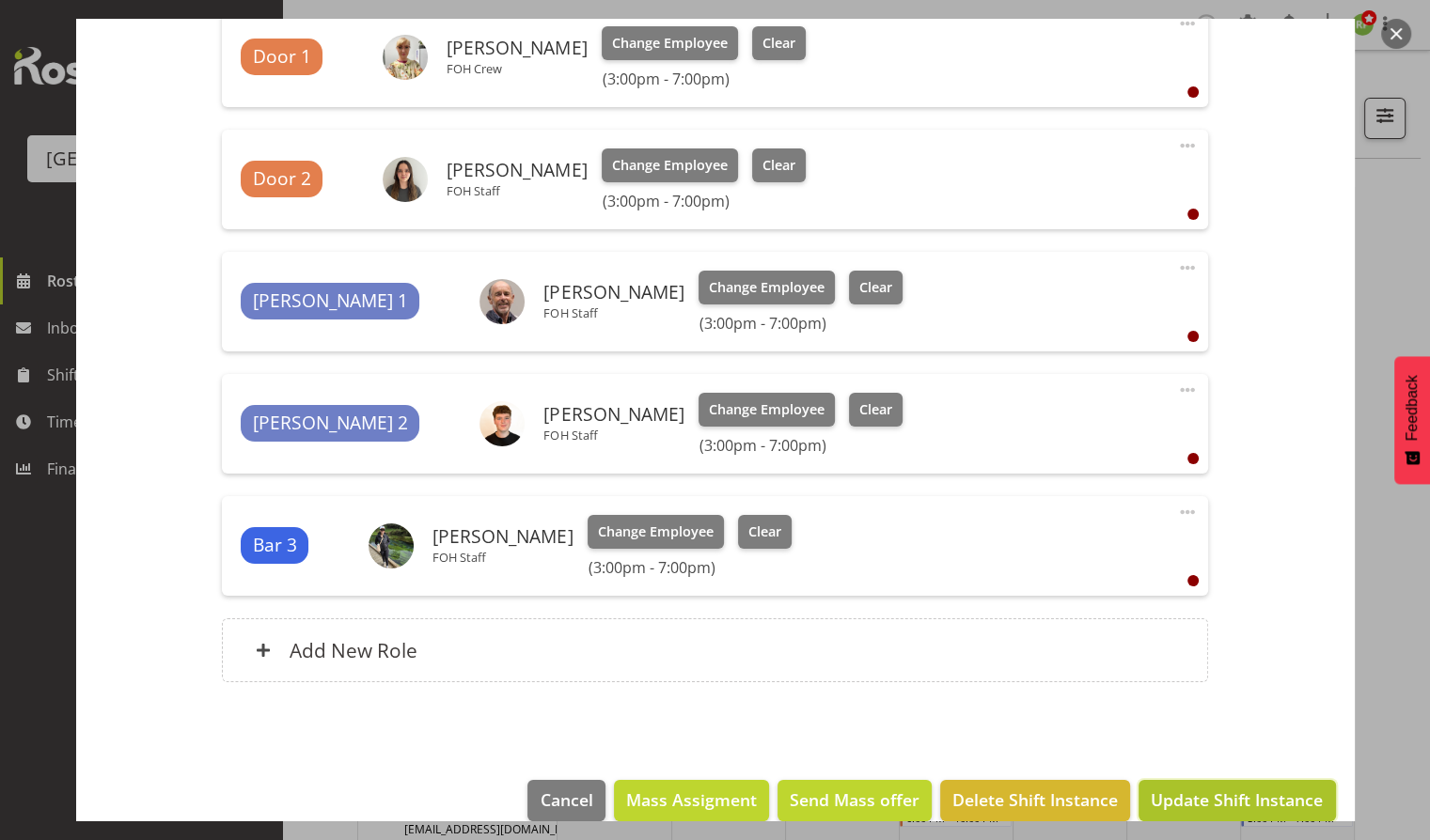
click at [1203, 814] on button "Update Shift Instance" at bounding box center [1236, 801] width 196 height 42
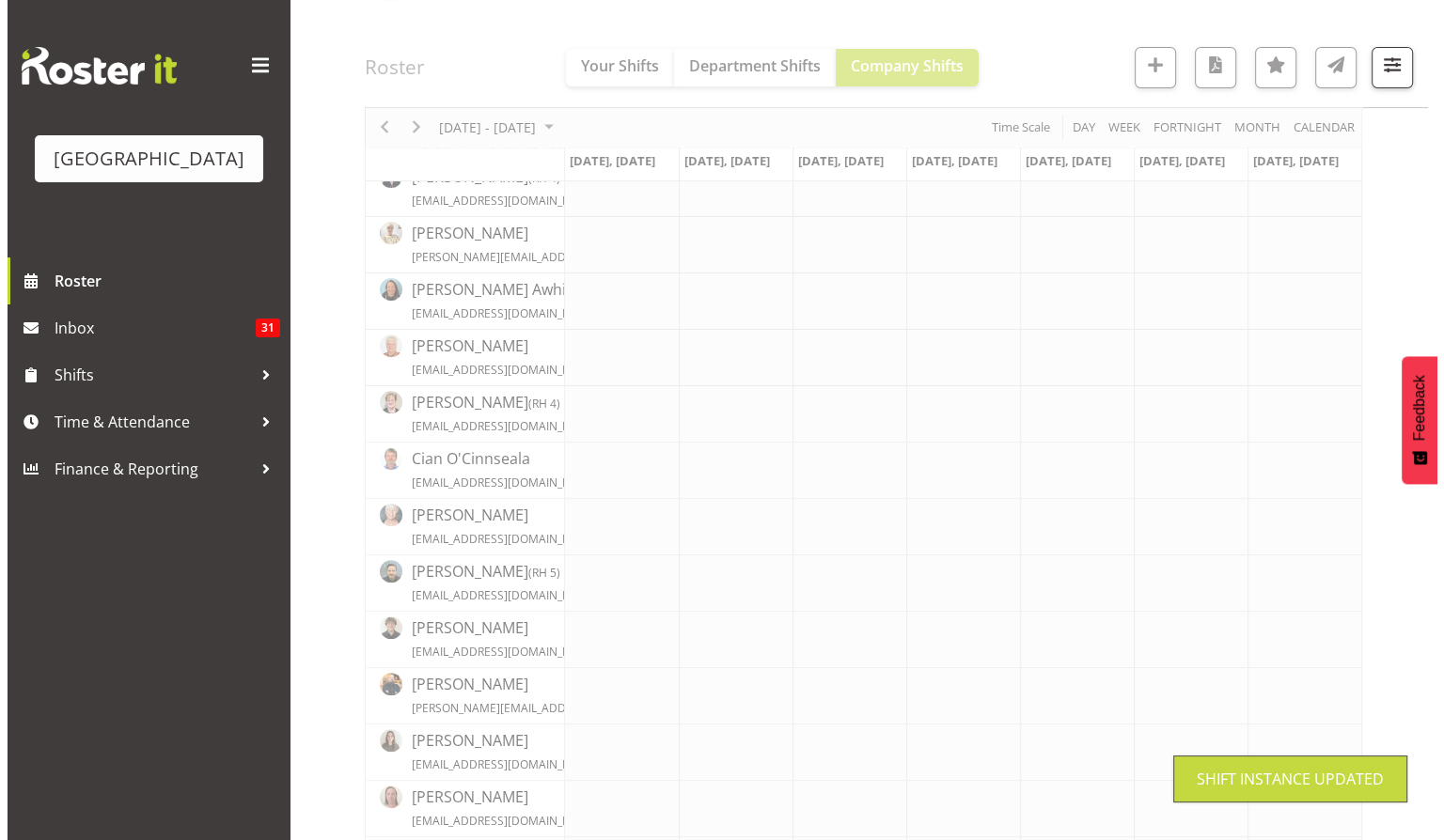
scroll to position [0, 0]
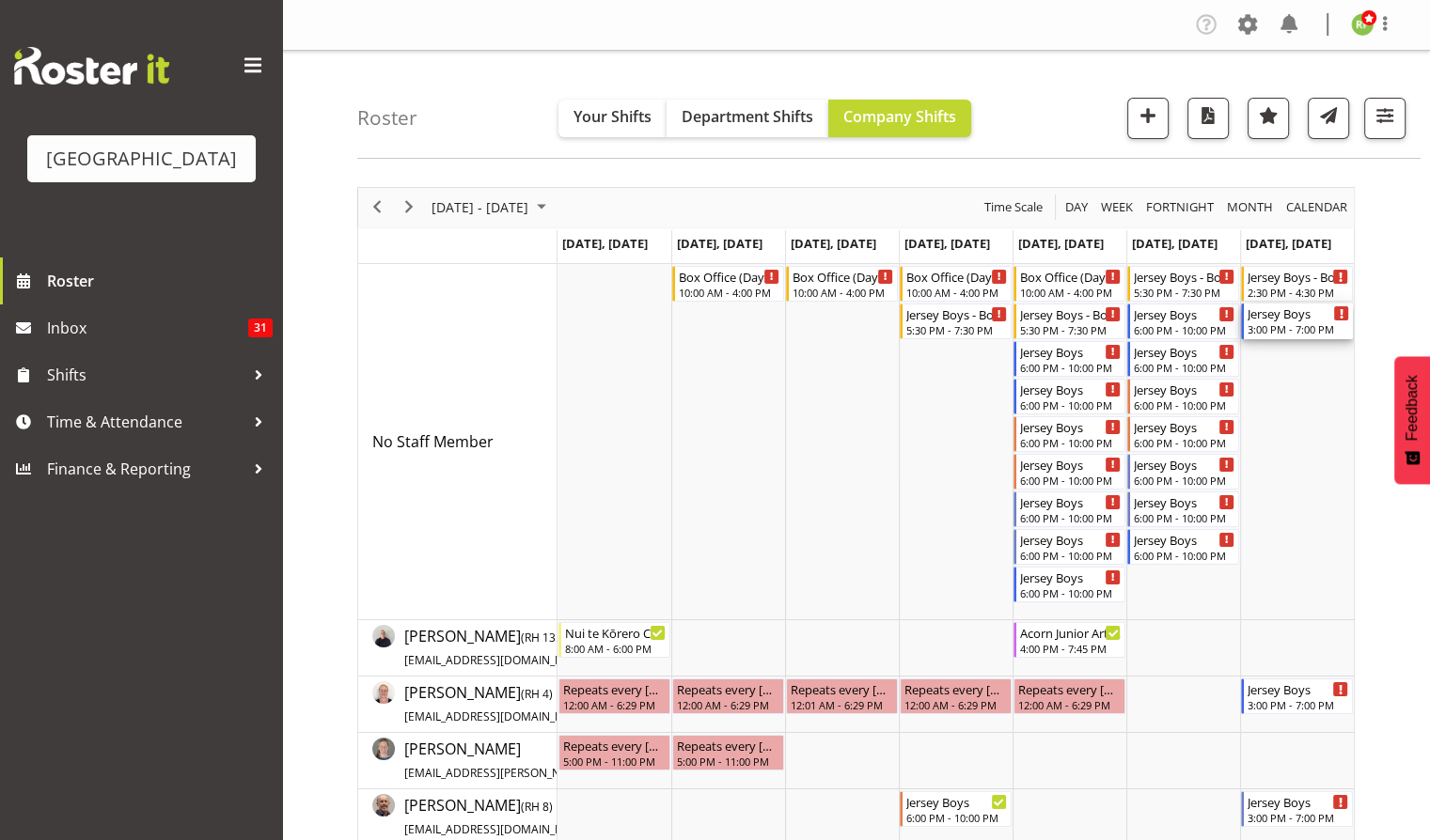
click at [1293, 318] on div "Jersey Boys" at bounding box center [1298, 313] width 102 height 19
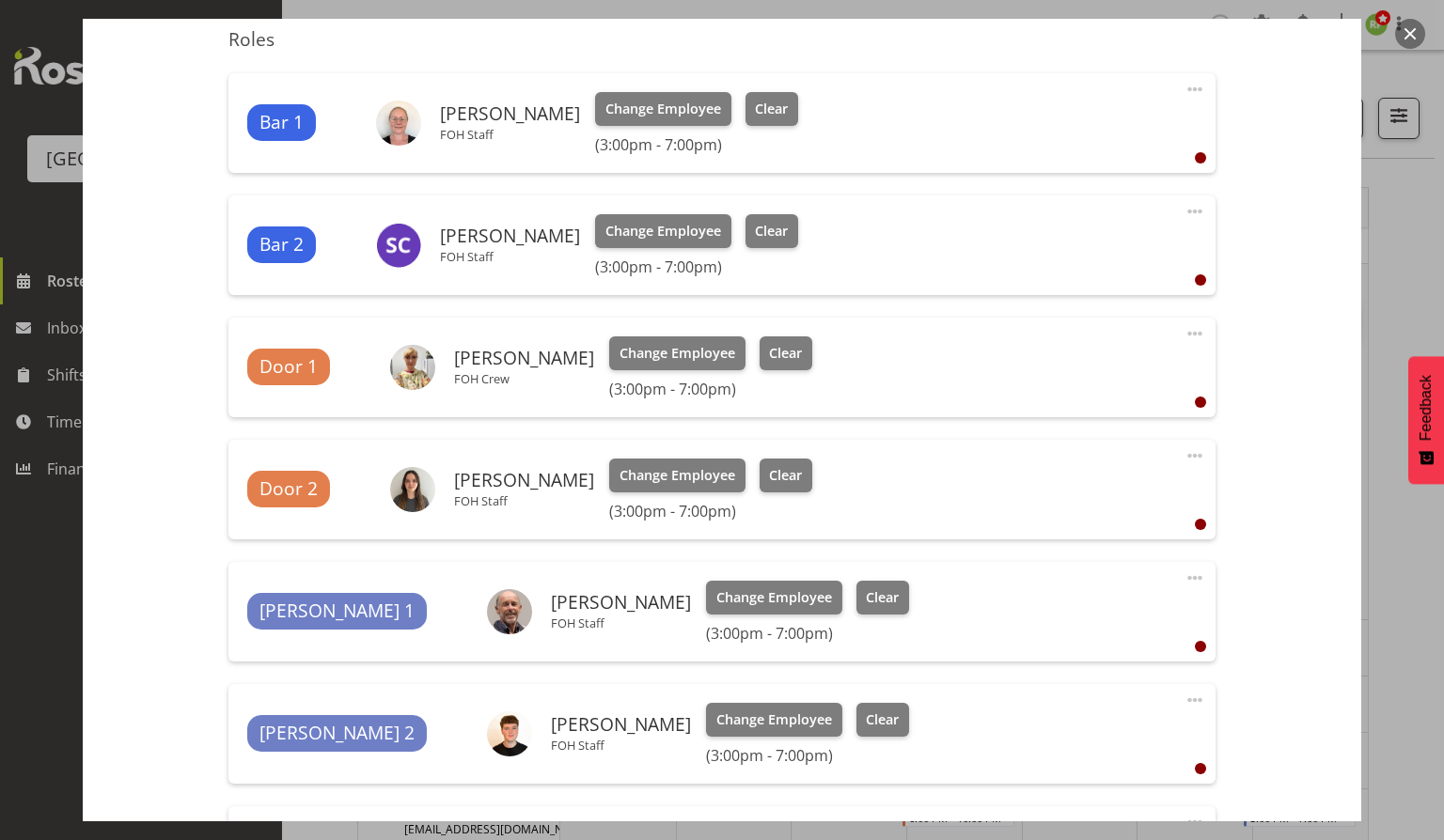
scroll to position [923, 0]
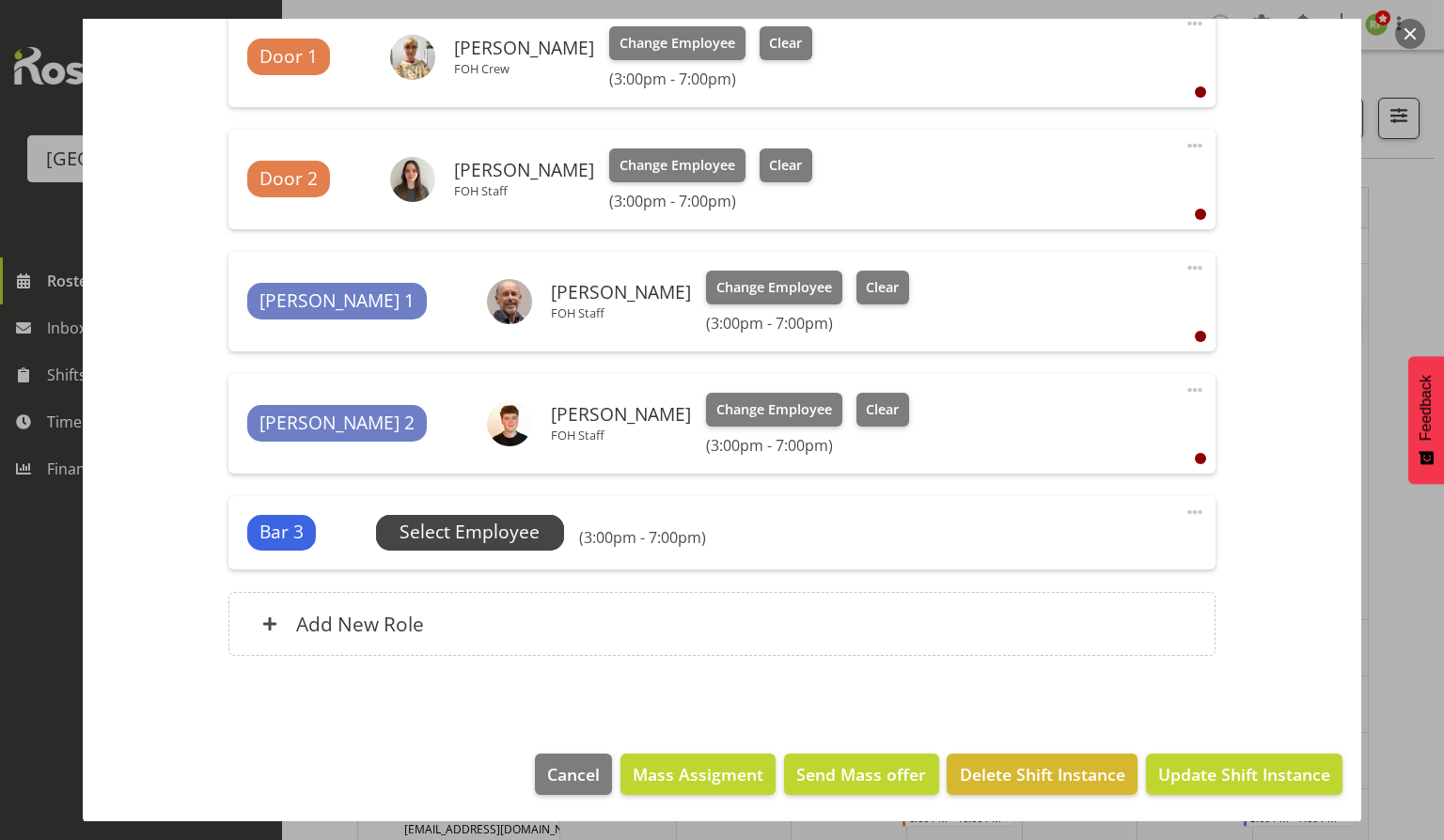
click at [464, 536] on span "Select Employee" at bounding box center [469, 532] width 141 height 27
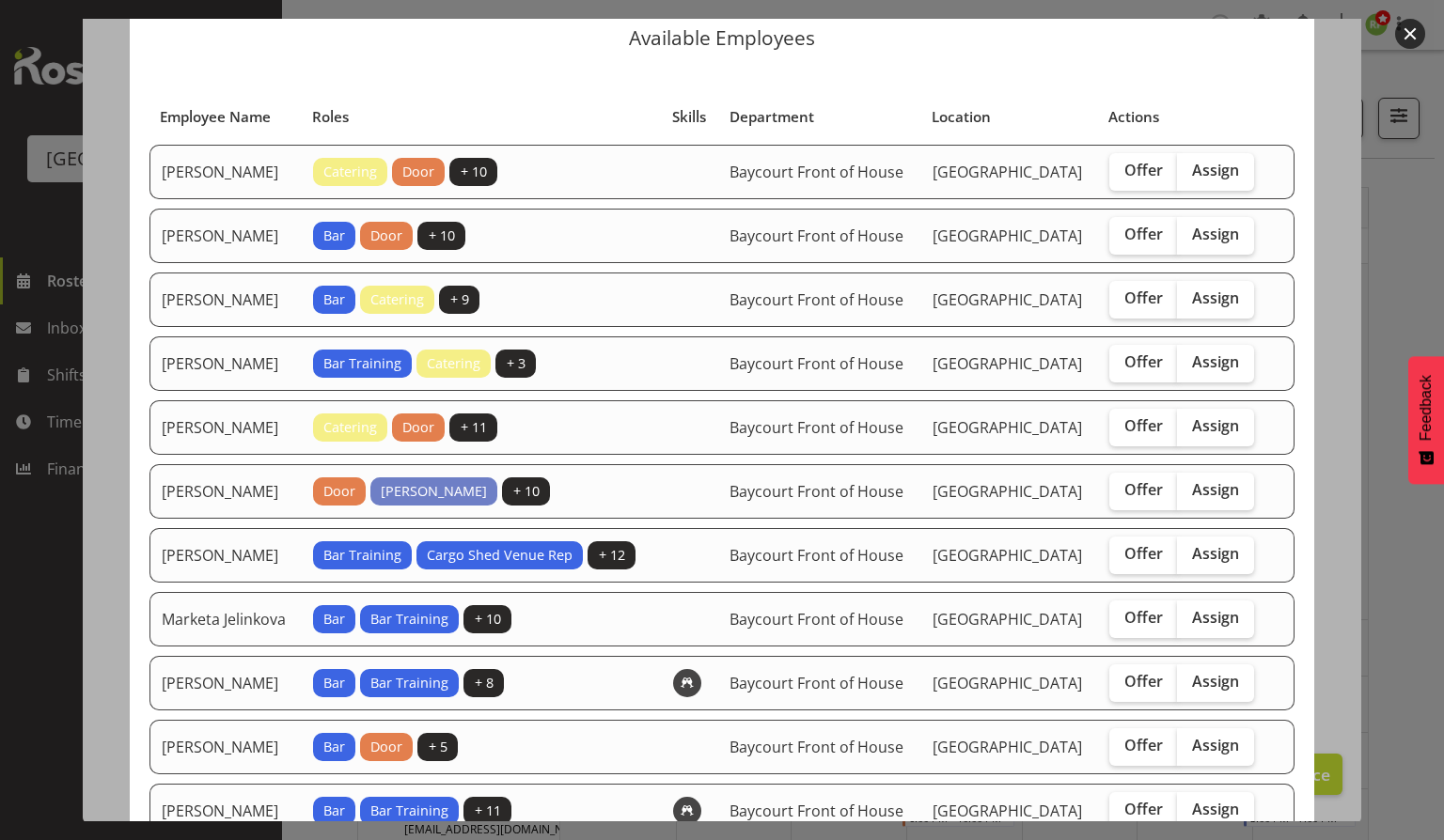
scroll to position [4, 0]
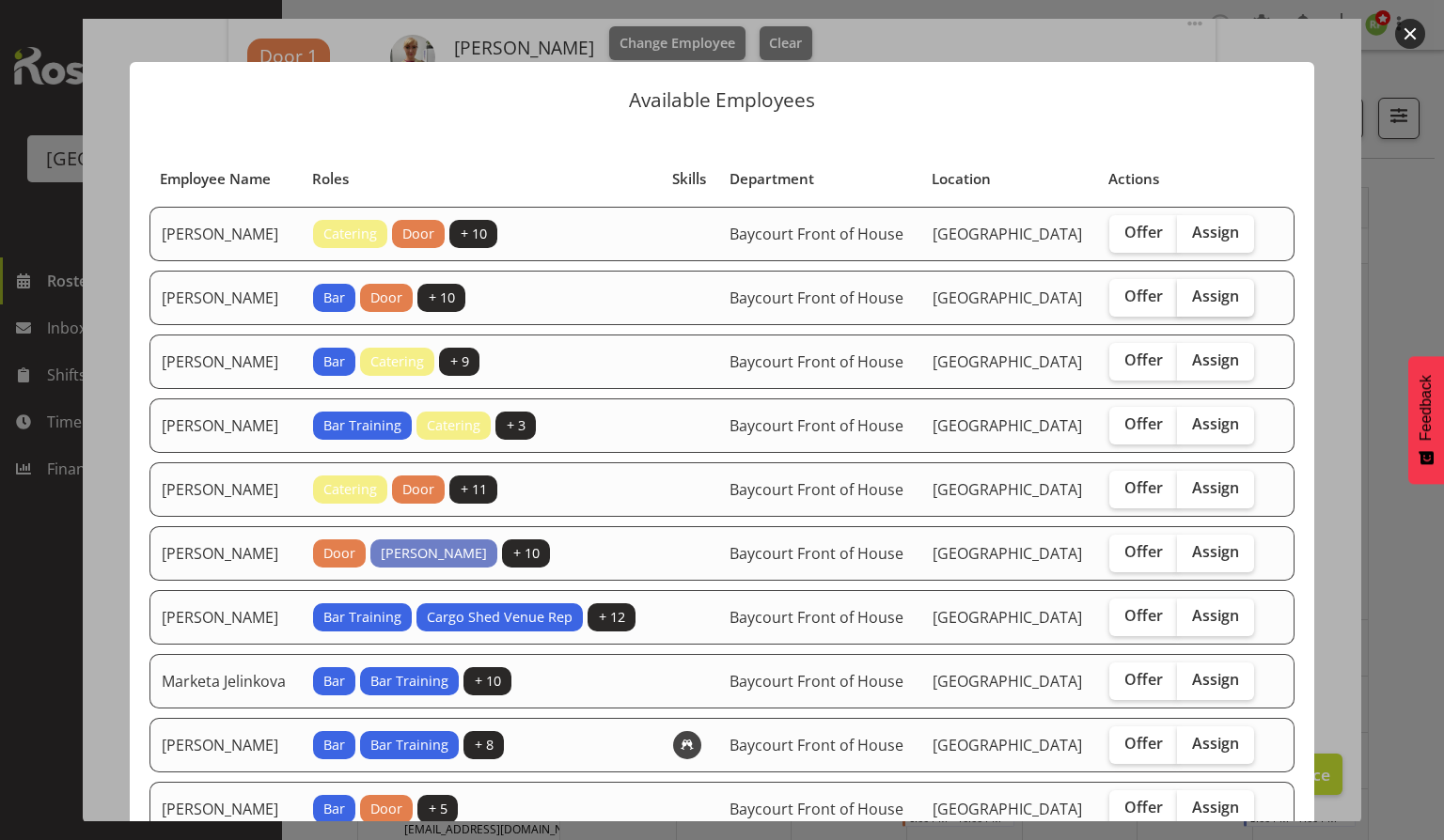
click at [1195, 317] on label "Assign" at bounding box center [1215, 298] width 77 height 38
click at [1189, 303] on input "Assign" at bounding box center [1183, 296] width 12 height 12
checkbox input "true"
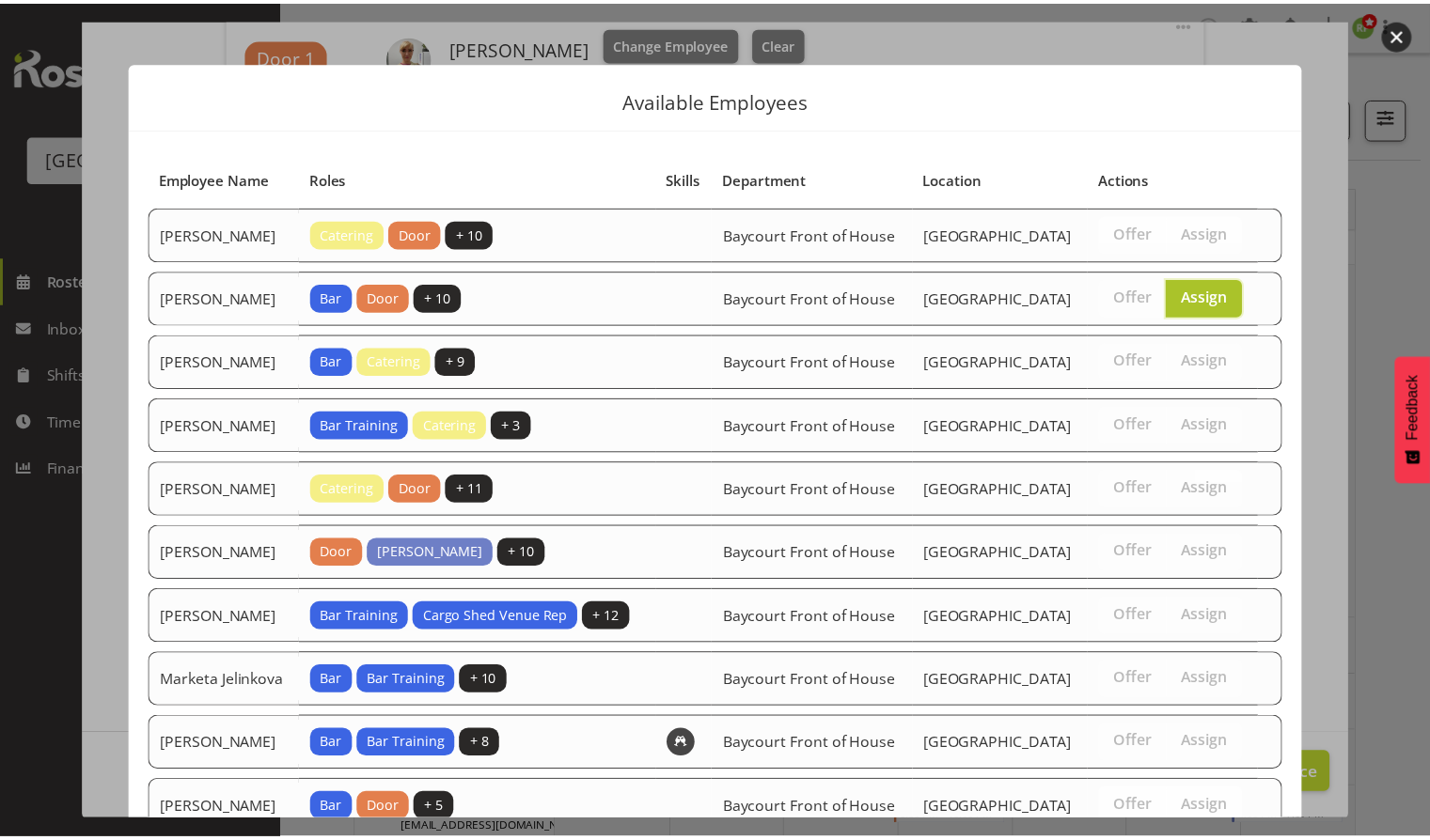
scroll to position [273, 0]
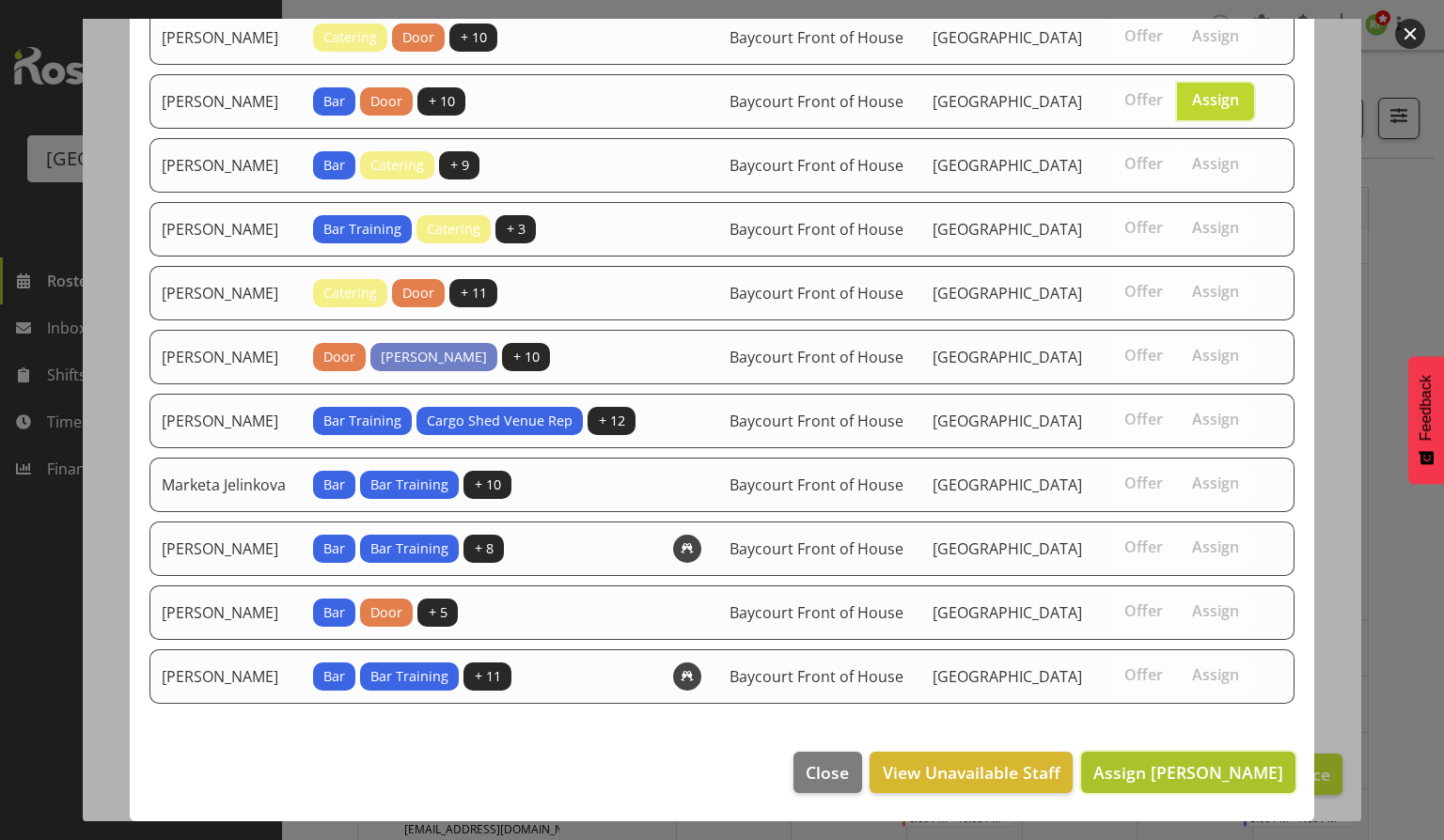
click at [1167, 772] on span "Assign [PERSON_NAME]" at bounding box center [1188, 772] width 190 height 23
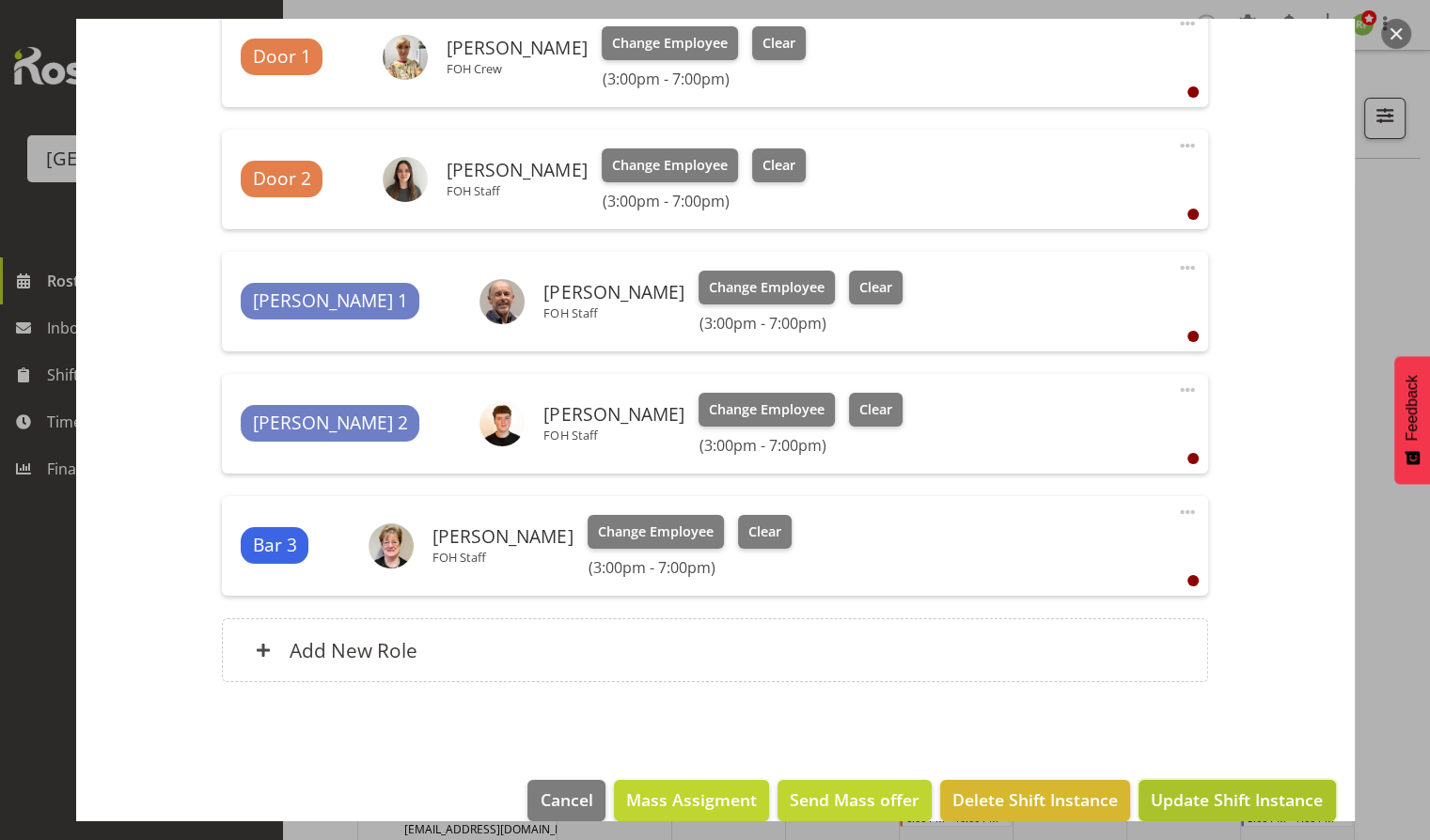
click at [1193, 797] on span "Update Shift Instance" at bounding box center [1237, 799] width 172 height 25
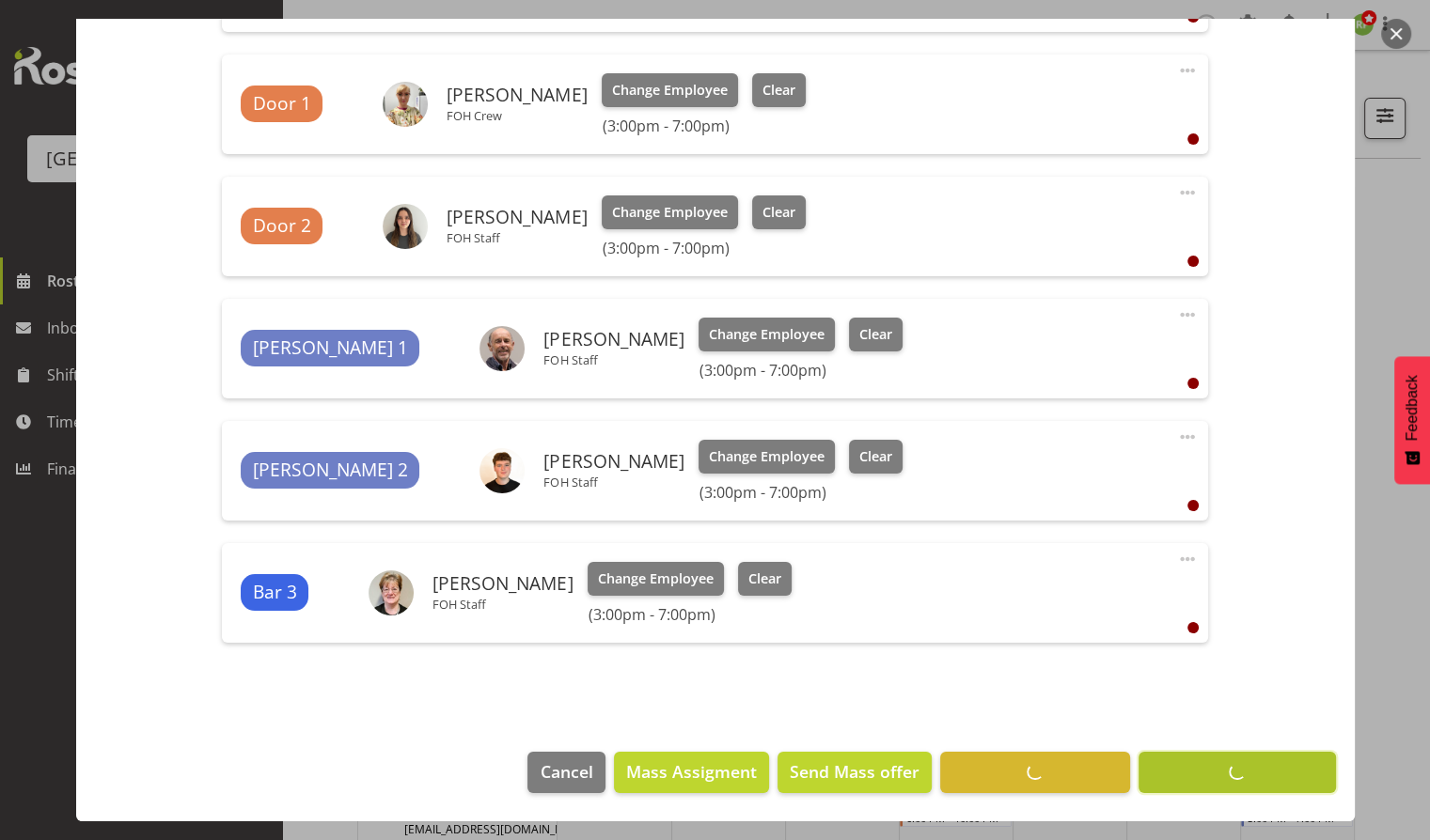
scroll to position [874, 0]
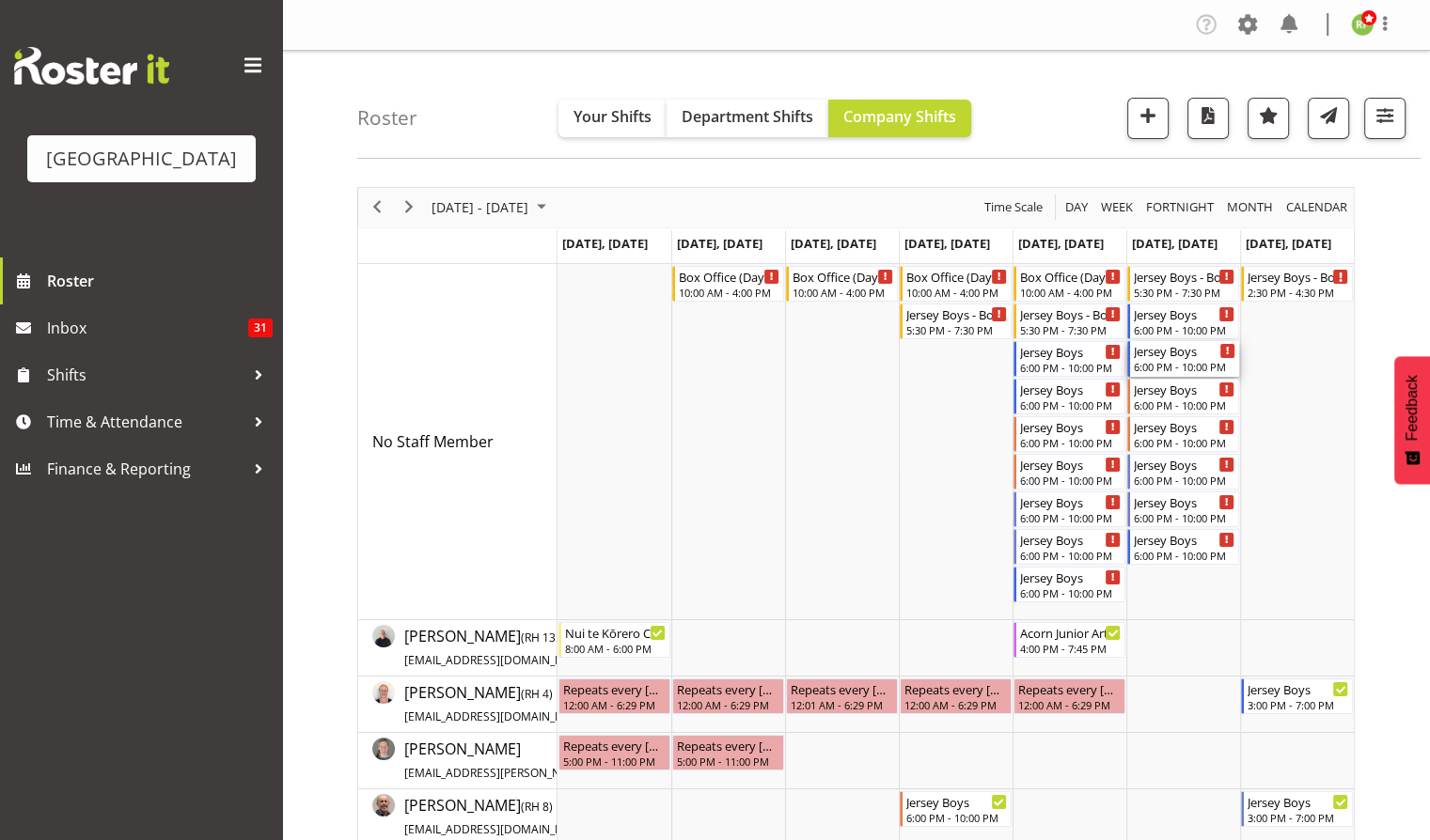
click at [1200, 349] on div "Jersey Boys" at bounding box center [1185, 350] width 102 height 19
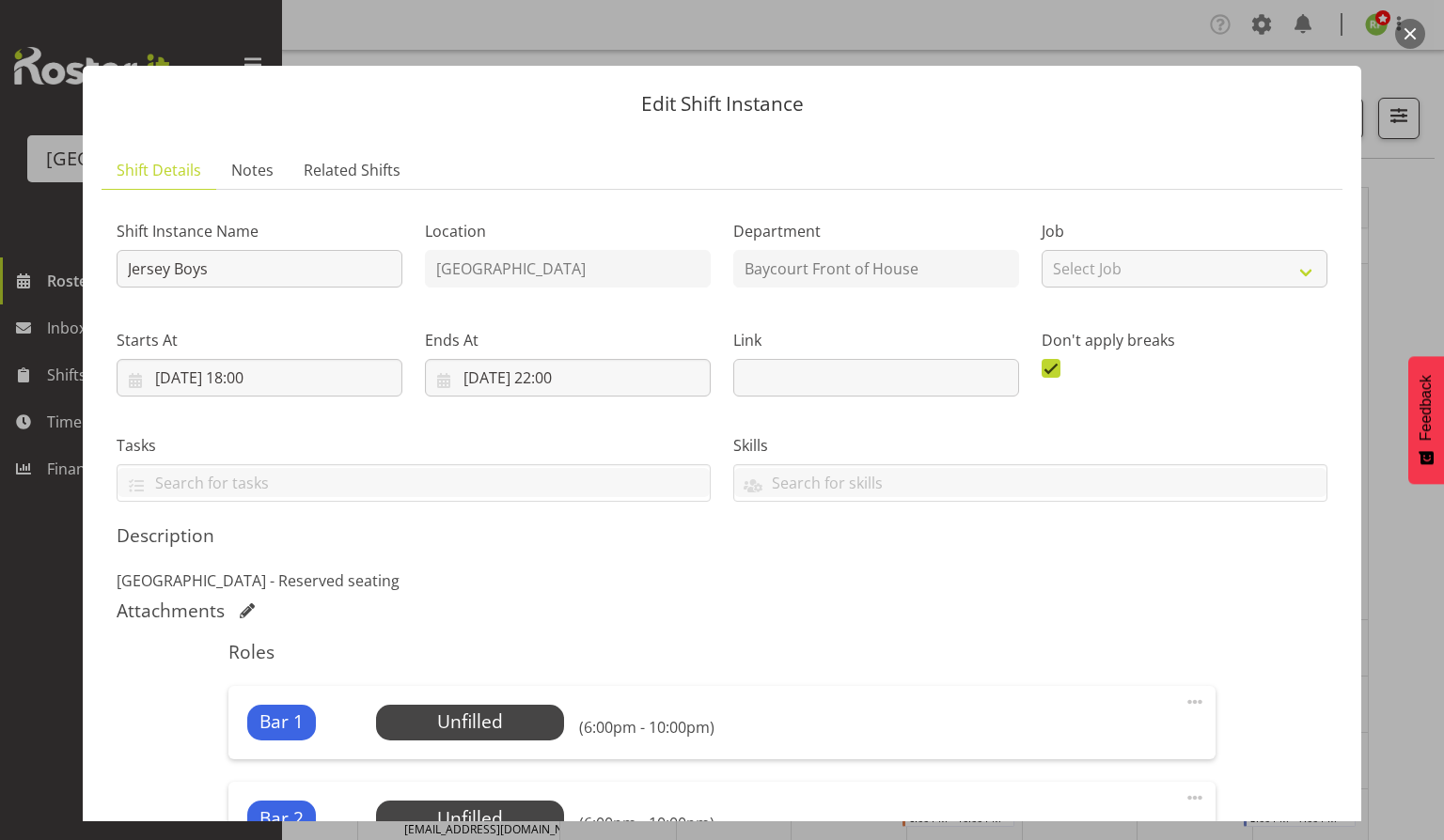
click at [1402, 40] on button "button" at bounding box center [1410, 34] width 30 height 30
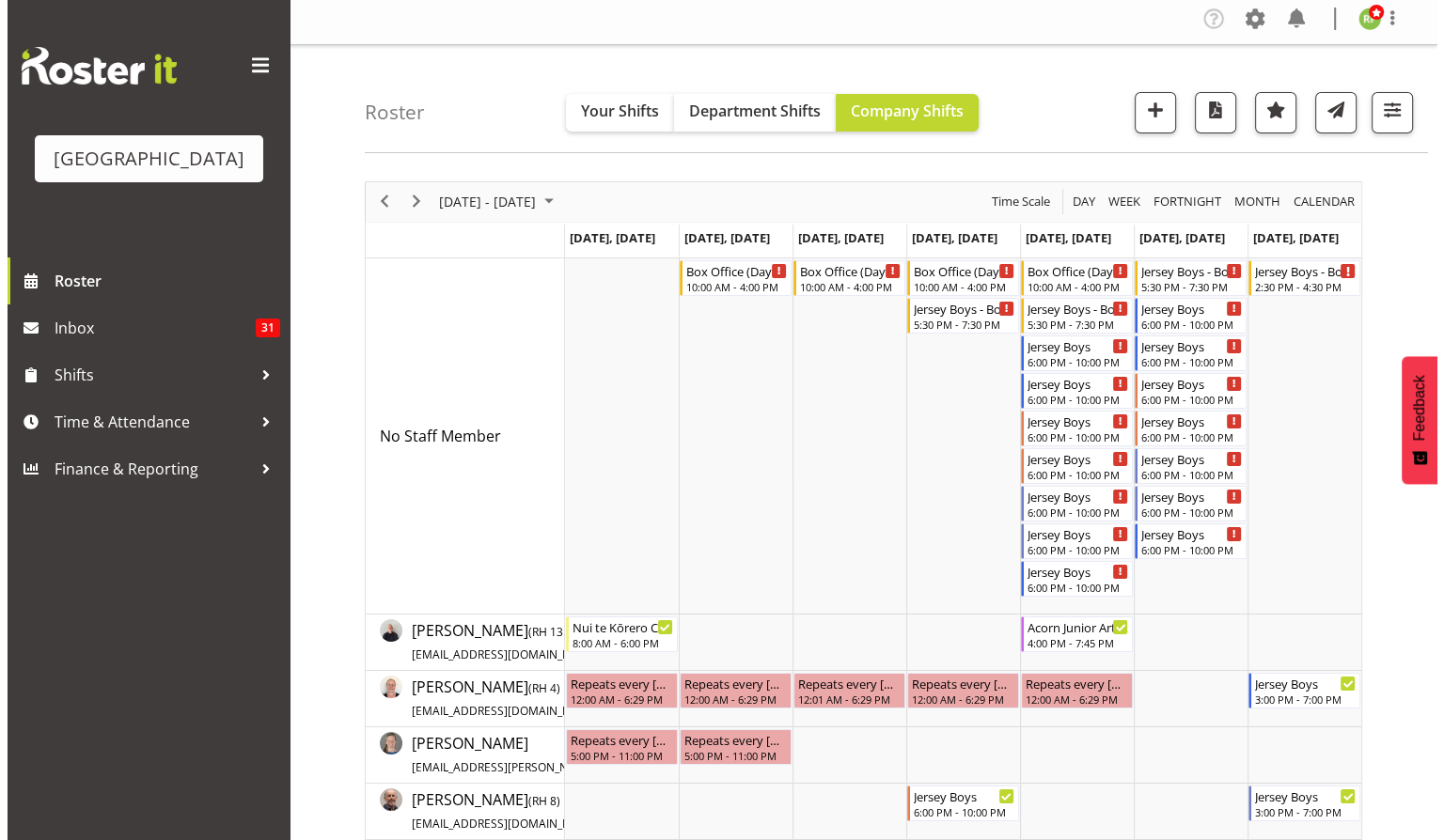
scroll to position [0, 0]
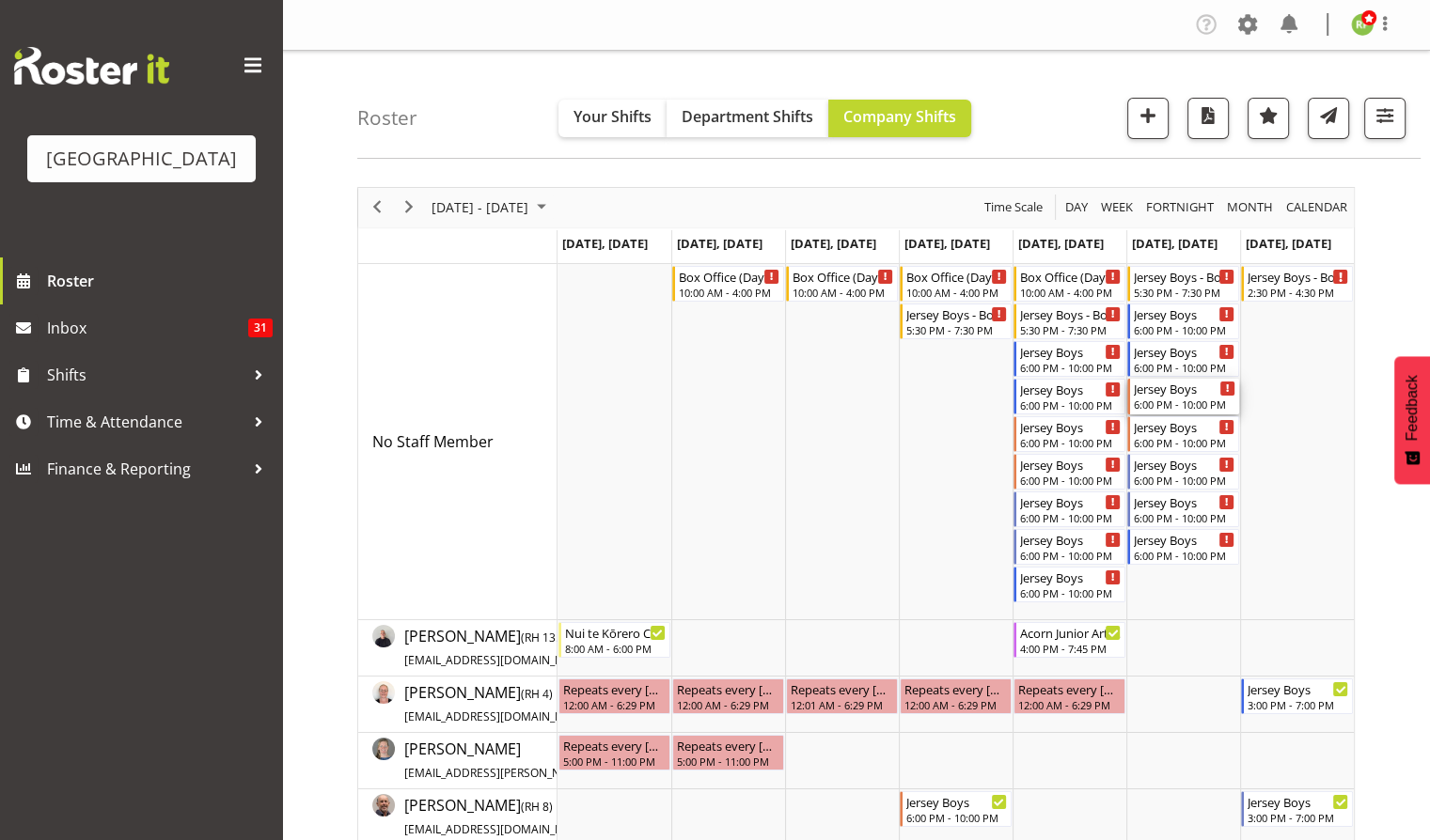
click at [1173, 402] on div "6:00 PM - 10:00 PM" at bounding box center [1185, 404] width 102 height 15
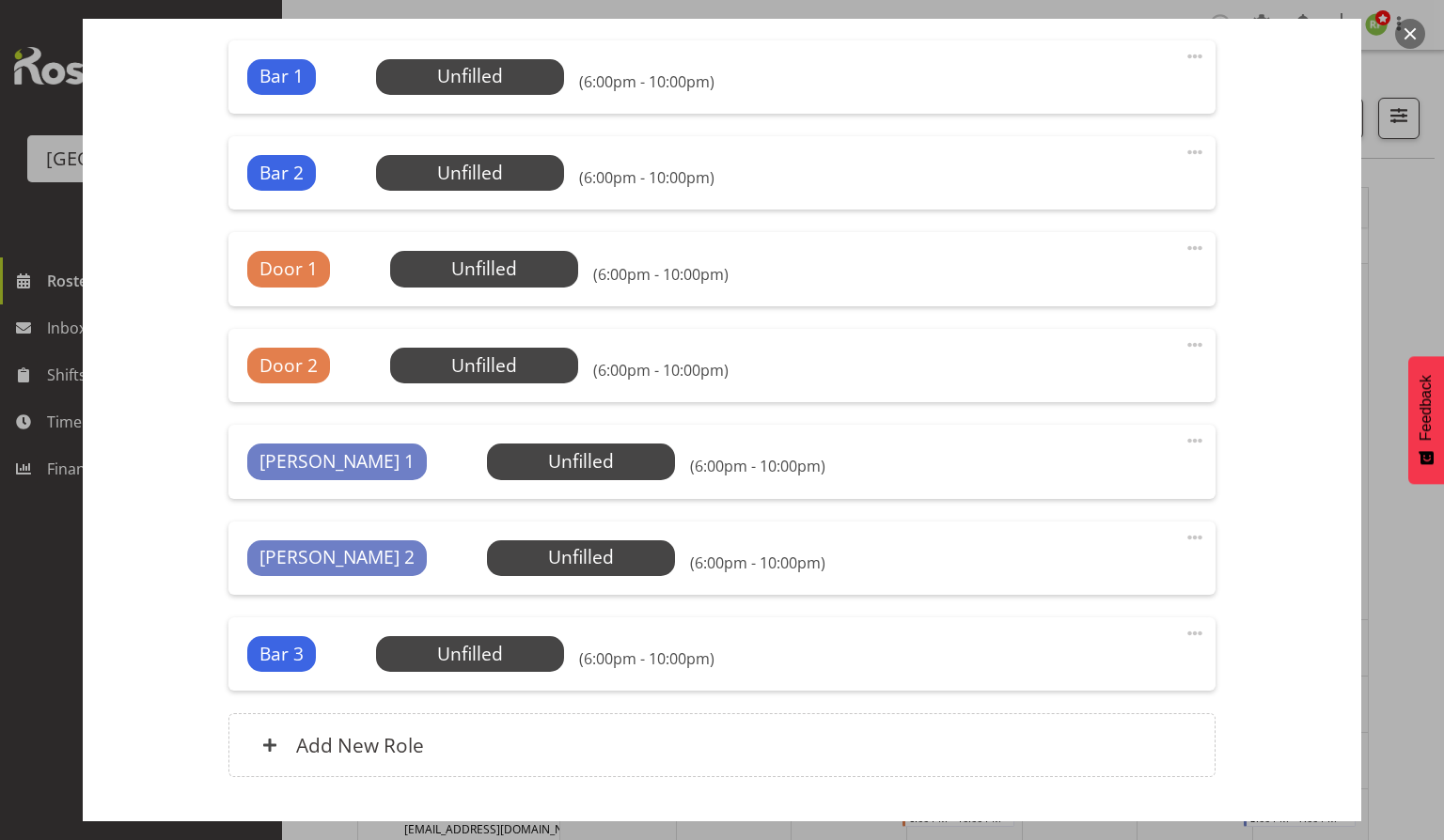
scroll to position [618, 0]
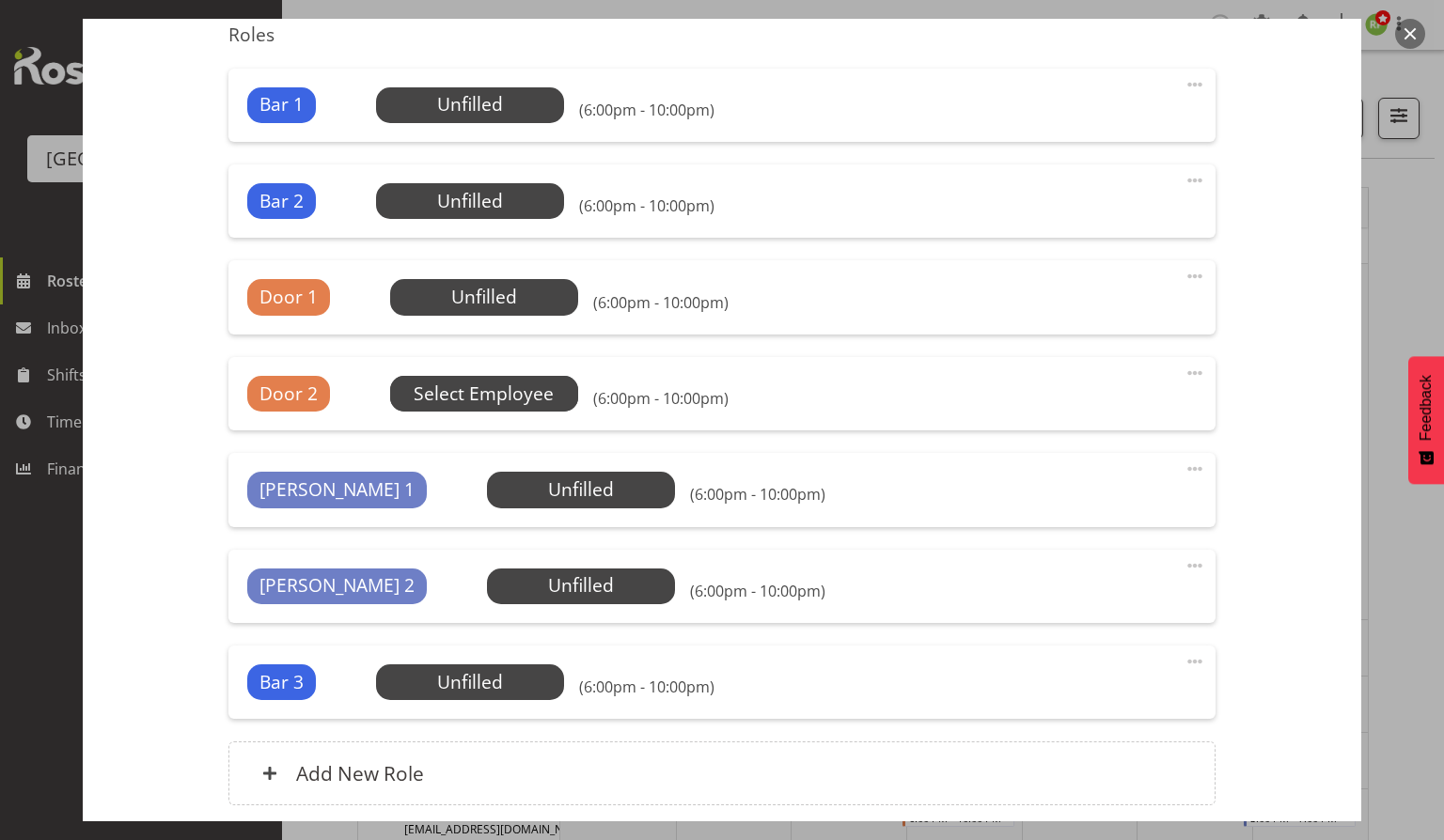
click at [0, 0] on span "Select Employee" at bounding box center [0, 0] width 0 height 0
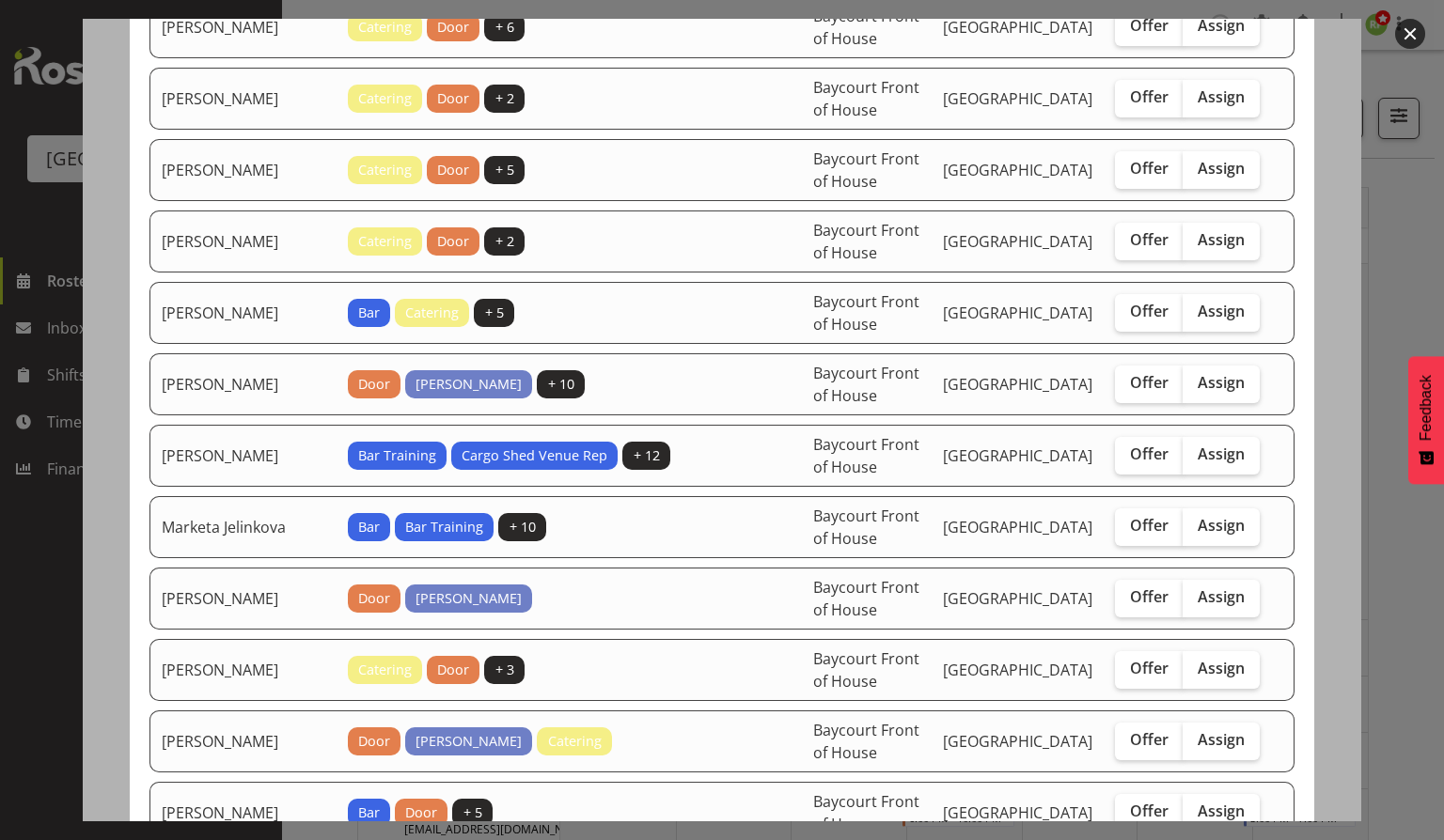
scroll to position [1168, 0]
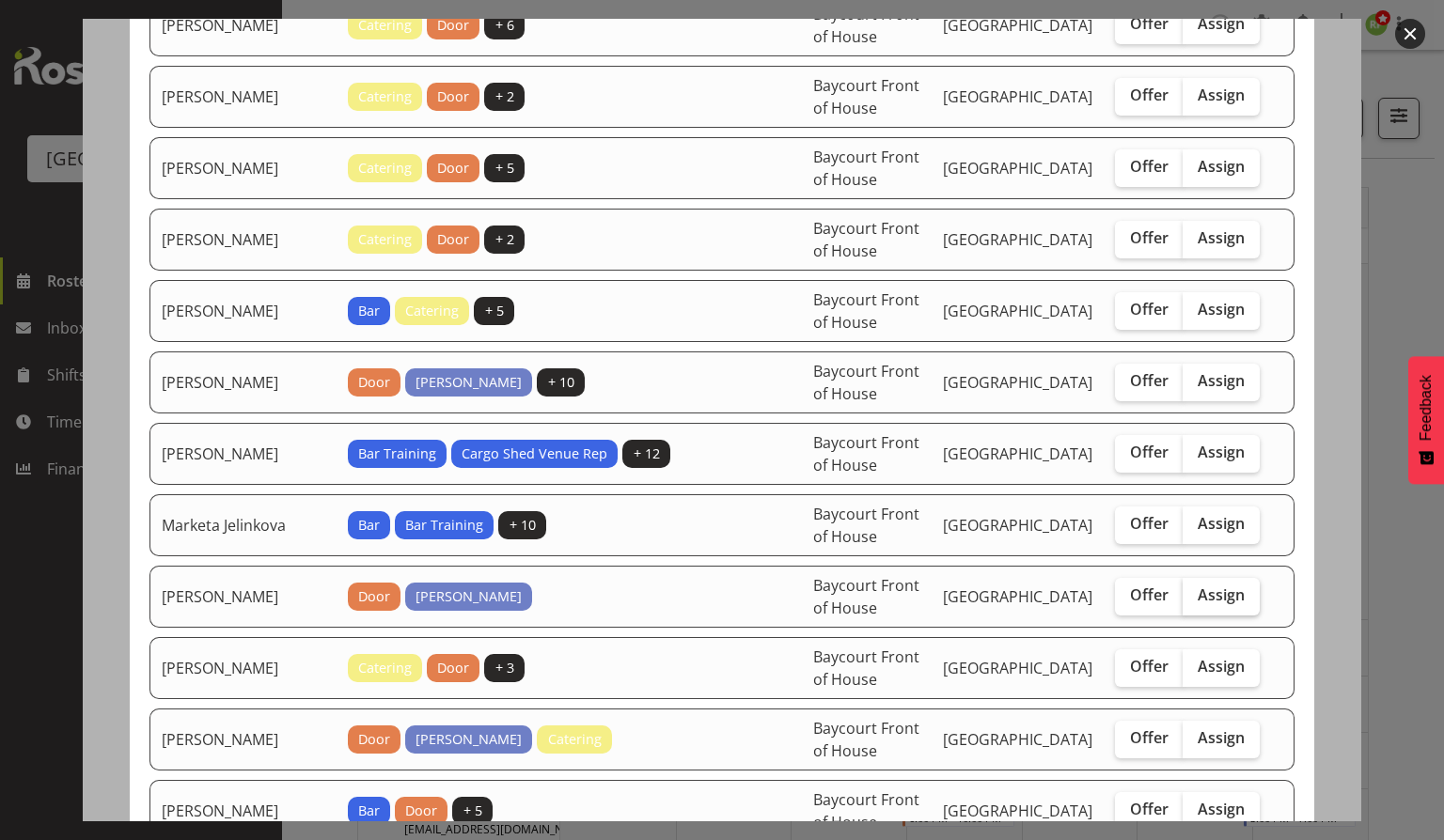
click at [1203, 578] on label "Assign" at bounding box center [1221, 597] width 77 height 38
click at [1195, 589] on input "Assign" at bounding box center [1189, 595] width 12 height 12
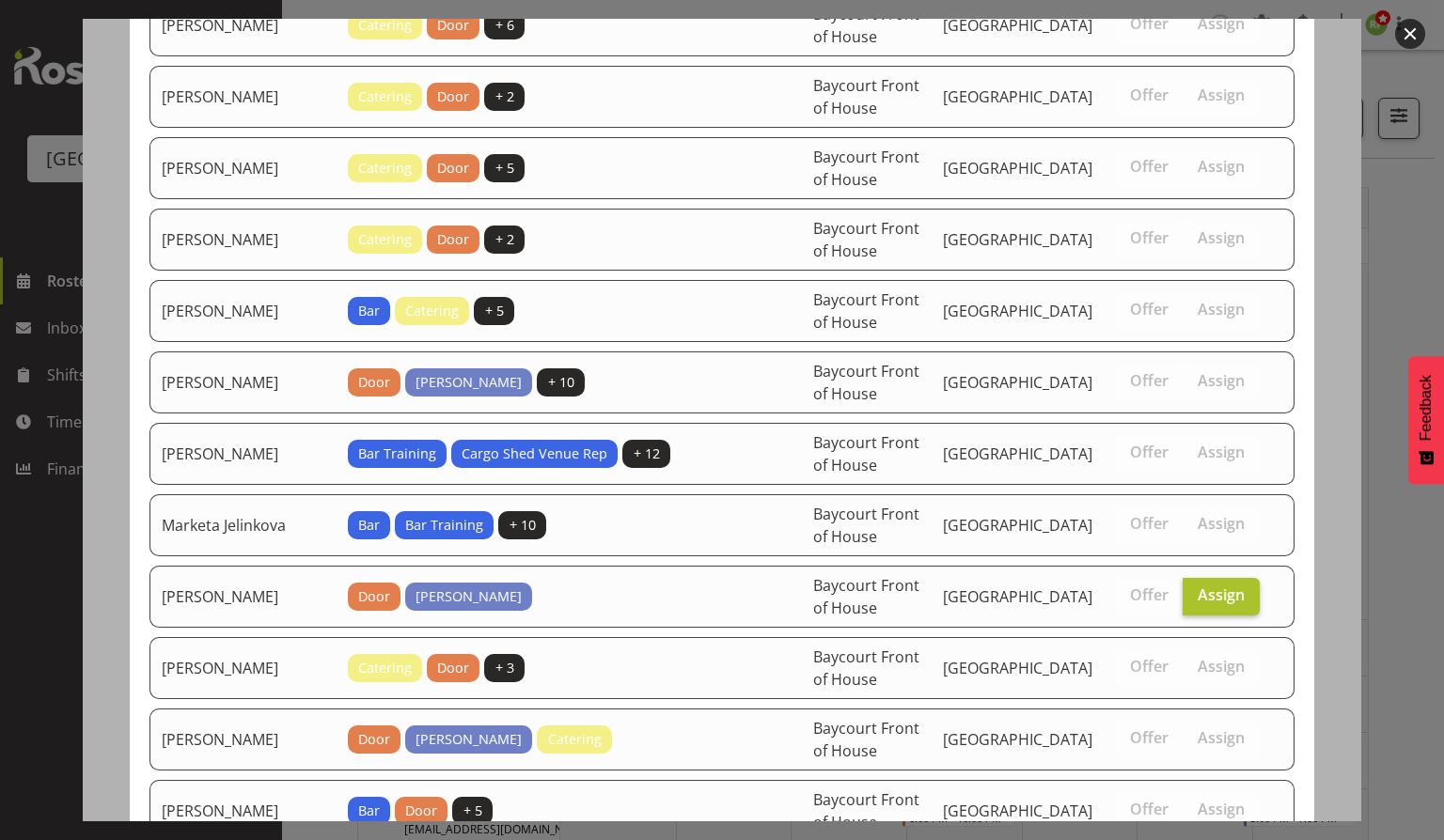
click at [1203, 578] on label "Assign" at bounding box center [1221, 597] width 77 height 38
click at [1195, 589] on input "Assign" at bounding box center [1189, 595] width 12 height 12
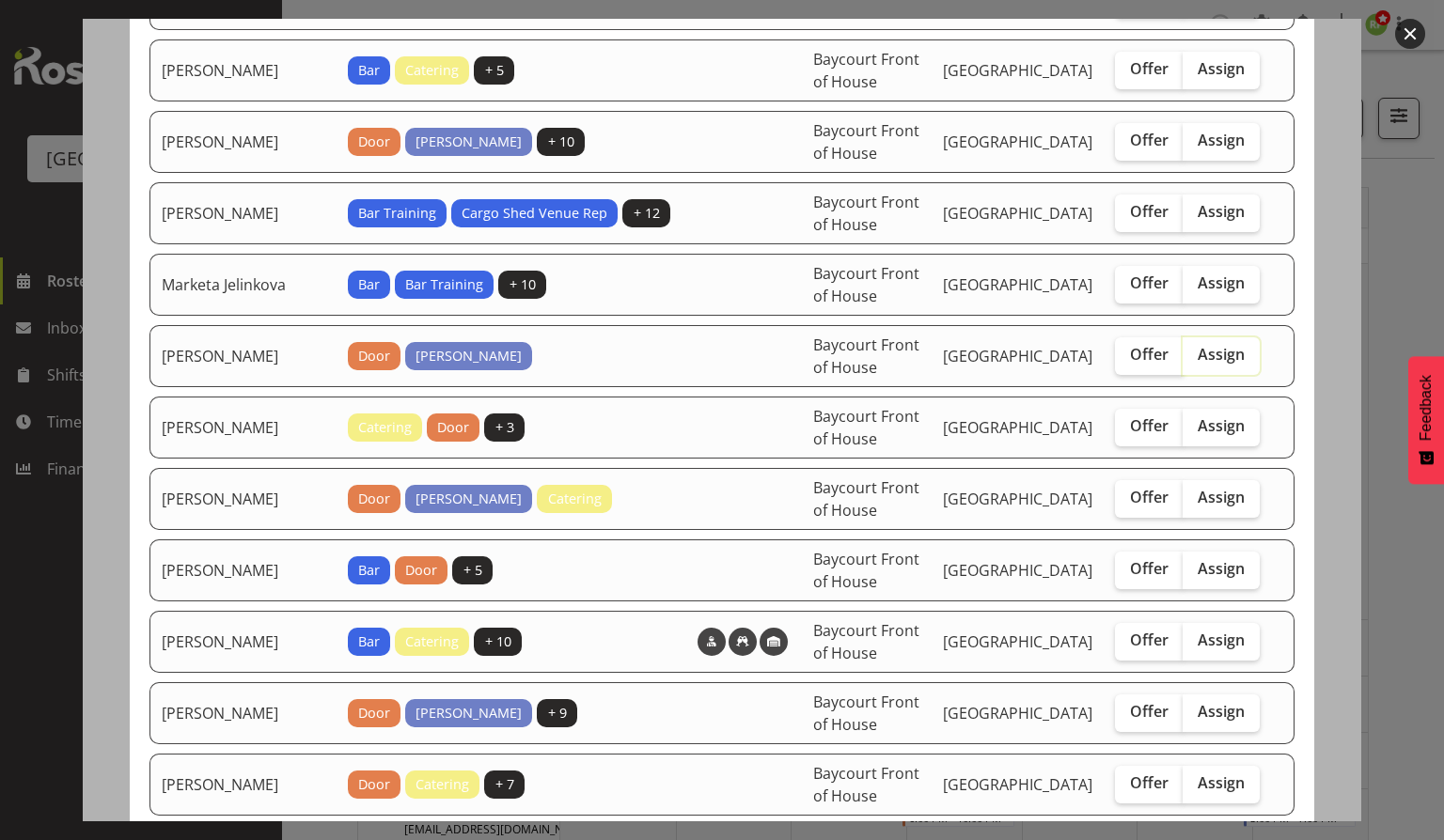
scroll to position [1401, 0]
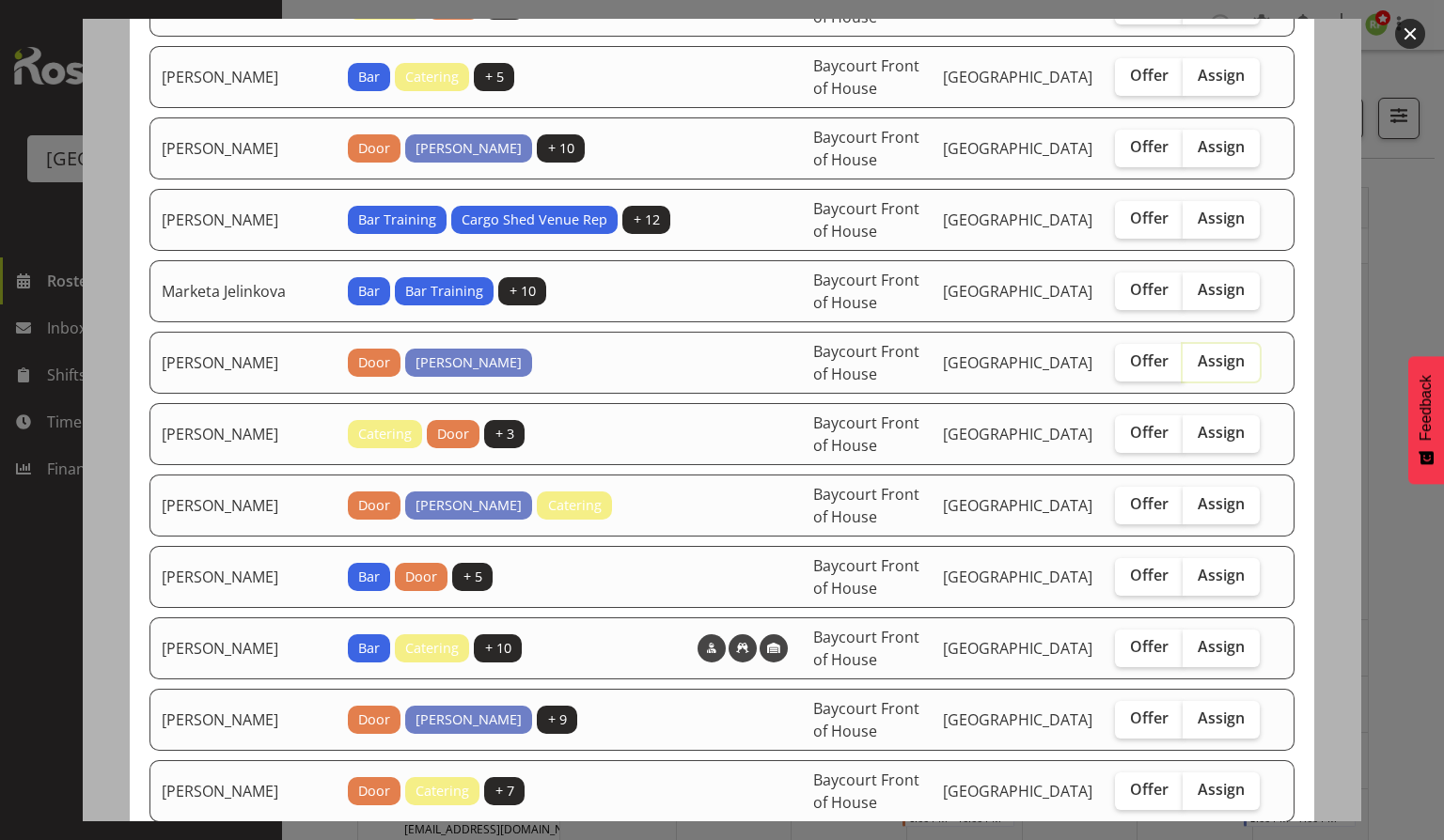
click at [1211, 352] on span "Assign" at bounding box center [1221, 361] width 47 height 19
click at [1195, 356] on input "Assign" at bounding box center [1189, 362] width 12 height 12
checkbox input "true"
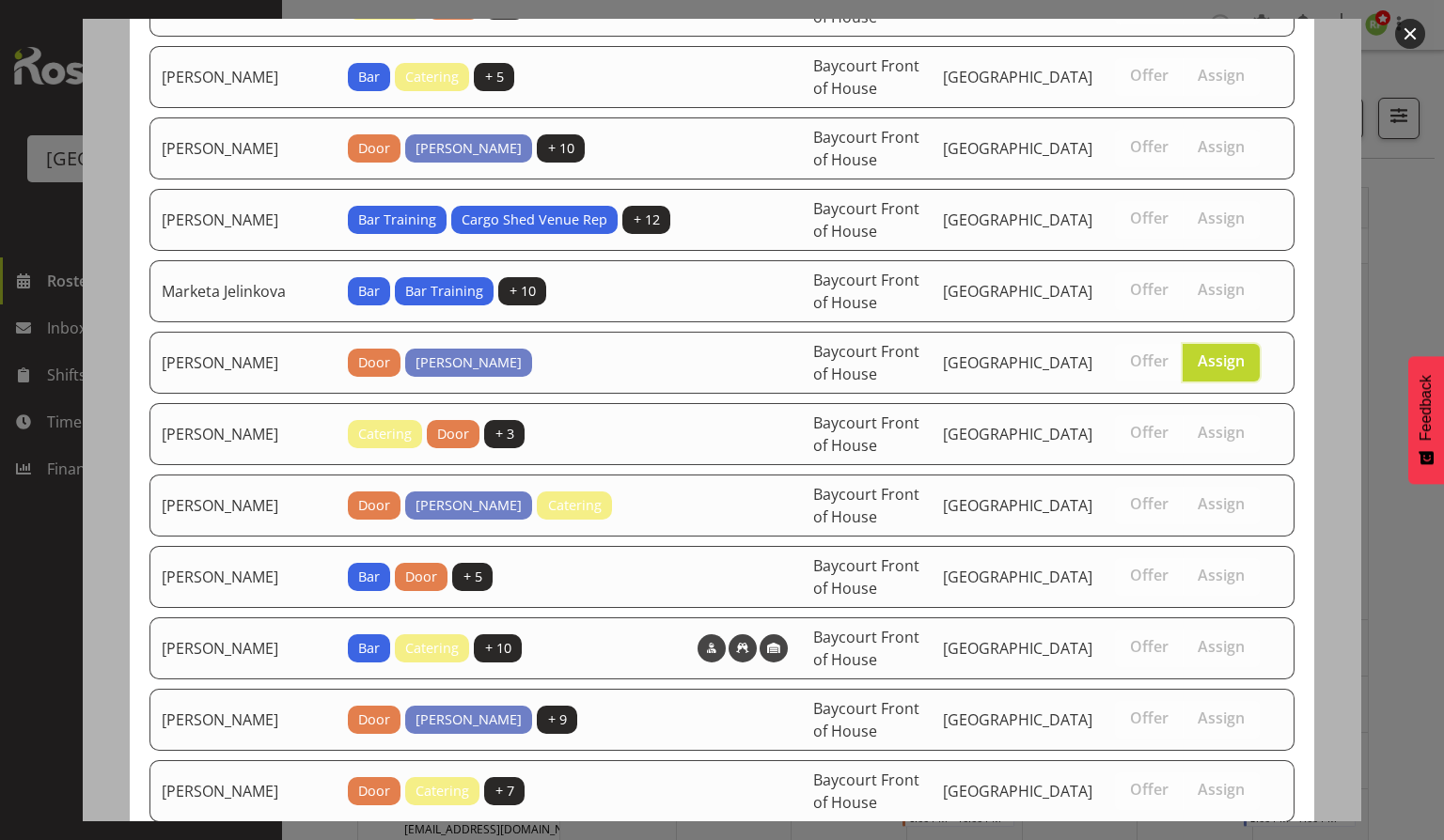
scroll to position [1757, 0]
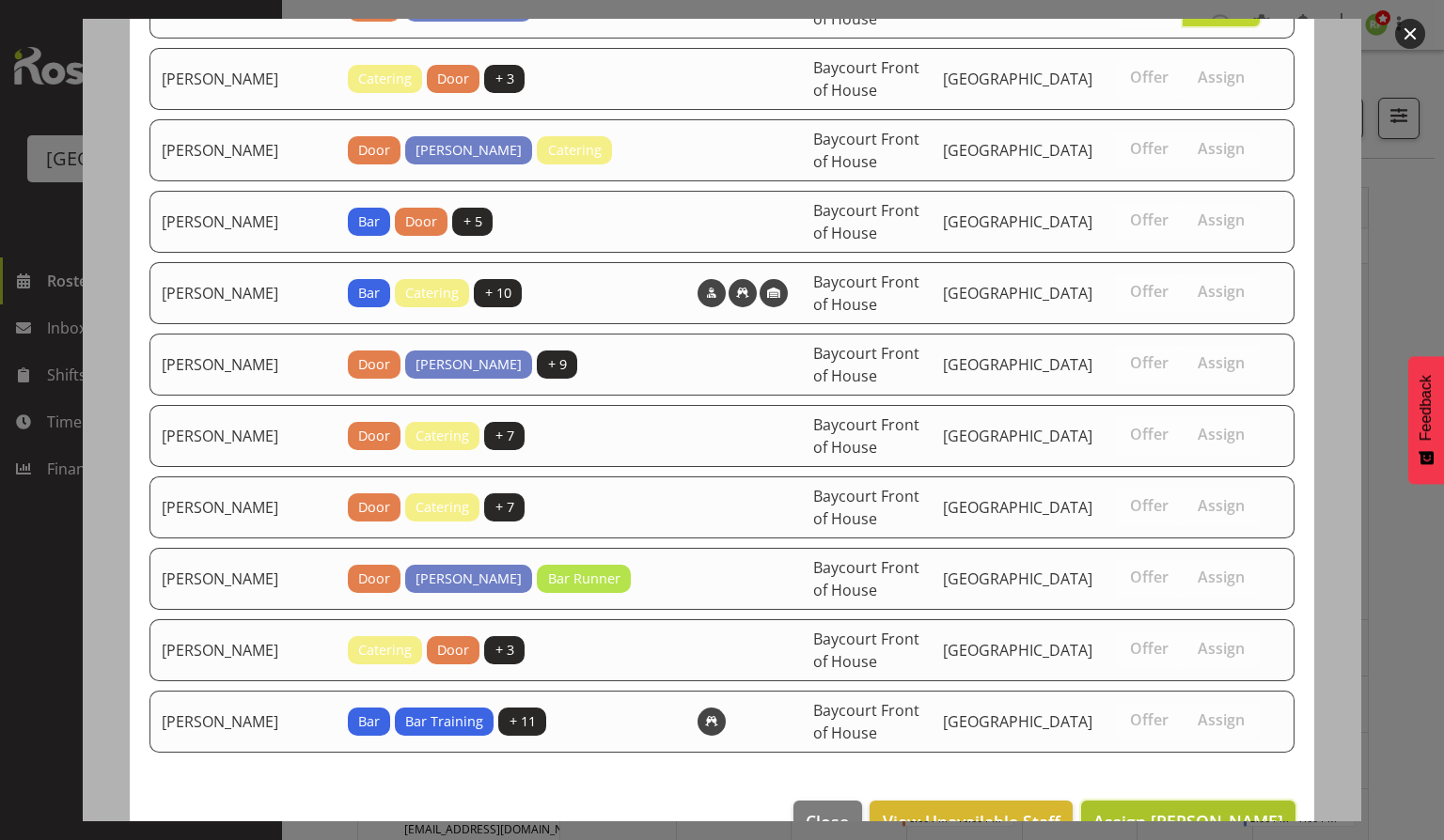
click at [1207, 810] on span "Assign [PERSON_NAME]" at bounding box center [1188, 821] width 190 height 23
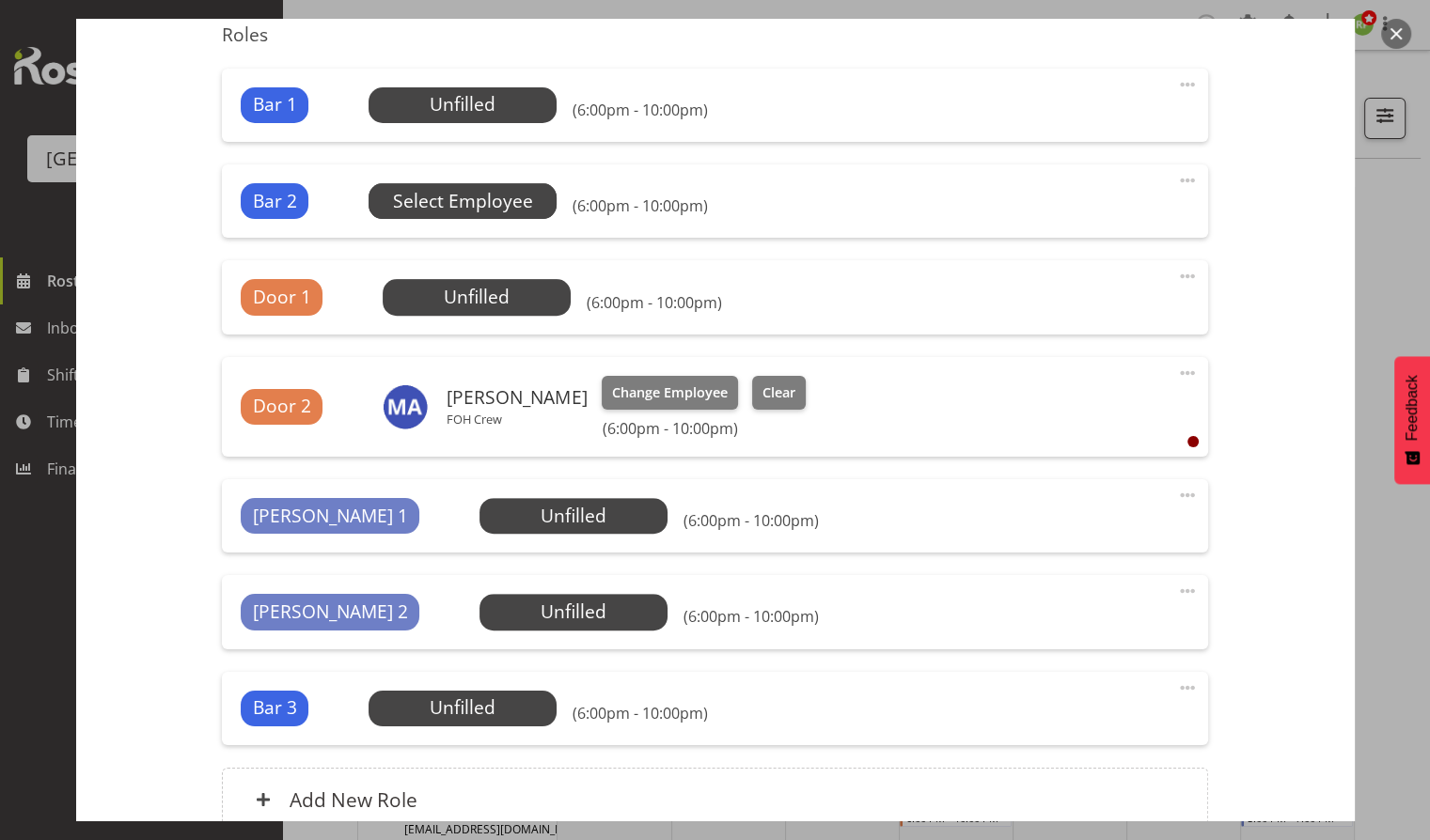
click at [0, 0] on span "Select Employee" at bounding box center [0, 0] width 0 height 0
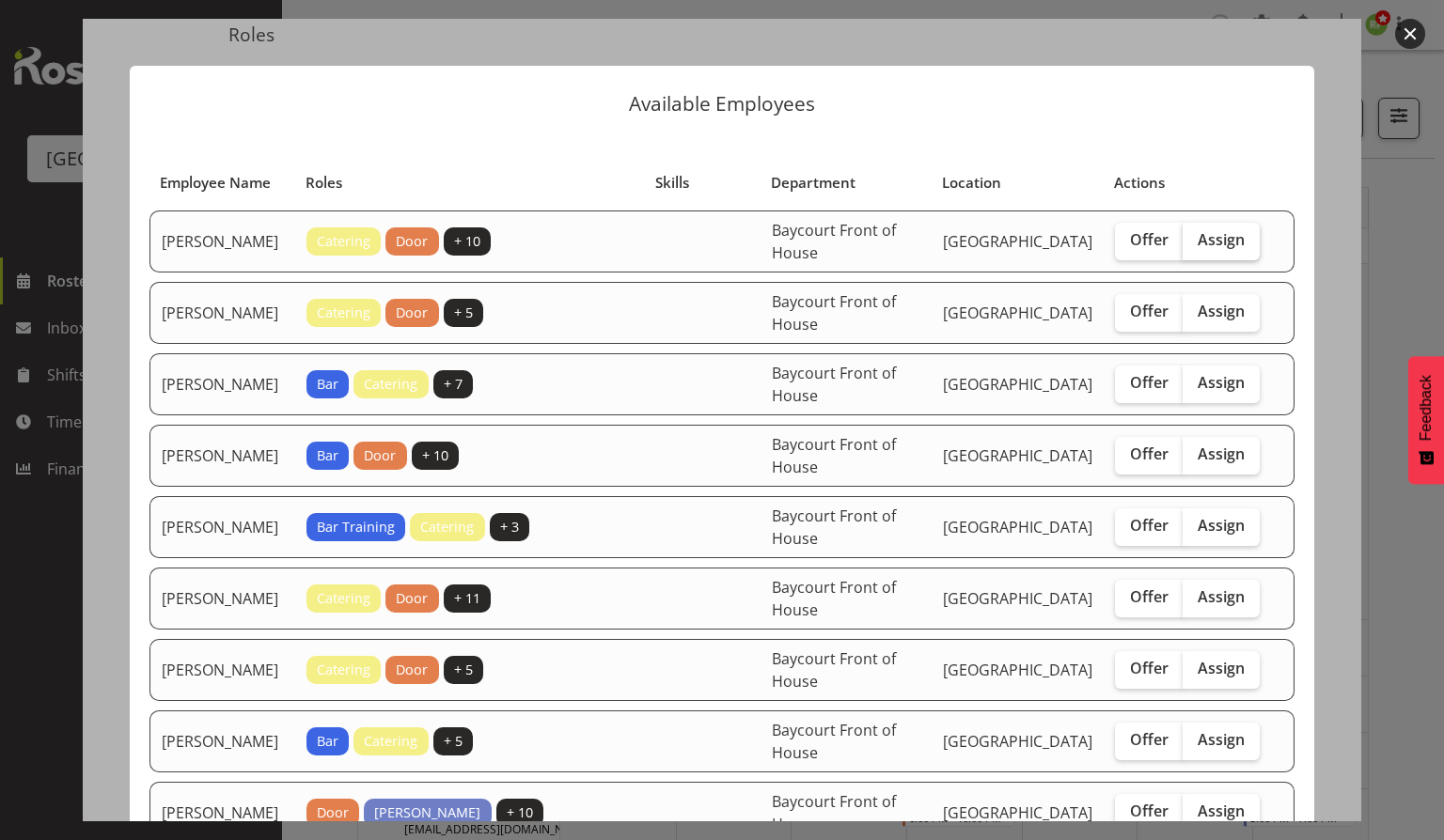
click at [1205, 249] on span "Assign" at bounding box center [1221, 239] width 47 height 19
click at [1195, 246] on input "Assign" at bounding box center [1189, 240] width 12 height 12
checkbox input "true"
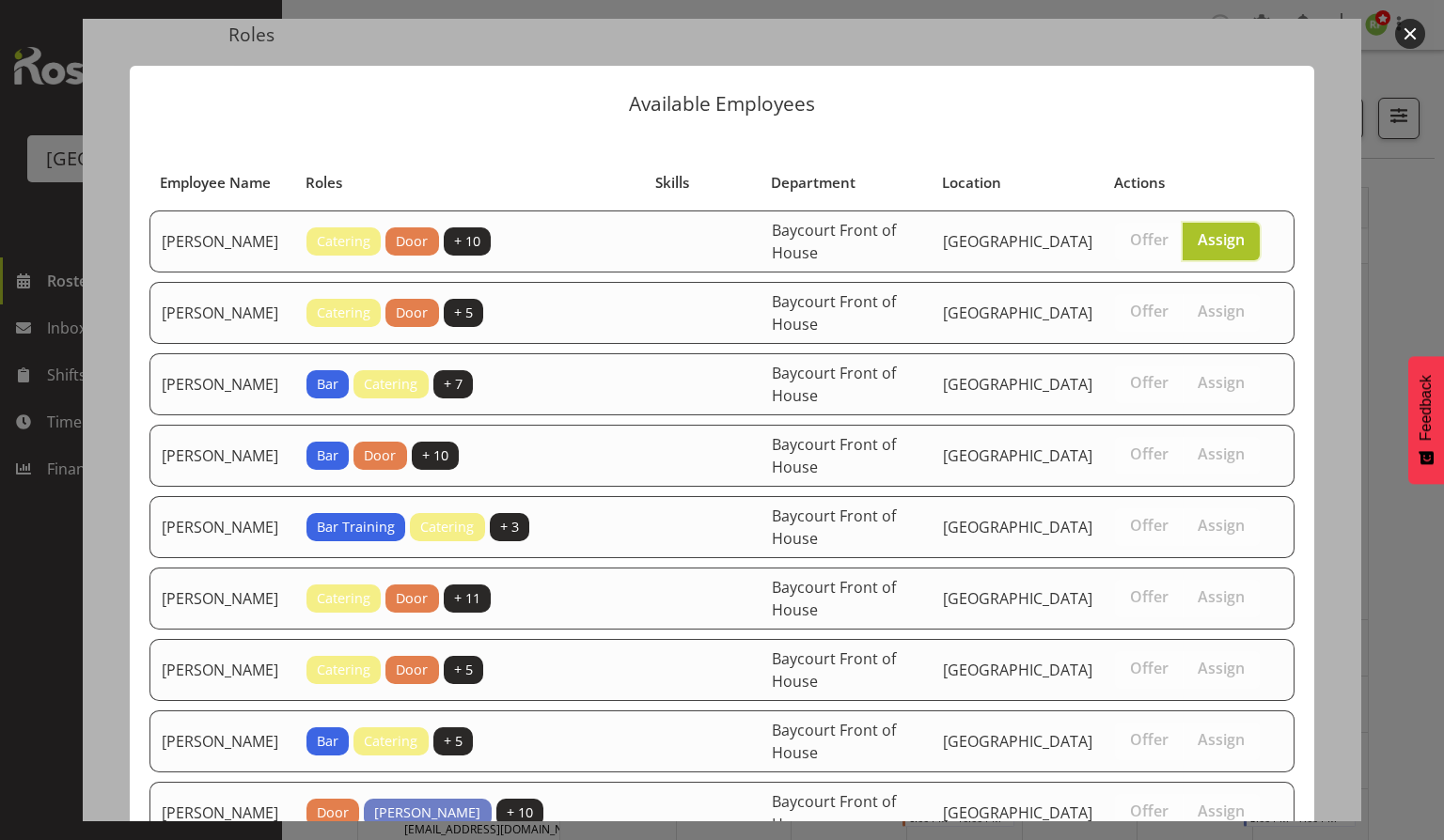
scroll to position [648, 0]
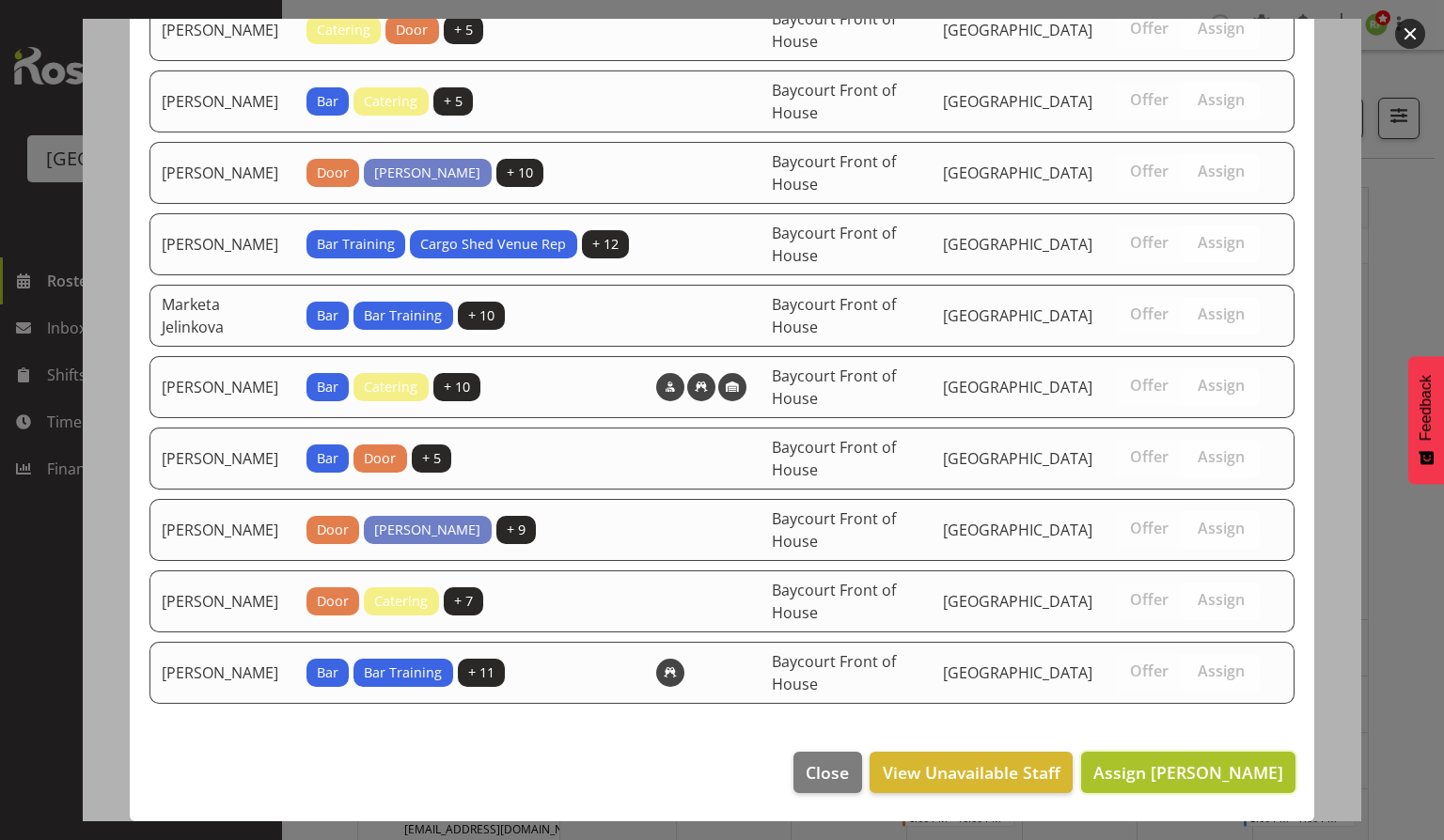
click at [1169, 771] on span "Assign [PERSON_NAME]" at bounding box center [1188, 772] width 190 height 23
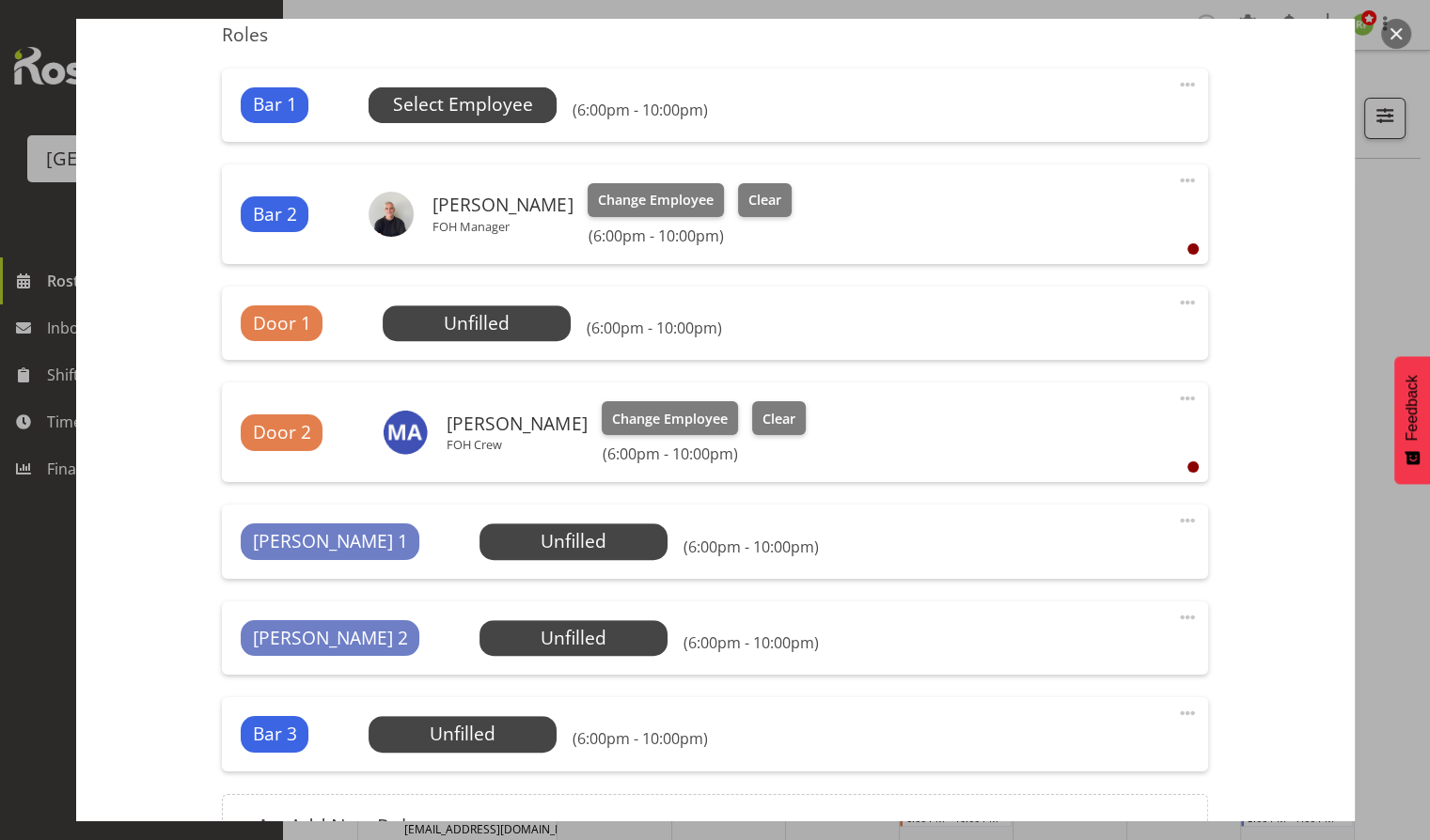
click at [470, 111] on span "Select Employee" at bounding box center [462, 104] width 141 height 27
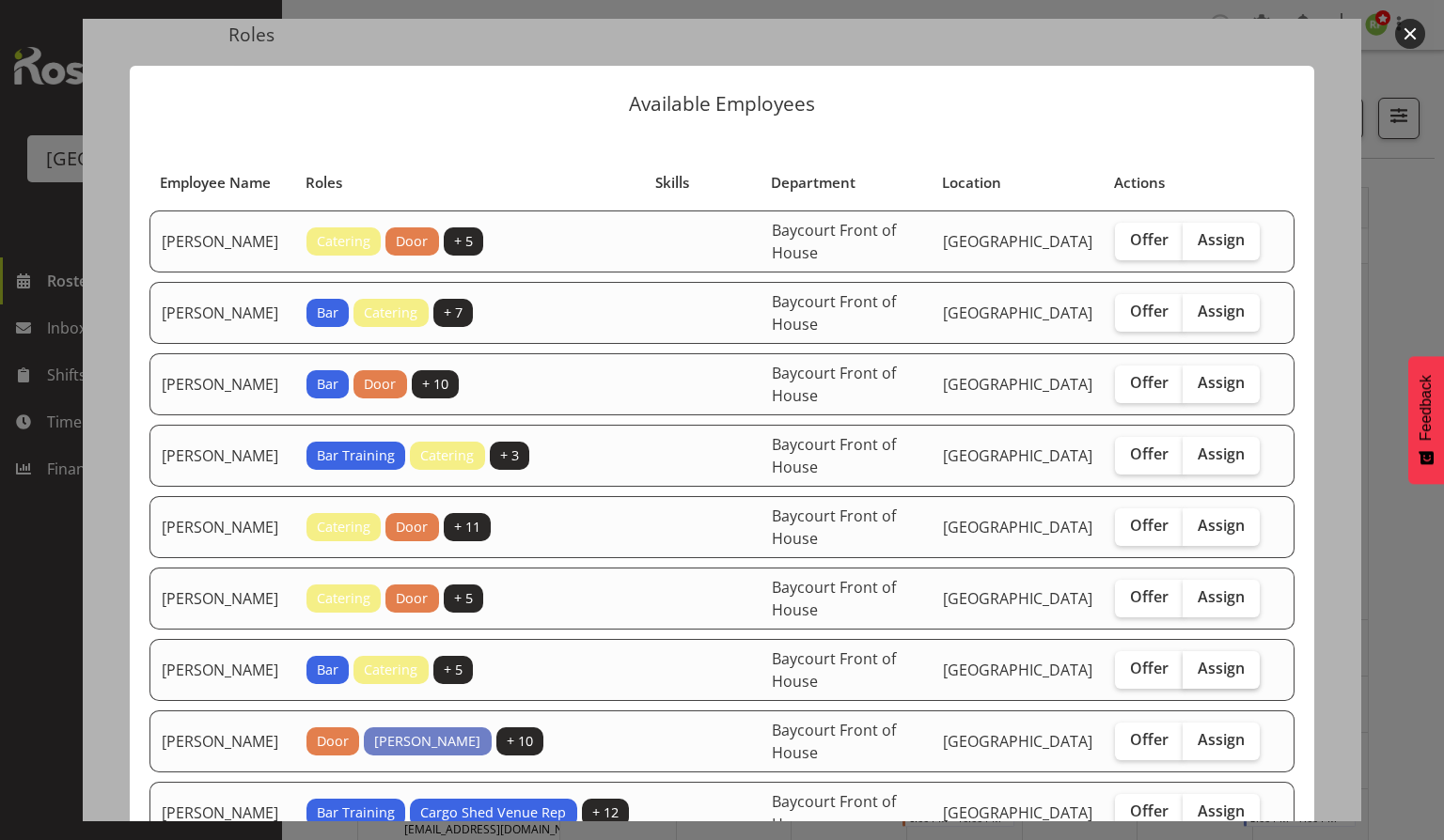
click at [1206, 678] on span "Assign" at bounding box center [1221, 668] width 47 height 19
click at [1195, 675] on input "Assign" at bounding box center [1189, 669] width 12 height 12
checkbox input "true"
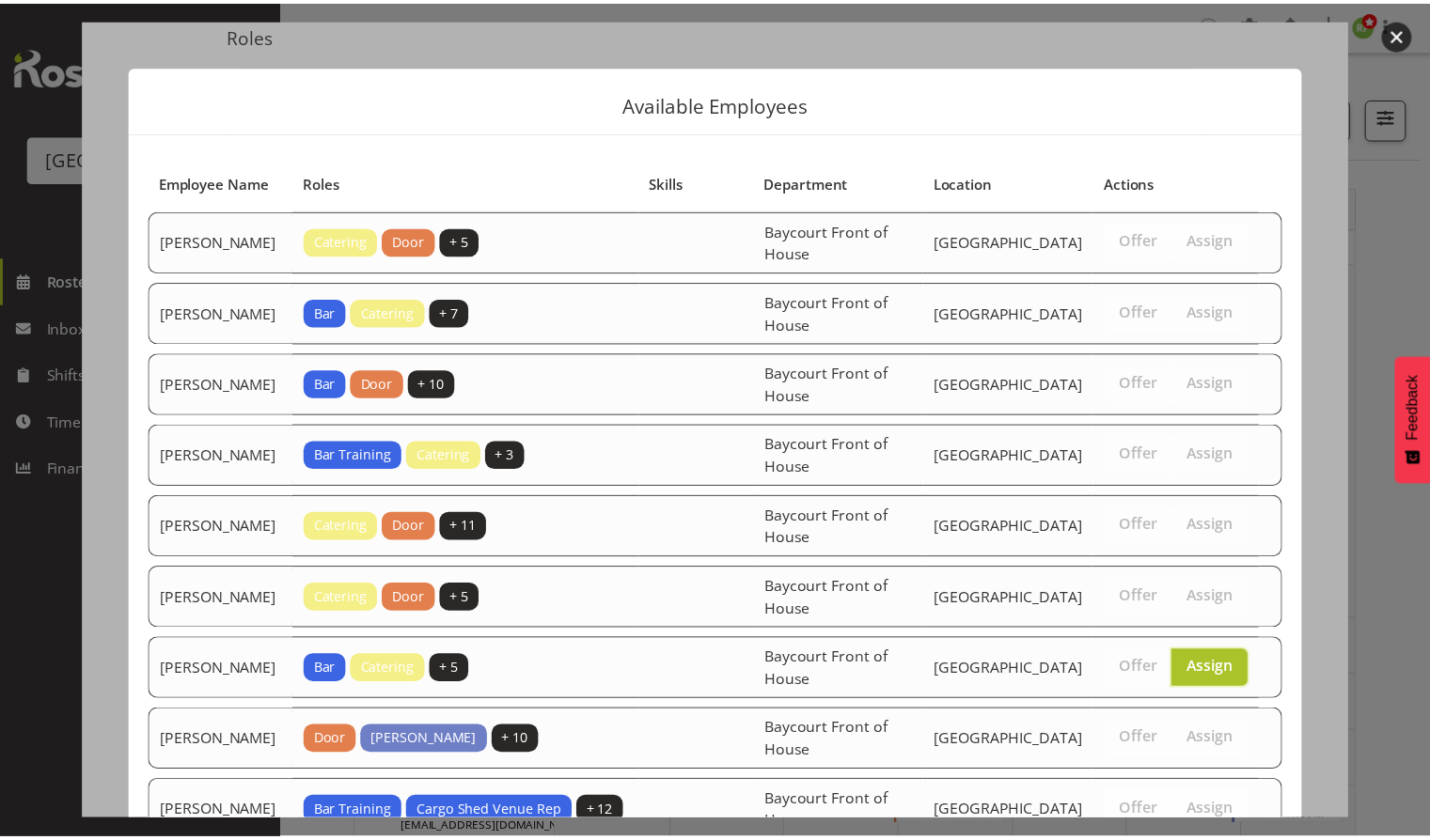
scroll to position [577, 0]
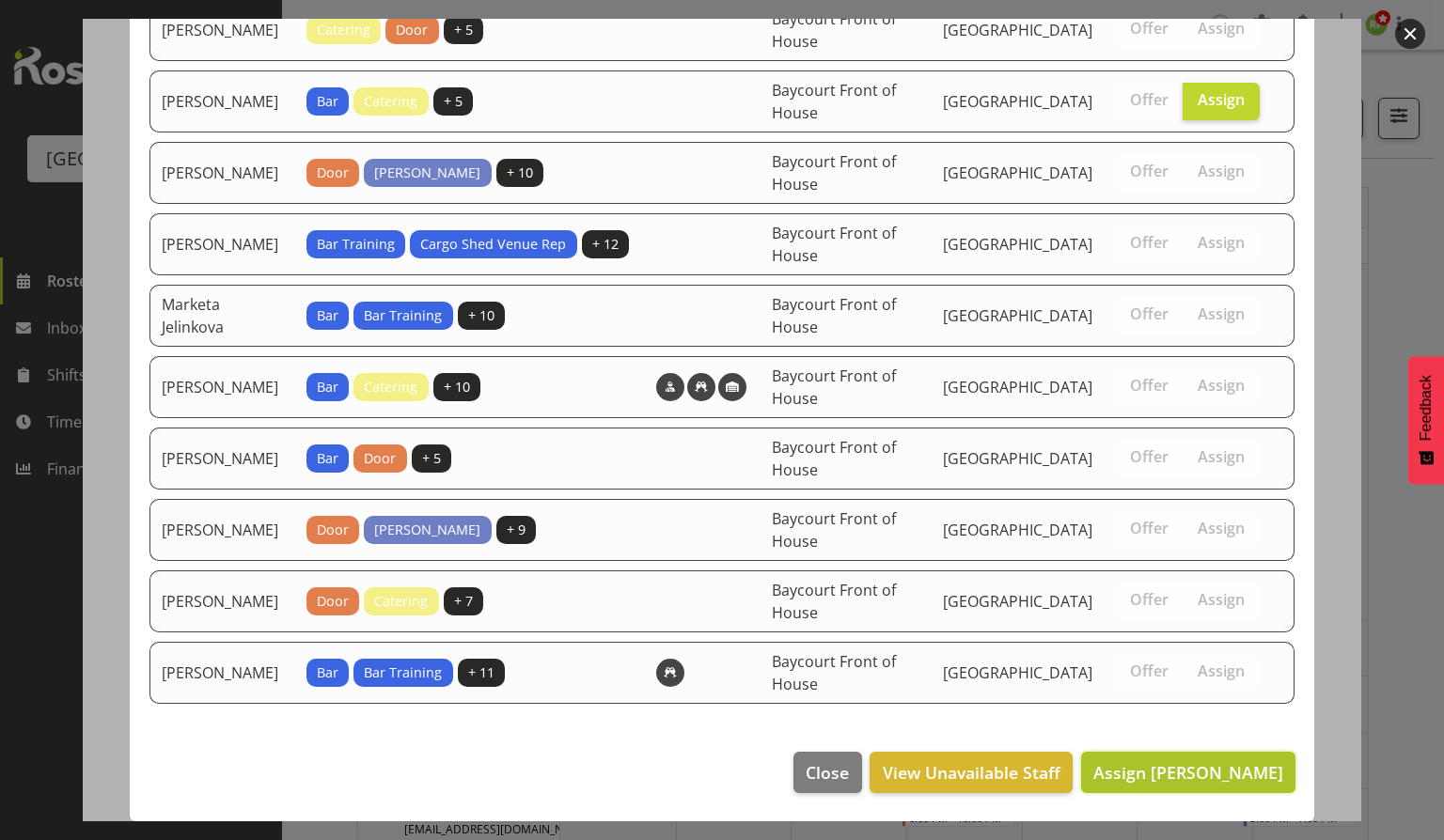
click at [1182, 785] on button "Assign [PERSON_NAME]" at bounding box center [1188, 773] width 214 height 42
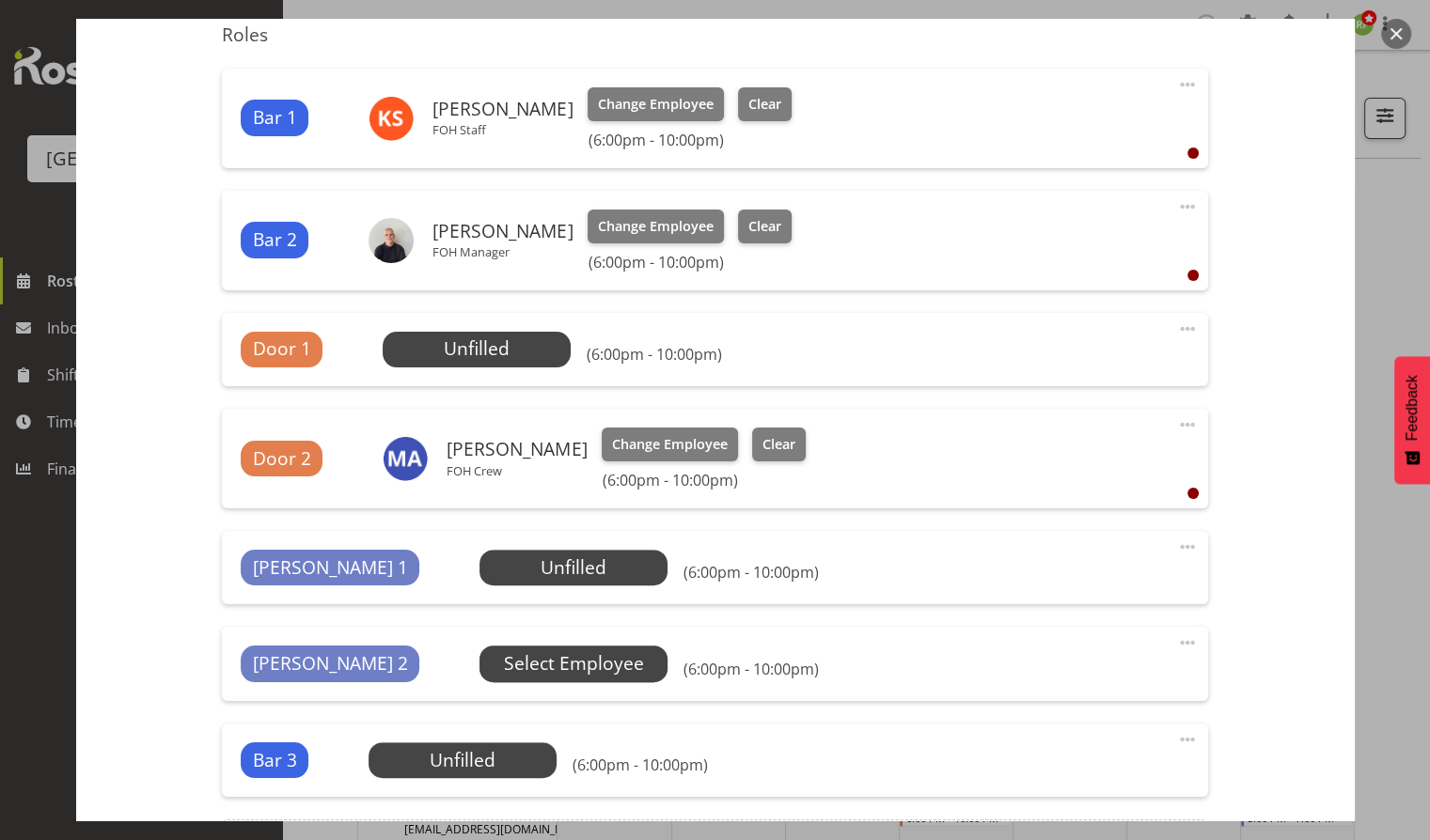
scroll to position [846, 0]
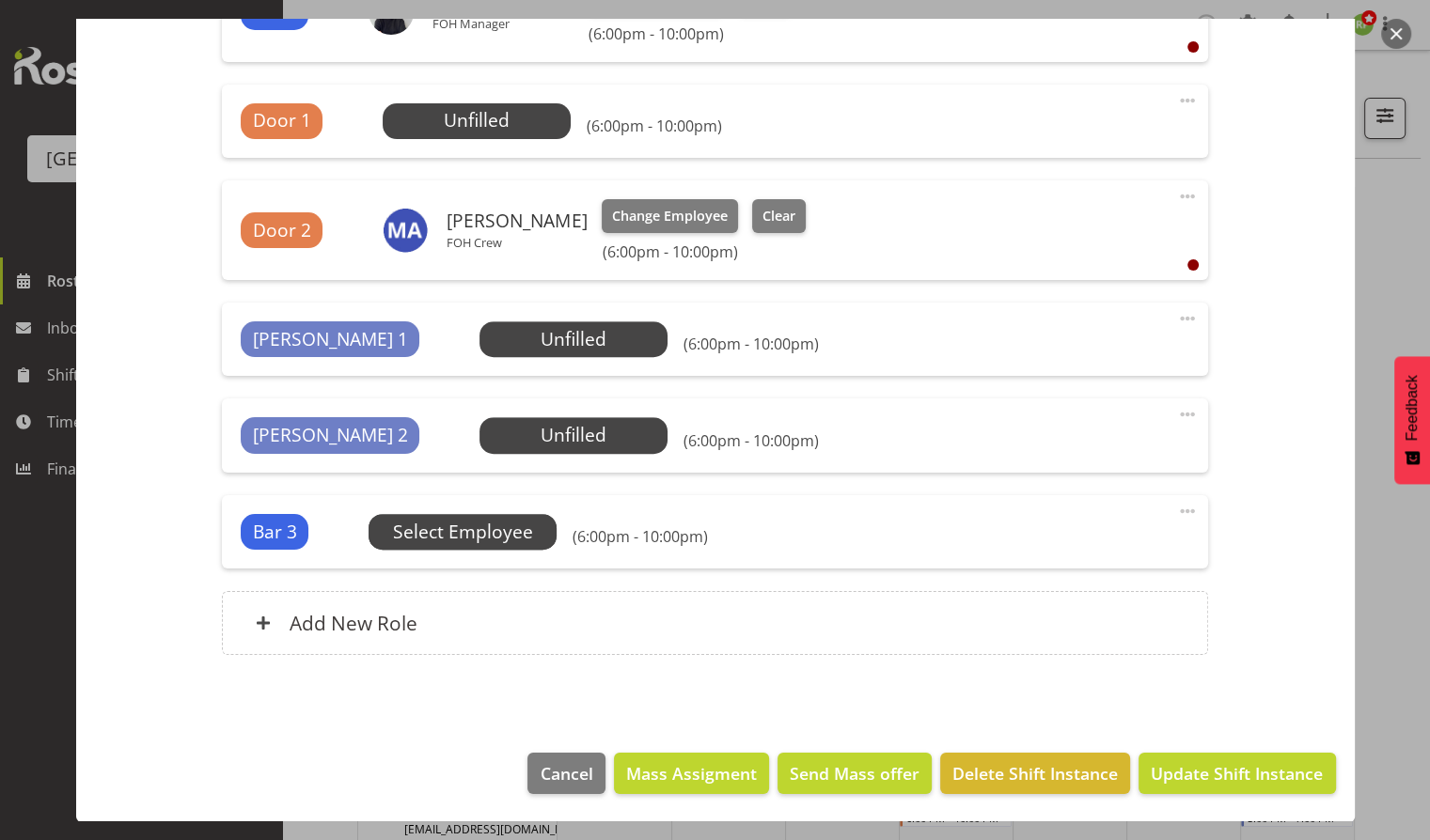
click at [0, 0] on span "Select Employee" at bounding box center [0, 0] width 0 height 0
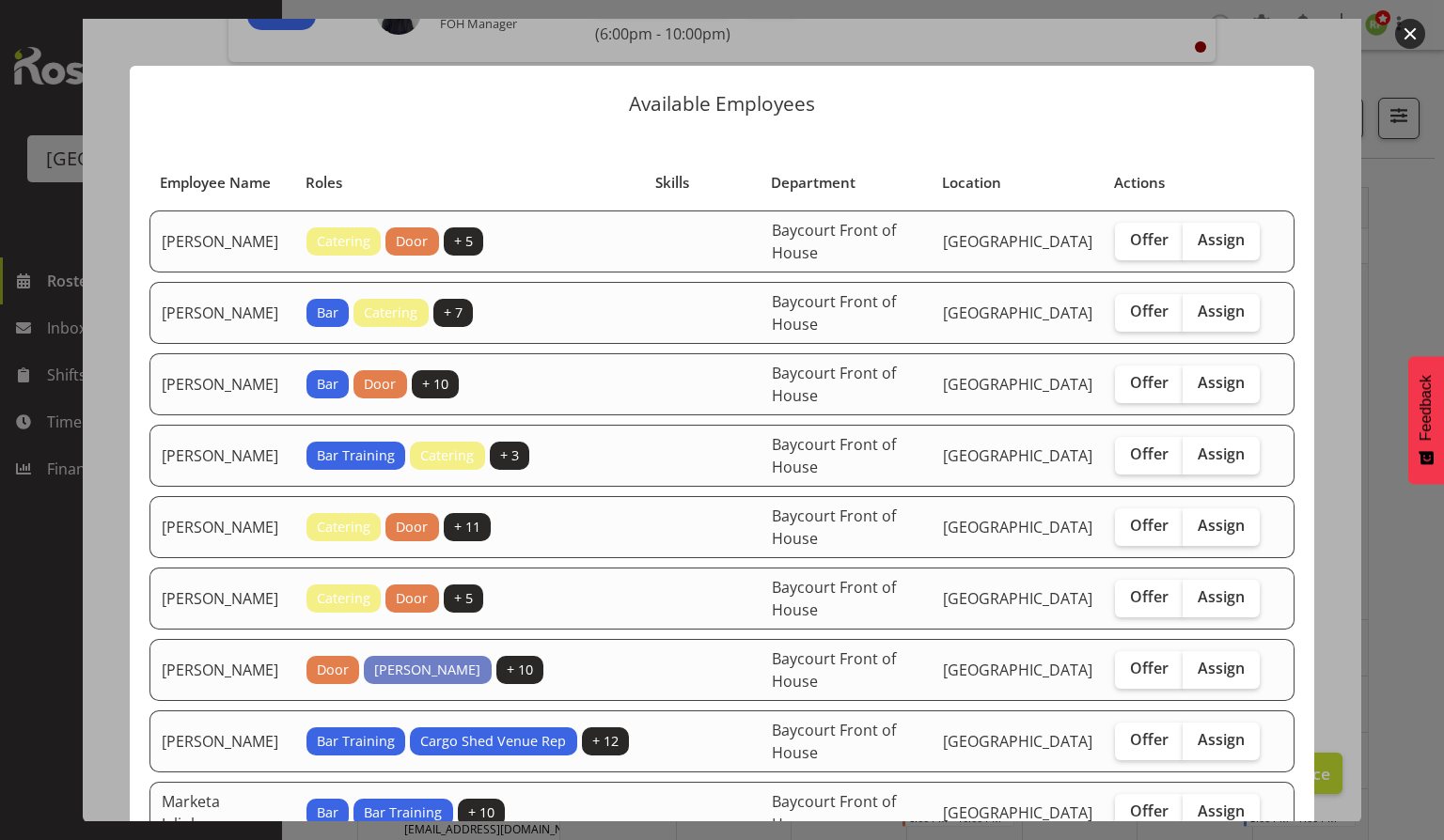
click at [1414, 28] on button "button" at bounding box center [1410, 34] width 30 height 30
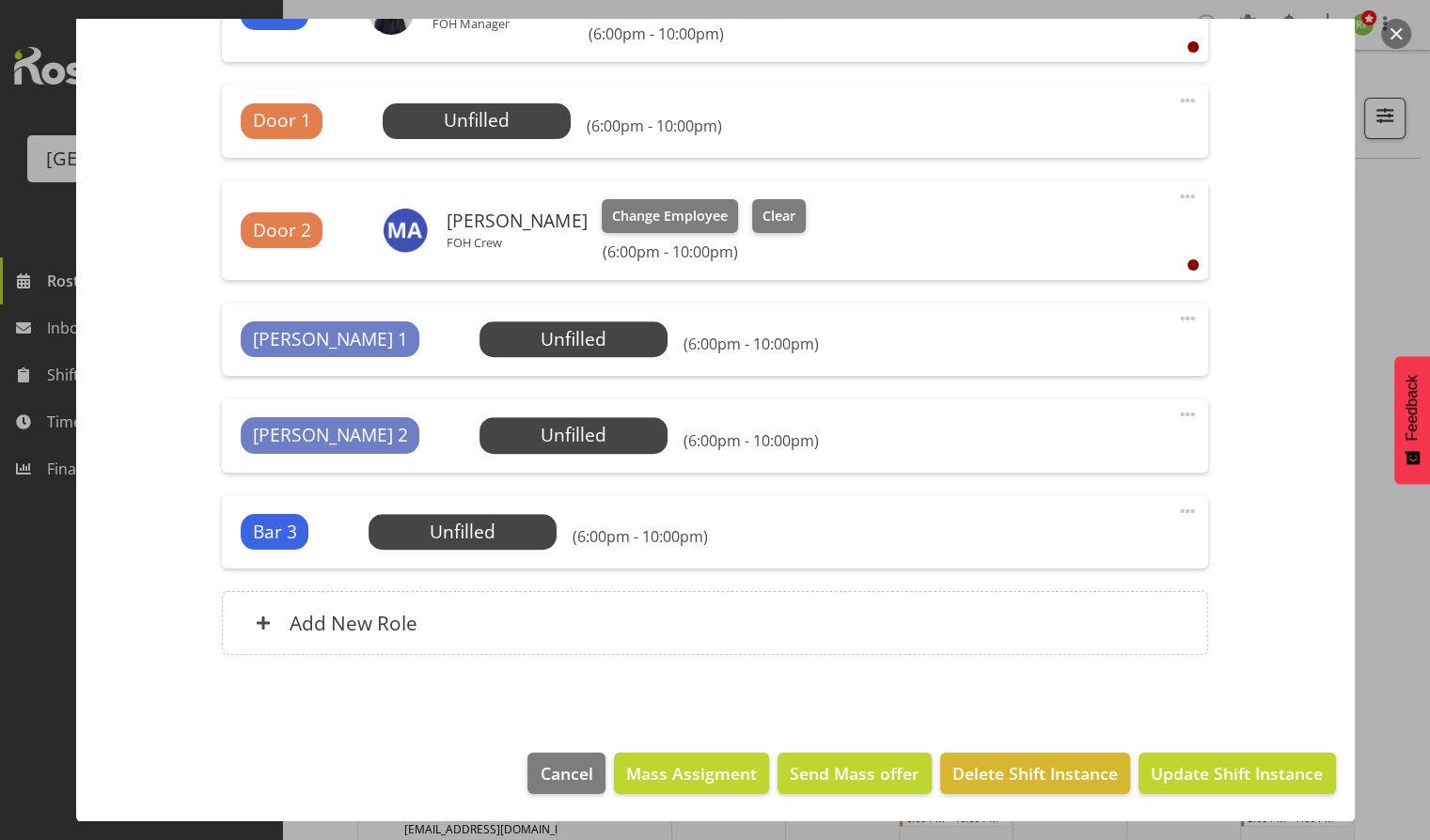
click at [1243, 749] on footer "Cancel Mass Assigment Send Mass offer Delete Shift Instance Update Shift Instan…" at bounding box center [715, 778] width 1279 height 89
click at [1220, 778] on span "Update Shift Instance" at bounding box center [1237, 773] width 172 height 25
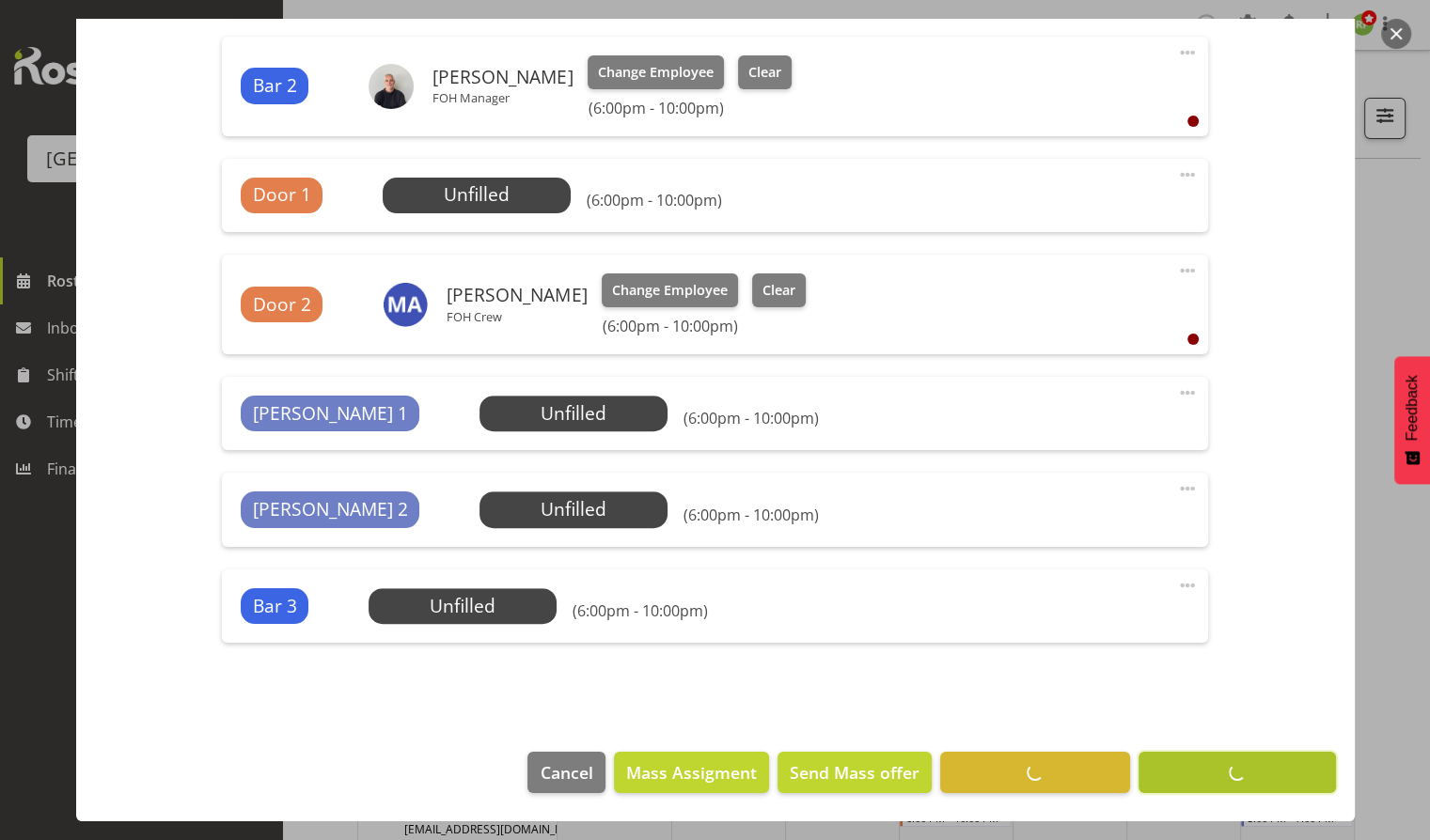
scroll to position [770, 0]
